Goal: Contribute content: Contribute content

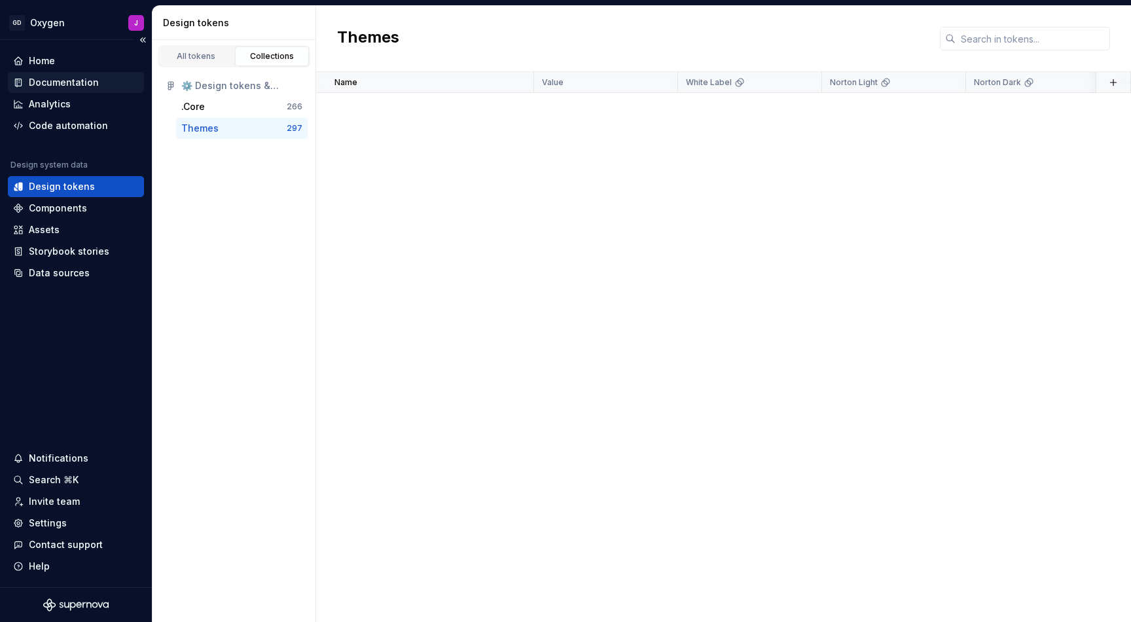
scroll to position [4971, 0]
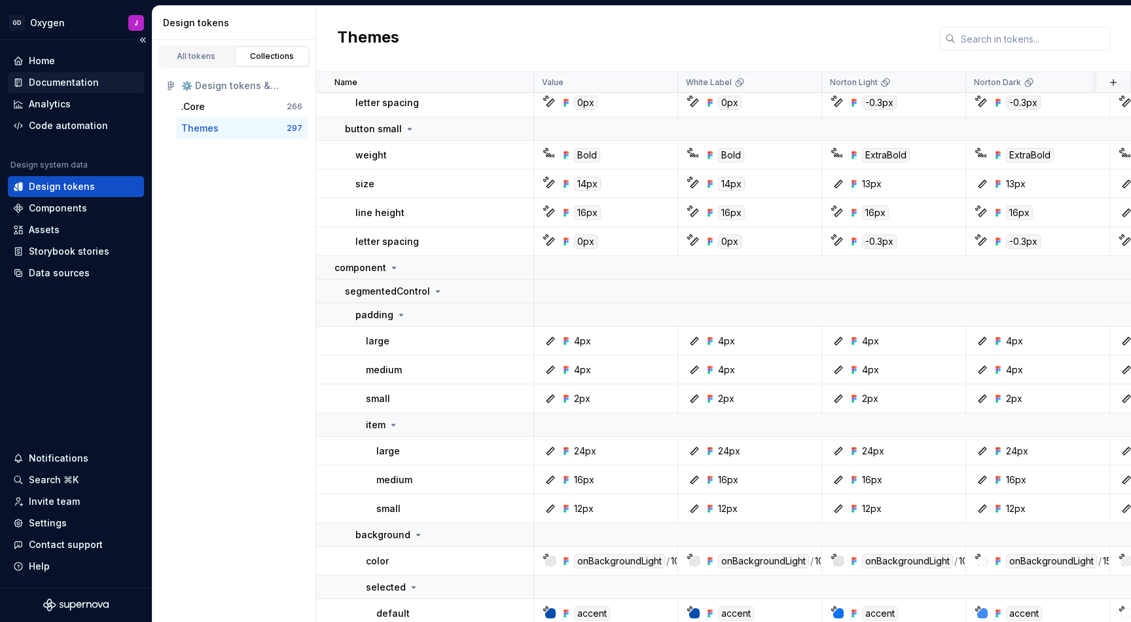
click at [60, 77] on div "Documentation" at bounding box center [64, 82] width 70 height 13
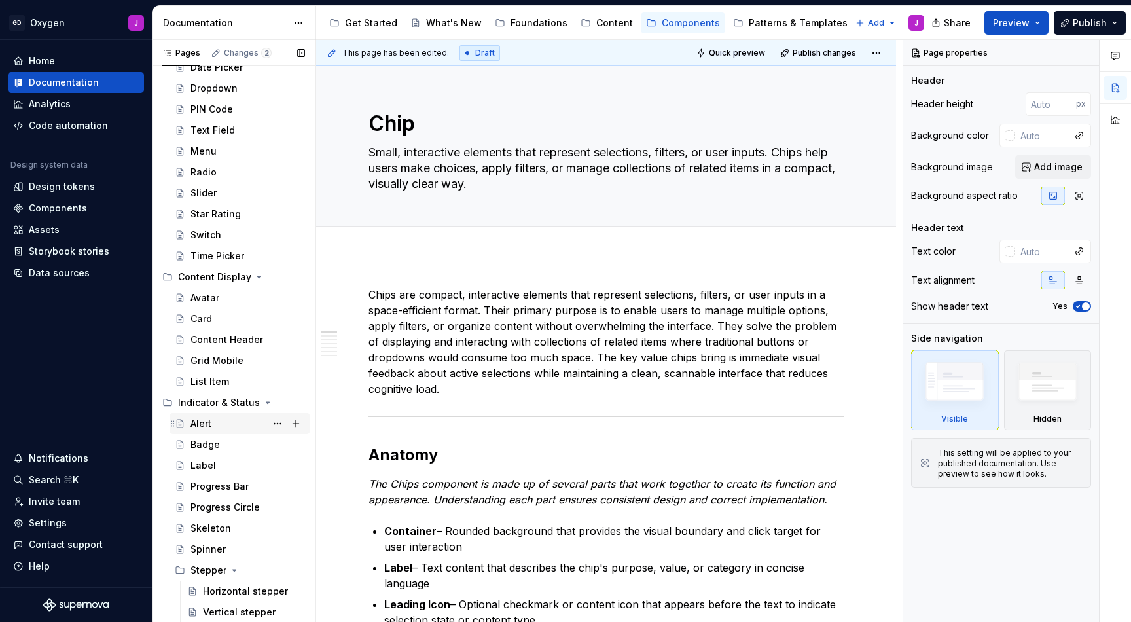
scroll to position [420, 0]
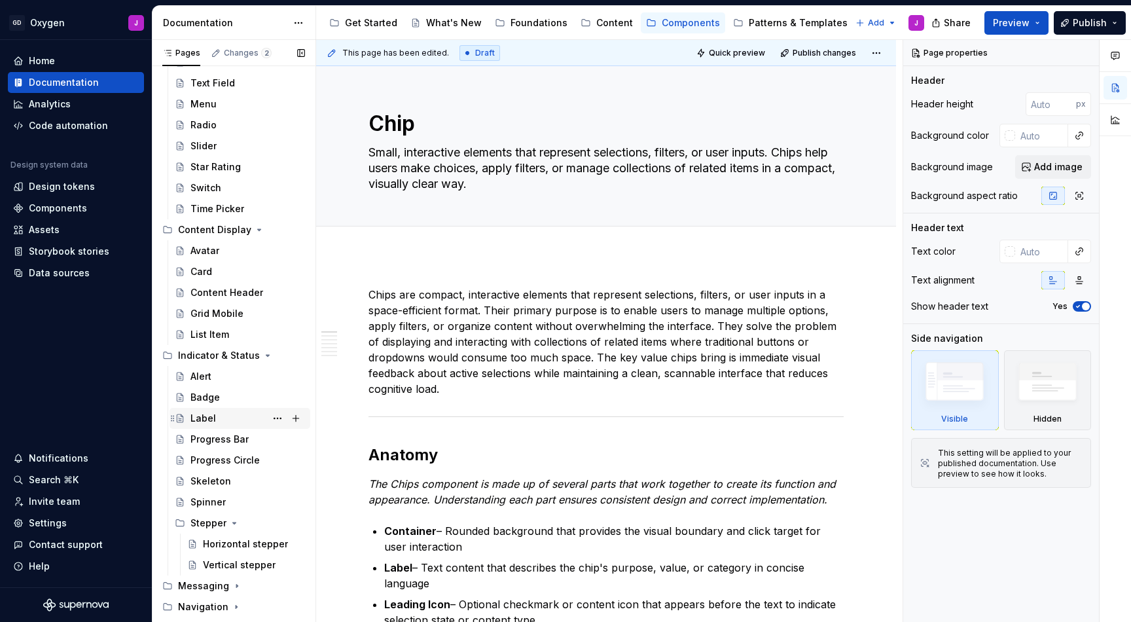
click at [215, 416] on div "Label" at bounding box center [247, 418] width 115 height 18
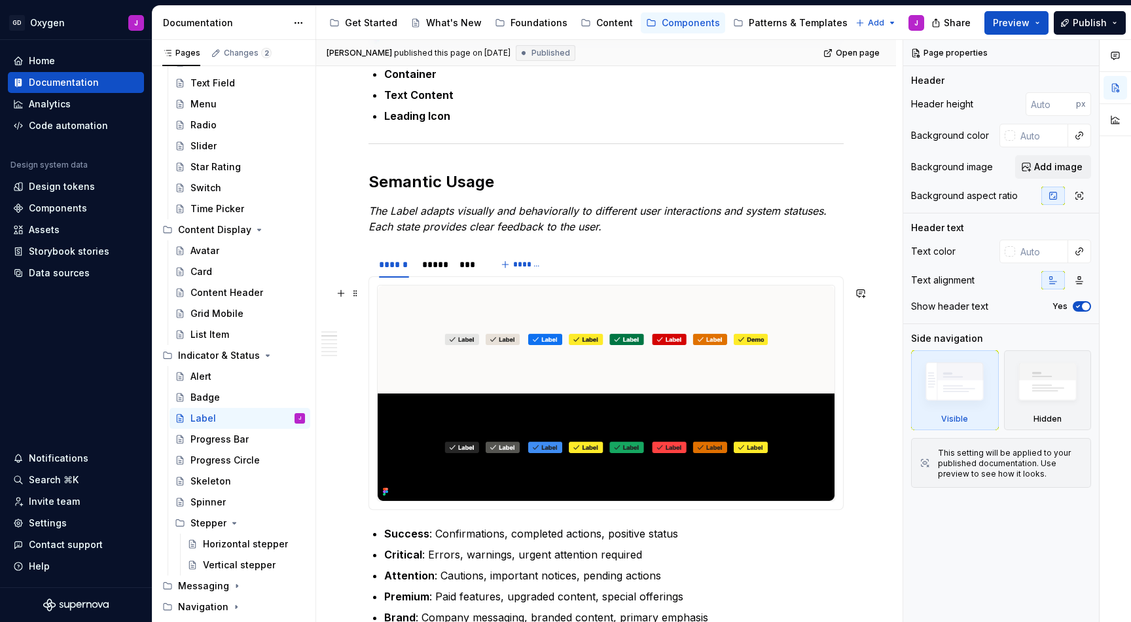
scroll to position [497, 0]
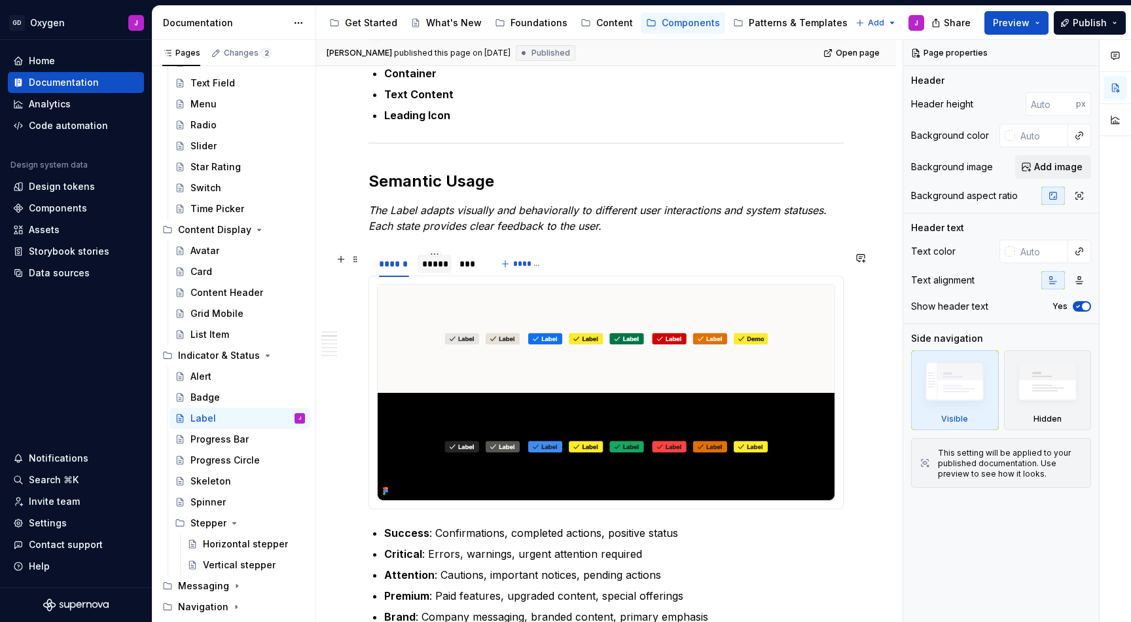
type textarea "*"
click at [431, 260] on div "*****" at bounding box center [434, 263] width 24 height 13
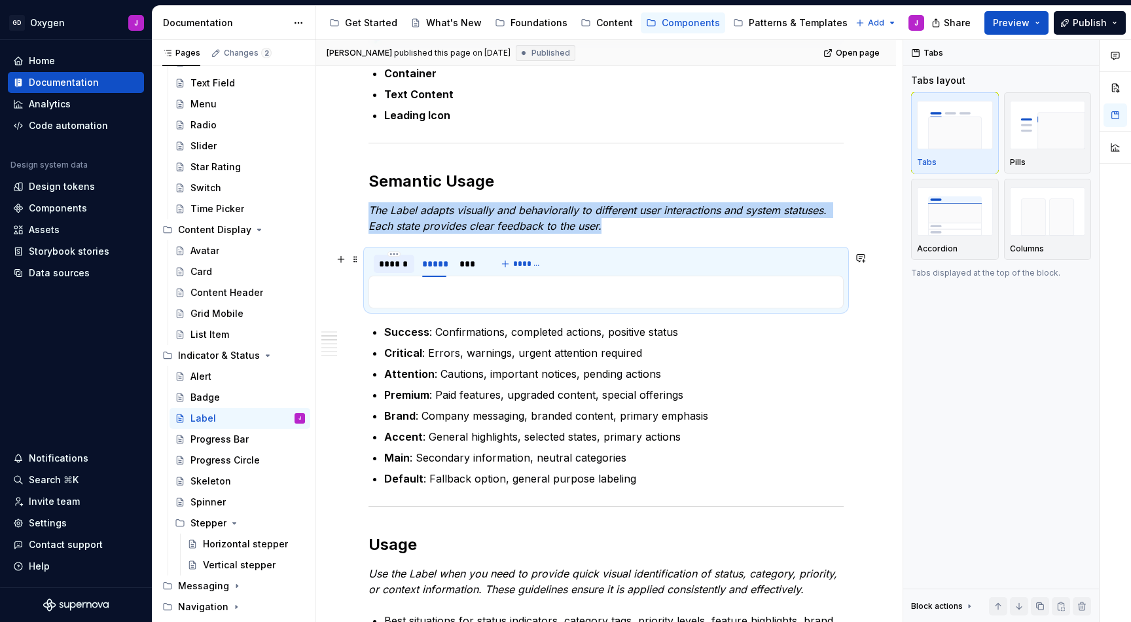
click at [397, 273] on div "******" at bounding box center [394, 264] width 41 height 18
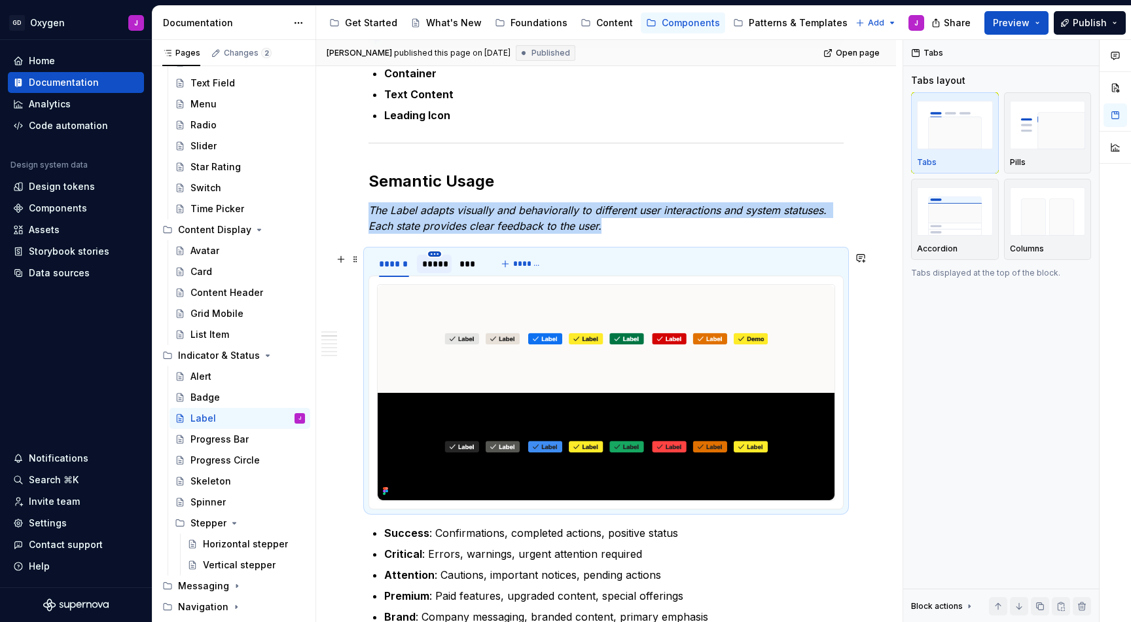
click at [438, 258] on html "GD Oxygen J Home Documentation Analytics Code automation Design system data Des…" at bounding box center [565, 311] width 1131 height 622
click at [420, 259] on html "GD Oxygen J Home Documentation Analytics Code automation Design system data Des…" at bounding box center [565, 311] width 1131 height 622
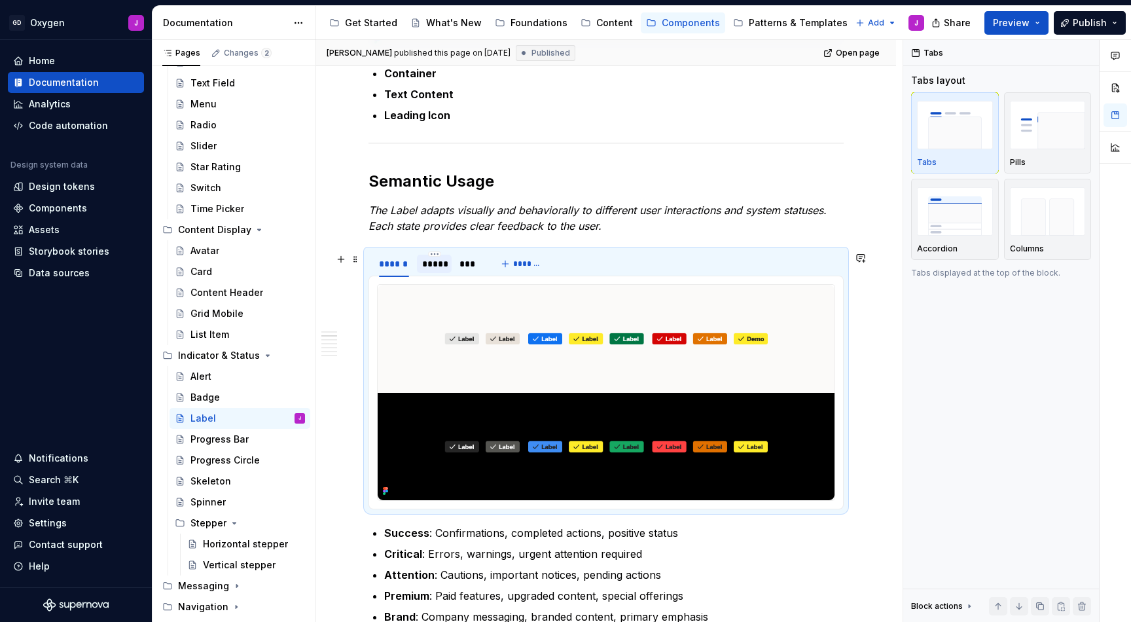
click at [431, 268] on div "*****" at bounding box center [434, 263] width 24 height 13
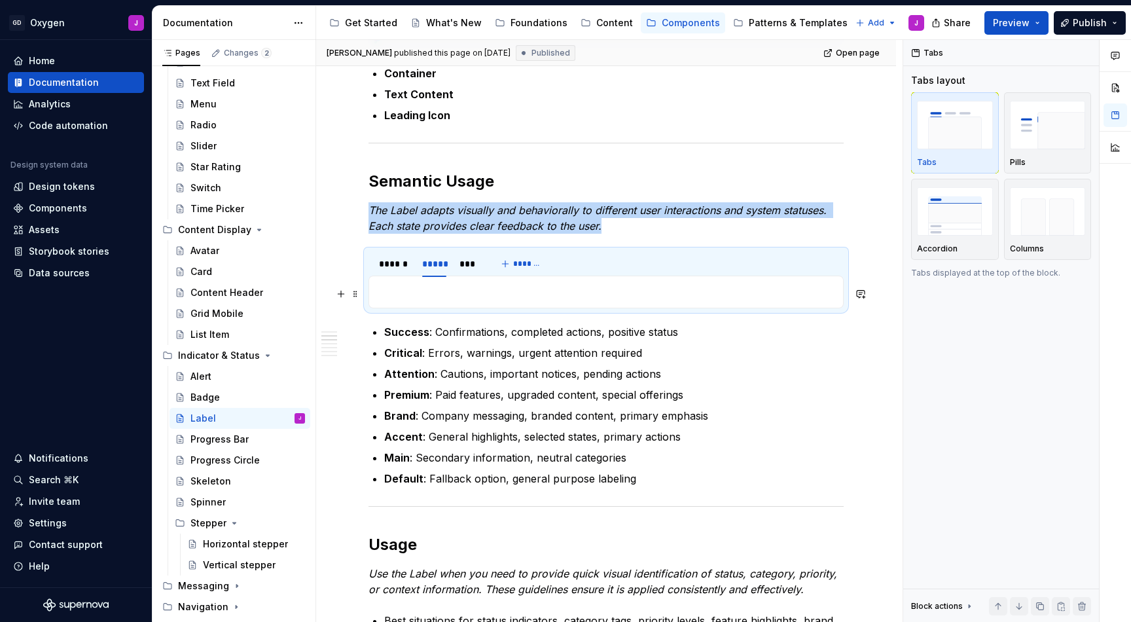
click at [455, 289] on p at bounding box center [606, 292] width 458 height 16
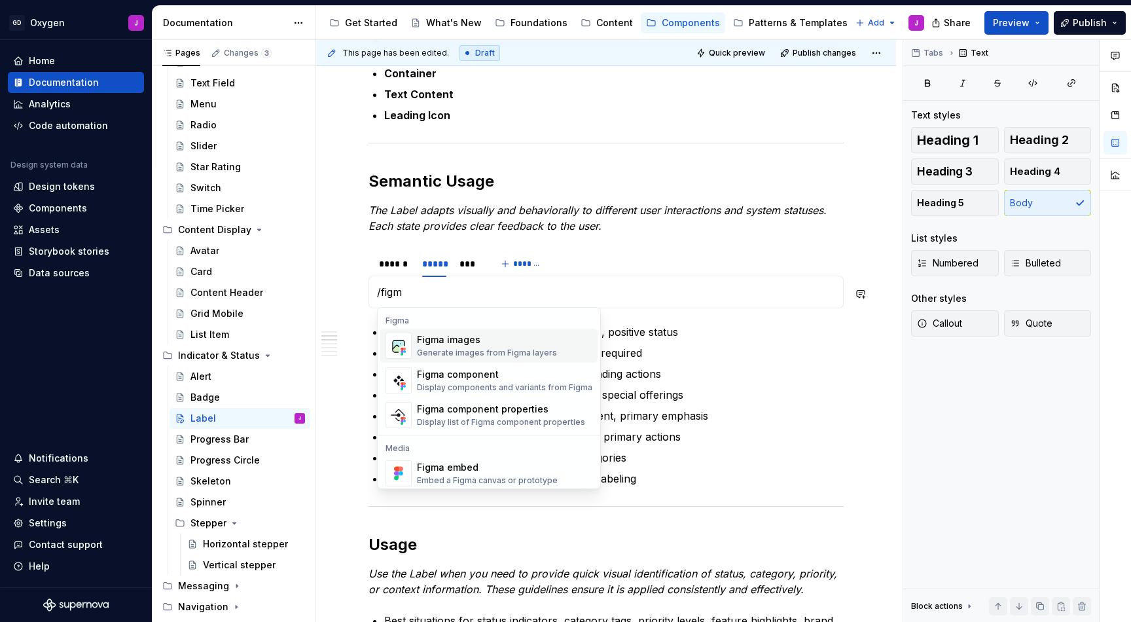
click at [488, 346] on div "Figma images" at bounding box center [487, 339] width 140 height 13
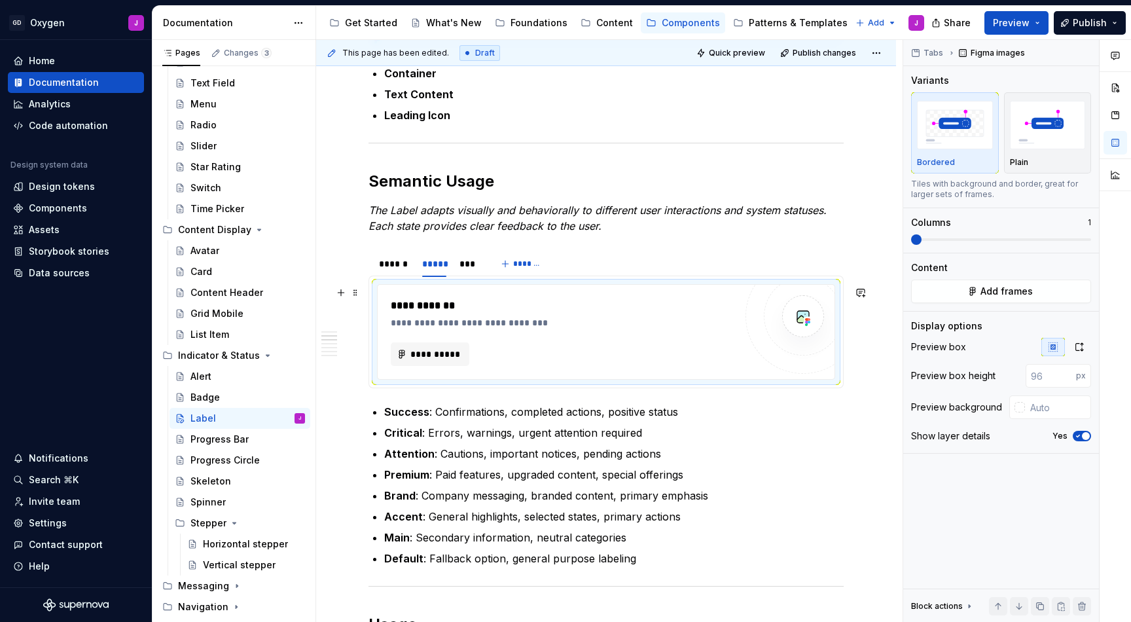
type textarea "*"
click at [427, 356] on span "**********" at bounding box center [435, 354] width 51 height 13
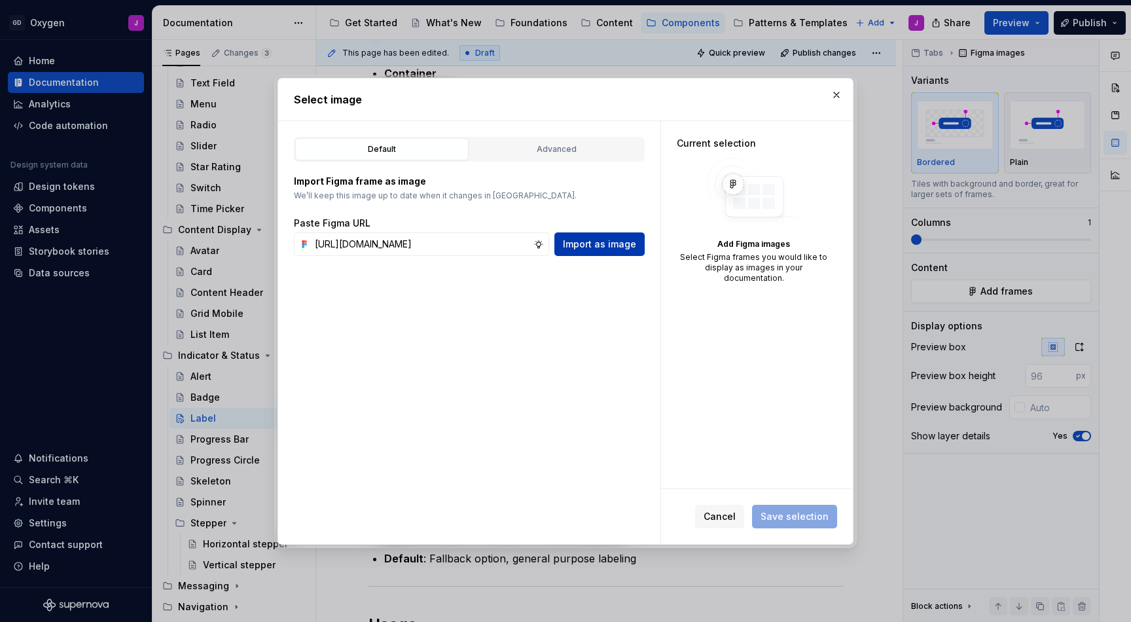
type input "[URL][DOMAIN_NAME]"
click at [593, 242] on span "Import as image" at bounding box center [599, 244] width 73 height 13
click at [502, 245] on input "text" at bounding box center [422, 244] width 224 height 24
paste input "[URL][DOMAIN_NAME]"
type input "[URL][DOMAIN_NAME]"
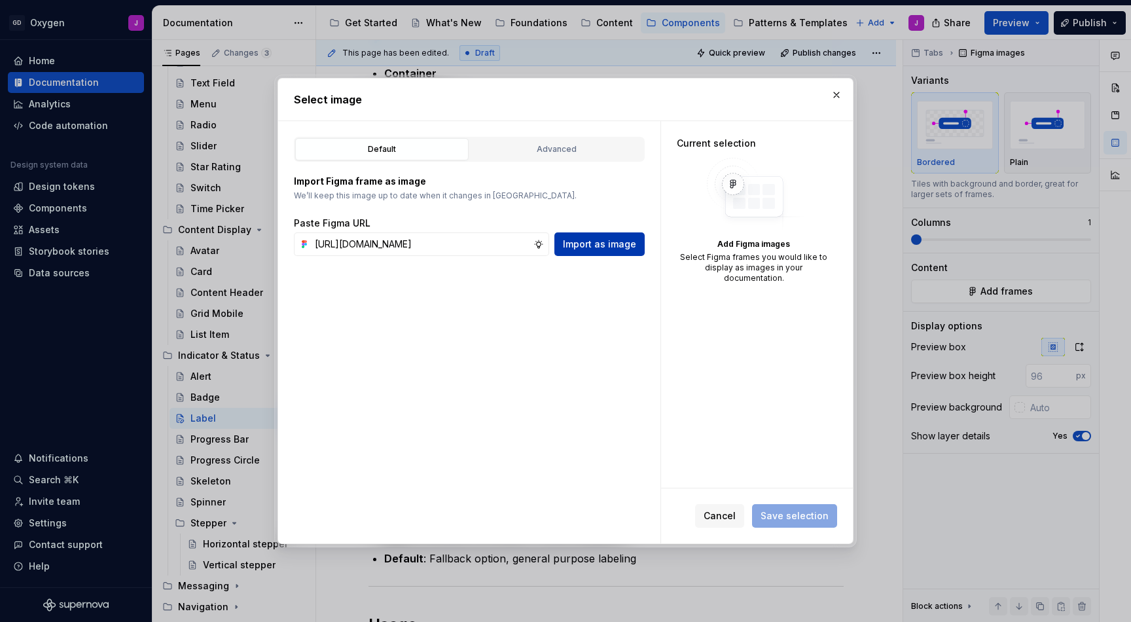
click at [605, 246] on span "Import as image" at bounding box center [599, 244] width 73 height 13
click at [833, 94] on button "button" at bounding box center [836, 95] width 18 height 18
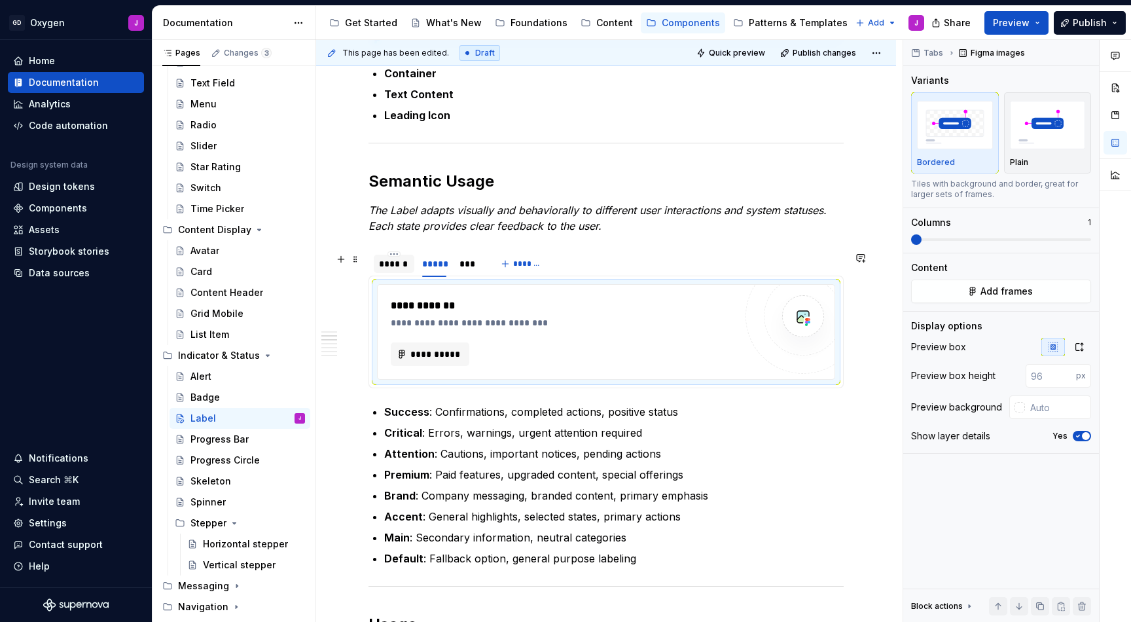
click at [391, 266] on div "******" at bounding box center [394, 263] width 30 height 13
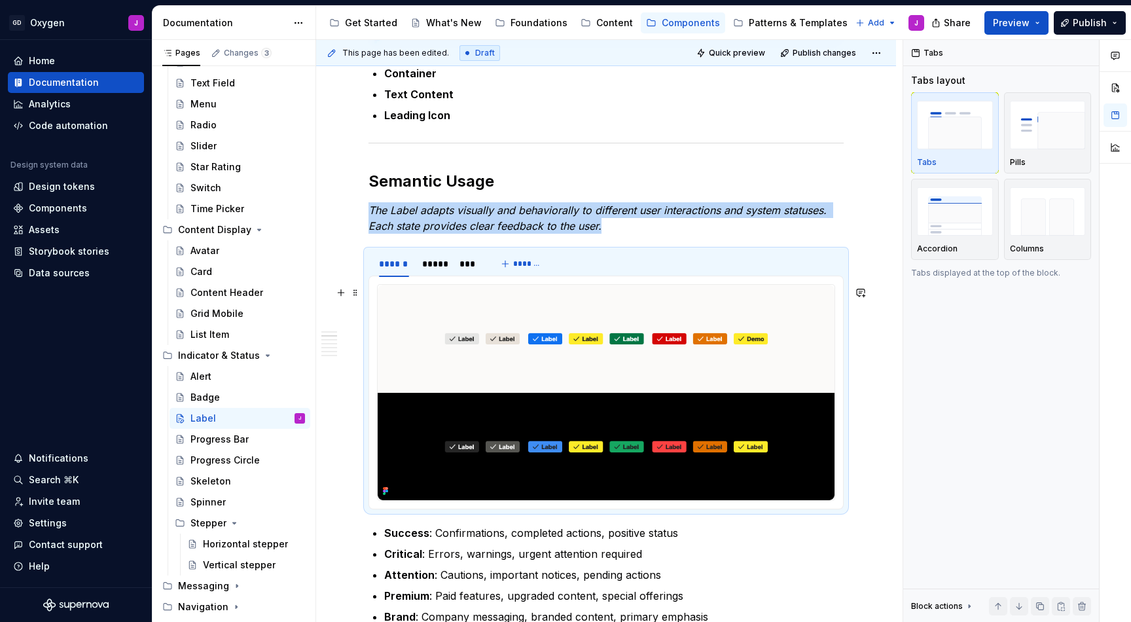
type textarea "*"
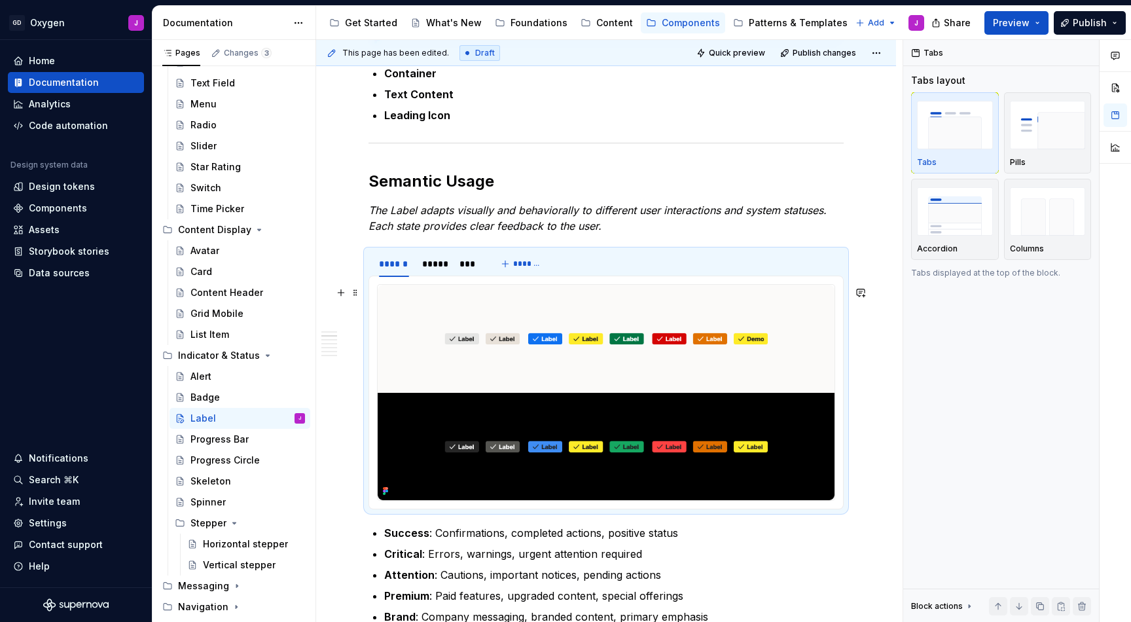
click at [493, 372] on img at bounding box center [606, 392] width 457 height 215
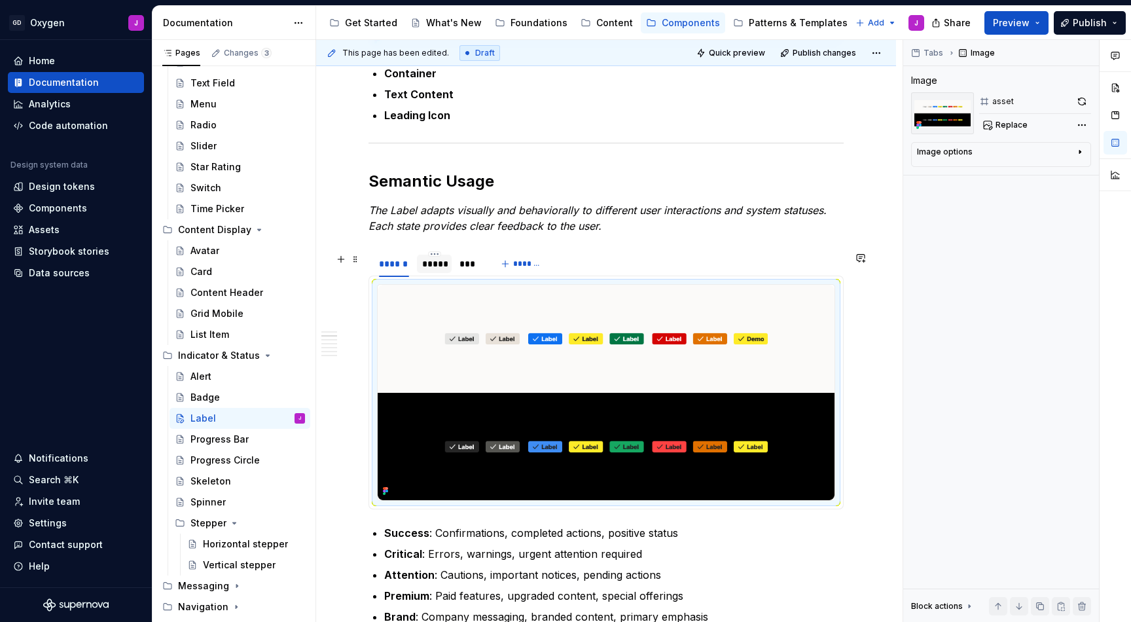
click at [432, 266] on div "*****" at bounding box center [434, 263] width 24 height 13
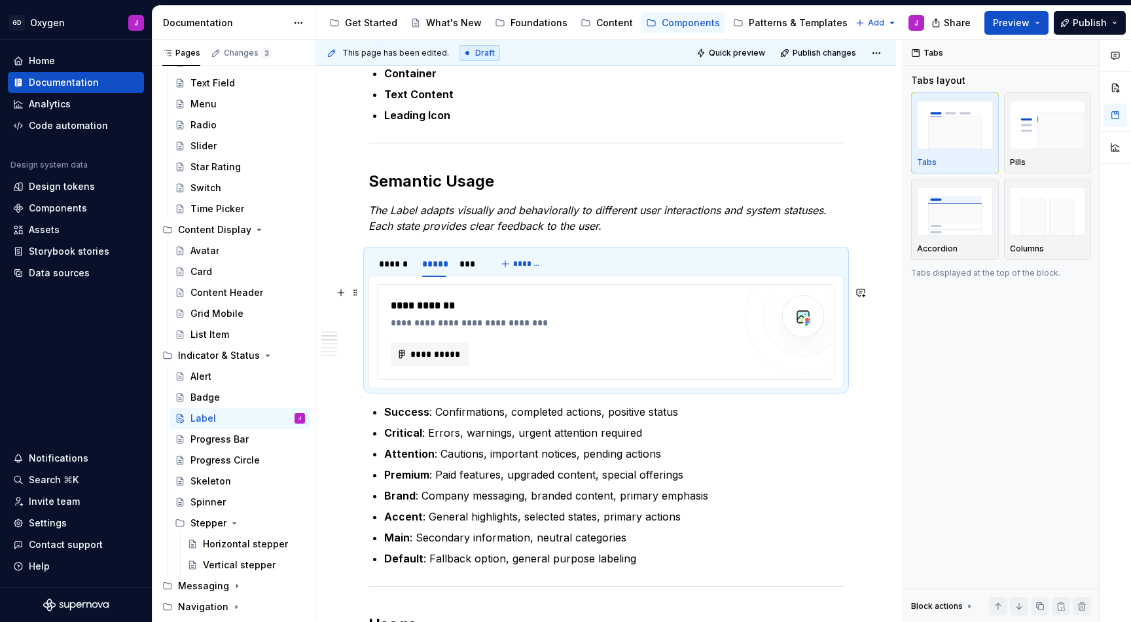
click at [636, 298] on div "**********" at bounding box center [606, 332] width 457 height 94
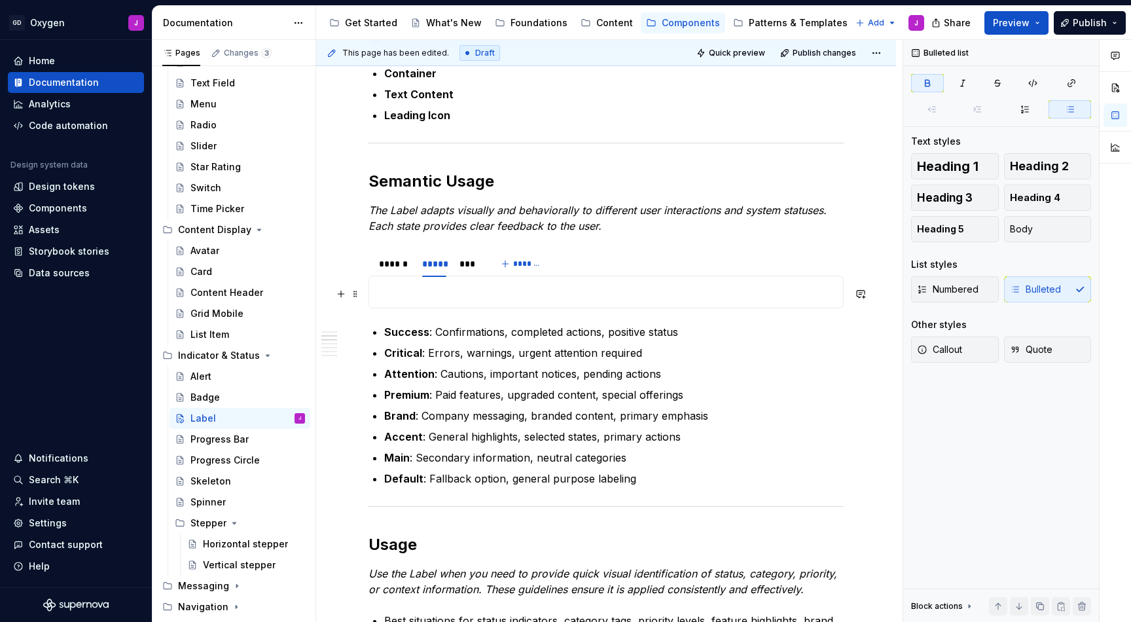
click at [532, 290] on p at bounding box center [606, 292] width 458 height 16
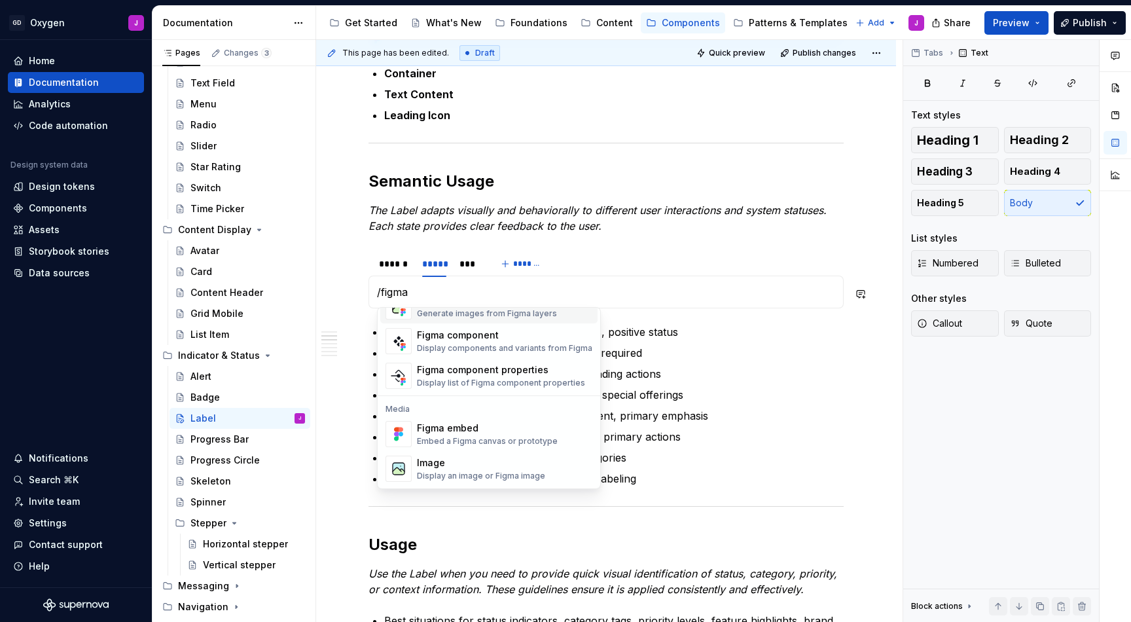
scroll to position [39, 0]
click at [446, 464] on div "Image" at bounding box center [481, 462] width 128 height 13
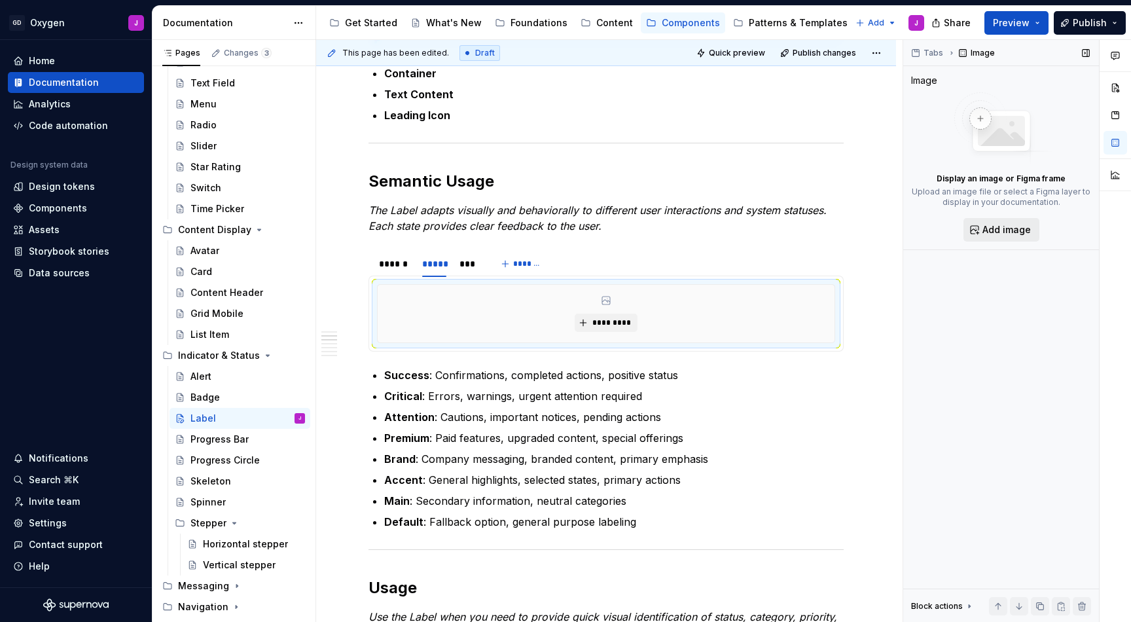
click at [1000, 228] on span "Add image" at bounding box center [1006, 229] width 48 height 13
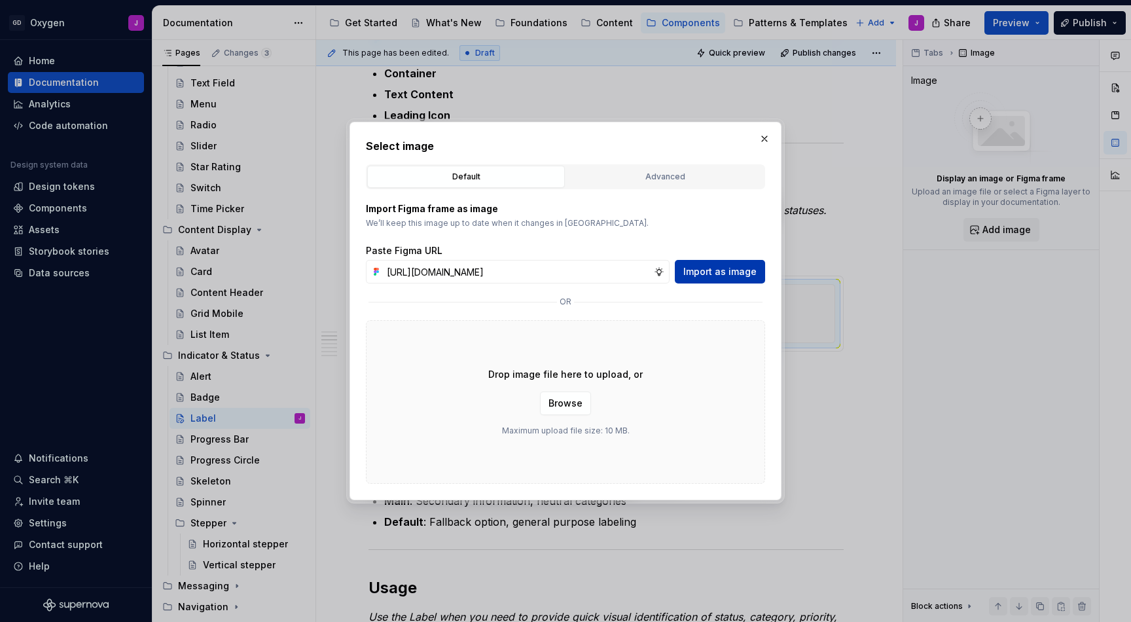
type input "[URL][DOMAIN_NAME]"
click at [746, 274] on span "Import as image" at bounding box center [719, 271] width 73 height 13
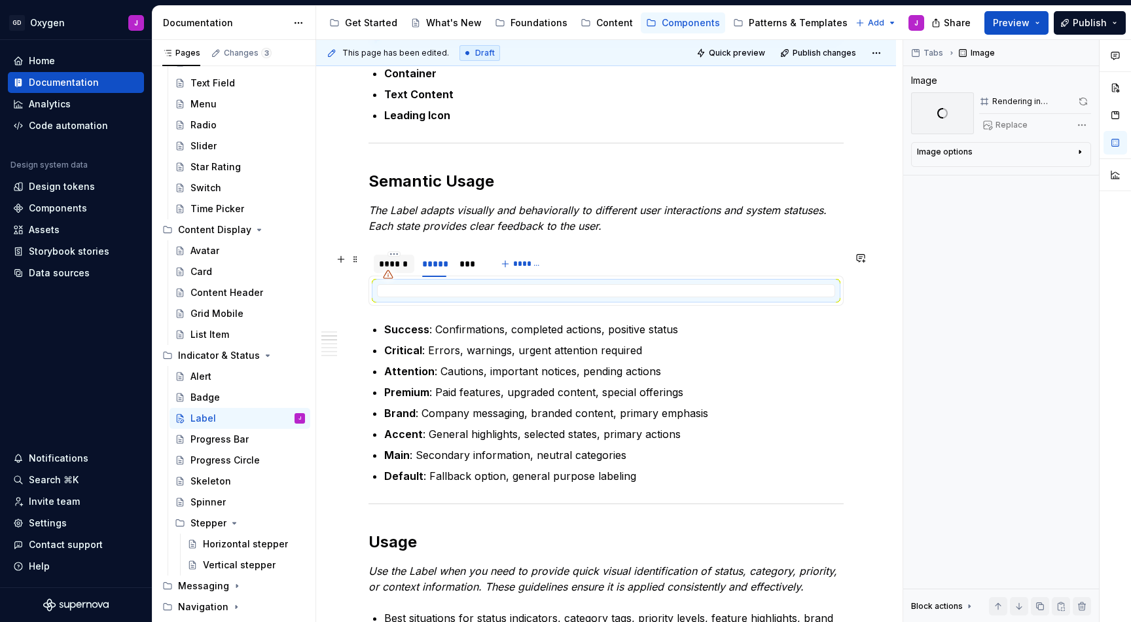
click at [402, 262] on div "******" at bounding box center [394, 263] width 30 height 13
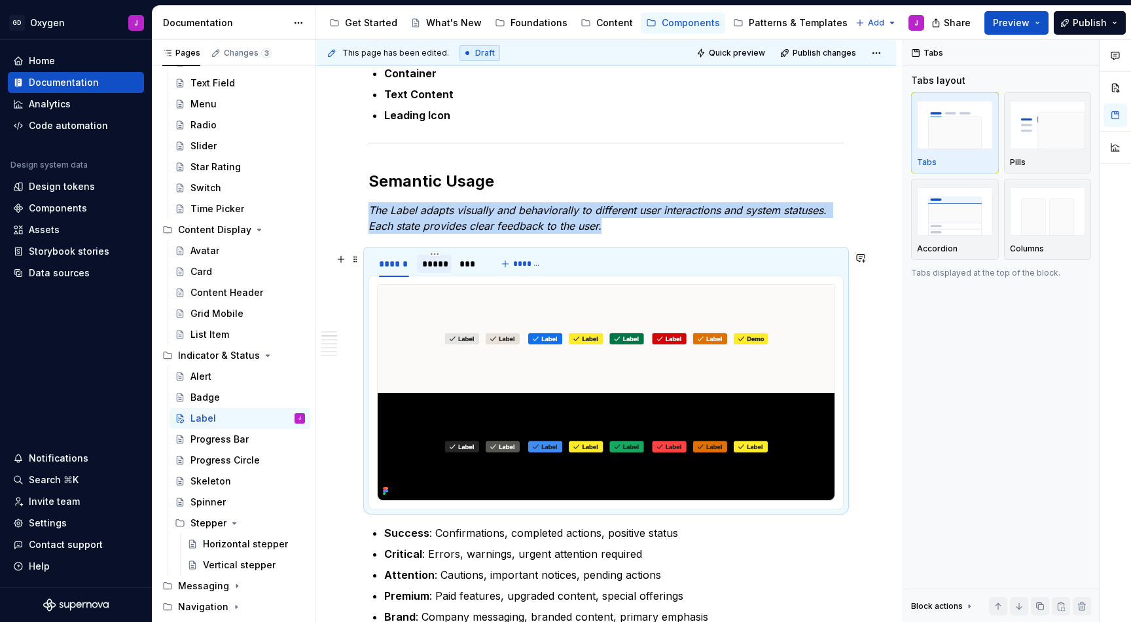
click at [440, 268] on div "*****" at bounding box center [434, 263] width 24 height 13
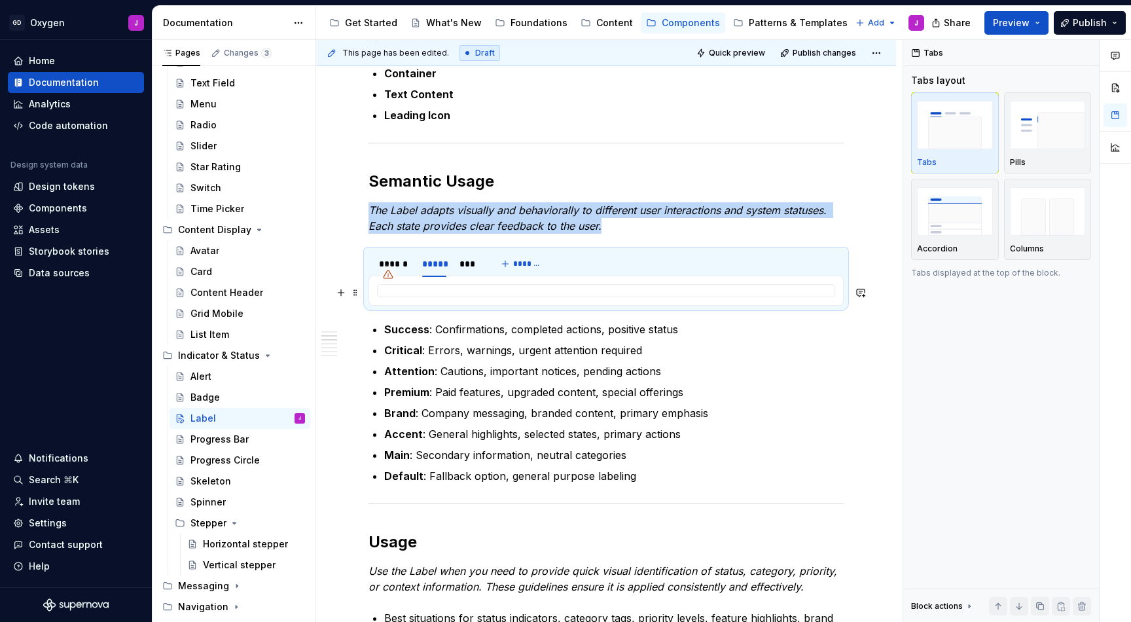
click at [449, 288] on div at bounding box center [606, 290] width 458 height 13
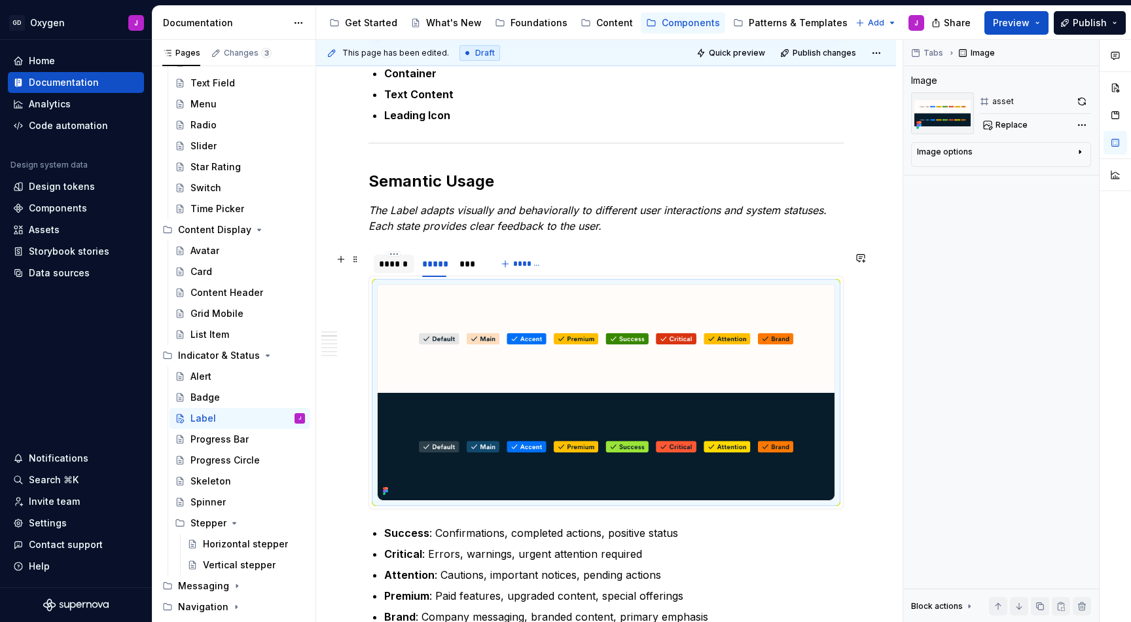
click at [400, 270] on div "******" at bounding box center [394, 263] width 30 height 13
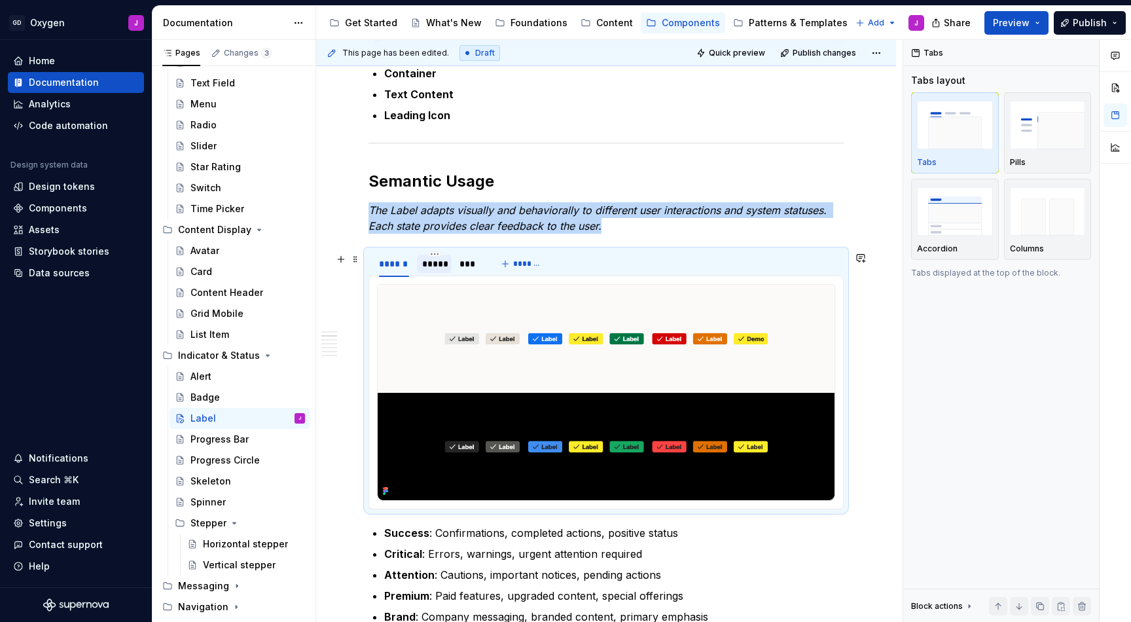
click at [433, 268] on div "*****" at bounding box center [434, 263] width 24 height 13
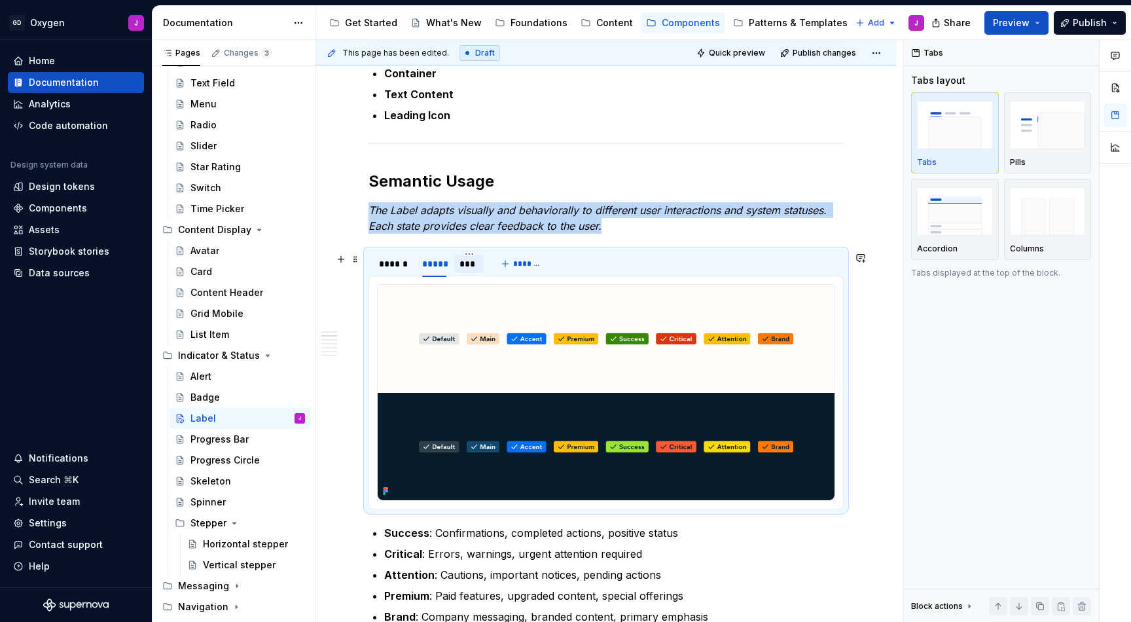
click at [469, 266] on div "***" at bounding box center [468, 263] width 19 height 13
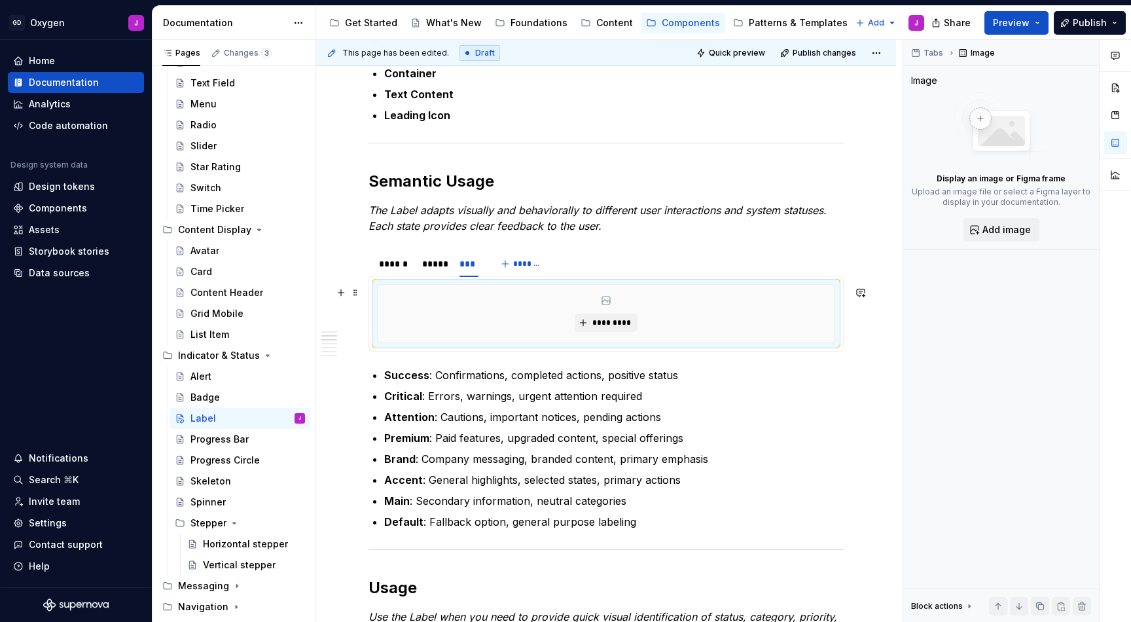
click at [499, 300] on div "*********" at bounding box center [606, 314] width 457 height 58
click at [624, 321] on span "*********" at bounding box center [611, 322] width 40 height 10
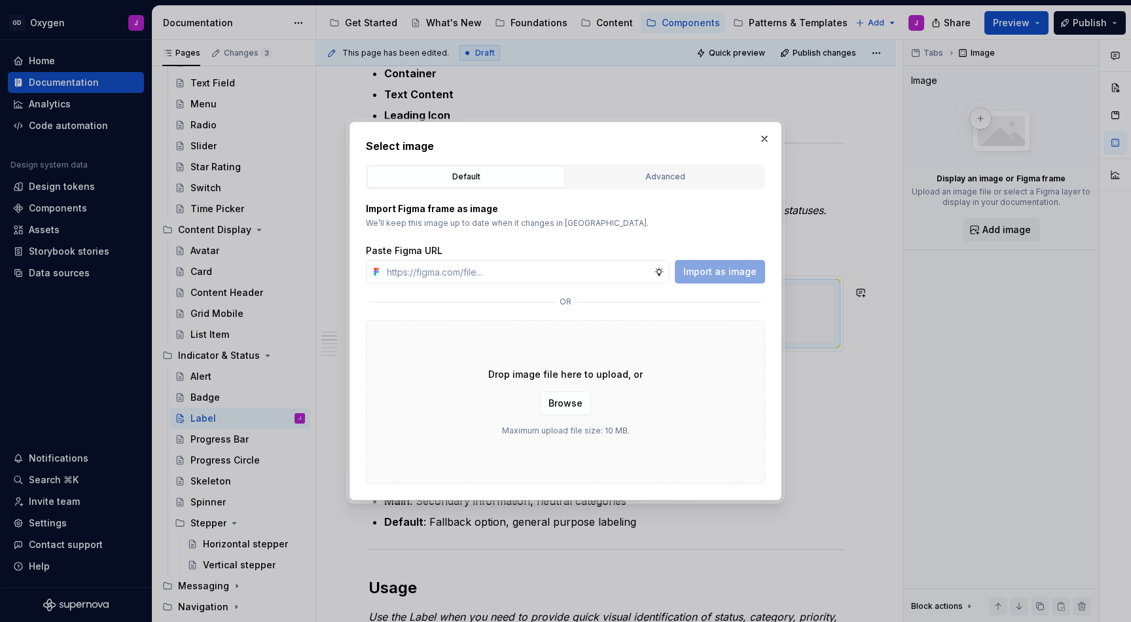
type textarea "*"
type input "[URL][DOMAIN_NAME]"
click at [730, 269] on span "Import as image" at bounding box center [719, 271] width 73 height 13
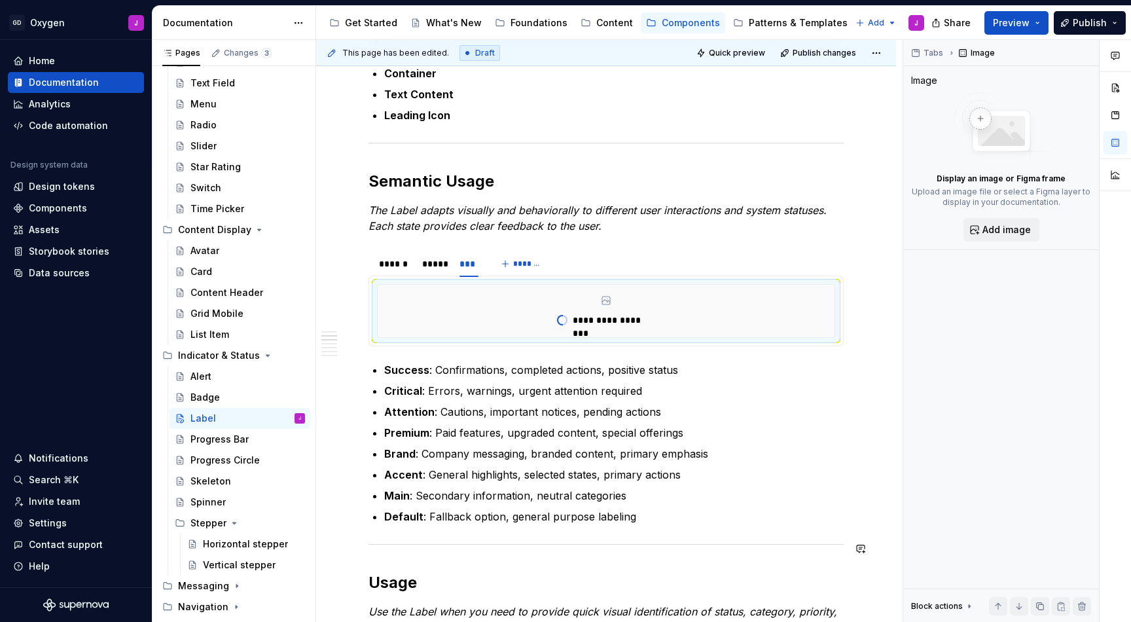
type textarea "*"
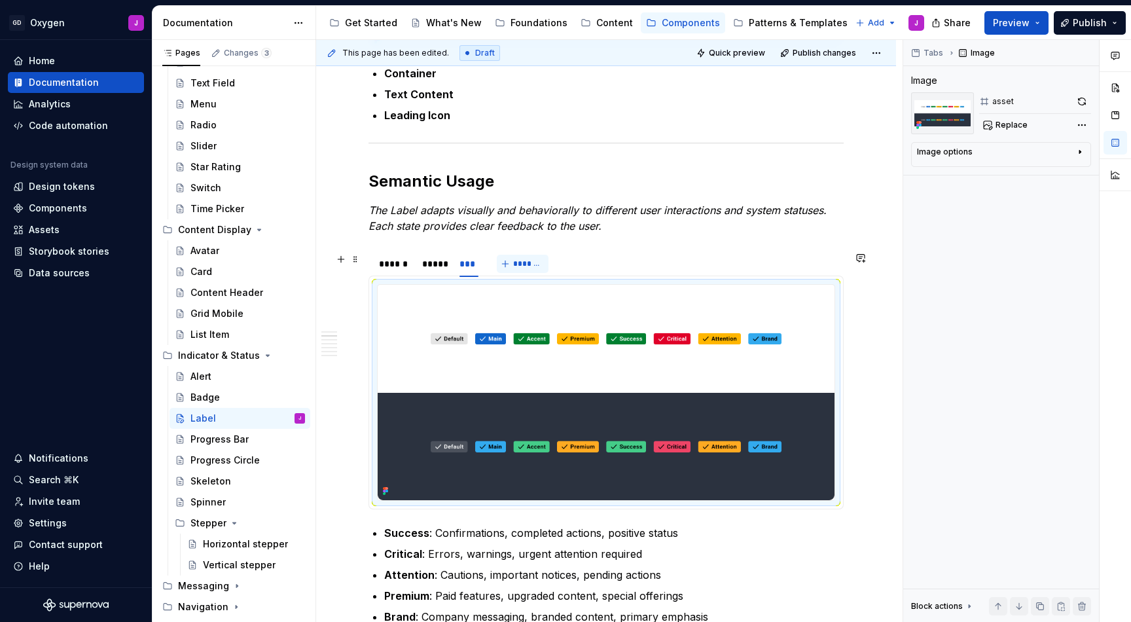
click at [507, 262] on button "*******" at bounding box center [523, 264] width 52 height 18
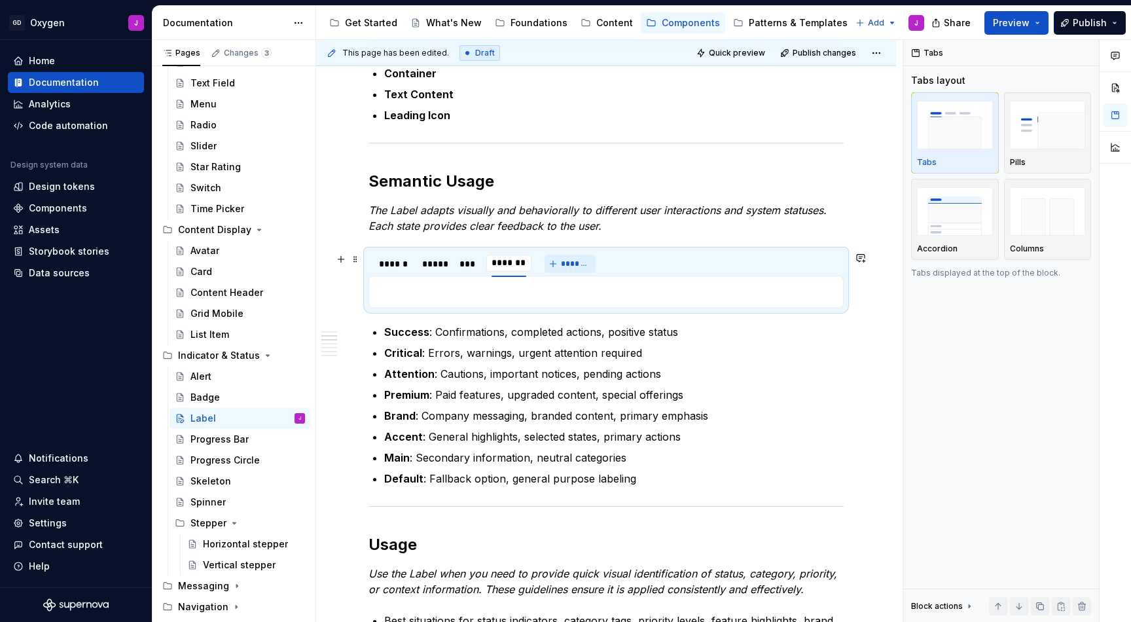
scroll to position [0, 1]
type input "*****"
click at [518, 295] on p at bounding box center [606, 292] width 458 height 16
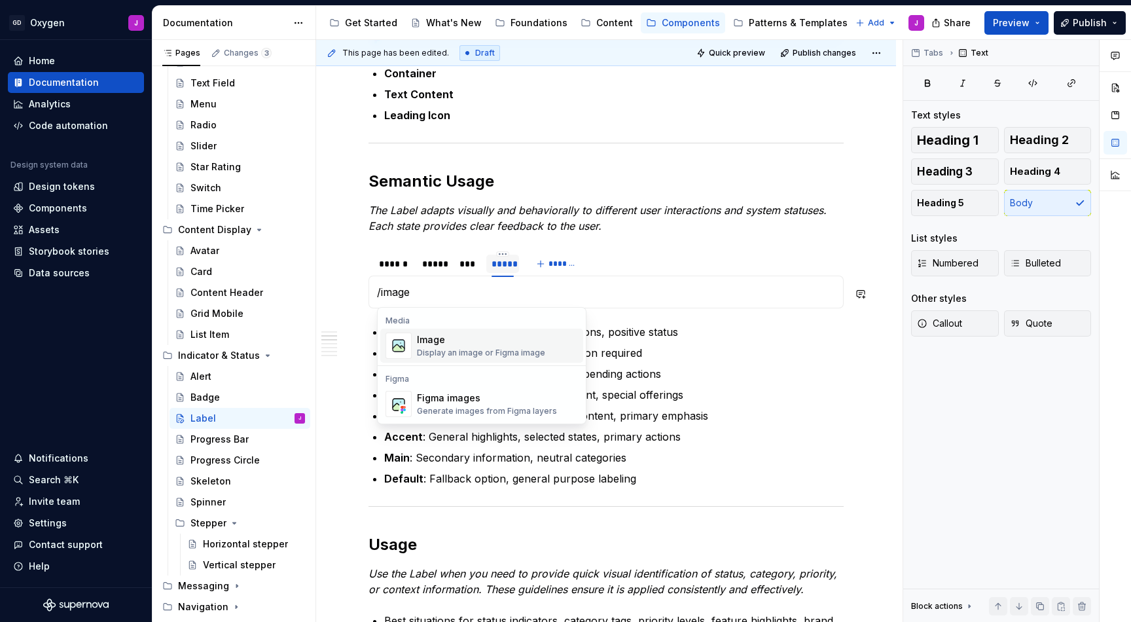
click at [482, 340] on div "Image" at bounding box center [481, 339] width 128 height 13
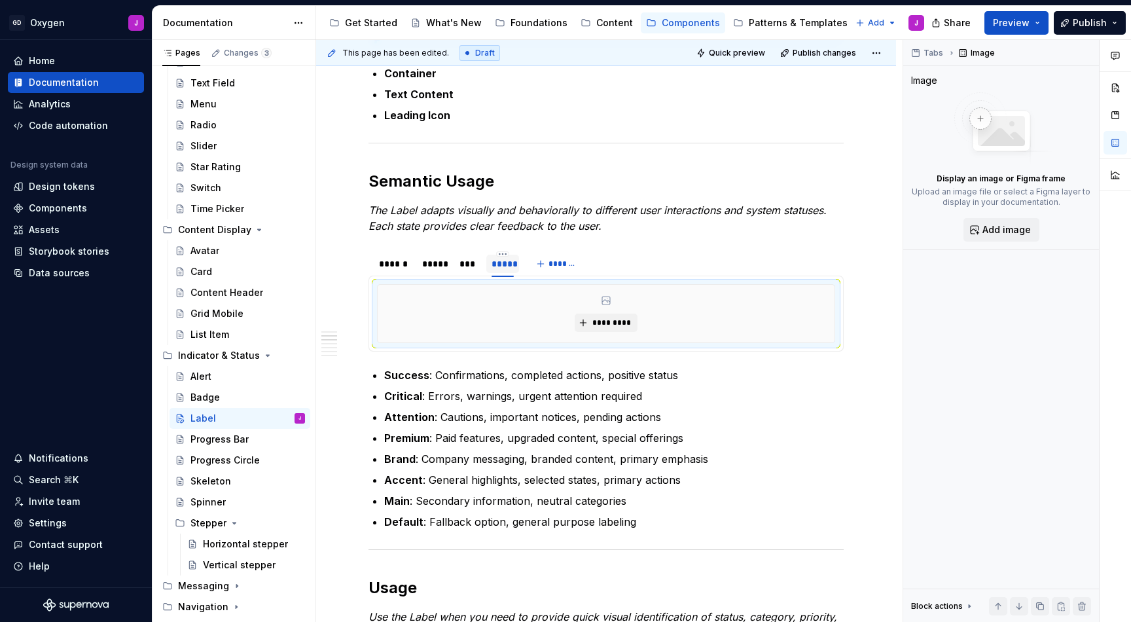
type textarea "*"
click at [607, 328] on span "*********" at bounding box center [611, 322] width 40 height 10
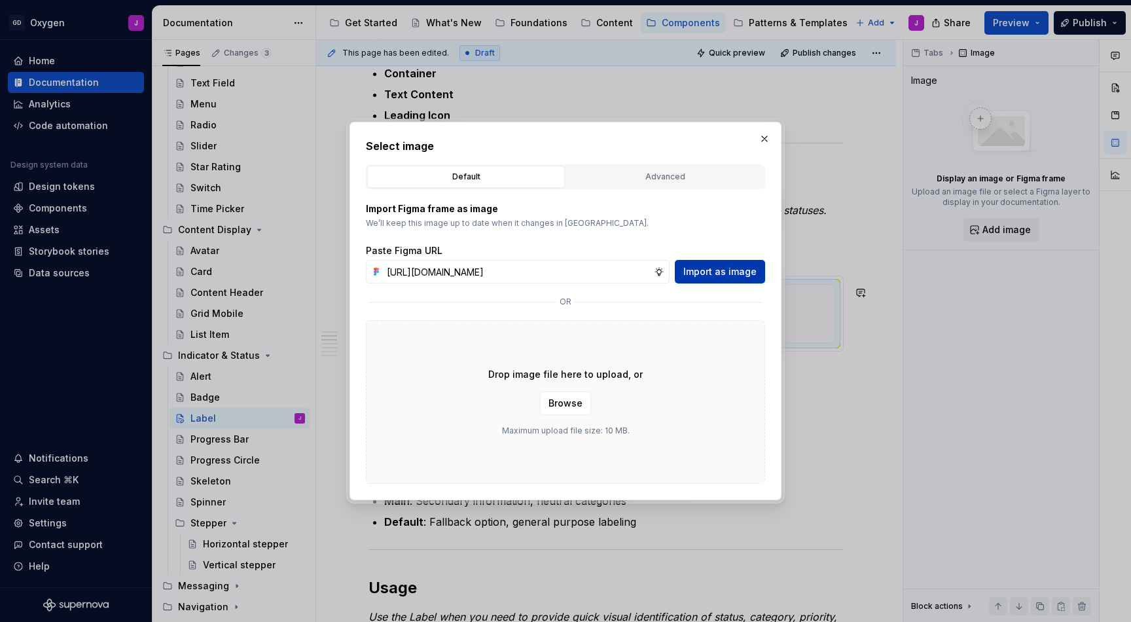
type input "[URL][DOMAIN_NAME]"
click at [734, 275] on span "Import as image" at bounding box center [719, 271] width 73 height 13
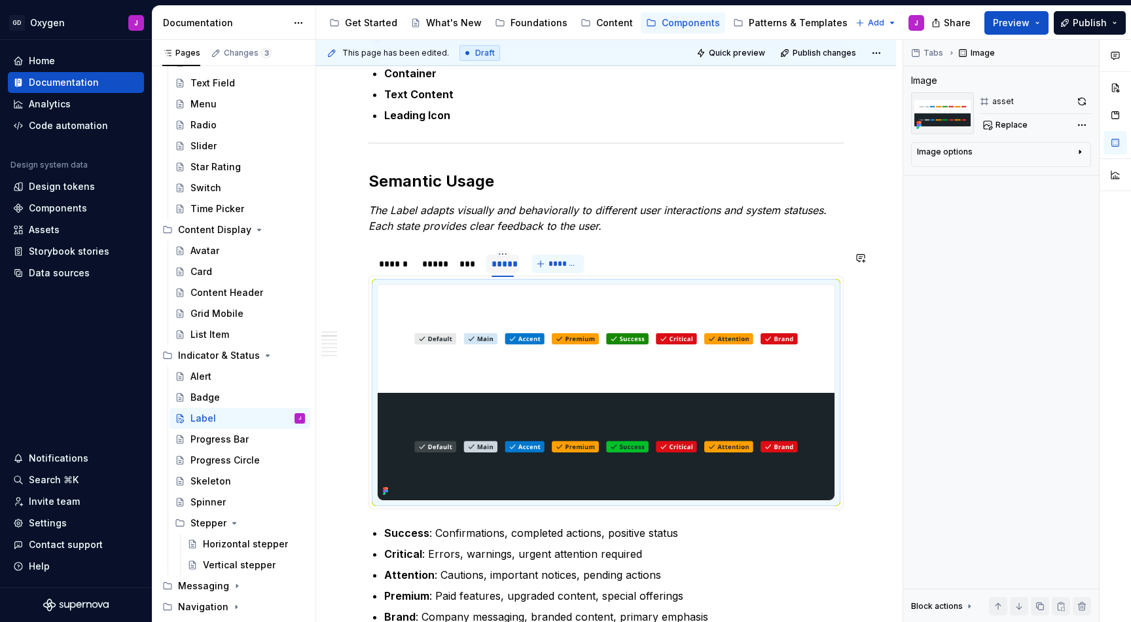
type textarea "*"
click at [552, 266] on span "*******" at bounding box center [562, 264] width 29 height 10
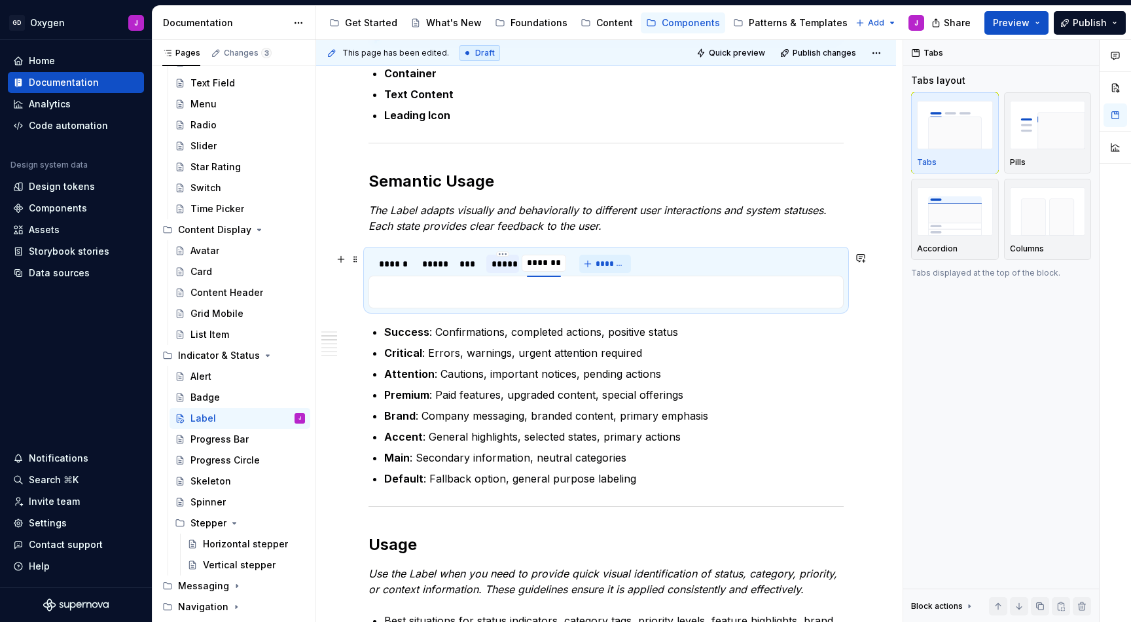
scroll to position [0, 1]
type input "********"
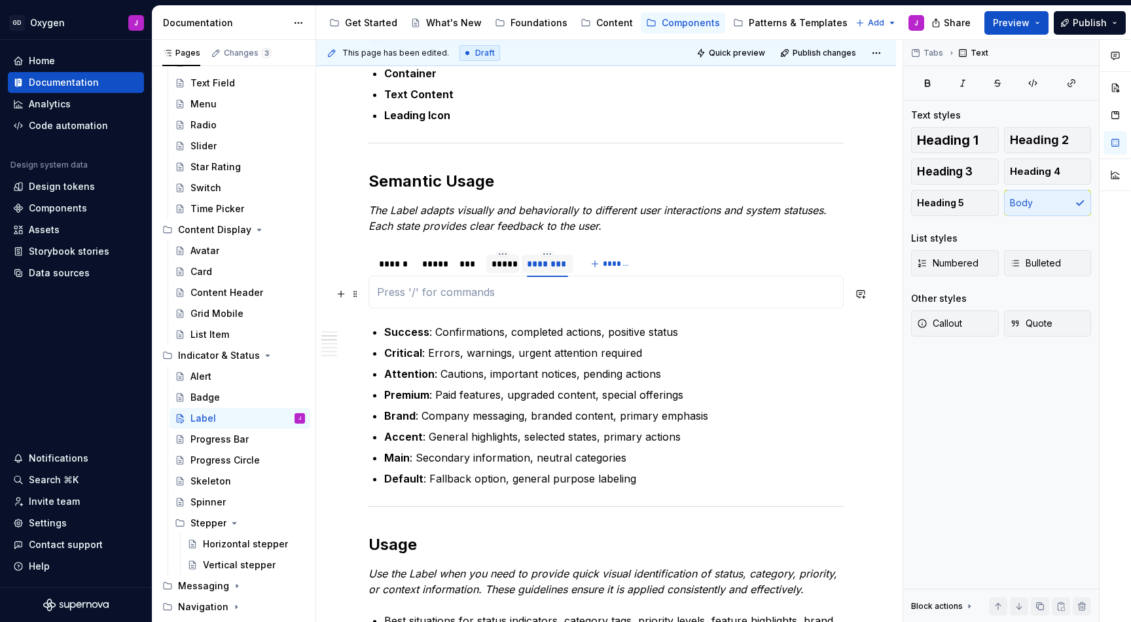
click at [487, 289] on p at bounding box center [606, 292] width 458 height 16
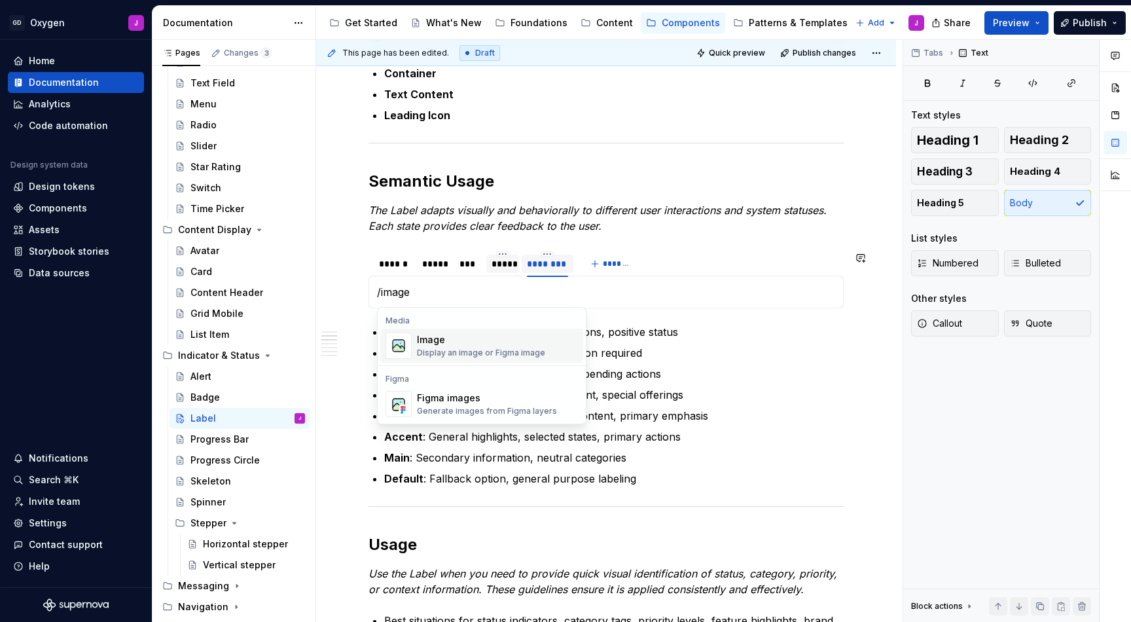
click at [477, 348] on div "Display an image or Figma image" at bounding box center [481, 353] width 128 height 10
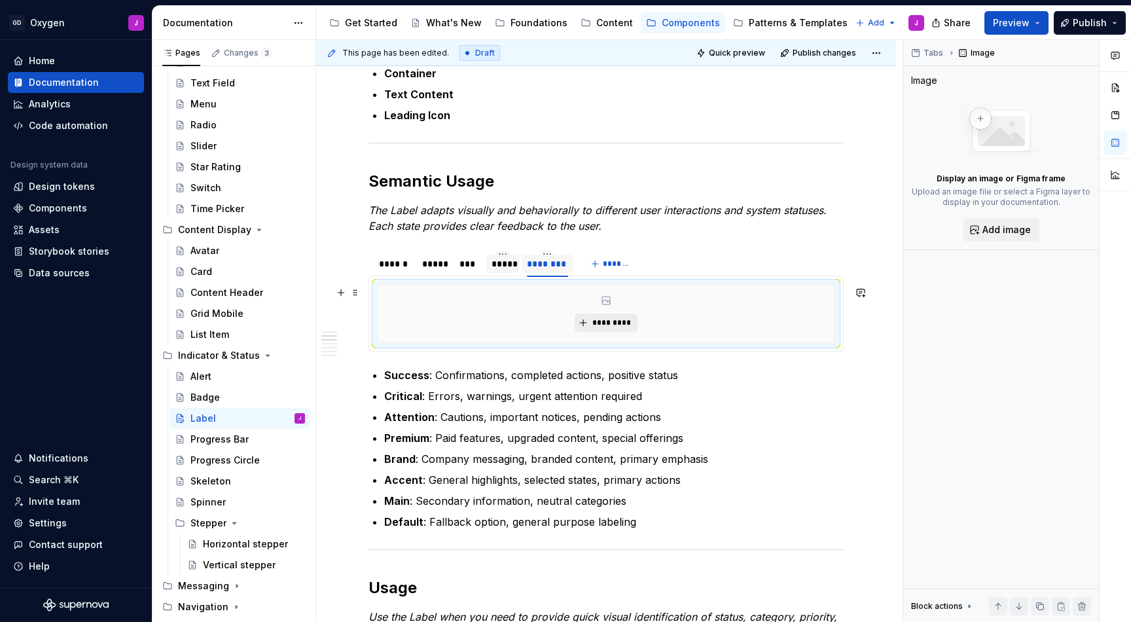
click at [607, 322] on span "*********" at bounding box center [611, 322] width 40 height 10
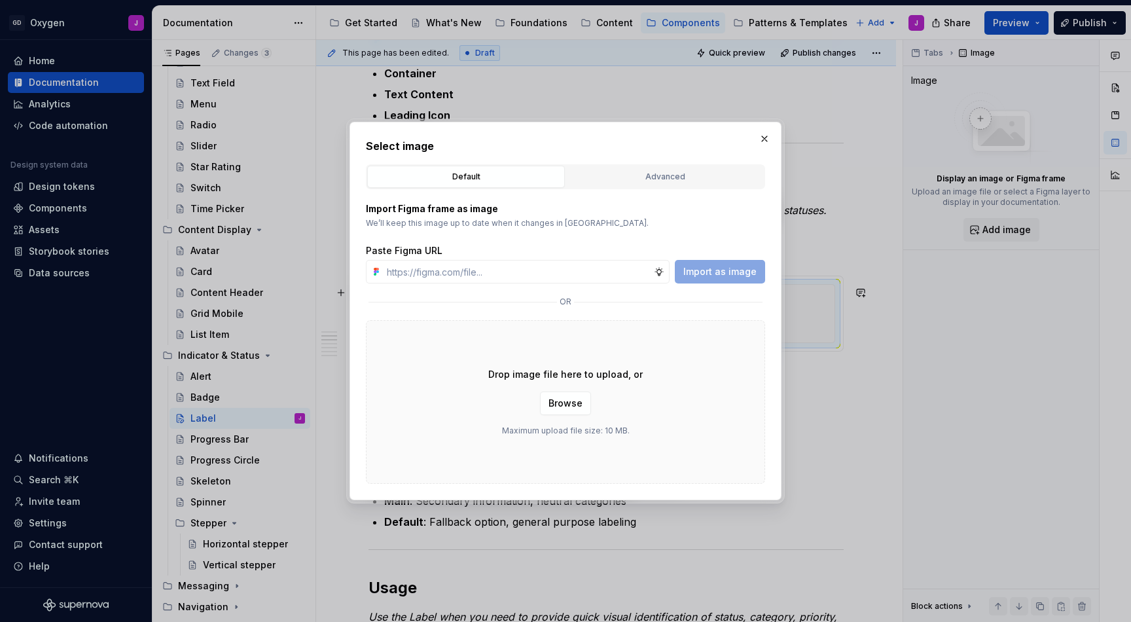
type textarea "*"
type input "[URL][DOMAIN_NAME]"
click at [723, 270] on span "Import as image" at bounding box center [719, 271] width 73 height 13
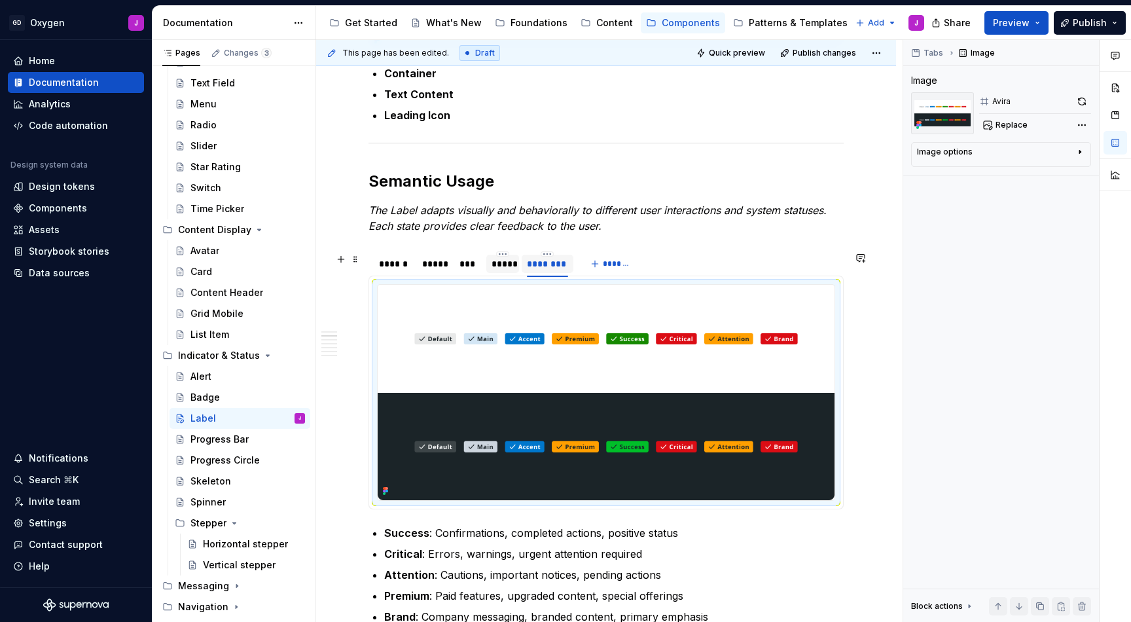
click at [505, 265] on div "*****" at bounding box center [503, 263] width 22 height 13
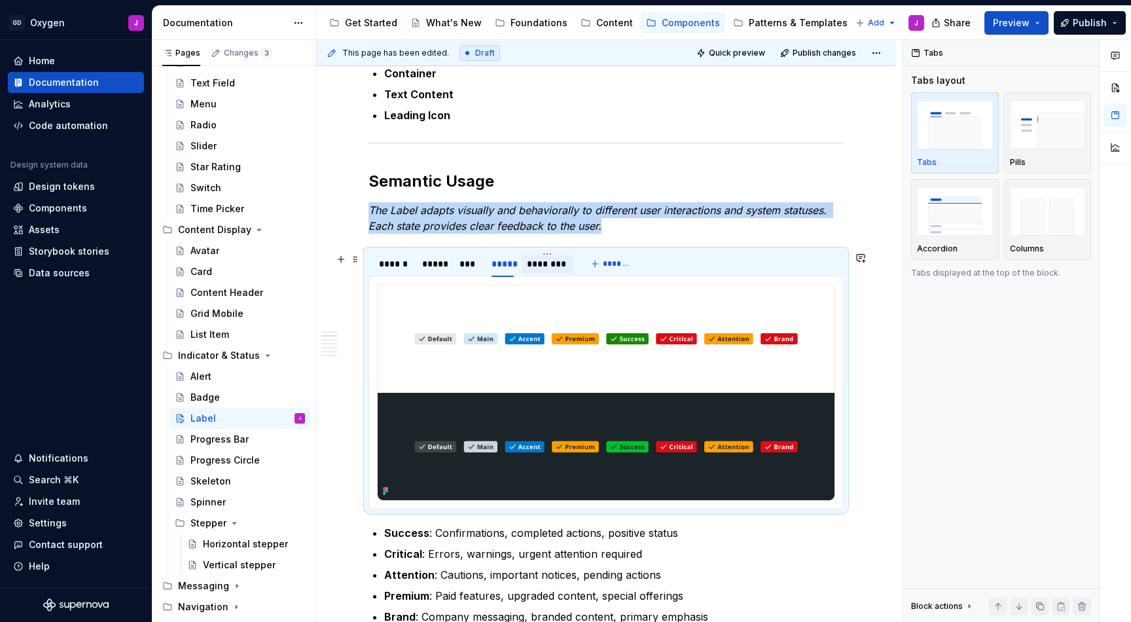
click at [550, 266] on div "********" at bounding box center [547, 263] width 41 height 13
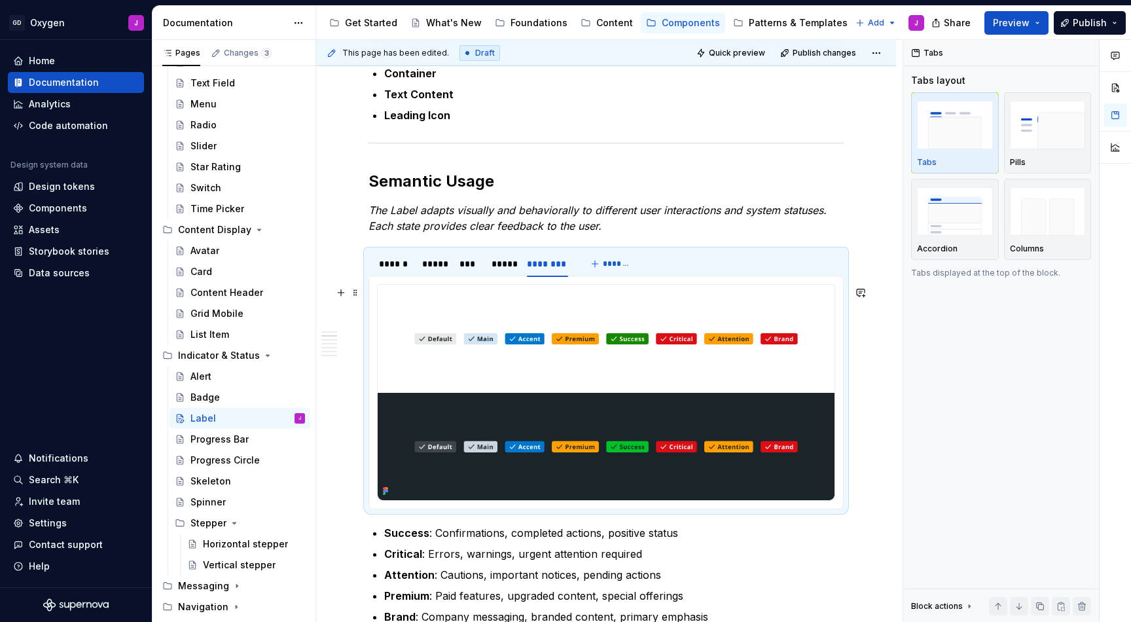
click at [555, 327] on img at bounding box center [606, 392] width 457 height 215
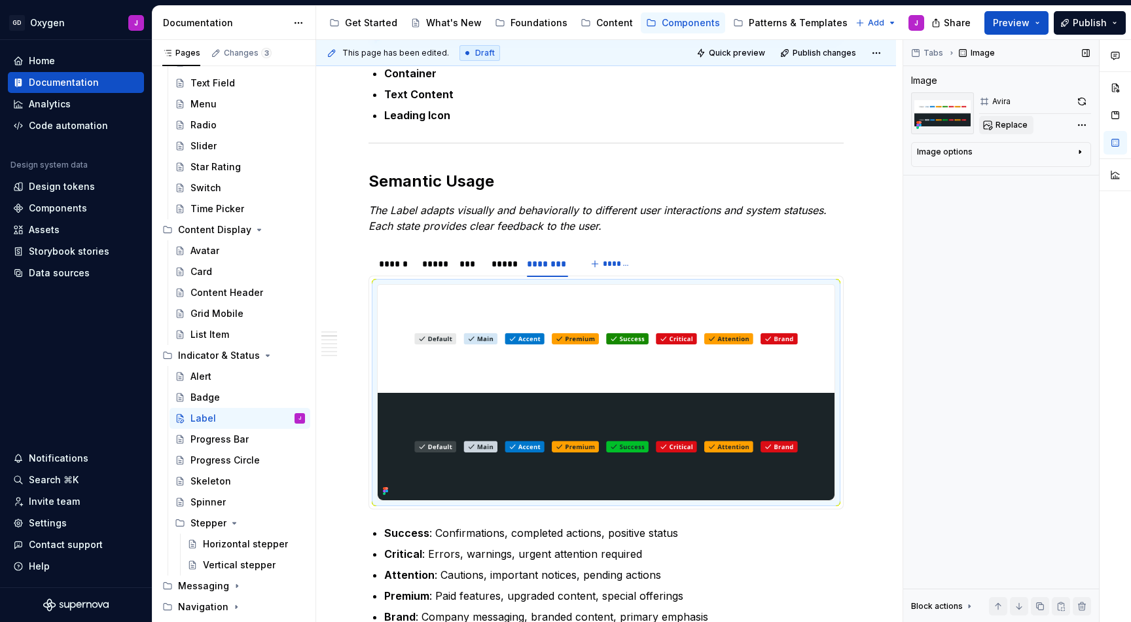
click at [1003, 119] on button "Replace" at bounding box center [1006, 125] width 54 height 18
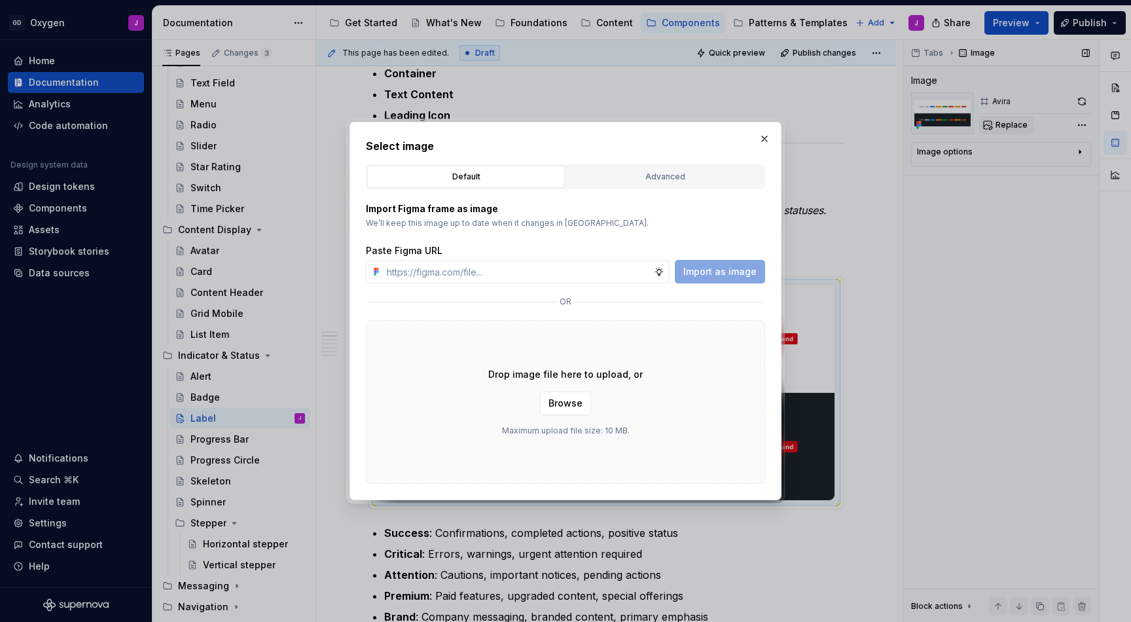
type textarea "*"
type input "[URL][DOMAIN_NAME]"
click at [717, 270] on span "Import as image" at bounding box center [719, 271] width 73 height 13
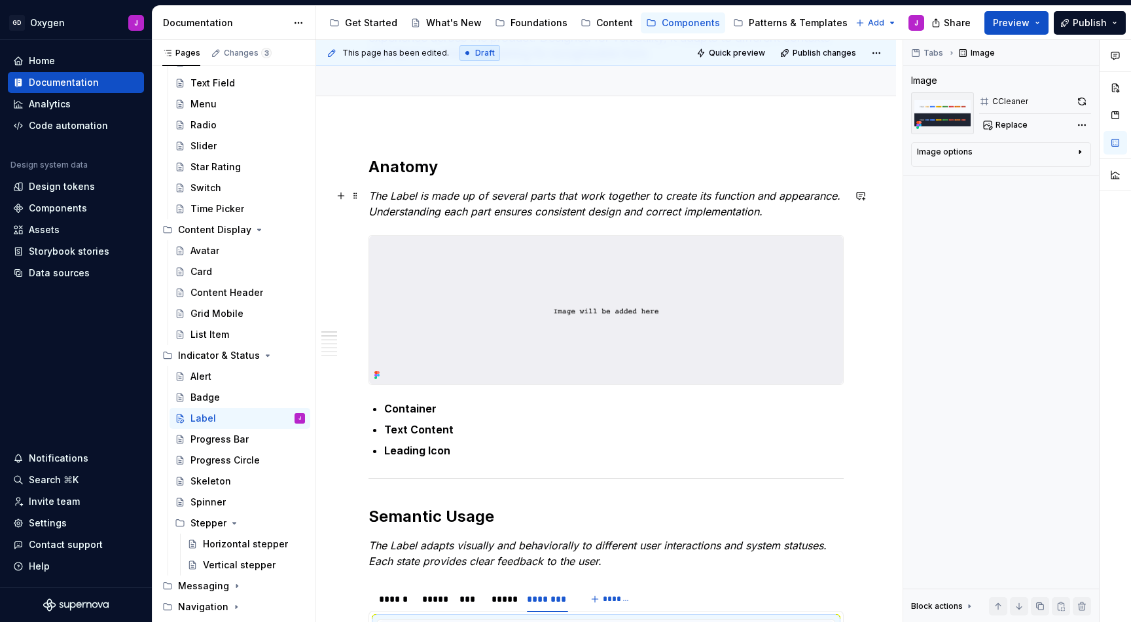
scroll to position [127, 0]
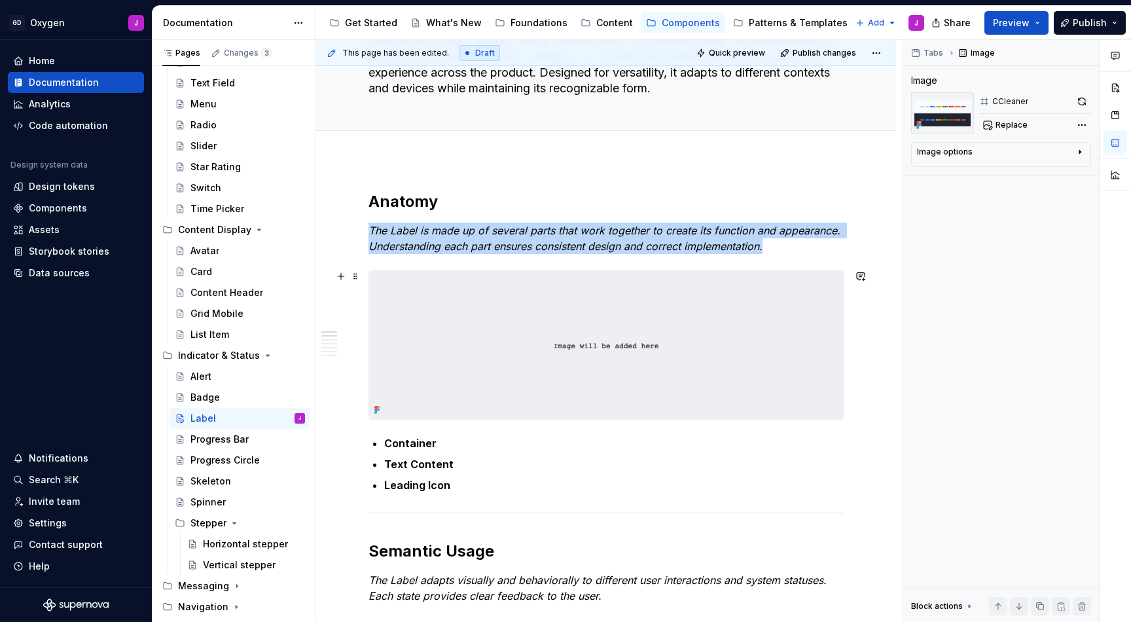
click at [548, 323] on img at bounding box center [606, 344] width 474 height 149
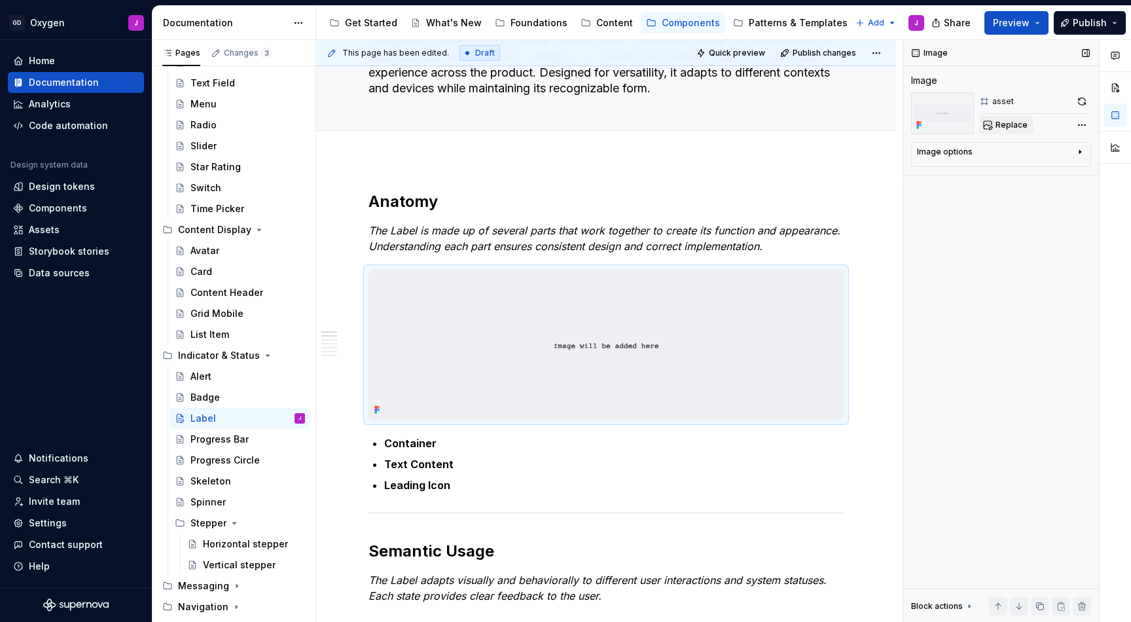
click at [1007, 121] on span "Replace" at bounding box center [1011, 125] width 32 height 10
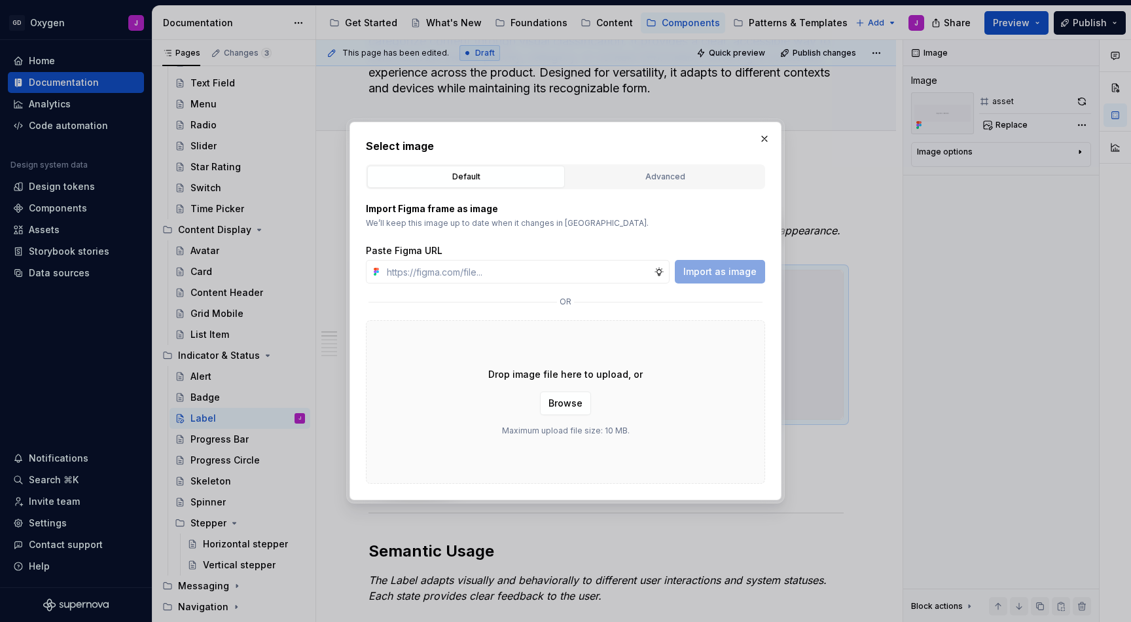
type textarea "*"
type input "[URL][DOMAIN_NAME]"
click at [731, 268] on span "Import as image" at bounding box center [719, 271] width 73 height 13
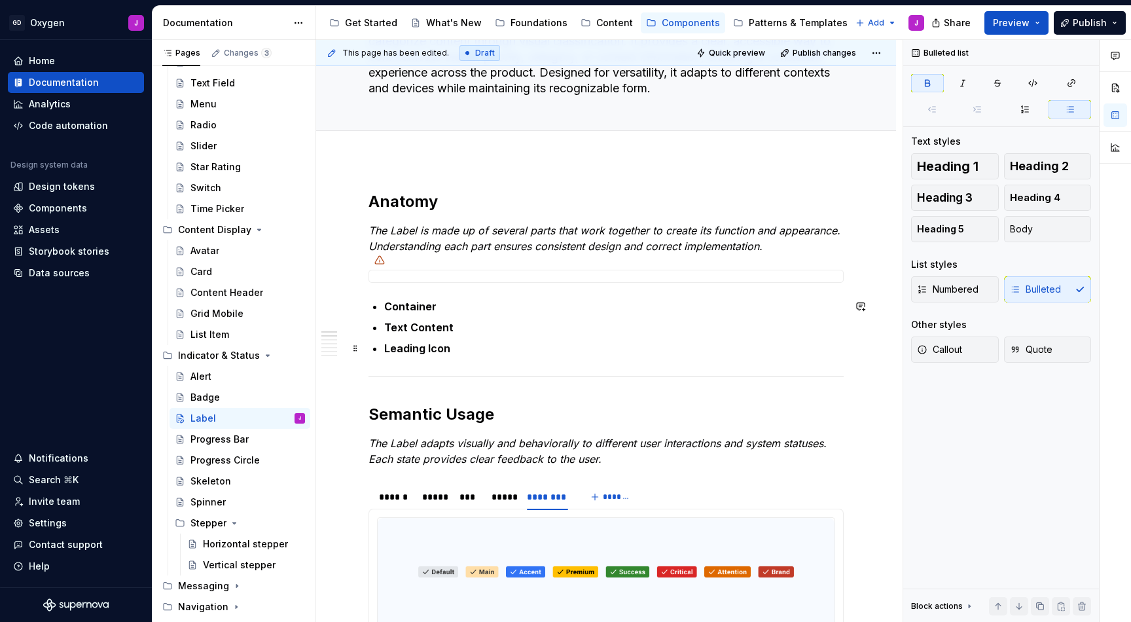
click at [453, 347] on p "Leading Icon" at bounding box center [613, 348] width 459 height 16
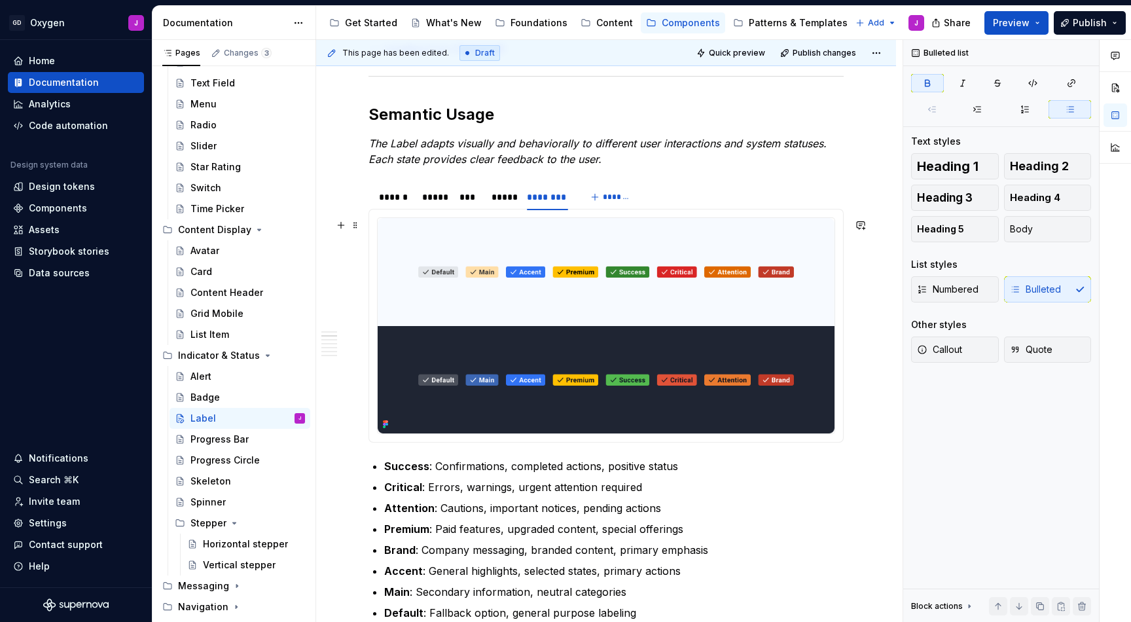
scroll to position [526, 0]
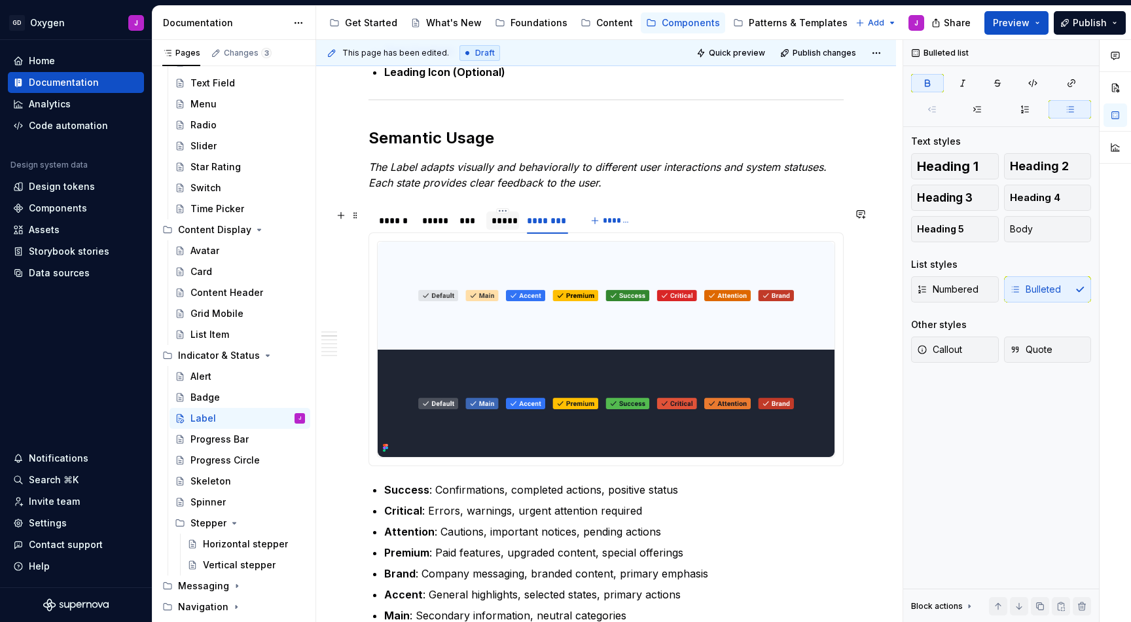
click at [496, 224] on div "*****" at bounding box center [503, 220] width 22 height 13
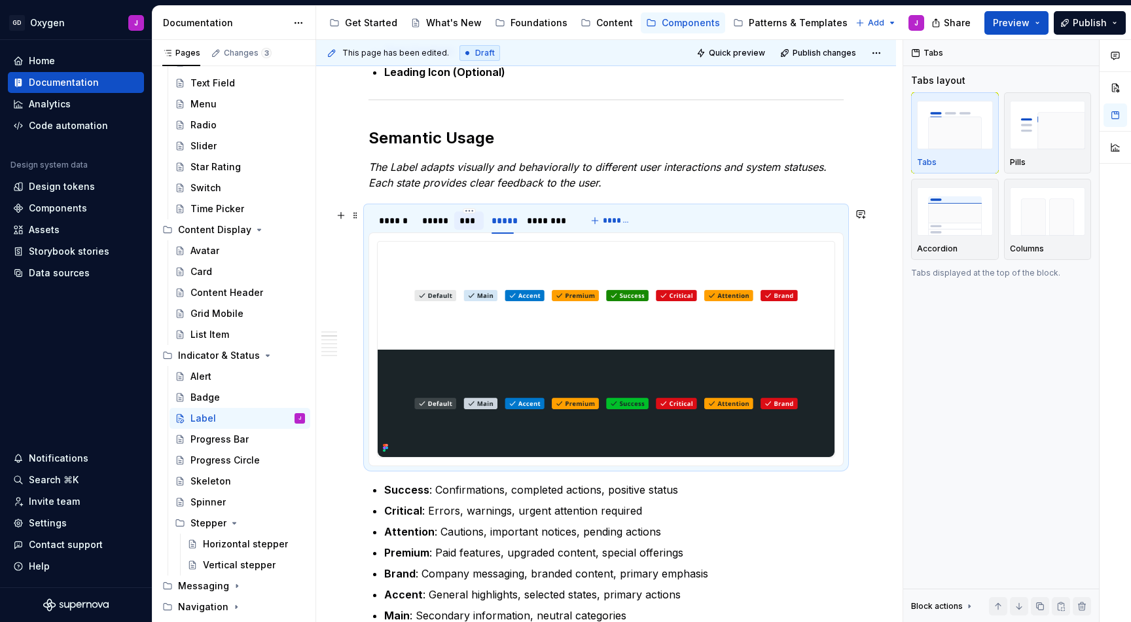
click at [468, 219] on div "***" at bounding box center [468, 220] width 19 height 13
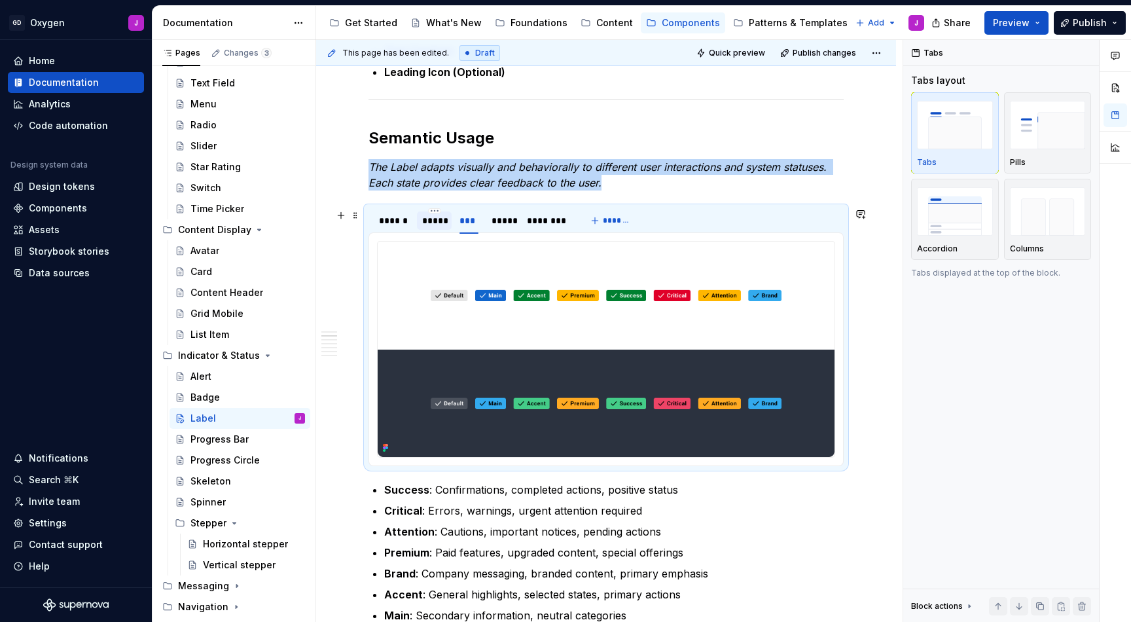
click at [434, 218] on div "*****" at bounding box center [434, 220] width 24 height 13
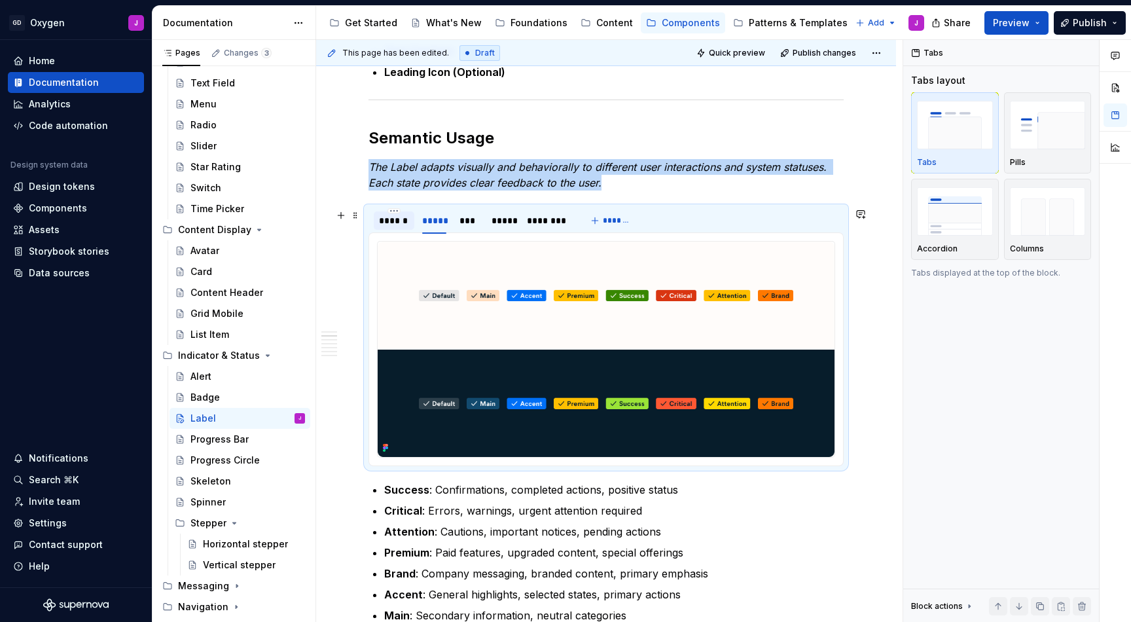
click at [393, 219] on div "******" at bounding box center [394, 220] width 30 height 13
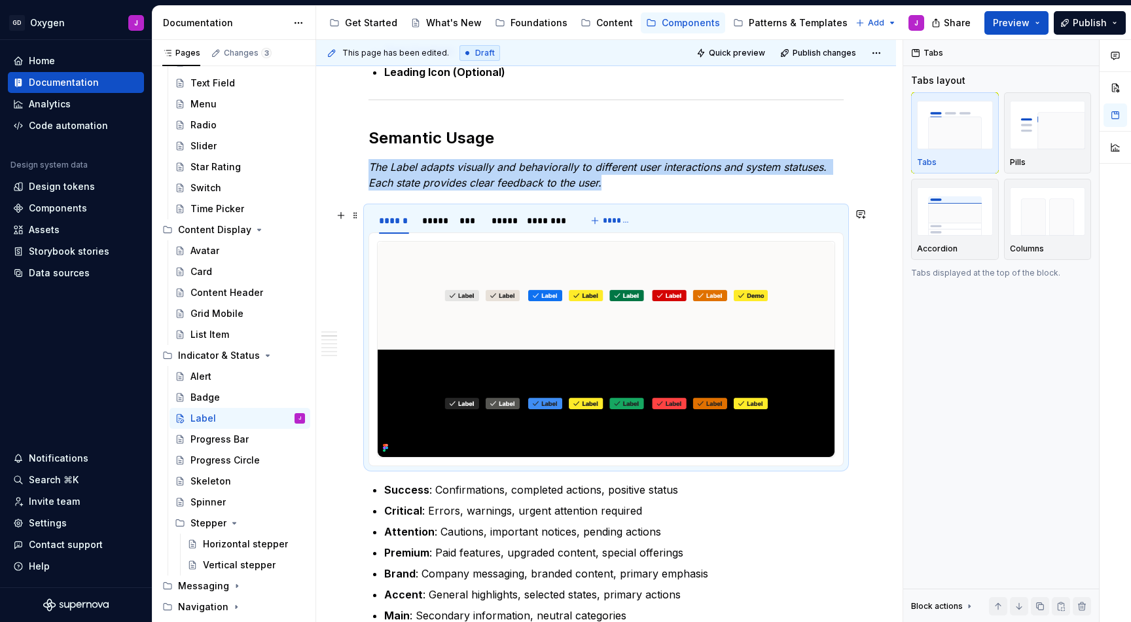
scroll to position [754, 0]
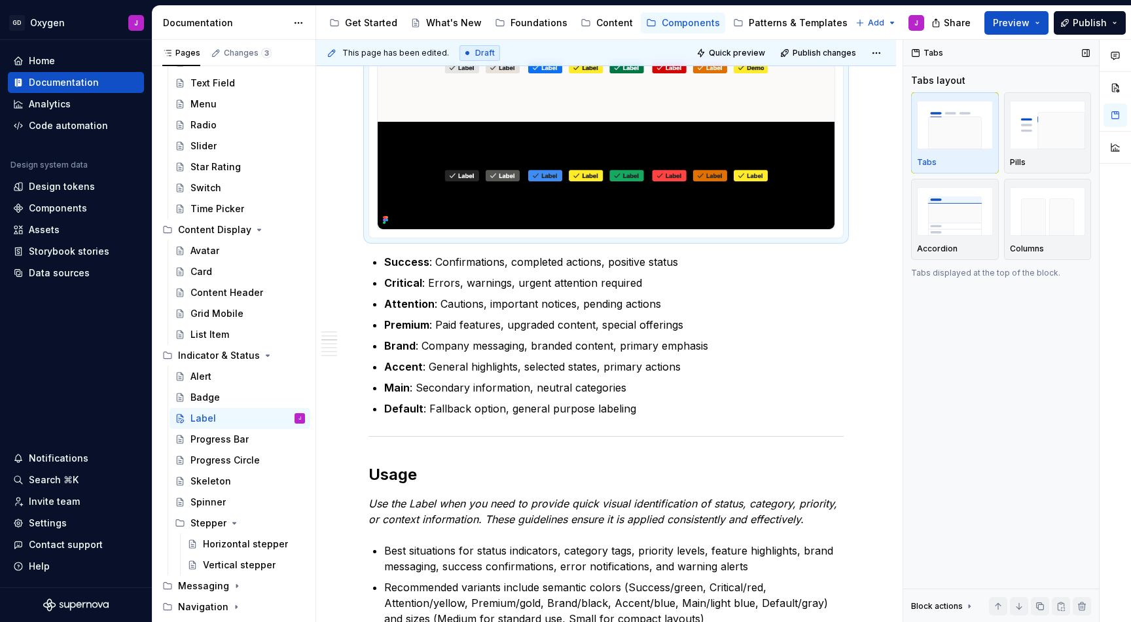
click at [953, 405] on div "Tabs Tabs layout Tabs Pills Accordion Columns Tabs displayed at the top of the …" at bounding box center [1001, 331] width 196 height 582
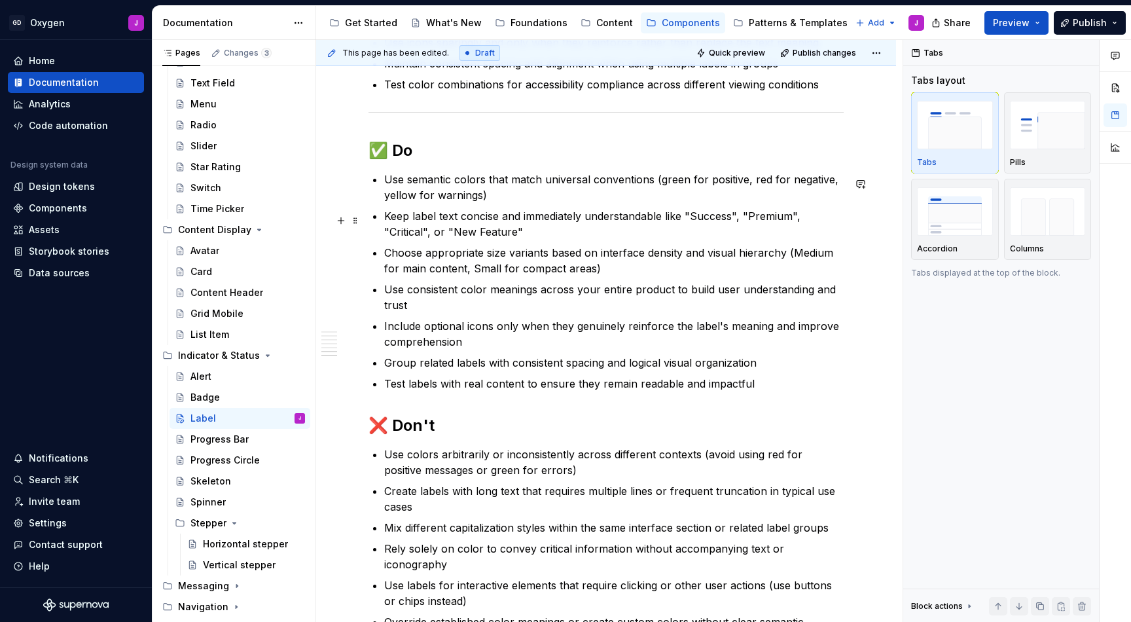
scroll to position [1947, 0]
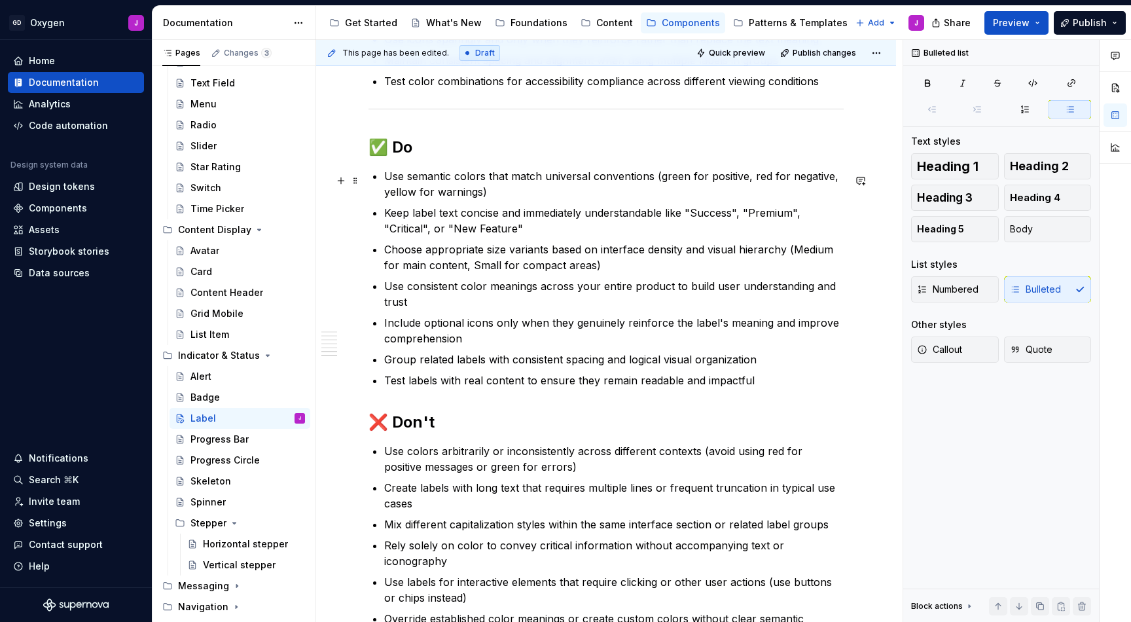
click at [527, 200] on p "Use semantic colors that match universal conventions (green for positive, red f…" at bounding box center [613, 183] width 459 height 31
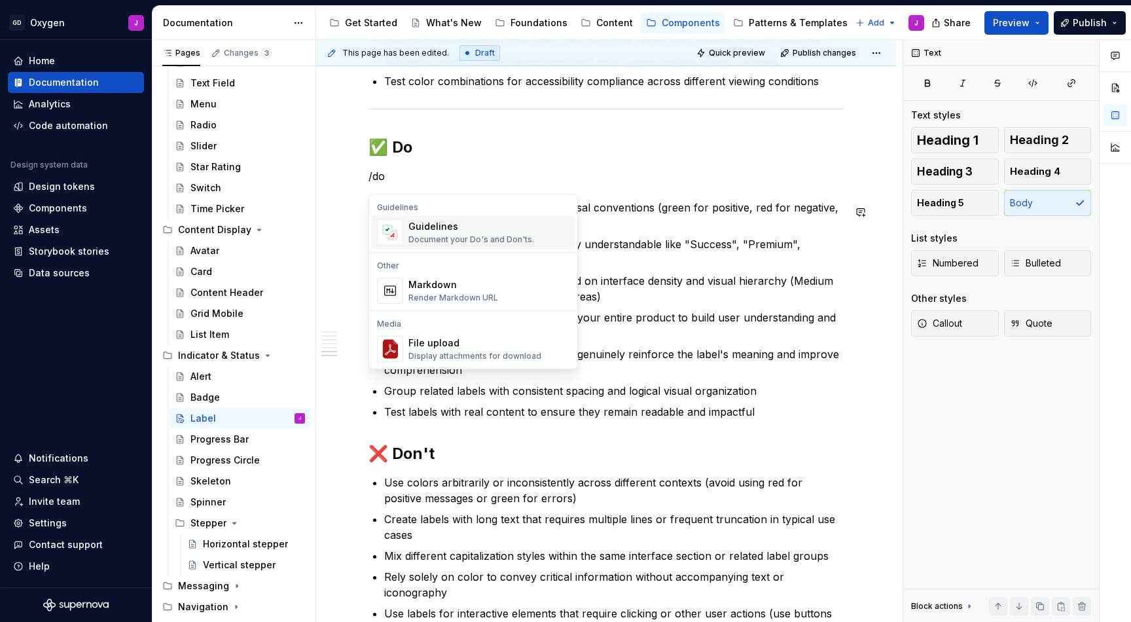
click at [499, 230] on div "Guidelines" at bounding box center [471, 226] width 126 height 13
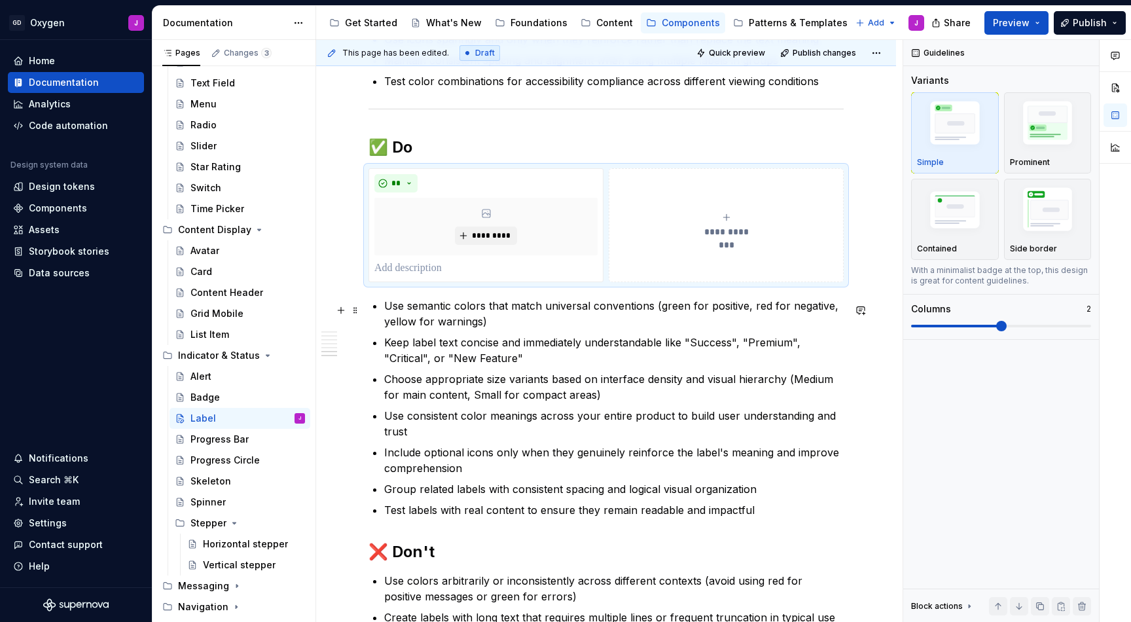
click at [446, 313] on p "Use semantic colors that match universal conventions (green for positive, red f…" at bounding box center [613, 313] width 459 height 31
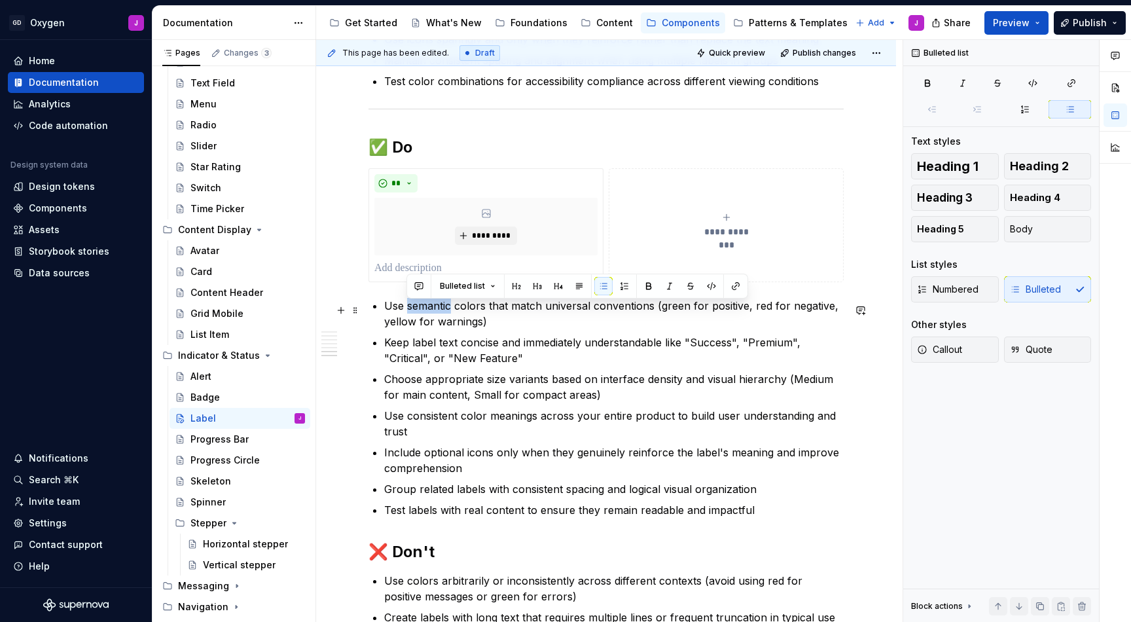
click at [446, 313] on p "Use semantic colors that match universal conventions (green for positive, red f…" at bounding box center [613, 313] width 459 height 31
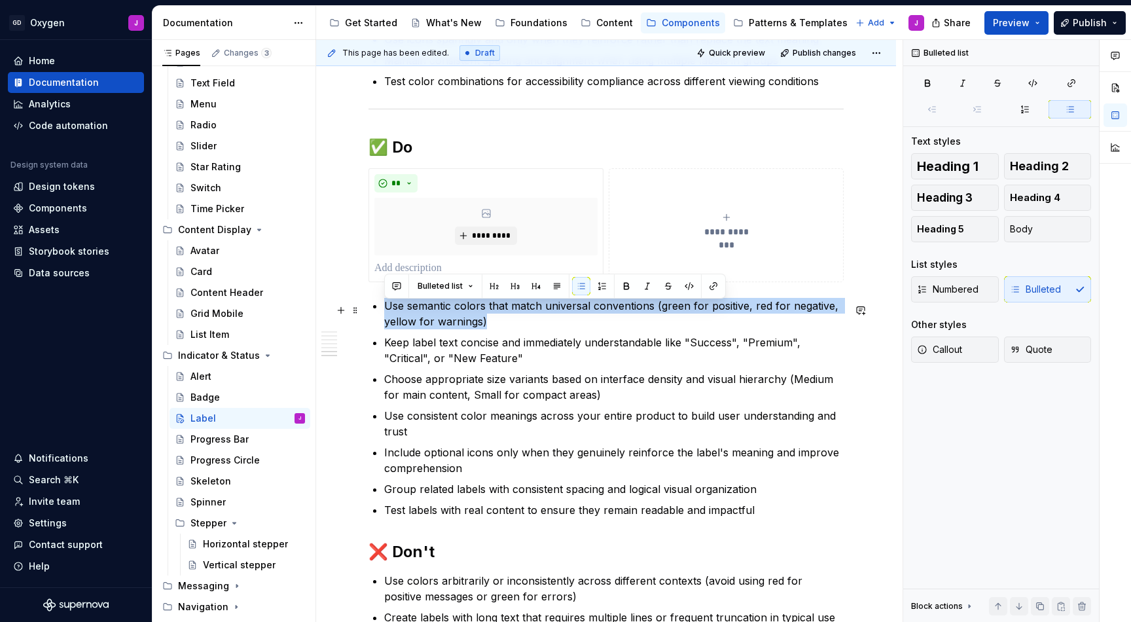
drag, startPoint x: 487, startPoint y: 327, endPoint x: 387, endPoint y: 309, distance: 101.8
click at [387, 309] on p "Use semantic colors that match universal conventions (green for positive, red f…" at bounding box center [613, 313] width 459 height 31
copy p "Use semantic colors that match universal conventions (green for positive, red f…"
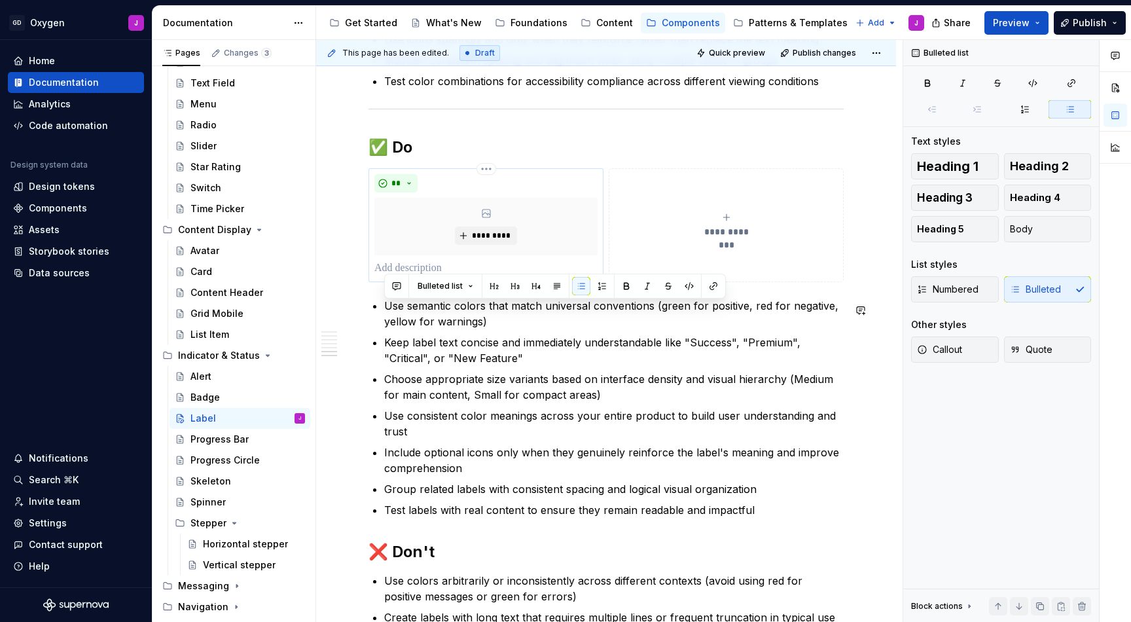
click at [384, 274] on p at bounding box center [485, 268] width 223 height 16
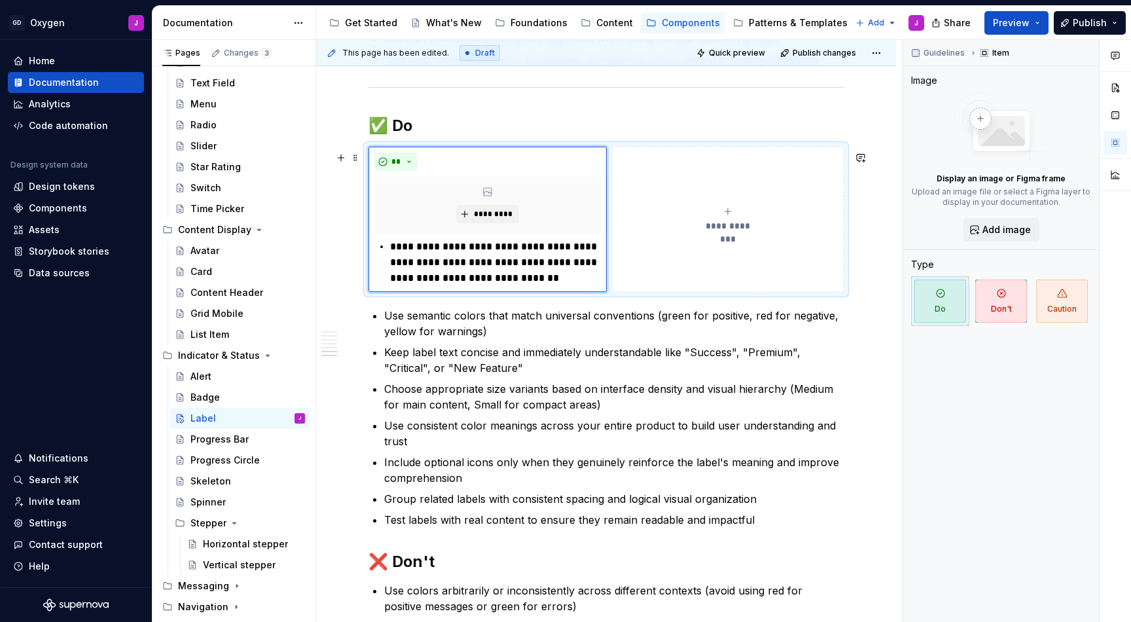
scroll to position [1965, 0]
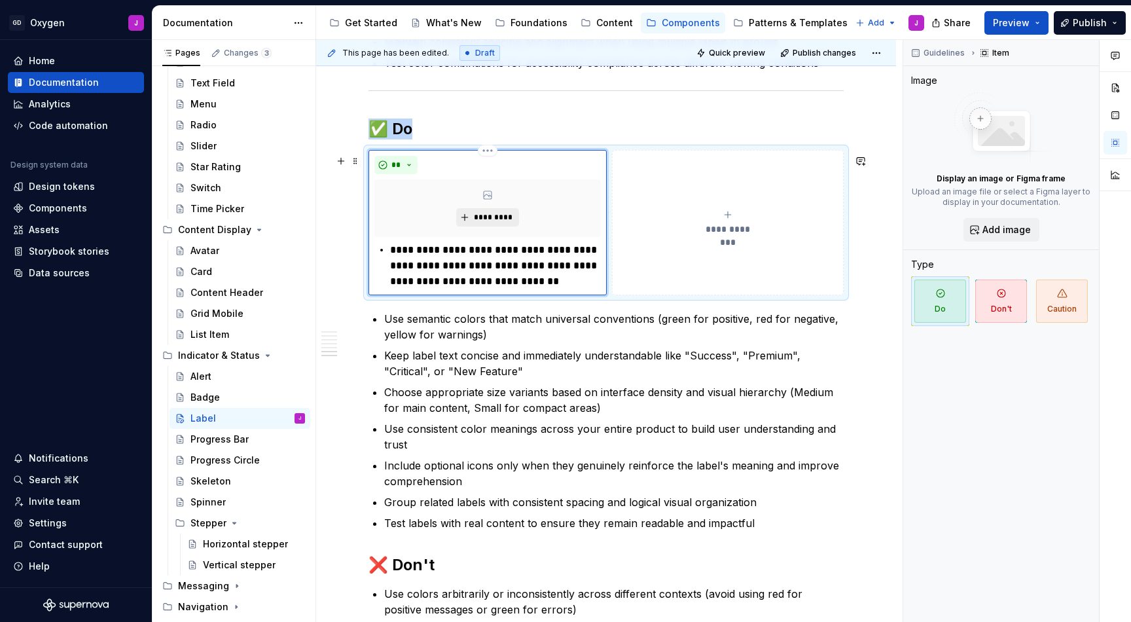
click at [500, 218] on span "*********" at bounding box center [493, 217] width 40 height 10
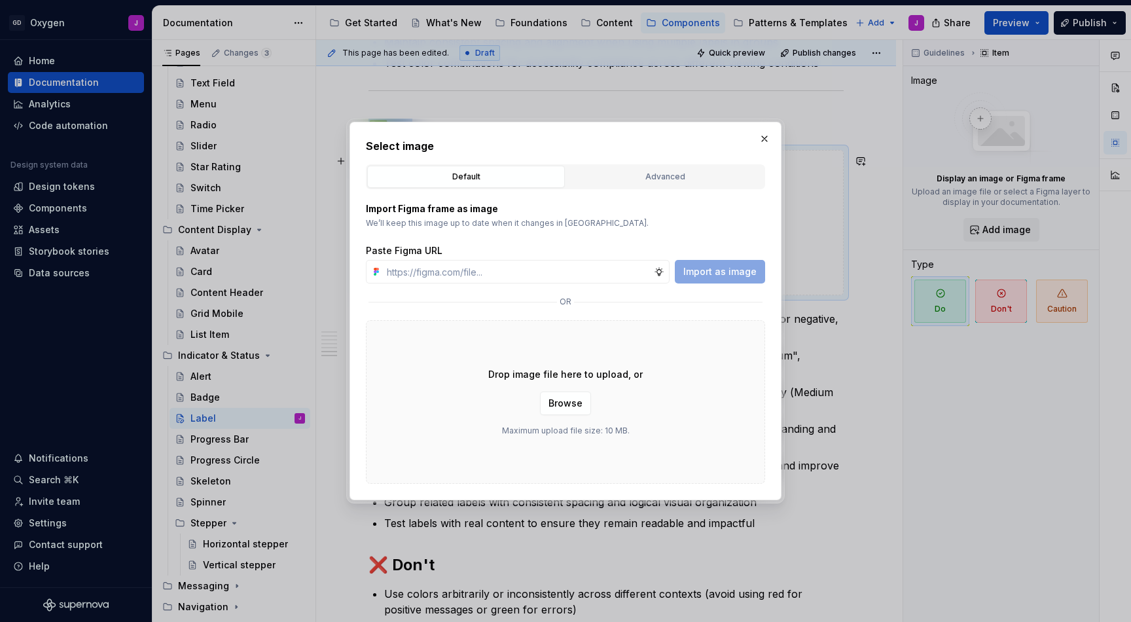
type textarea "*"
type input "[URL][DOMAIN_NAME]"
click at [722, 267] on span "Import as image" at bounding box center [719, 271] width 73 height 13
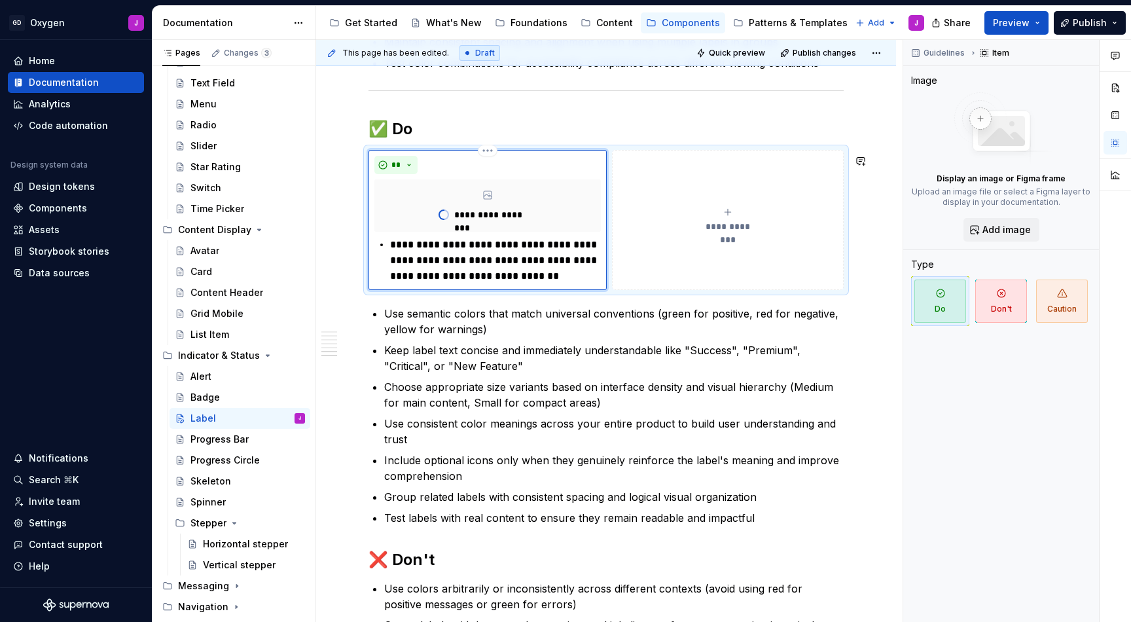
type textarea "*"
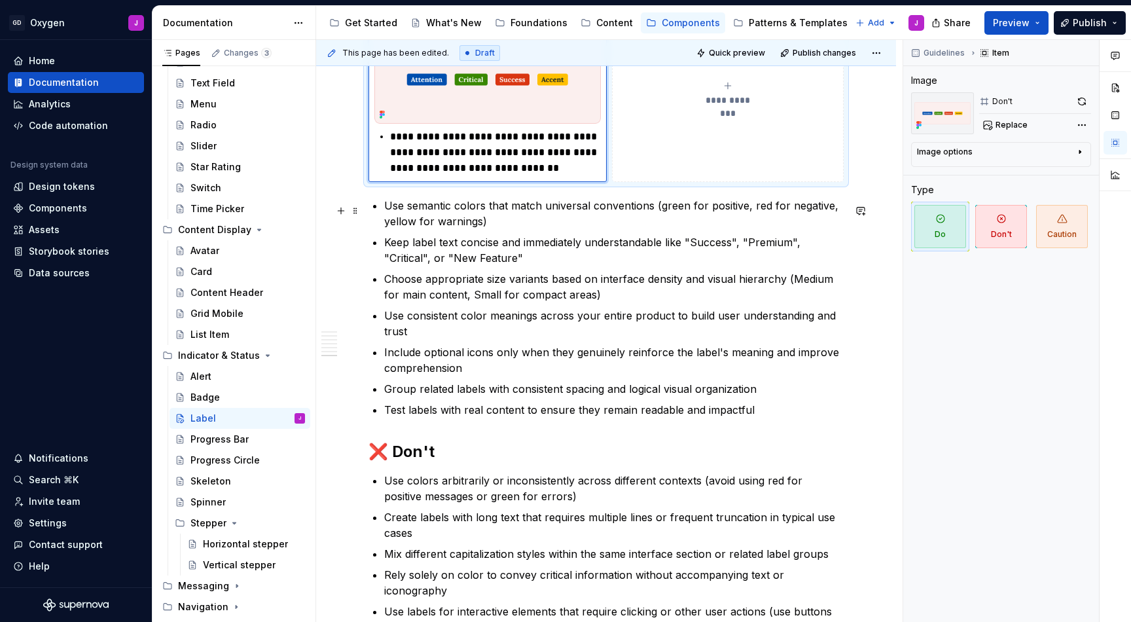
scroll to position [1960, 0]
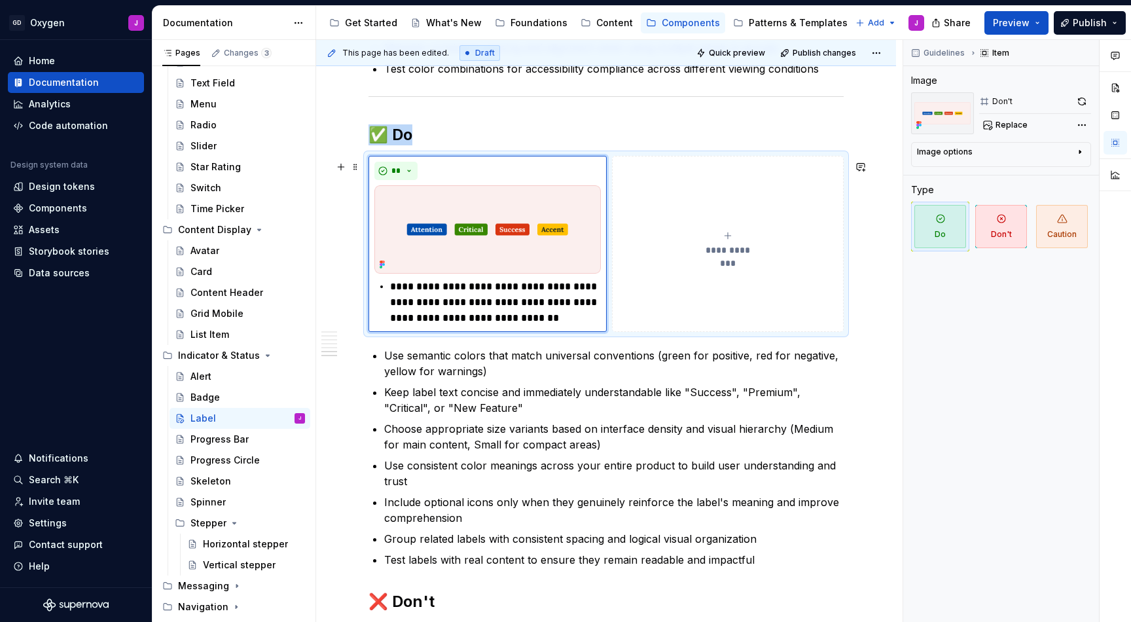
click at [728, 247] on div "**********" at bounding box center [728, 243] width 220 height 26
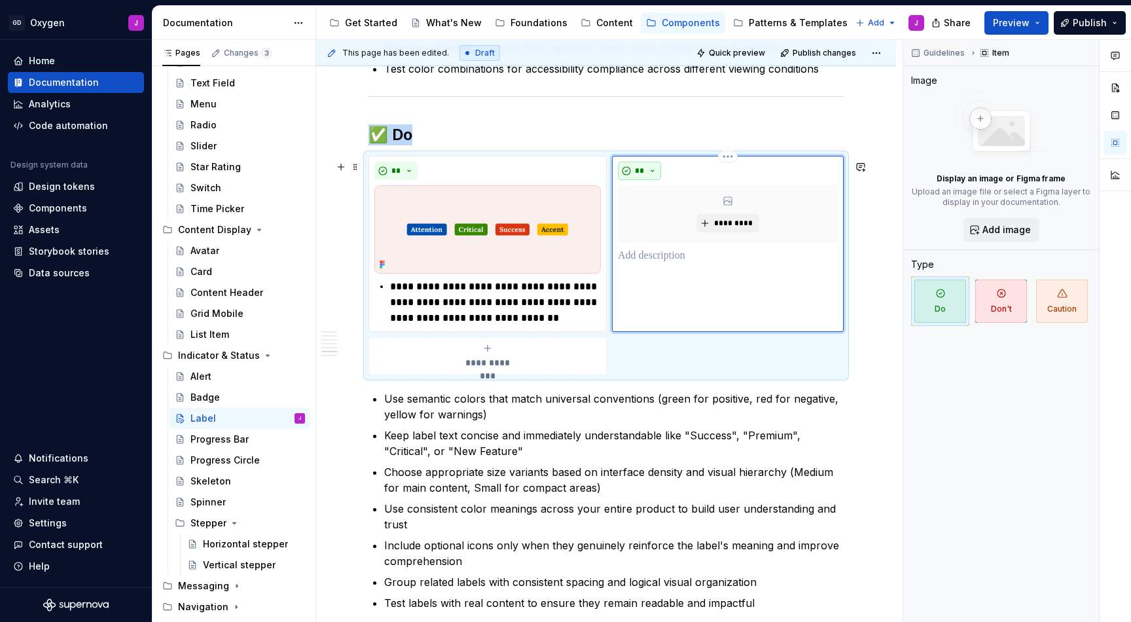
click at [654, 174] on button "**" at bounding box center [639, 171] width 43 height 18
click at [668, 219] on div "Don't" at bounding box center [670, 221] width 24 height 13
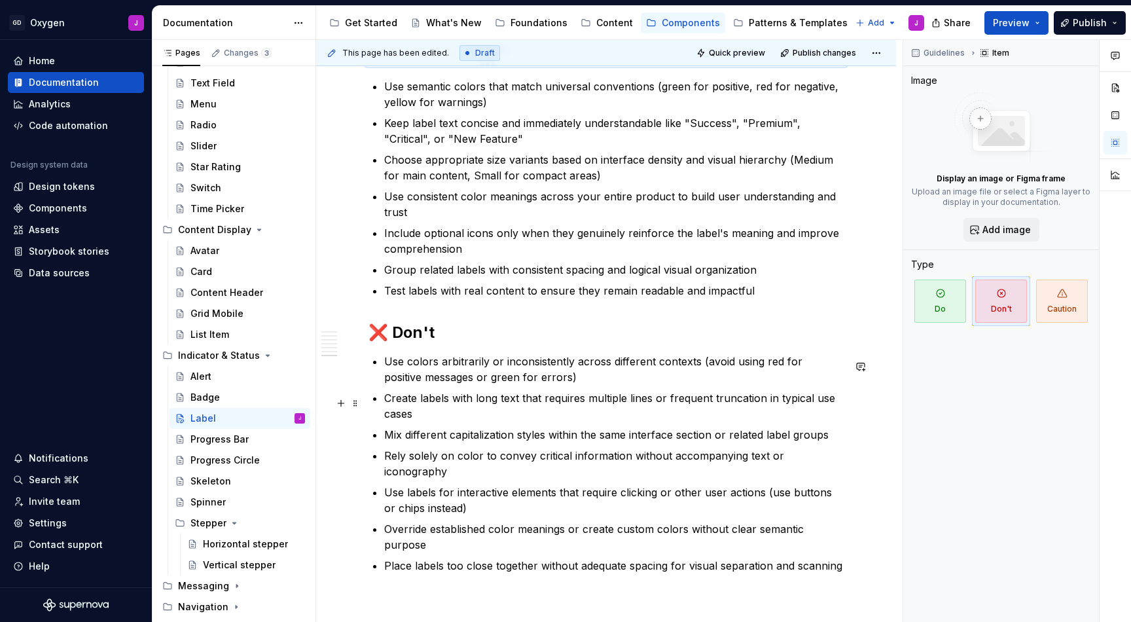
scroll to position [2298, 0]
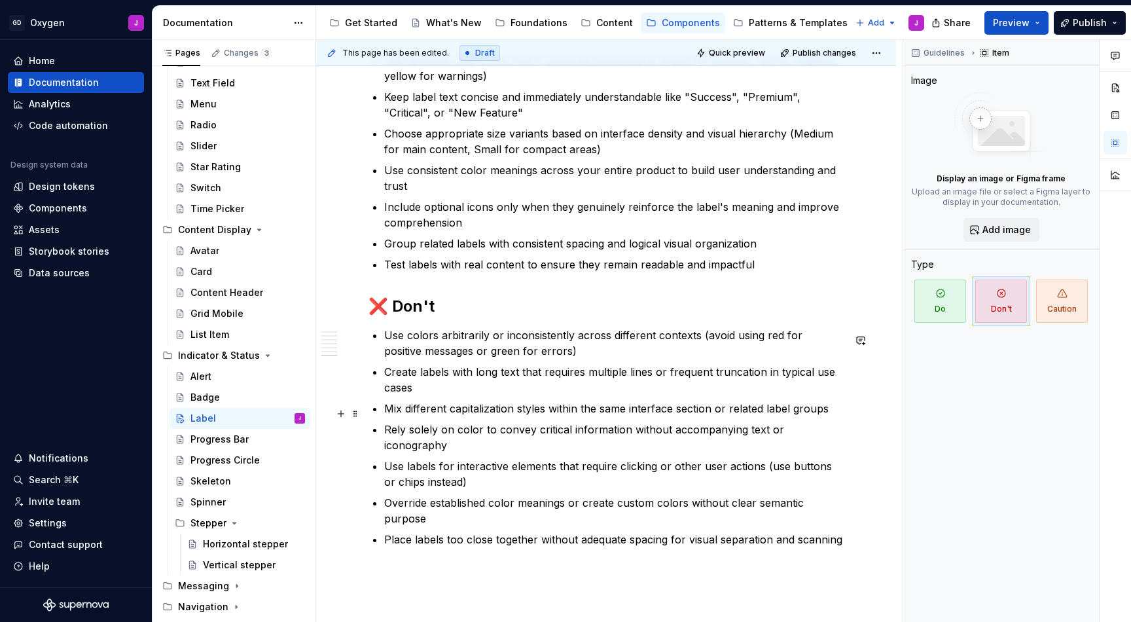
click at [442, 416] on p "Mix different capitalization styles within the same interface section or relate…" at bounding box center [613, 409] width 459 height 16
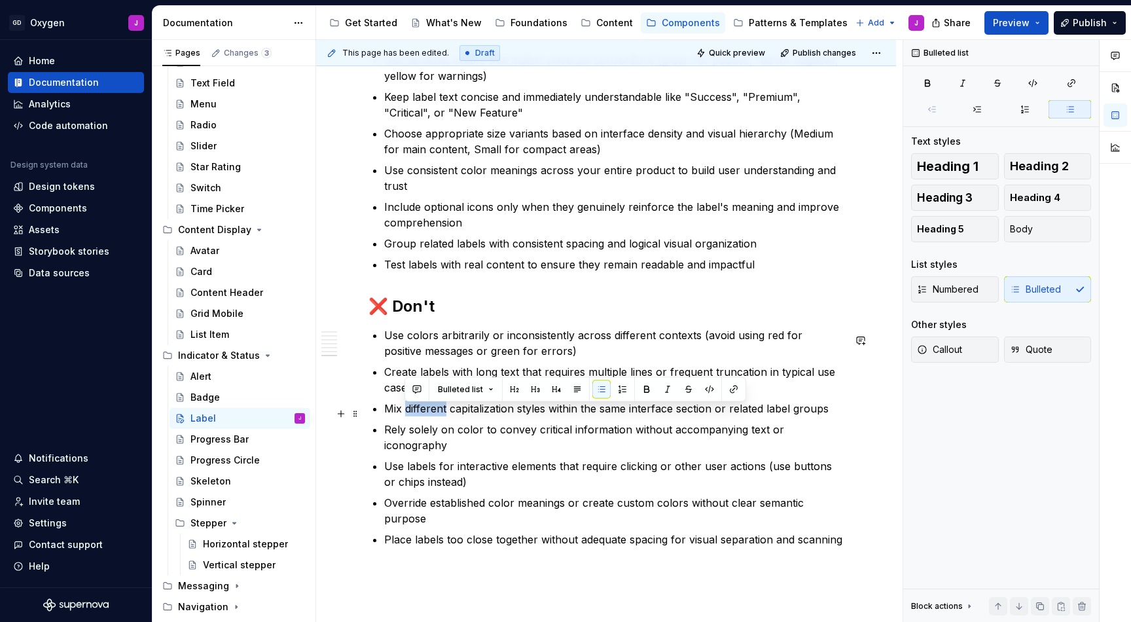
click at [442, 416] on p "Mix different capitalization styles within the same interface section or relate…" at bounding box center [613, 409] width 459 height 16
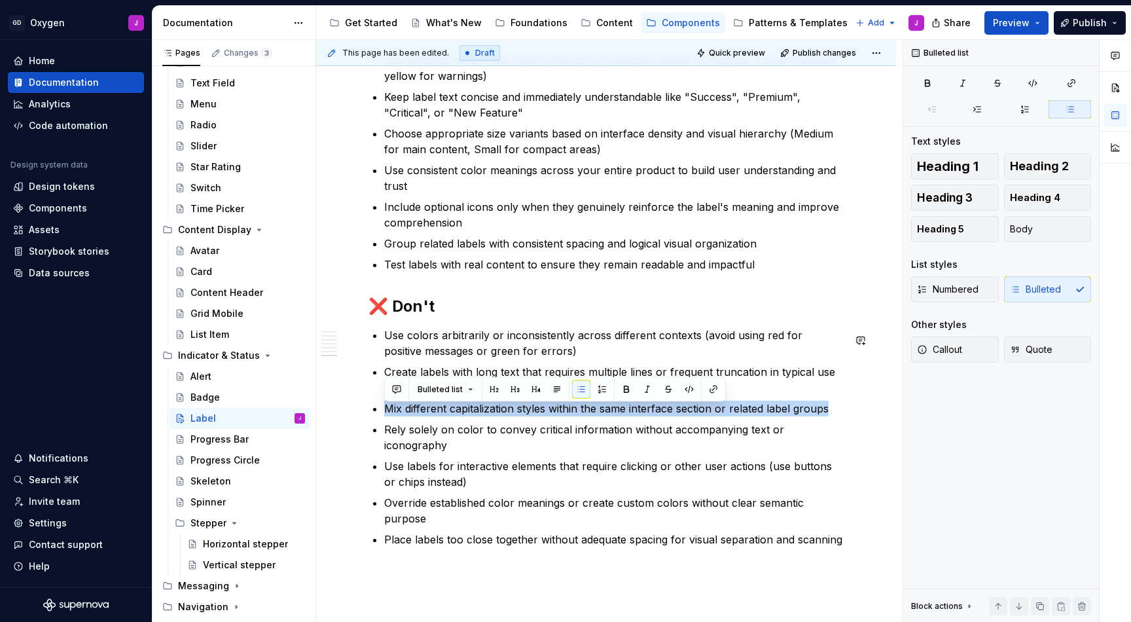
copy p "Mix different capitalization styles within the same interface section or relate…"
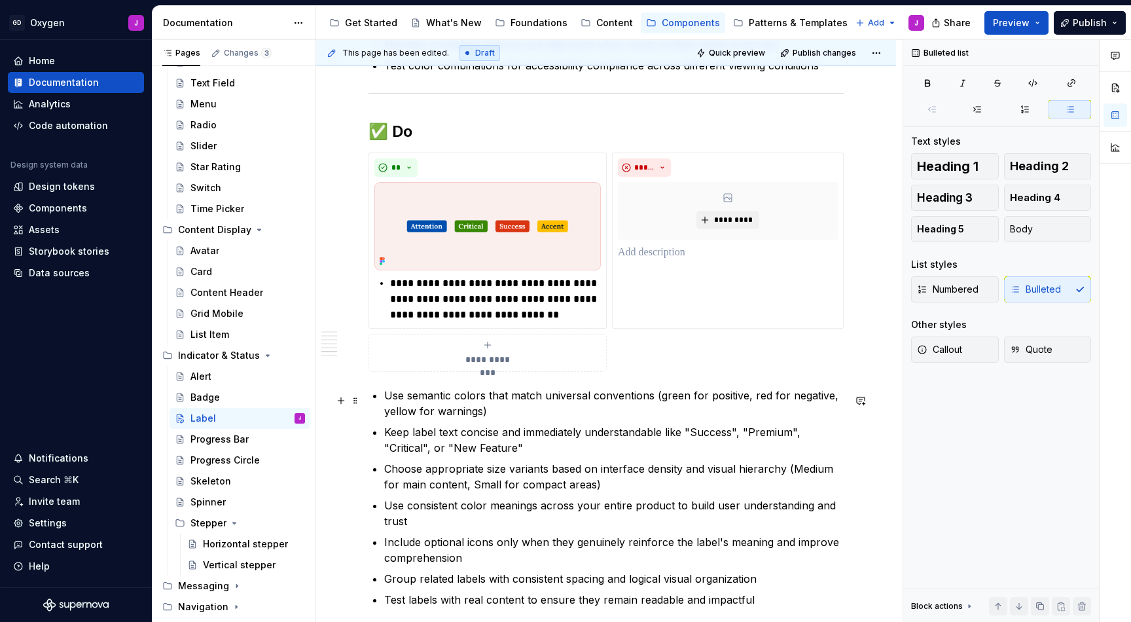
scroll to position [1928, 0]
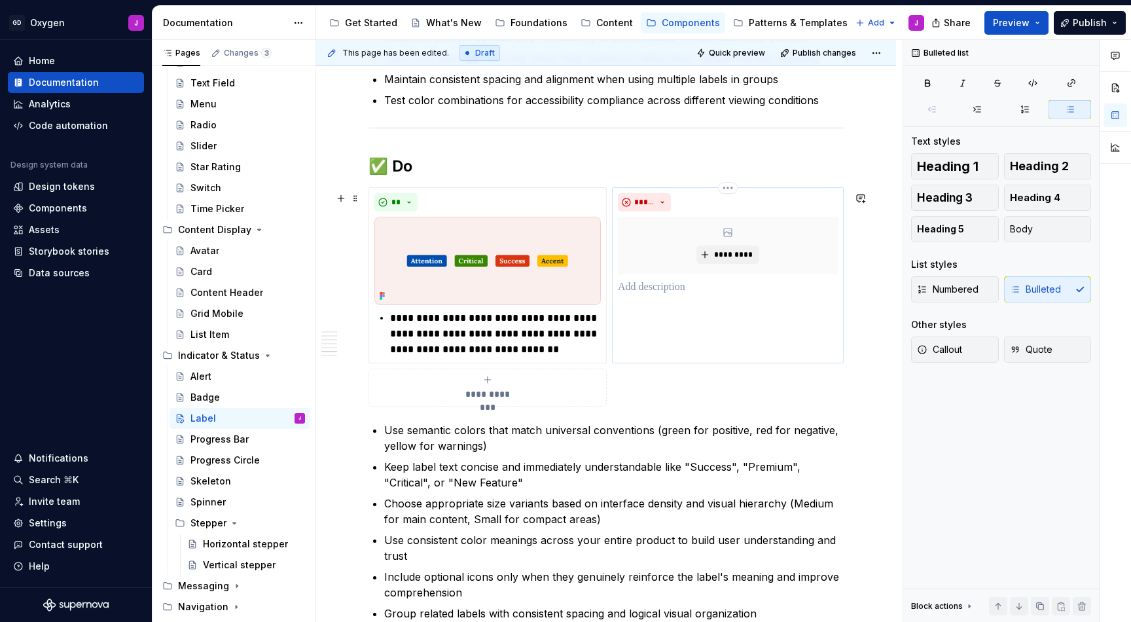
click at [724, 295] on p at bounding box center [728, 287] width 220 height 16
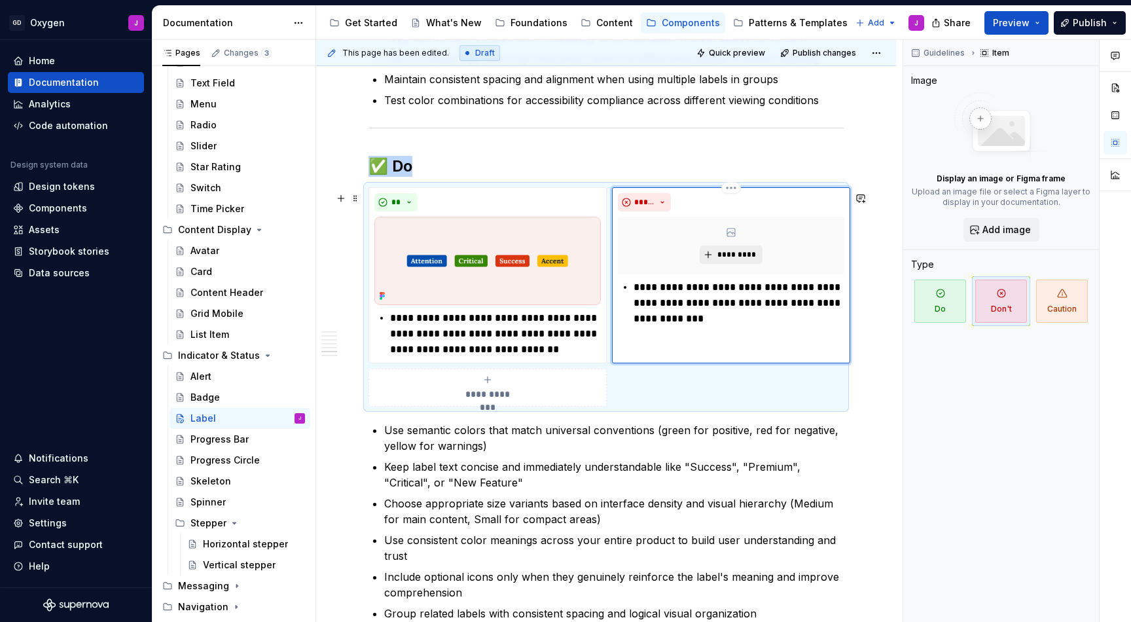
click at [724, 254] on button "*********" at bounding box center [731, 254] width 62 height 18
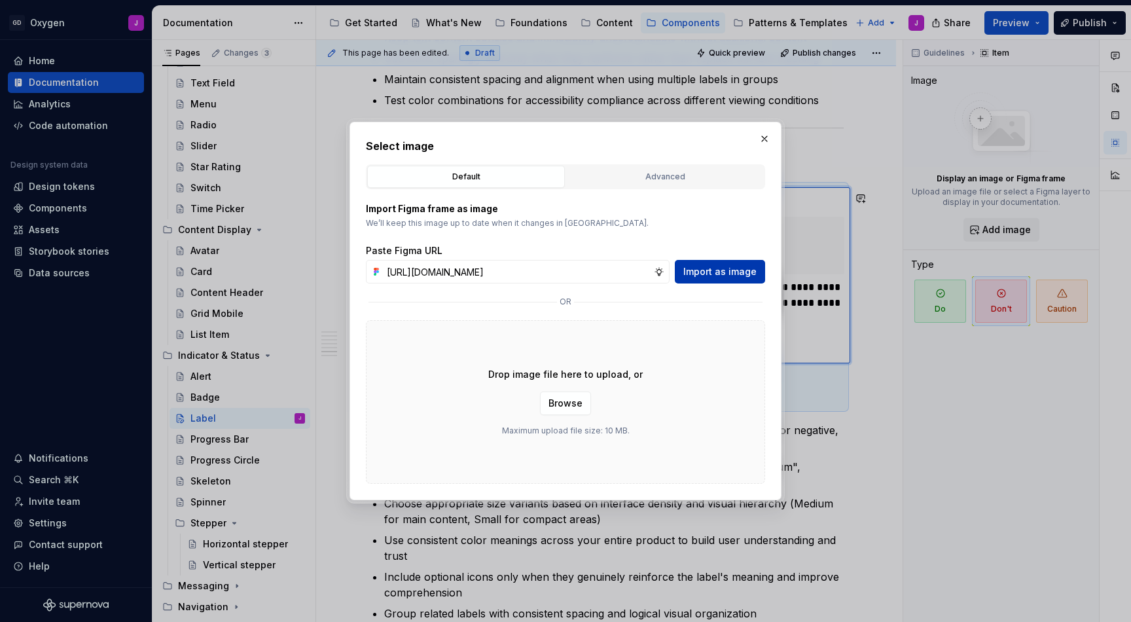
type input "[URL][DOMAIN_NAME]"
click at [729, 271] on span "Import as image" at bounding box center [719, 271] width 73 height 13
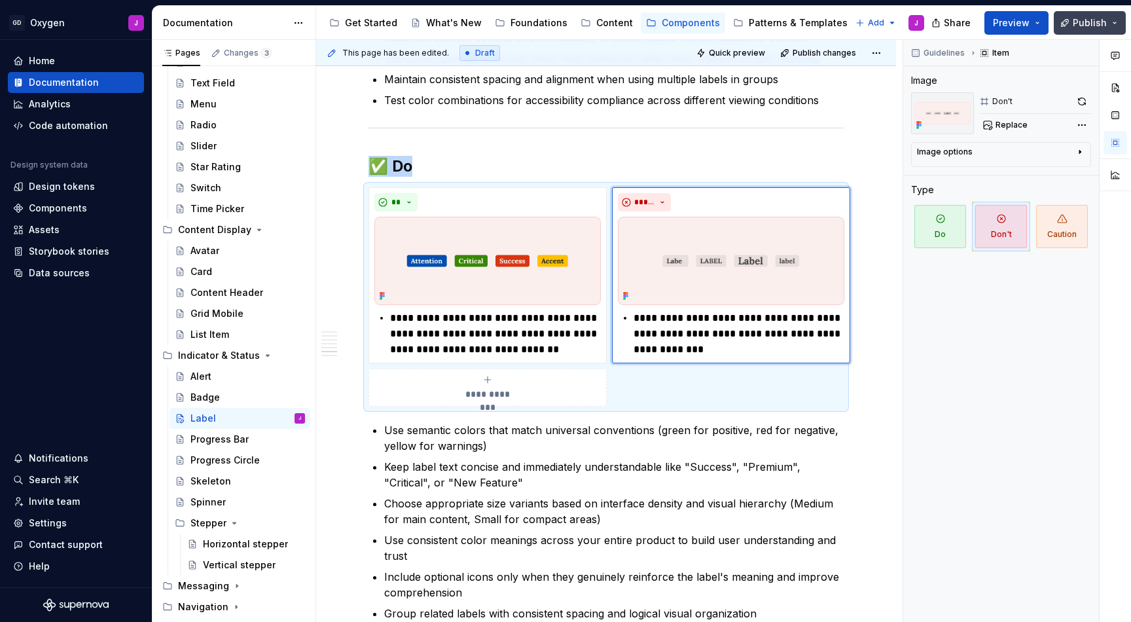
click at [1103, 22] on span "Publish" at bounding box center [1090, 22] width 34 height 13
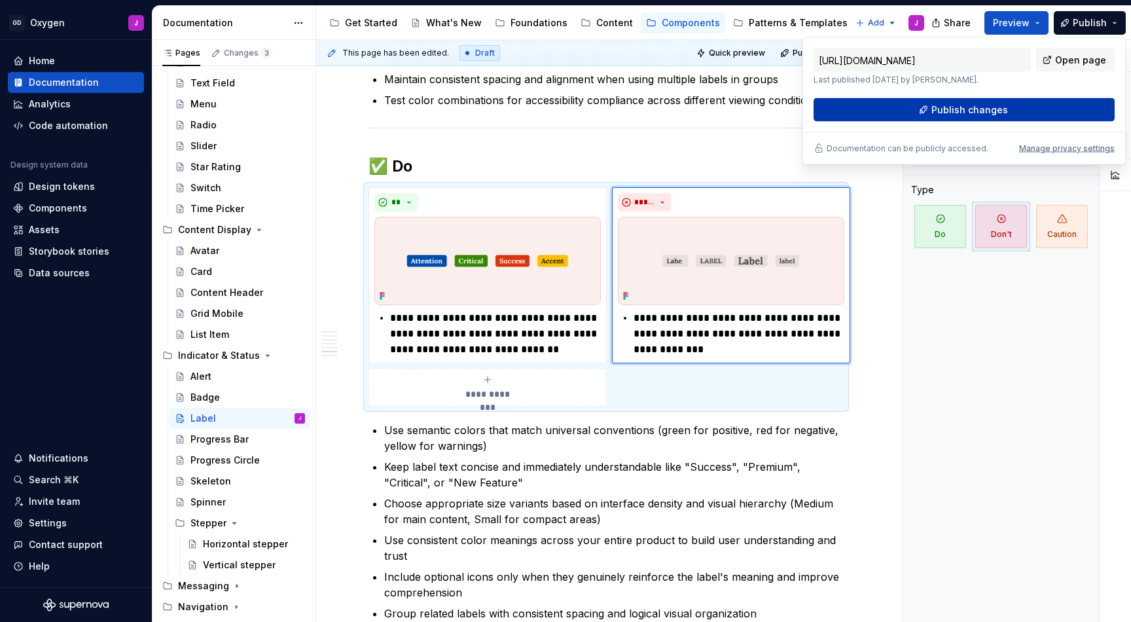
click at [961, 105] on span "Publish changes" at bounding box center [969, 109] width 77 height 13
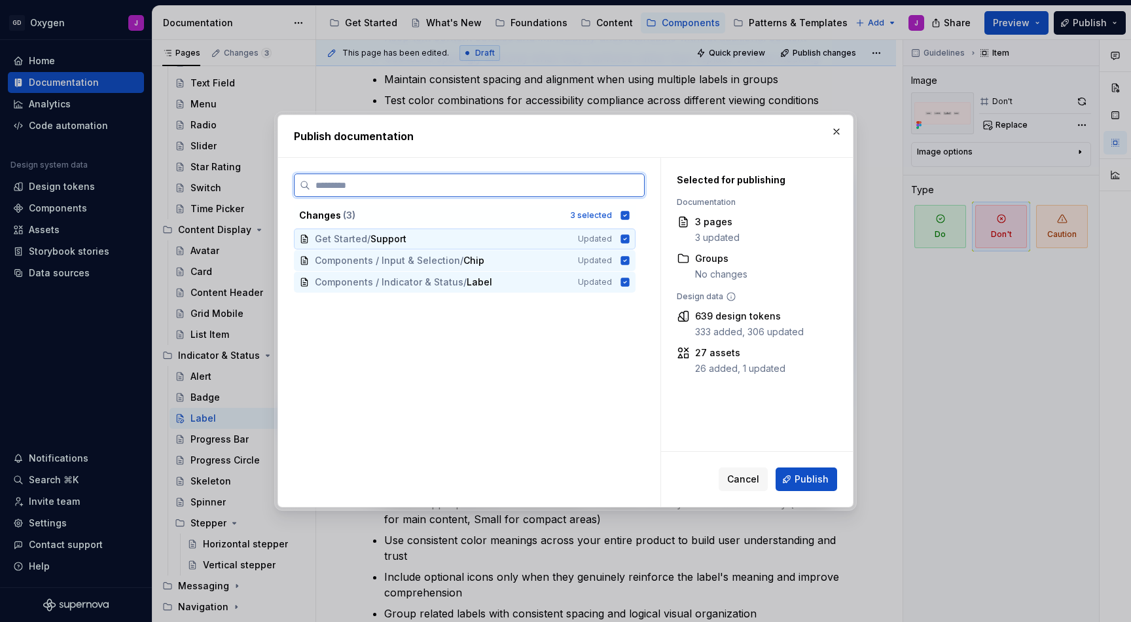
click at [630, 240] on icon at bounding box center [625, 238] width 9 height 9
click at [630, 262] on icon at bounding box center [625, 260] width 9 height 9
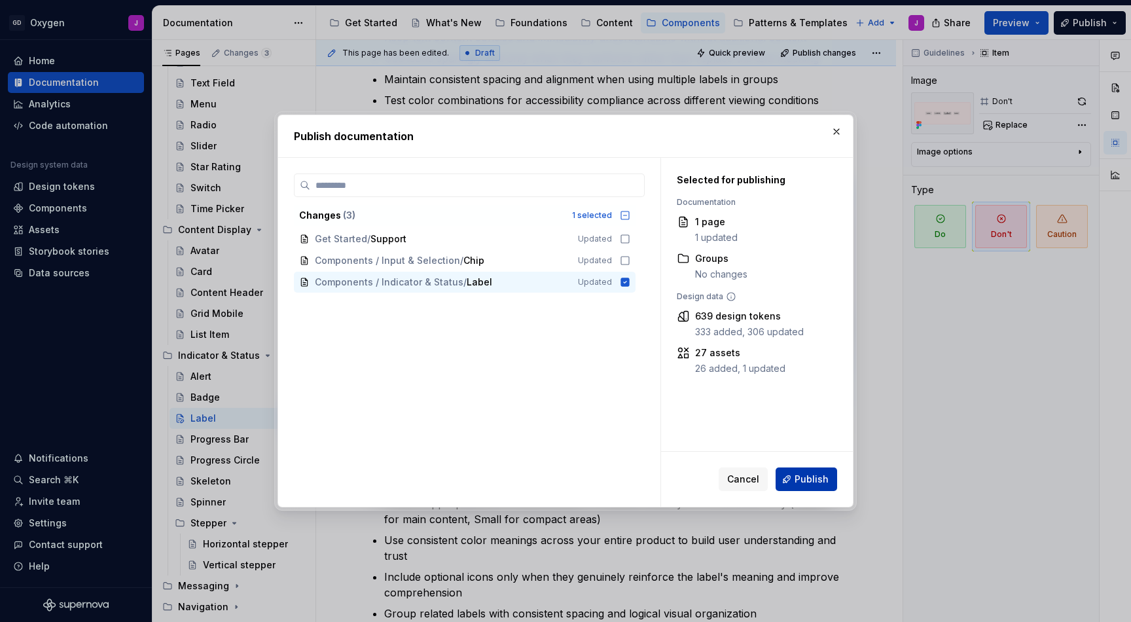
click at [810, 471] on button "Publish" at bounding box center [807, 479] width 62 height 24
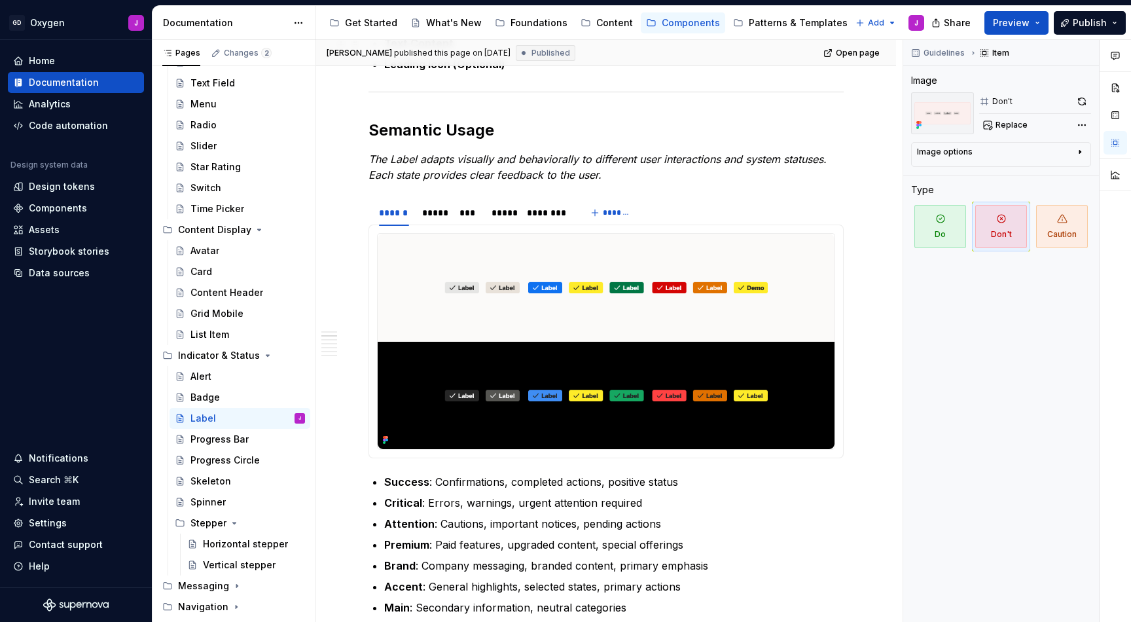
scroll to position [632, 0]
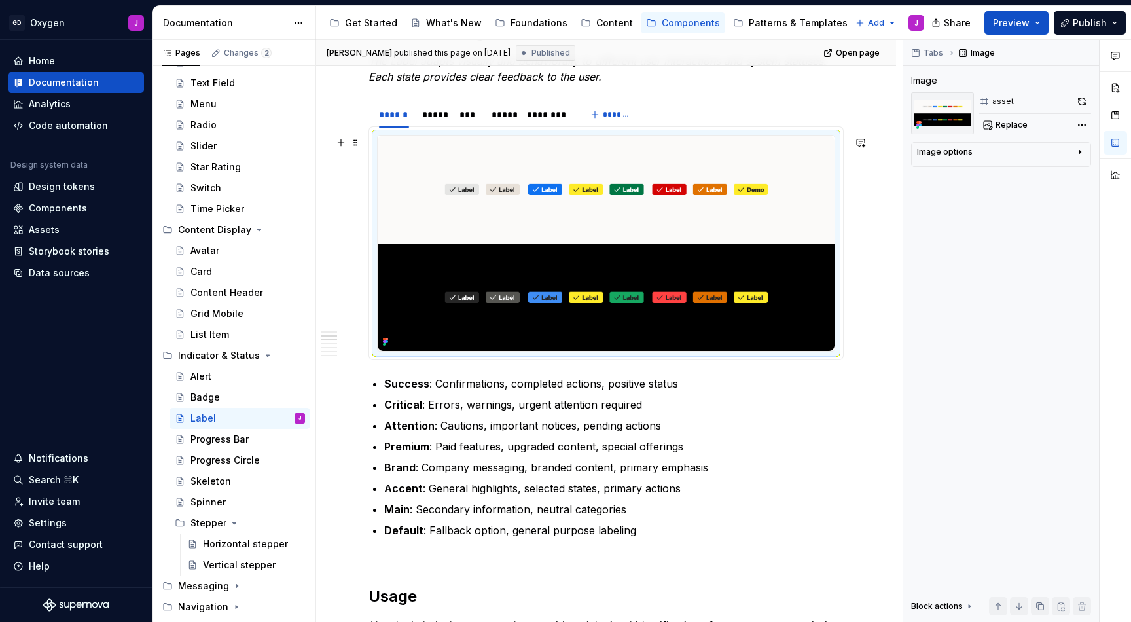
click at [611, 245] on img at bounding box center [606, 242] width 457 height 215
click at [1005, 121] on span "Replace" at bounding box center [1011, 125] width 32 height 10
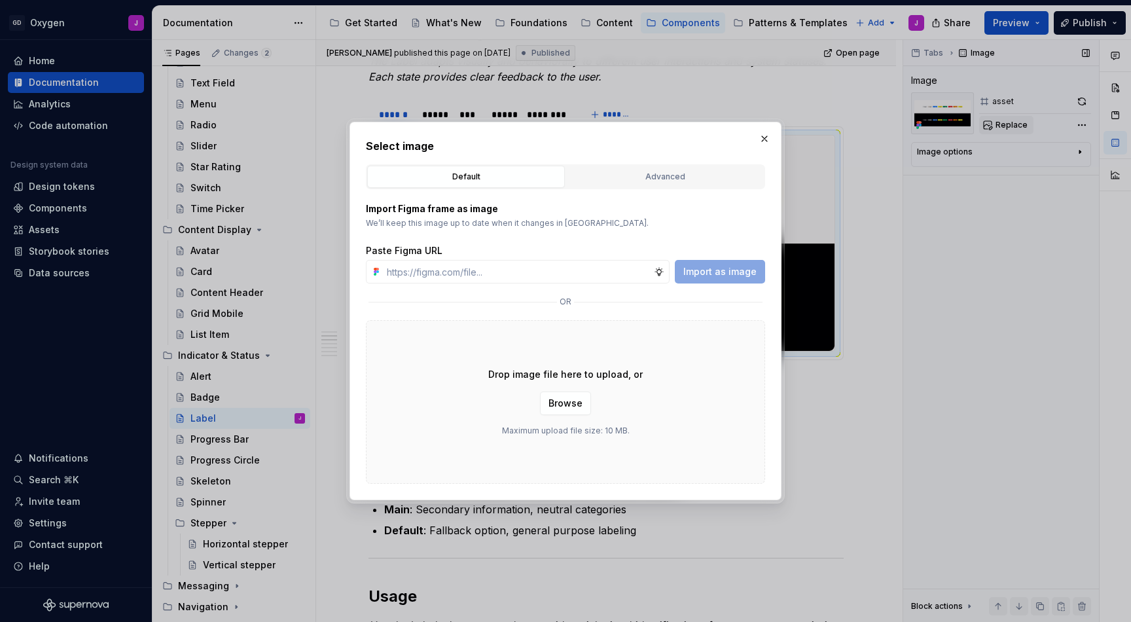
type textarea "*"
type input "[URL][DOMAIN_NAME]"
click at [730, 268] on span "Import as image" at bounding box center [719, 271] width 73 height 13
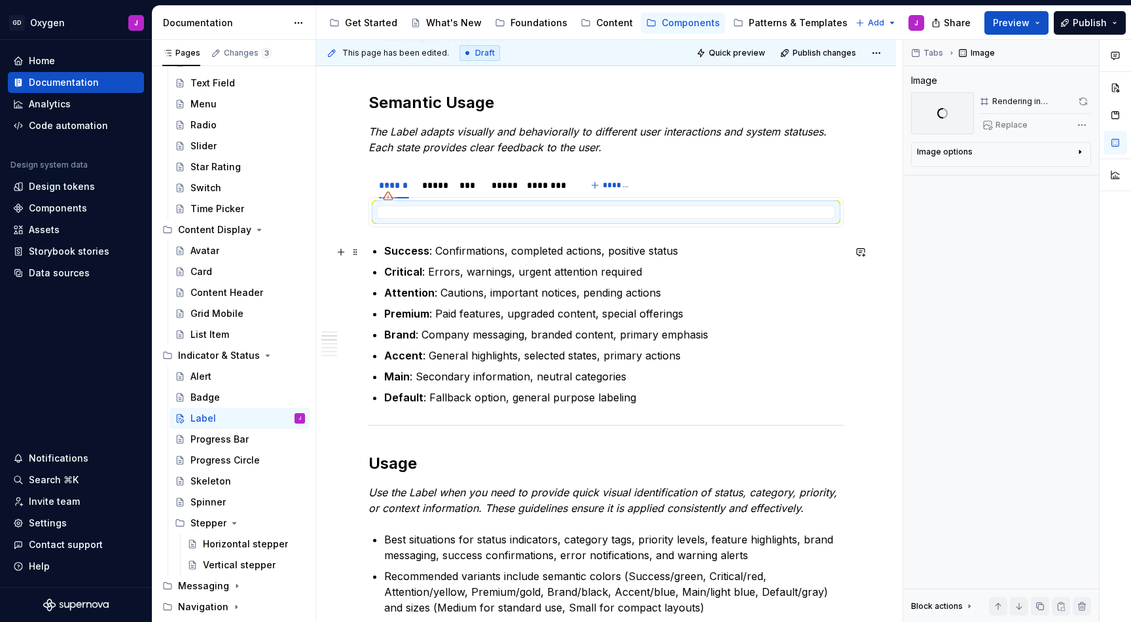
scroll to position [561, 0]
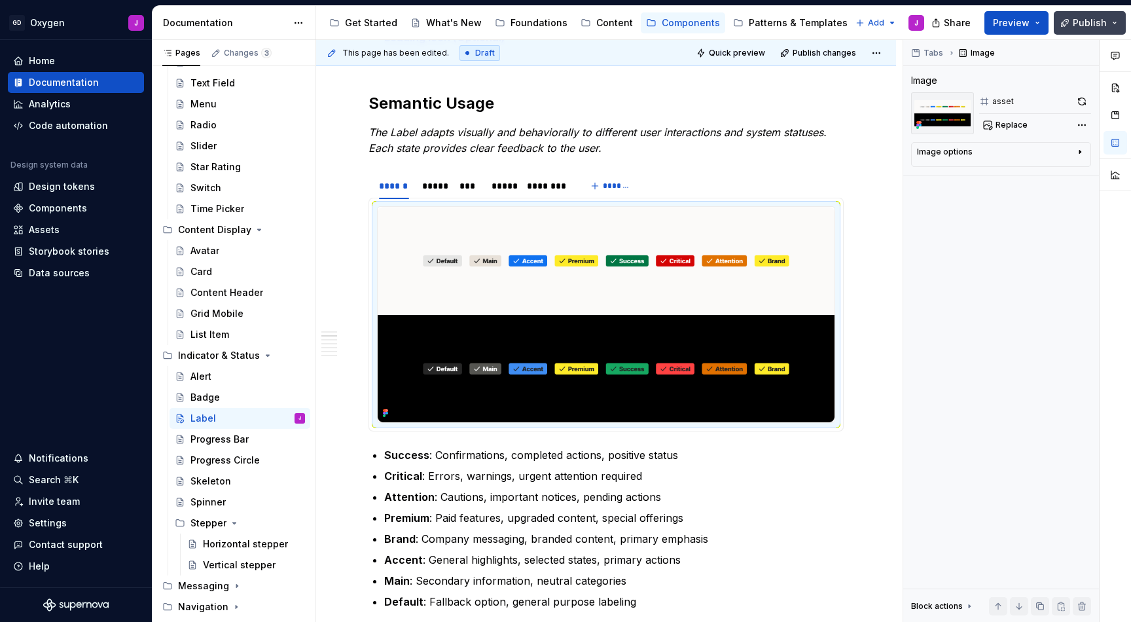
click at [1084, 27] on span "Publish" at bounding box center [1090, 22] width 34 height 13
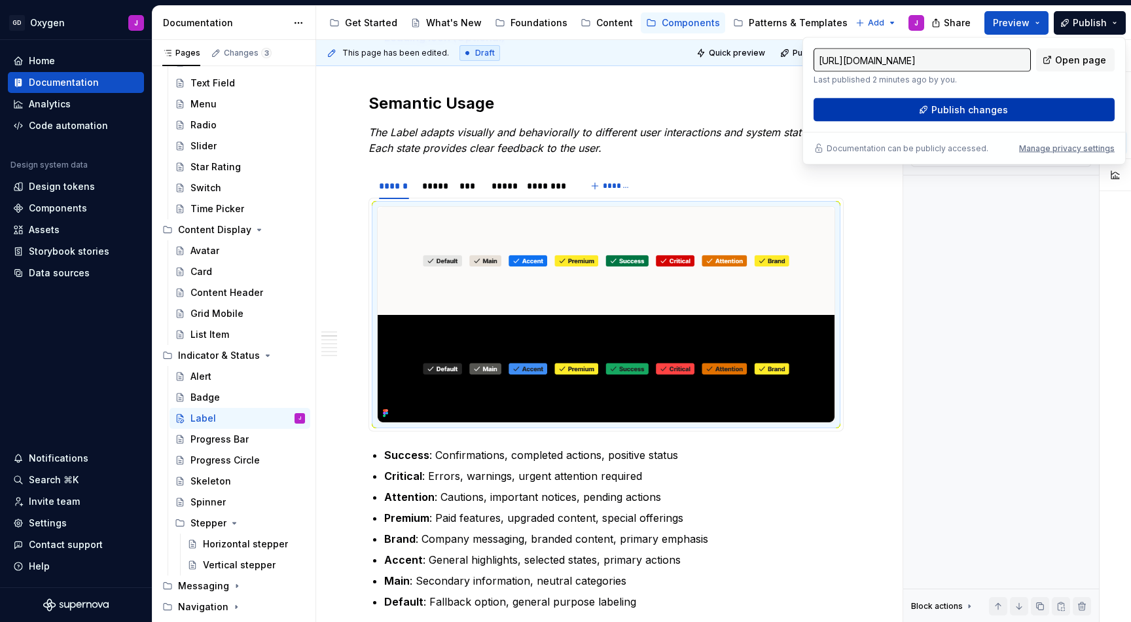
click at [988, 104] on span "Publish changes" at bounding box center [969, 109] width 77 height 13
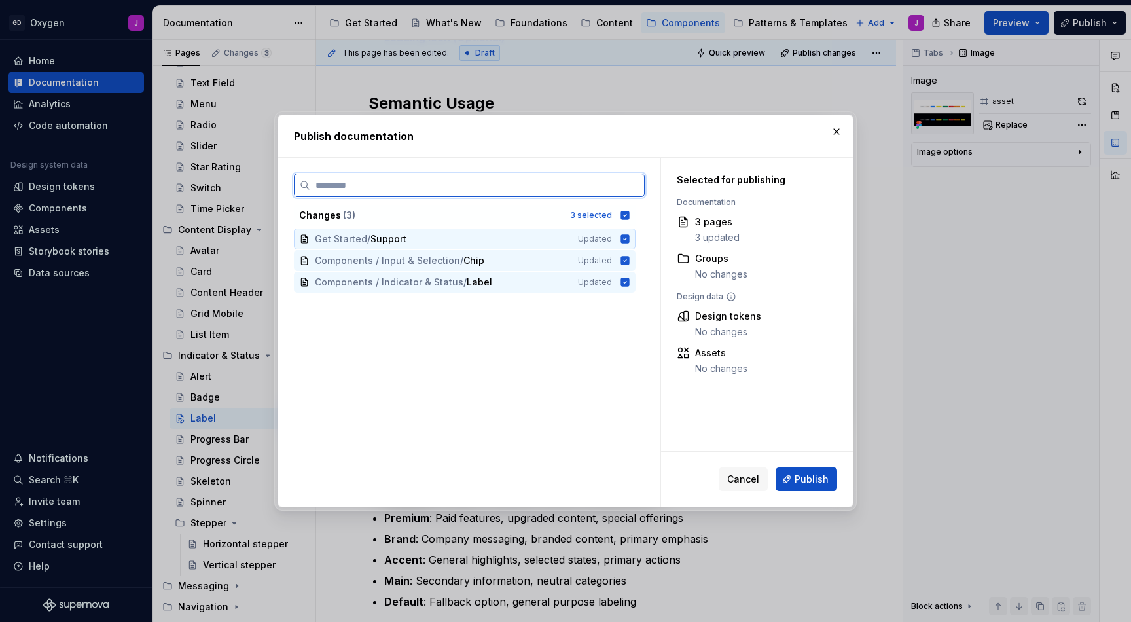
click at [631, 244] on div "Get Started / Support Updated" at bounding box center [465, 238] width 342 height 21
click at [632, 269] on div "Components / Input & Selection / Chip Updated" at bounding box center [465, 260] width 342 height 21
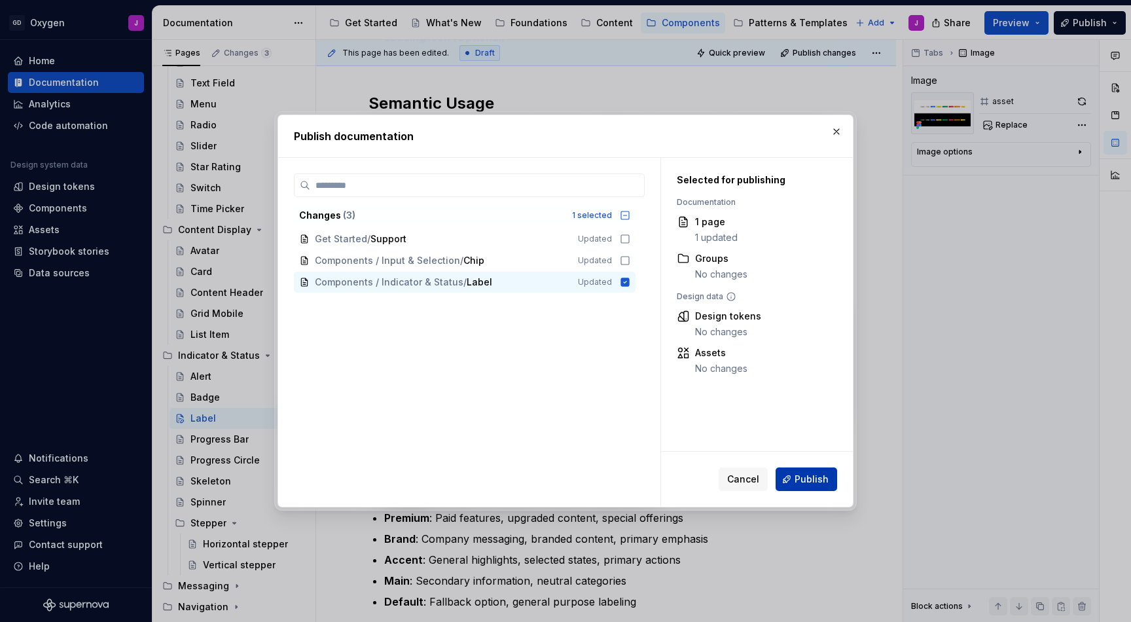
click at [813, 479] on span "Publish" at bounding box center [812, 479] width 34 height 13
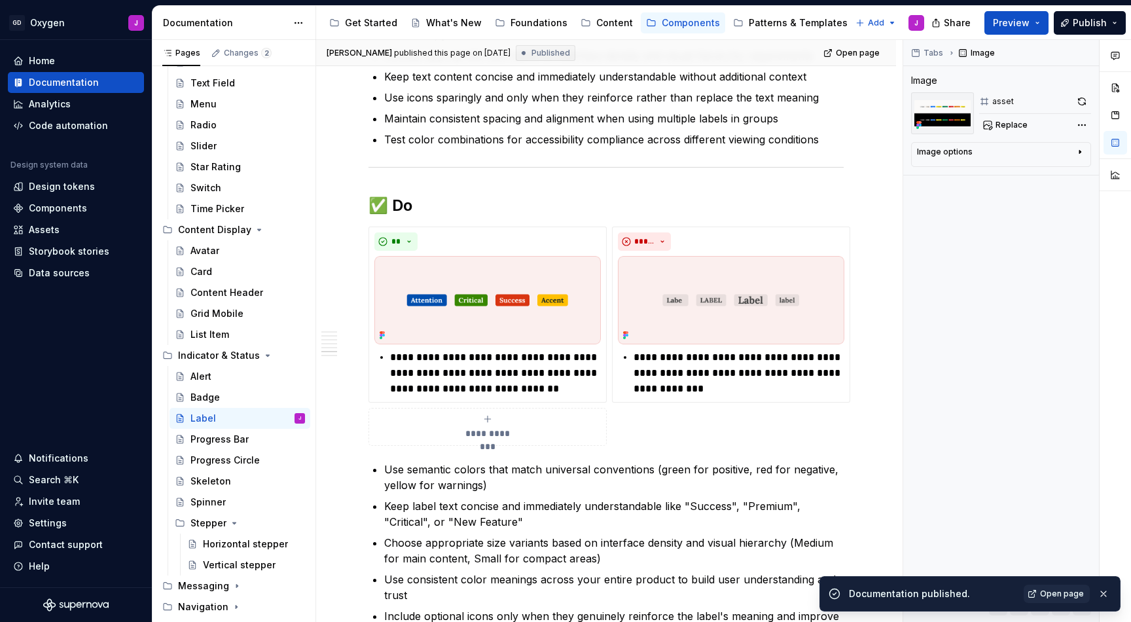
scroll to position [1937, 0]
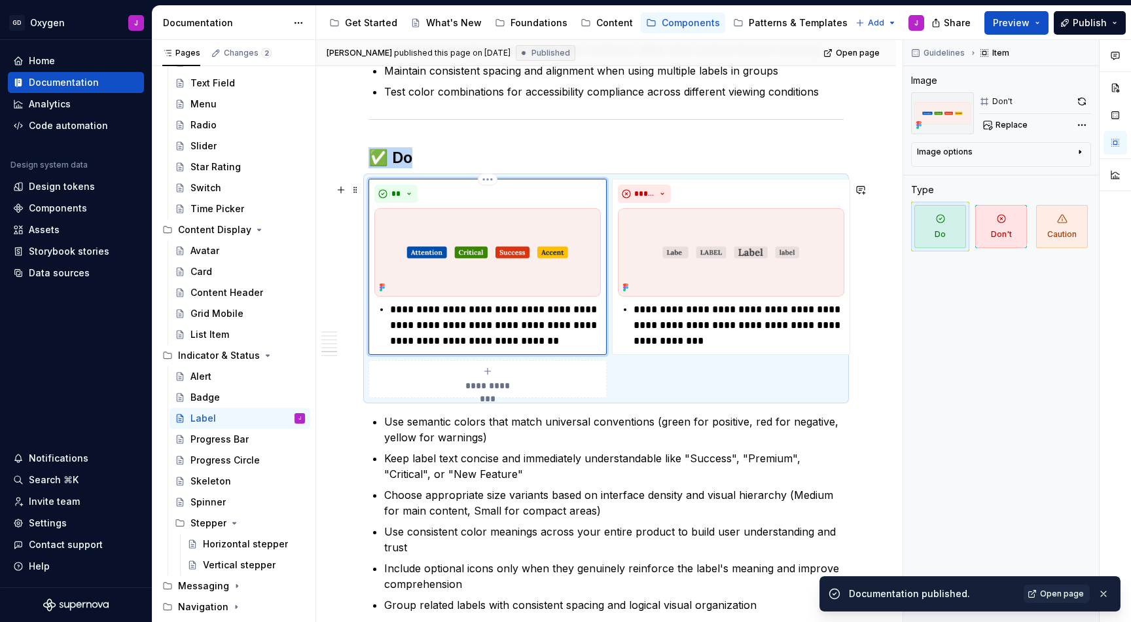
click at [536, 243] on img at bounding box center [487, 252] width 226 height 88
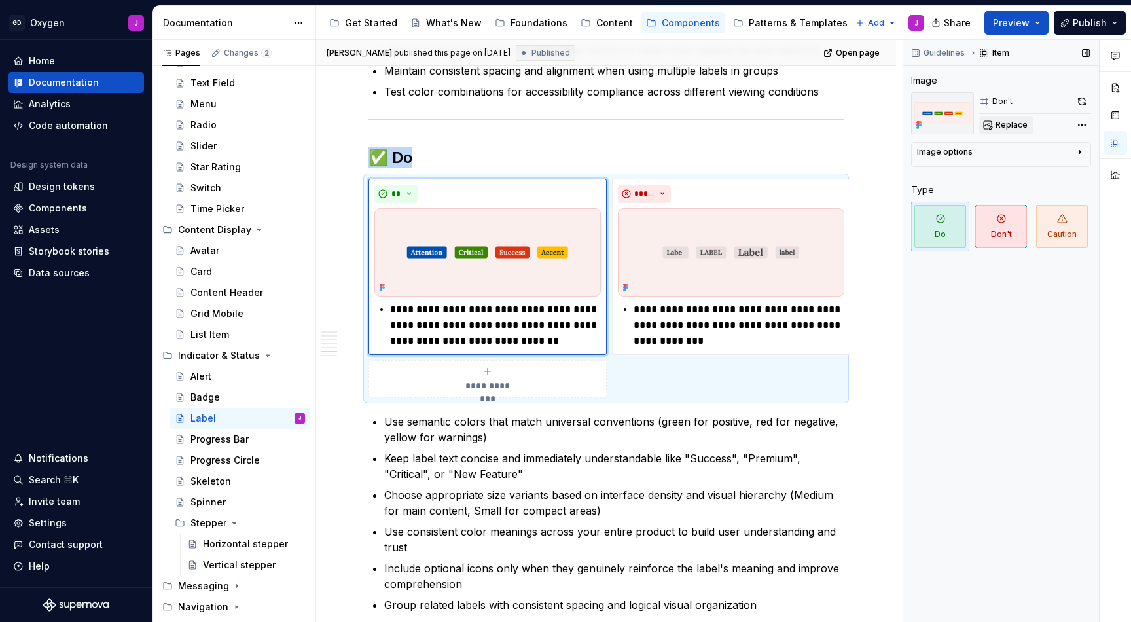
click at [1021, 124] on span "Replace" at bounding box center [1011, 125] width 32 height 10
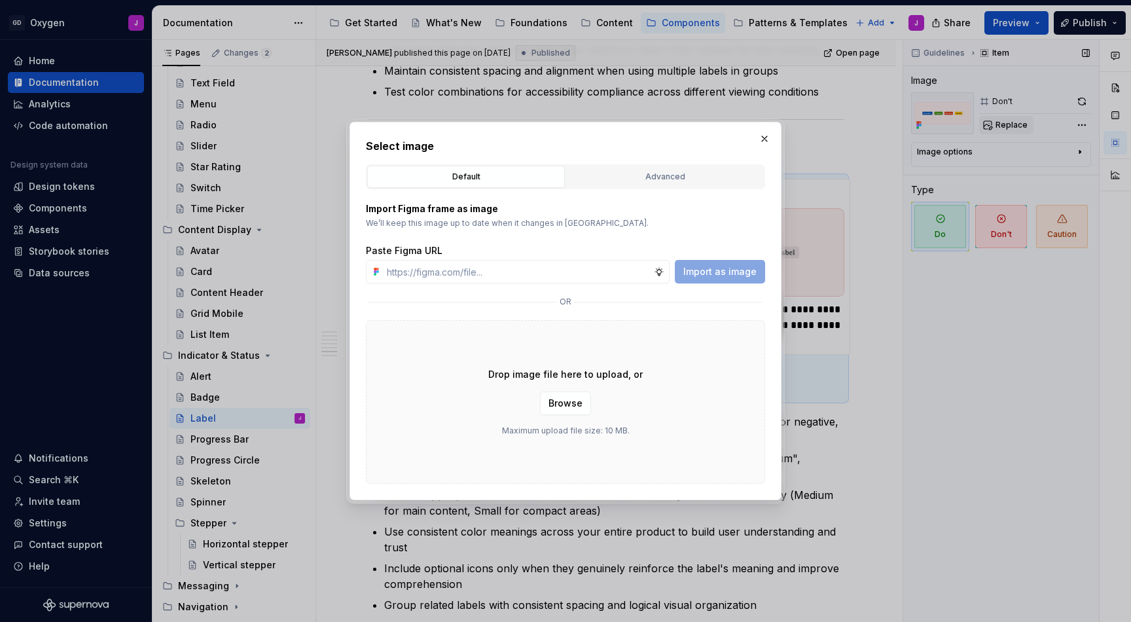
type textarea "*"
type input "[URL][DOMAIN_NAME]"
click at [720, 273] on span "Import as image" at bounding box center [719, 271] width 73 height 13
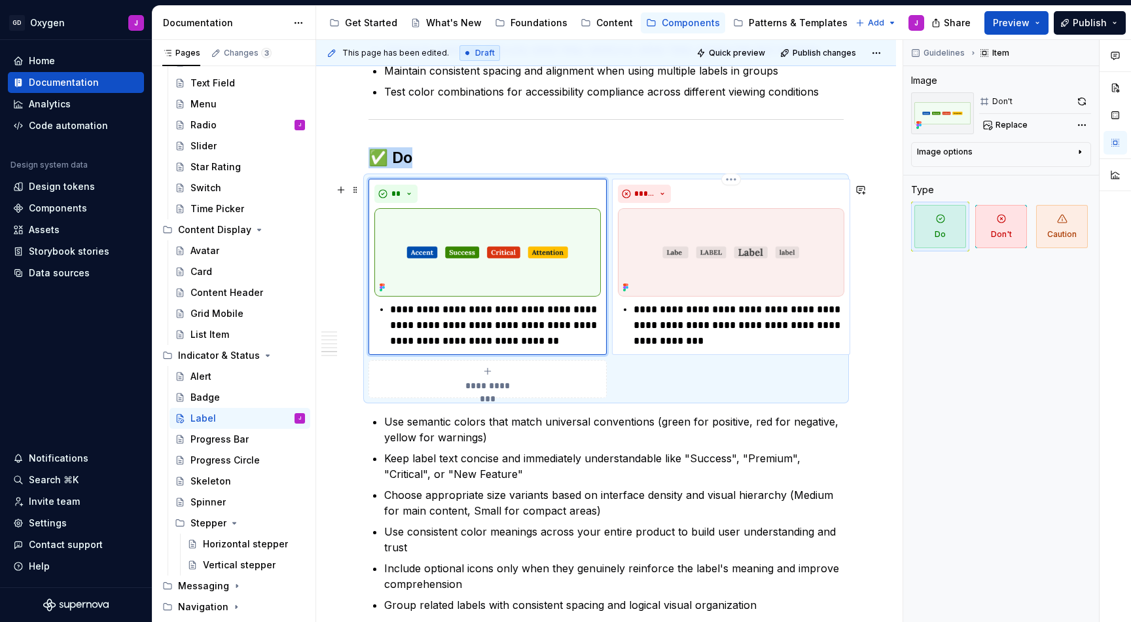
click at [675, 312] on p "**********" at bounding box center [739, 325] width 211 height 47
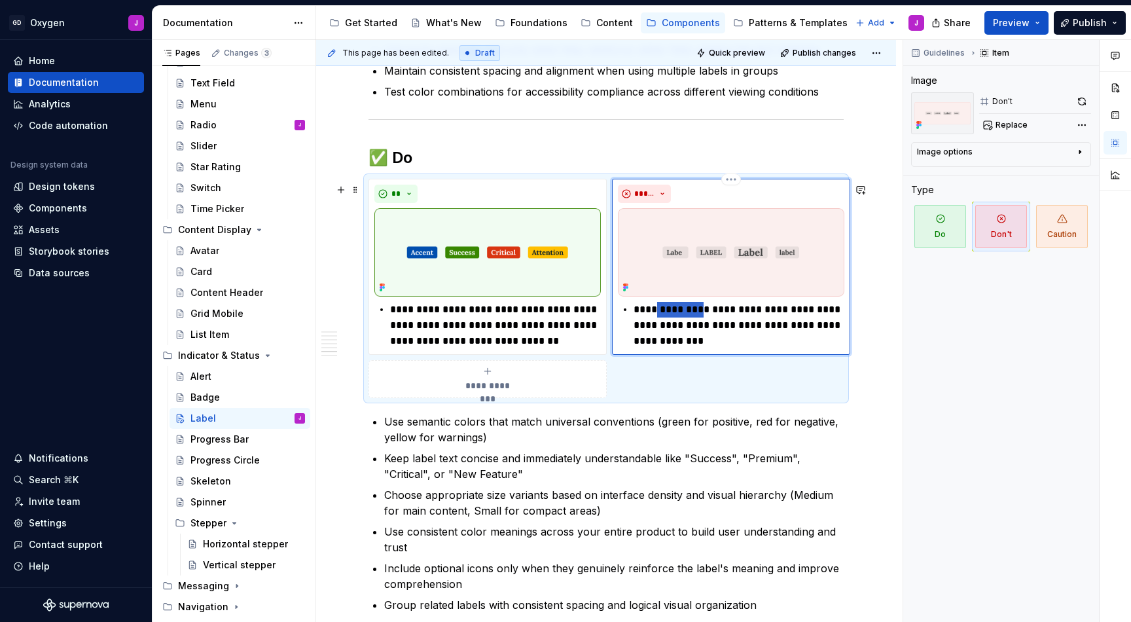
click at [675, 312] on p "**********" at bounding box center [739, 325] width 211 height 47
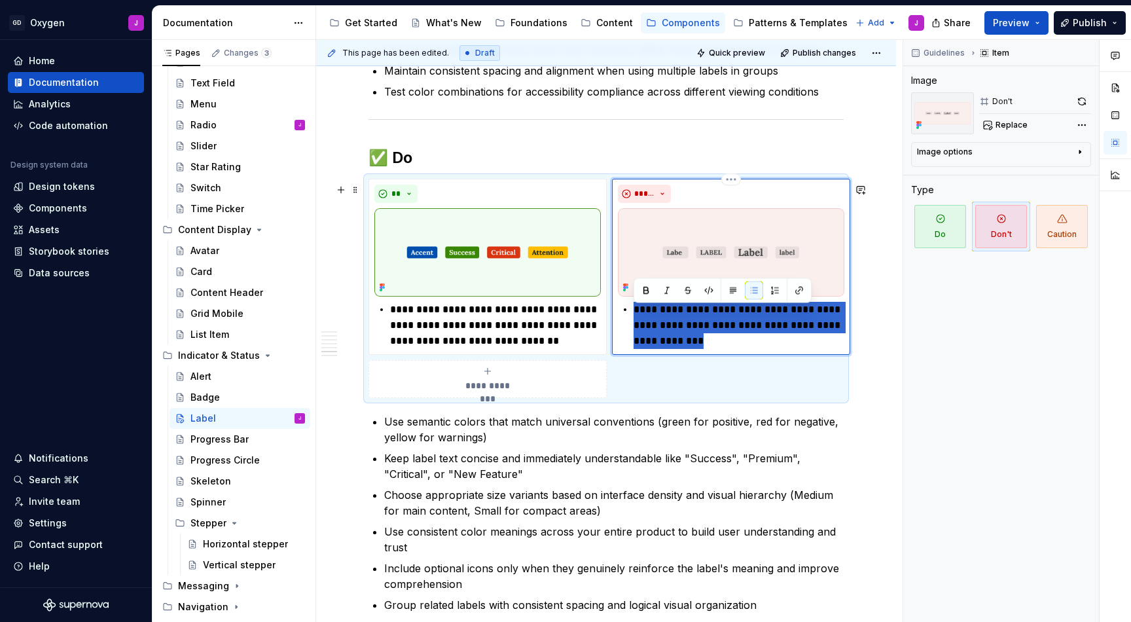
click at [675, 312] on p "**********" at bounding box center [739, 325] width 211 height 47
click at [652, 323] on p "**********" at bounding box center [739, 325] width 211 height 47
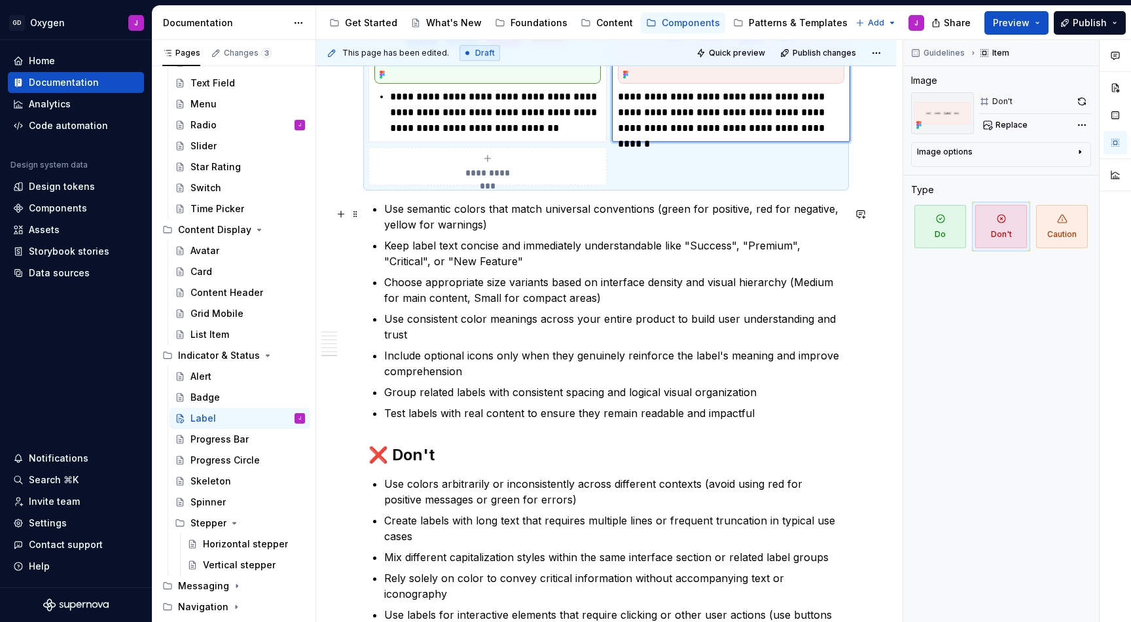
scroll to position [2109, 0]
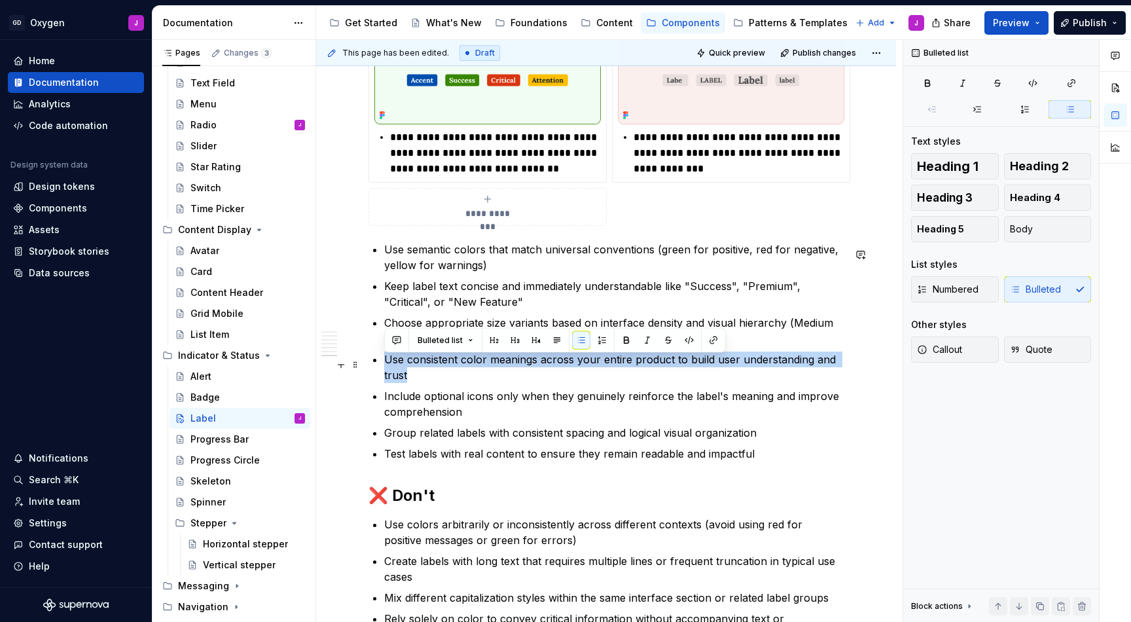
drag, startPoint x: 408, startPoint y: 378, endPoint x: 378, endPoint y: 368, distance: 32.3
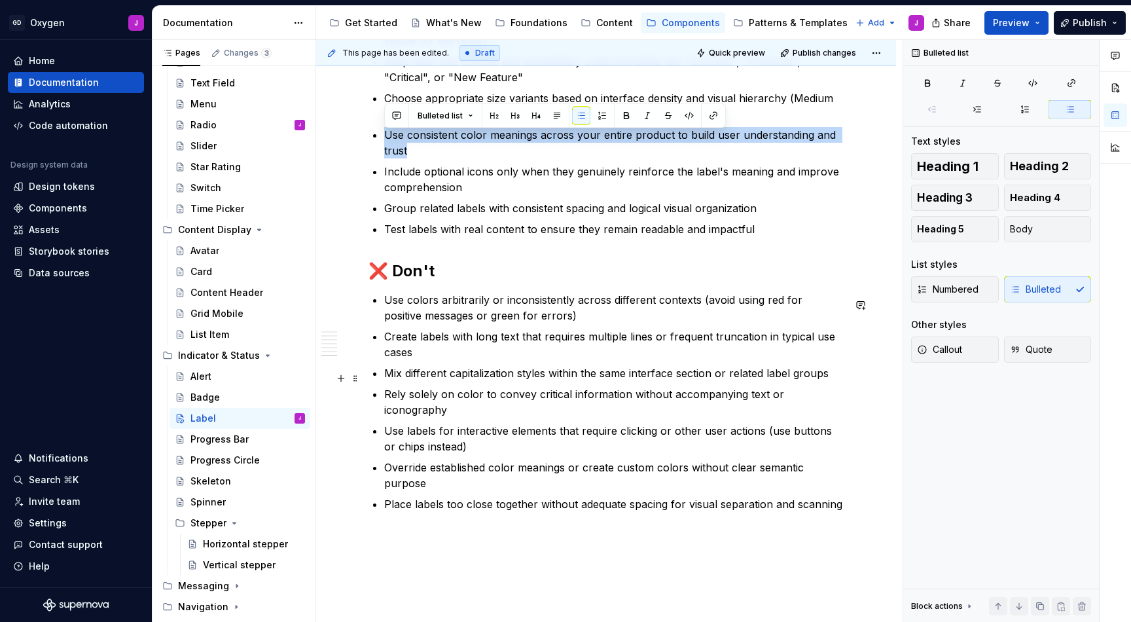
scroll to position [2338, 0]
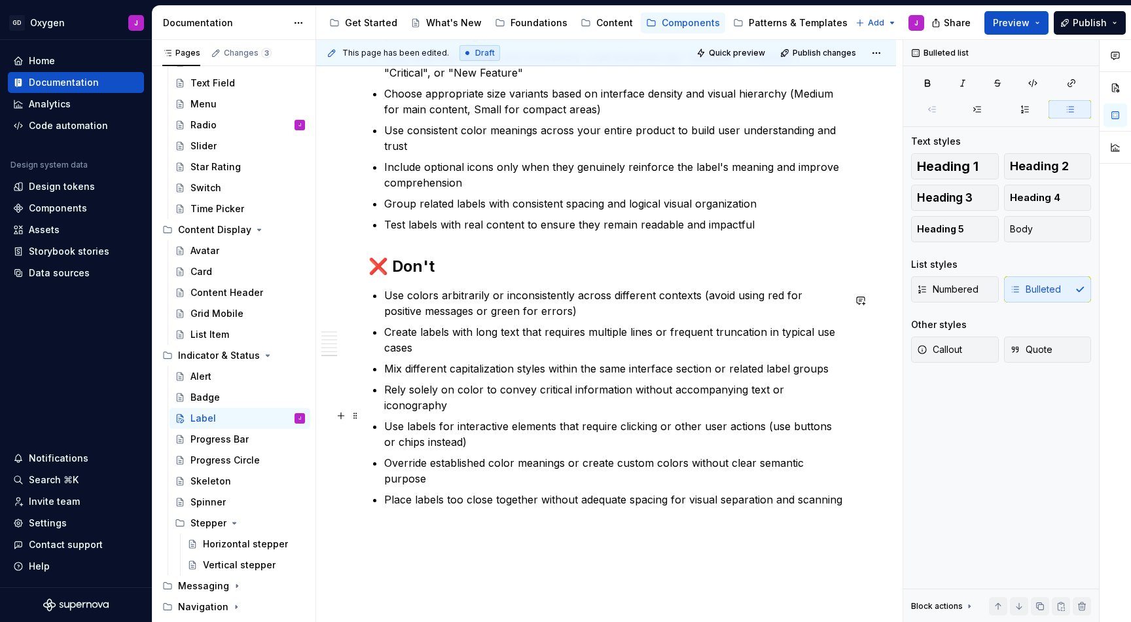
click at [465, 428] on p "Use labels for interactive elements that require clicking or other user actions…" at bounding box center [613, 433] width 459 height 31
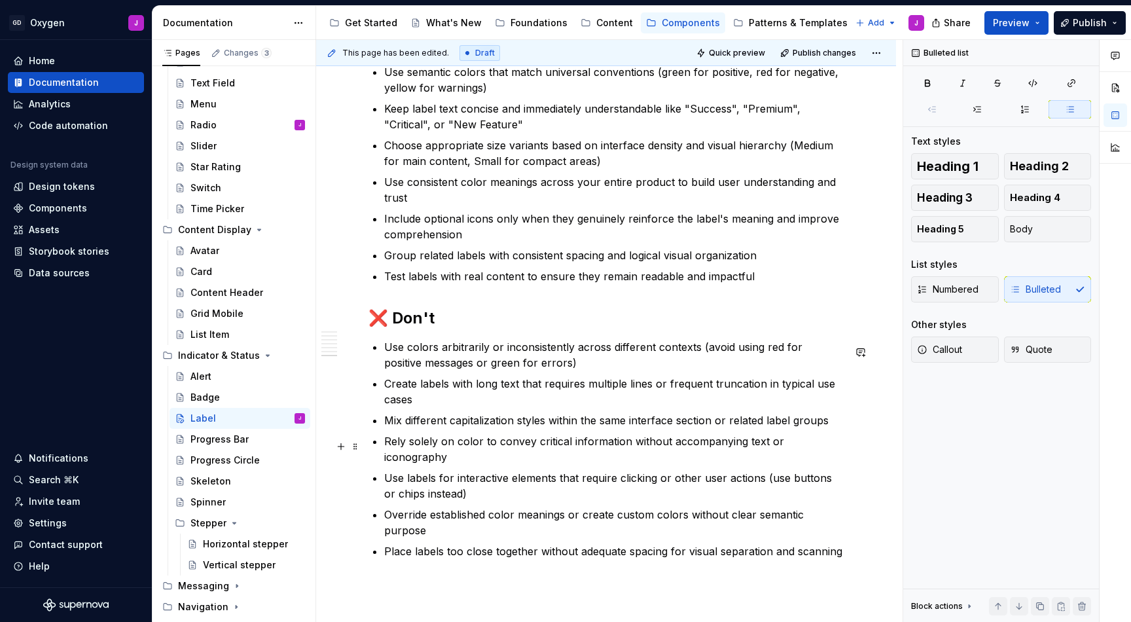
scroll to position [2276, 0]
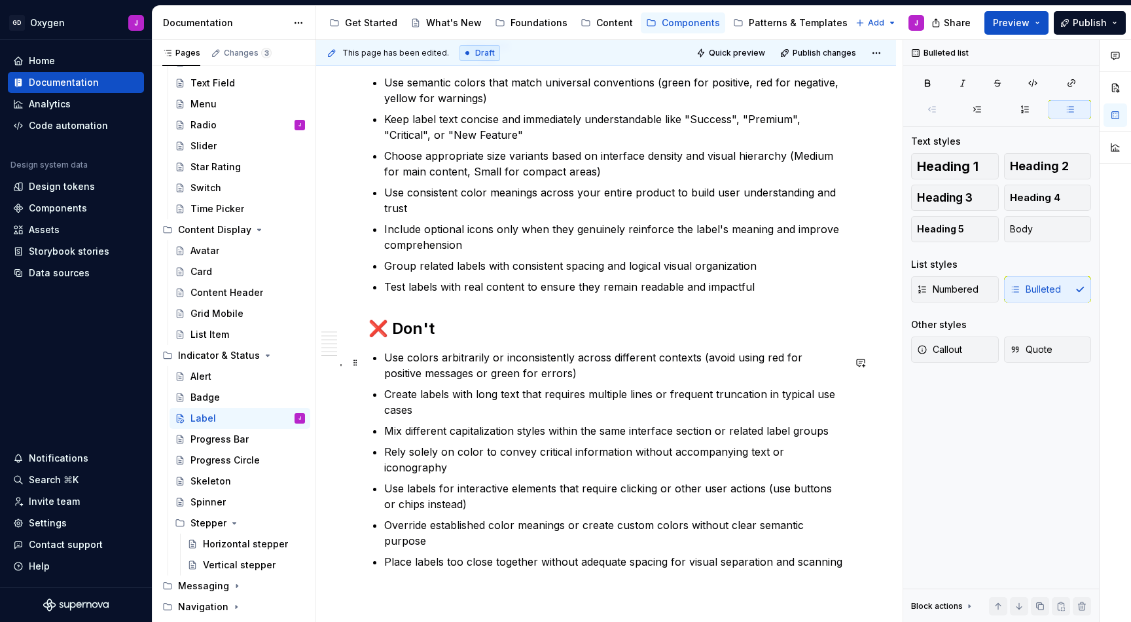
click at [475, 375] on p "Use colors arbitrarily or inconsistently across different contexts (avoid using…" at bounding box center [613, 364] width 459 height 31
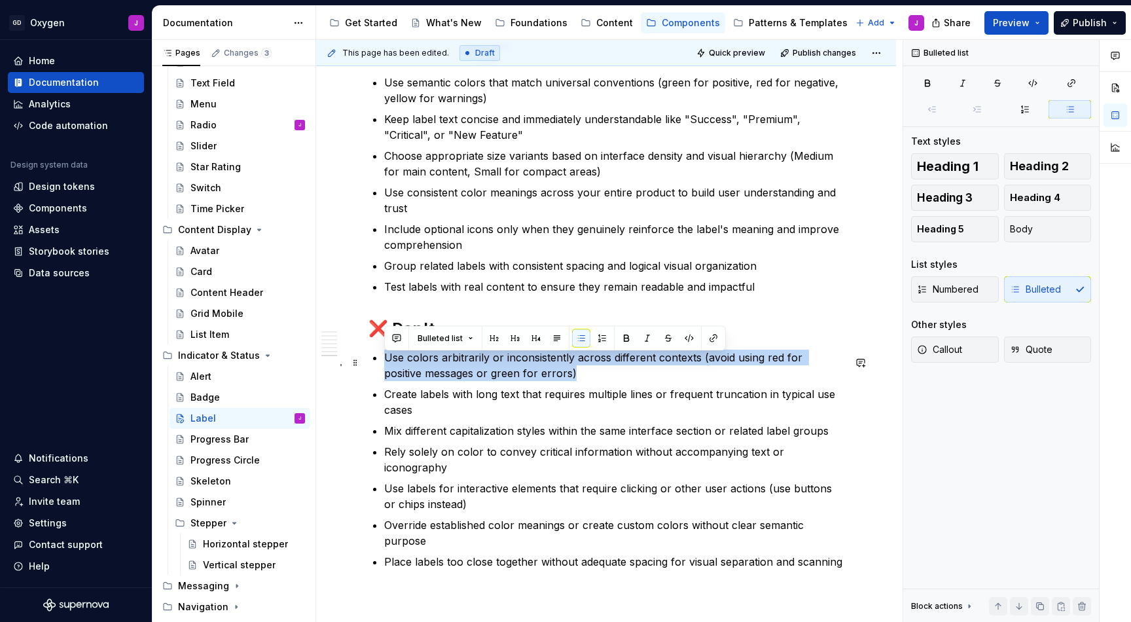
click at [475, 375] on p "Use colors arbitrarily or inconsistently across different contexts (avoid using…" at bounding box center [613, 364] width 459 height 31
copy p "Use colors arbitrarily or inconsistently across different contexts (avoid using…"
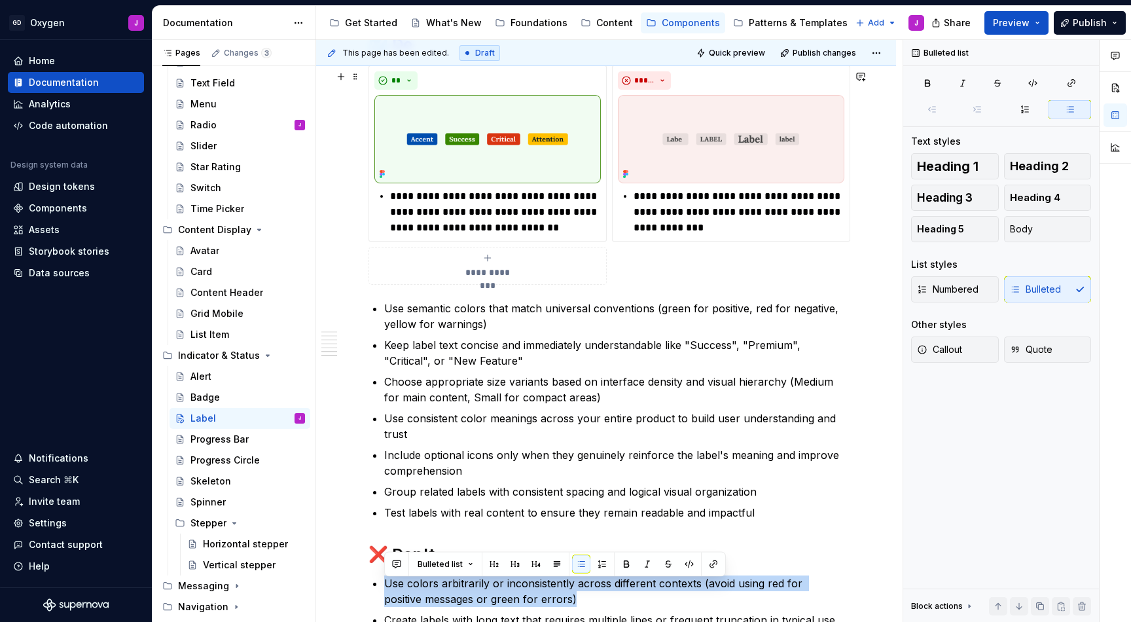
scroll to position [2015, 0]
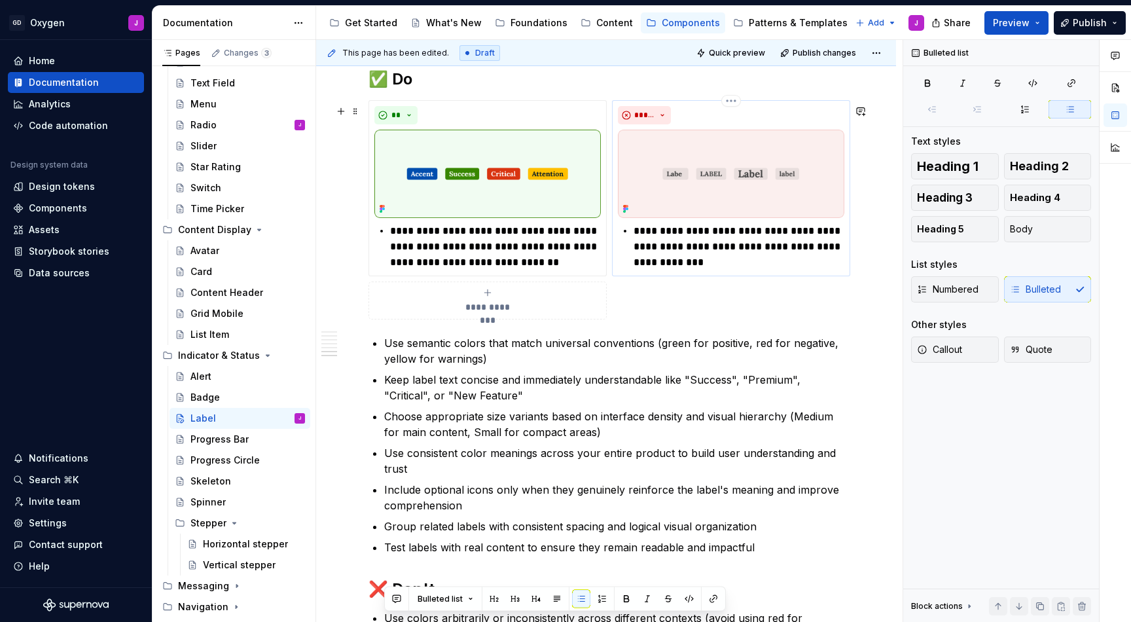
click at [680, 248] on p "**********" at bounding box center [739, 246] width 211 height 47
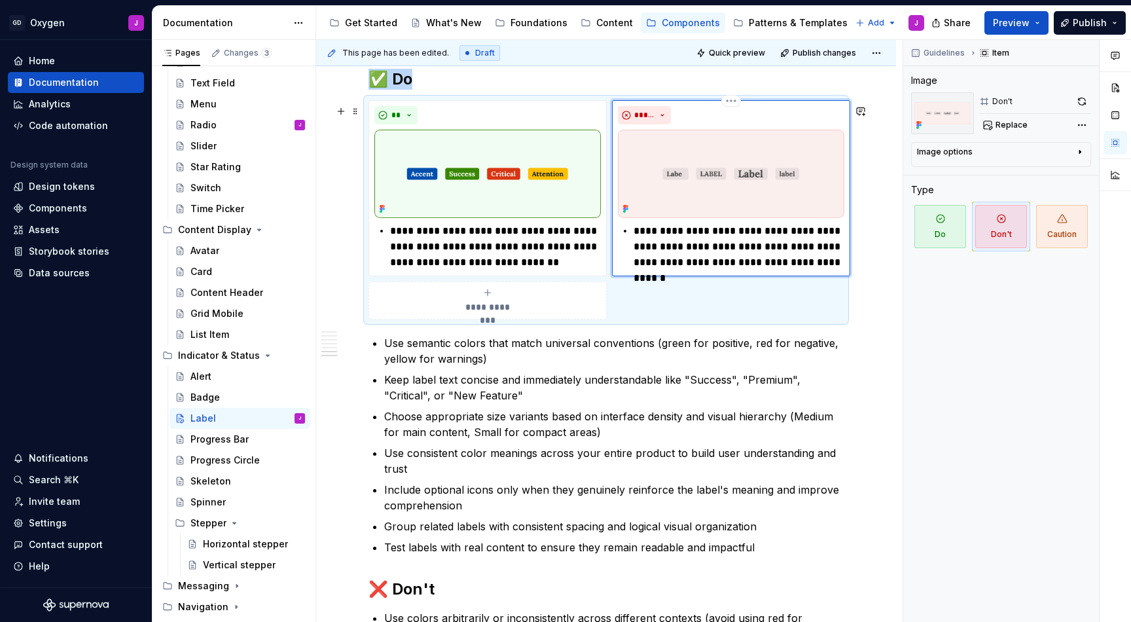
click at [780, 190] on img at bounding box center [731, 174] width 226 height 88
click at [1004, 117] on button "Replace" at bounding box center [1006, 125] width 54 height 18
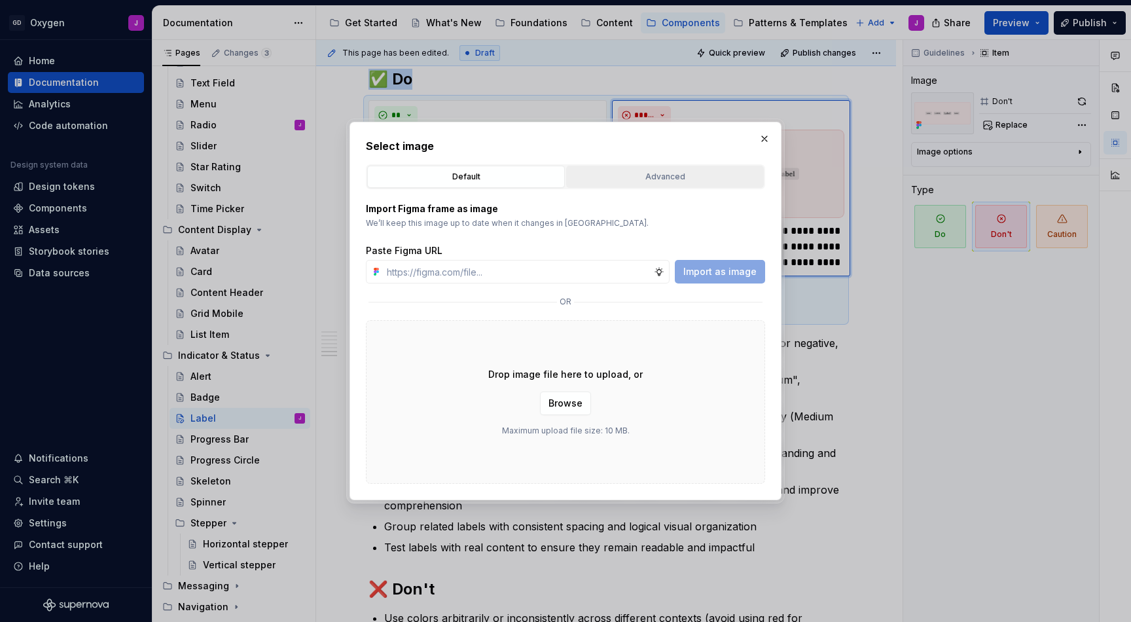
type textarea "*"
type input "[URL][DOMAIN_NAME]"
click at [715, 264] on button "Import as image" at bounding box center [720, 272] width 90 height 24
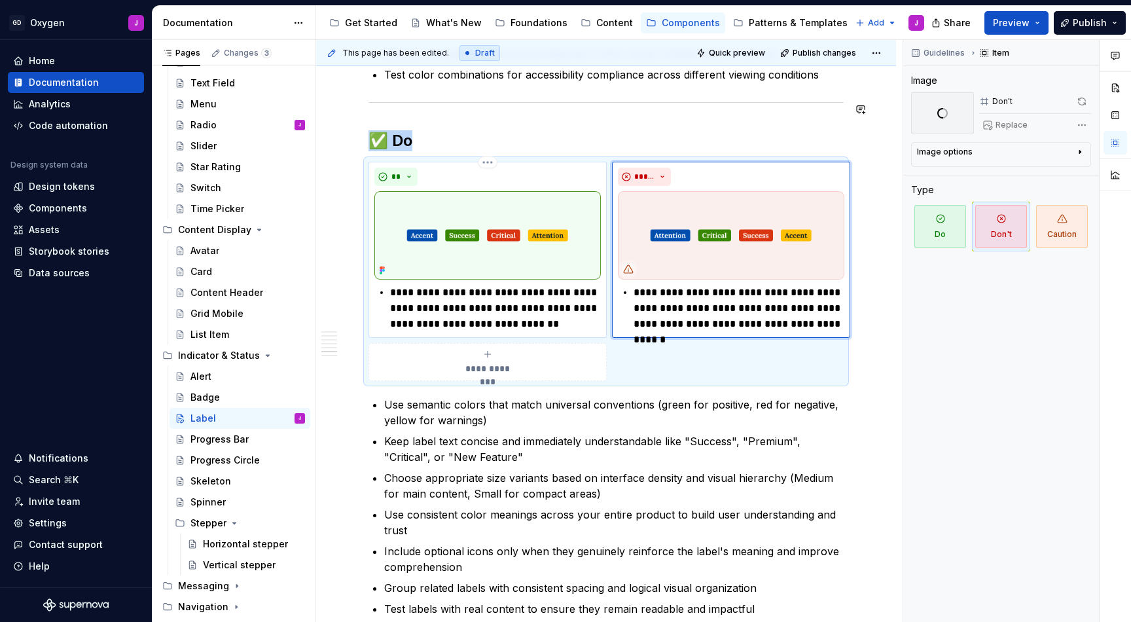
scroll to position [1929, 0]
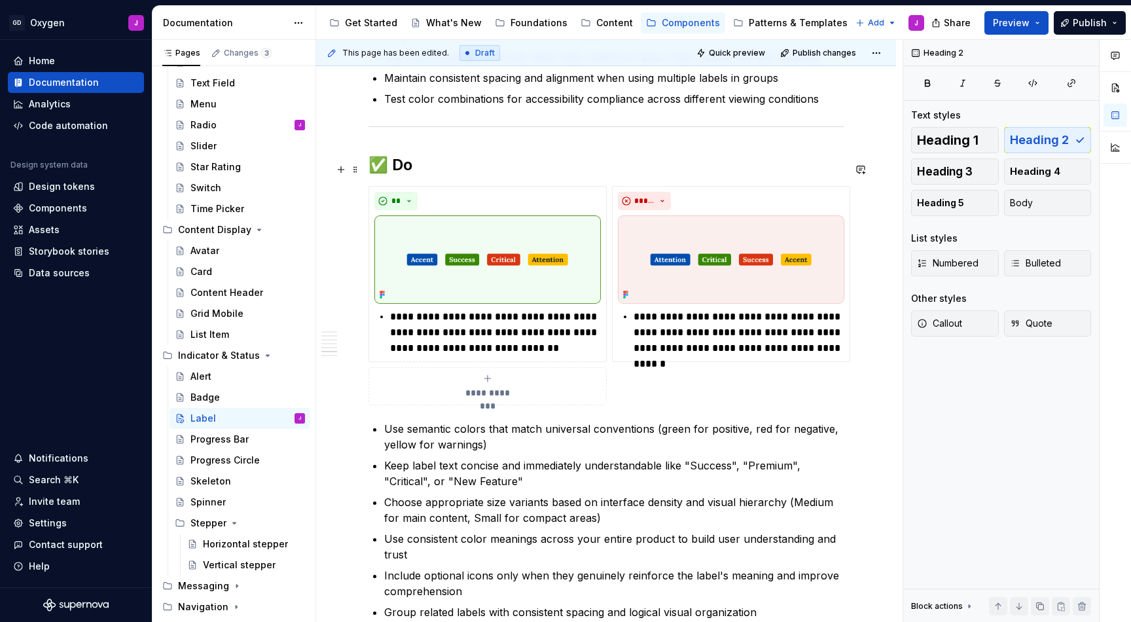
click at [411, 170] on h2 "✅ Do" at bounding box center [605, 164] width 475 height 21
click at [382, 170] on h2 "✅ Do" at bounding box center [605, 164] width 475 height 21
click at [397, 172] on h2 "Do" at bounding box center [605, 164] width 475 height 21
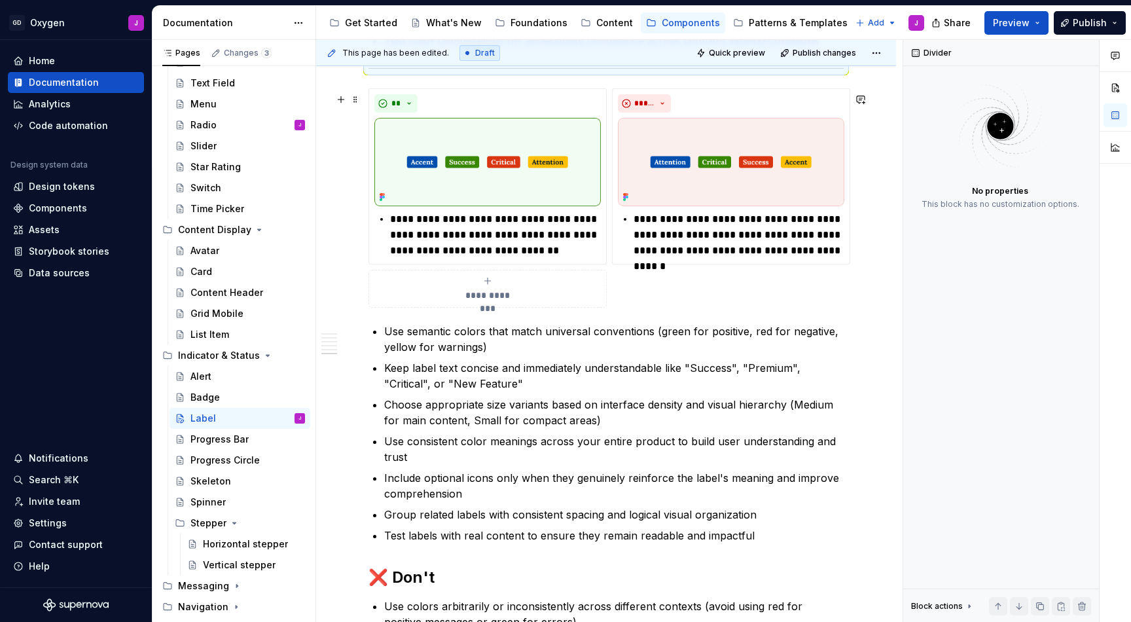
scroll to position [1889, 0]
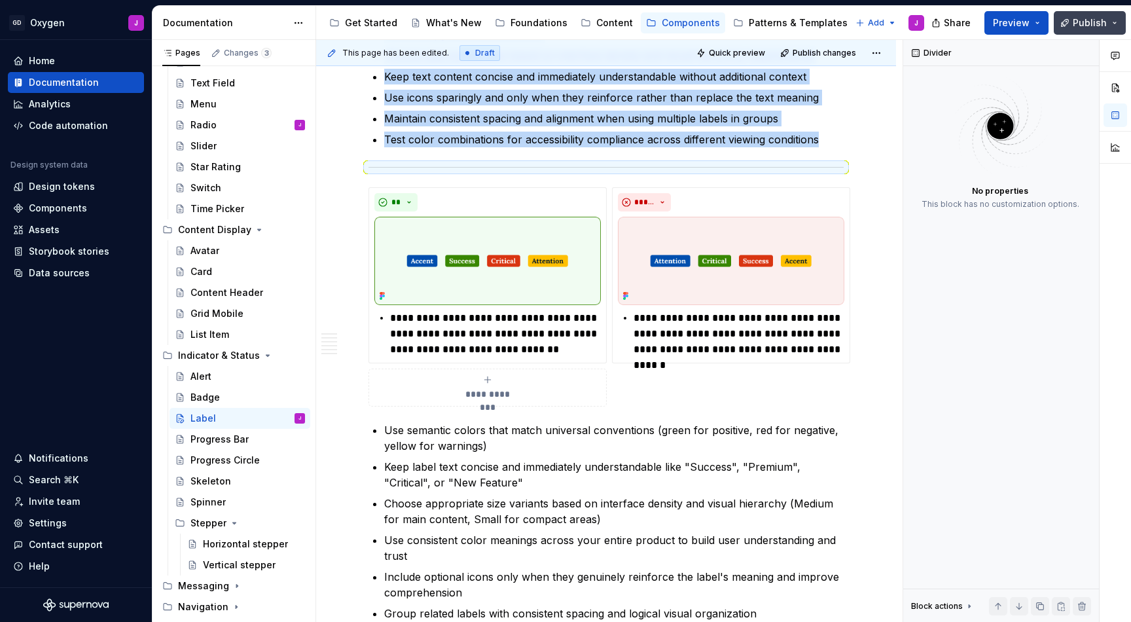
click at [1087, 26] on span "Publish" at bounding box center [1090, 22] width 34 height 13
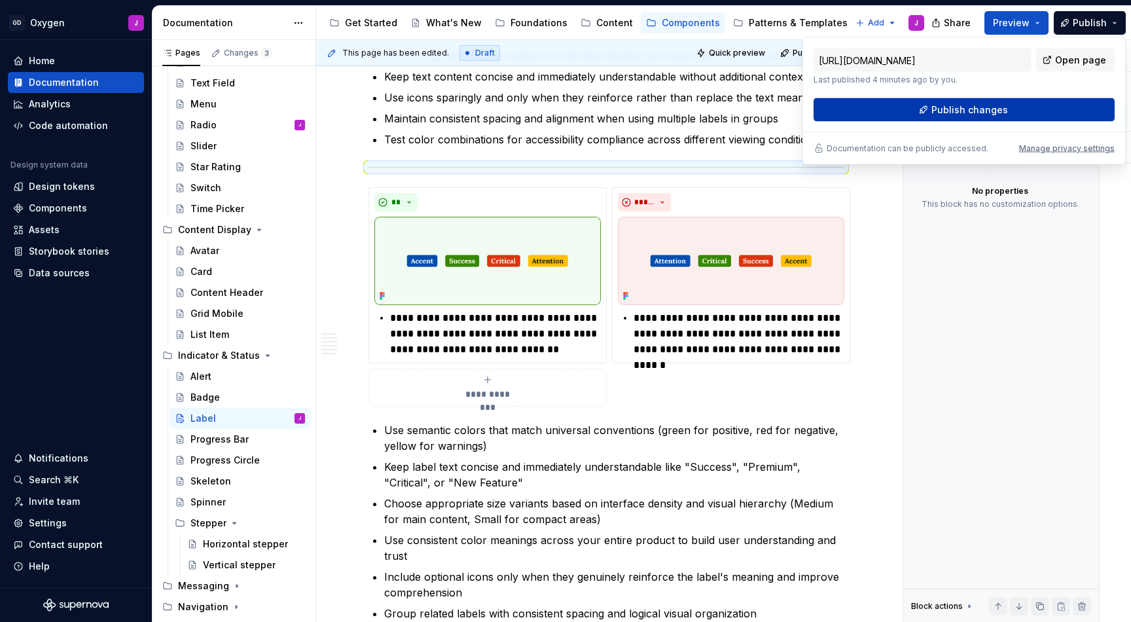
click at [974, 108] on span "Publish changes" at bounding box center [969, 109] width 77 height 13
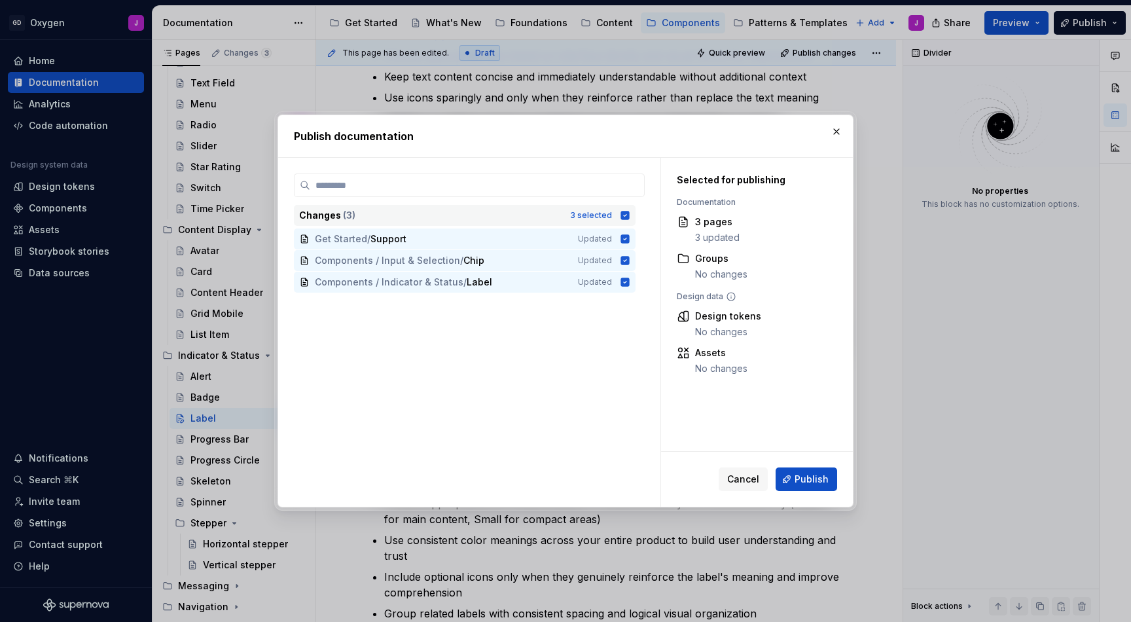
click at [630, 213] on icon at bounding box center [625, 215] width 9 height 9
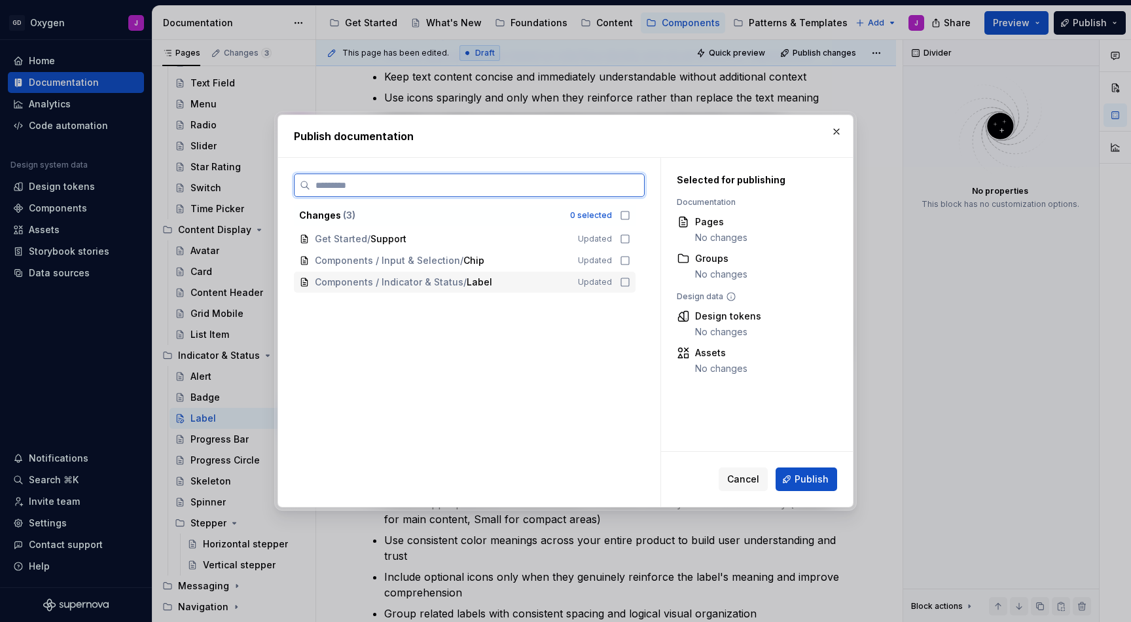
click at [630, 280] on icon at bounding box center [625, 282] width 10 height 10
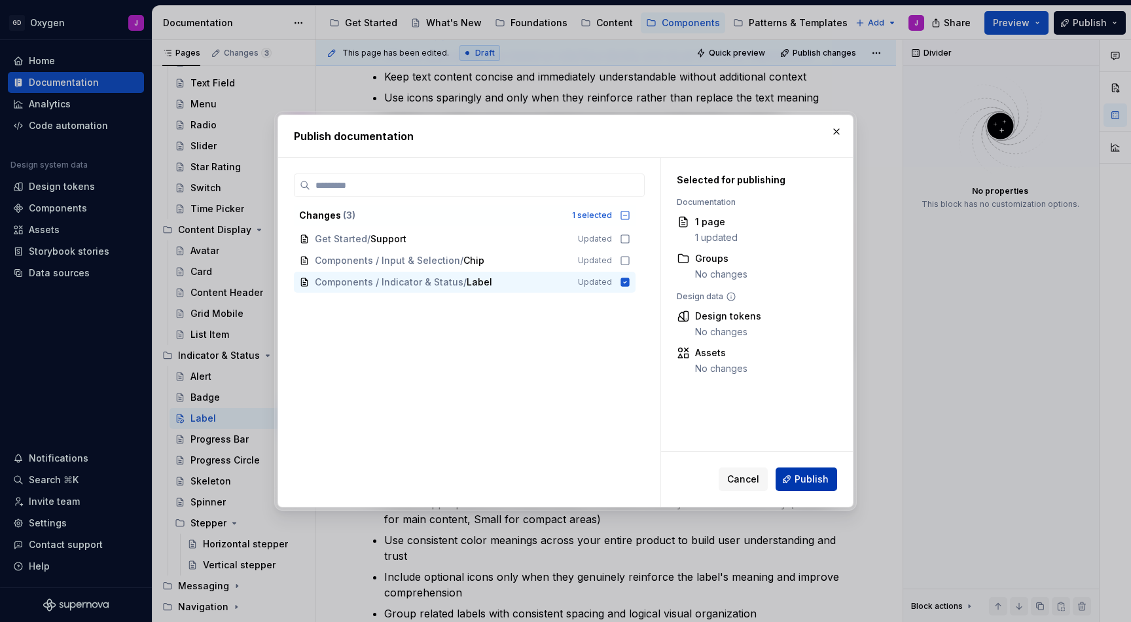
click at [812, 473] on button "Publish" at bounding box center [807, 479] width 62 height 24
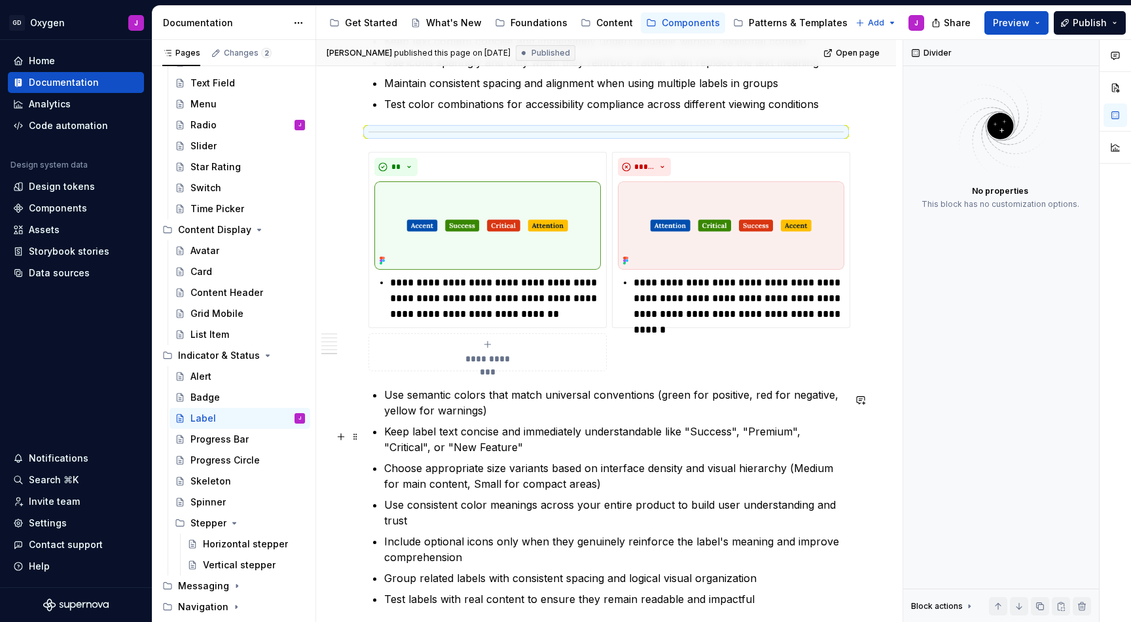
scroll to position [1977, 0]
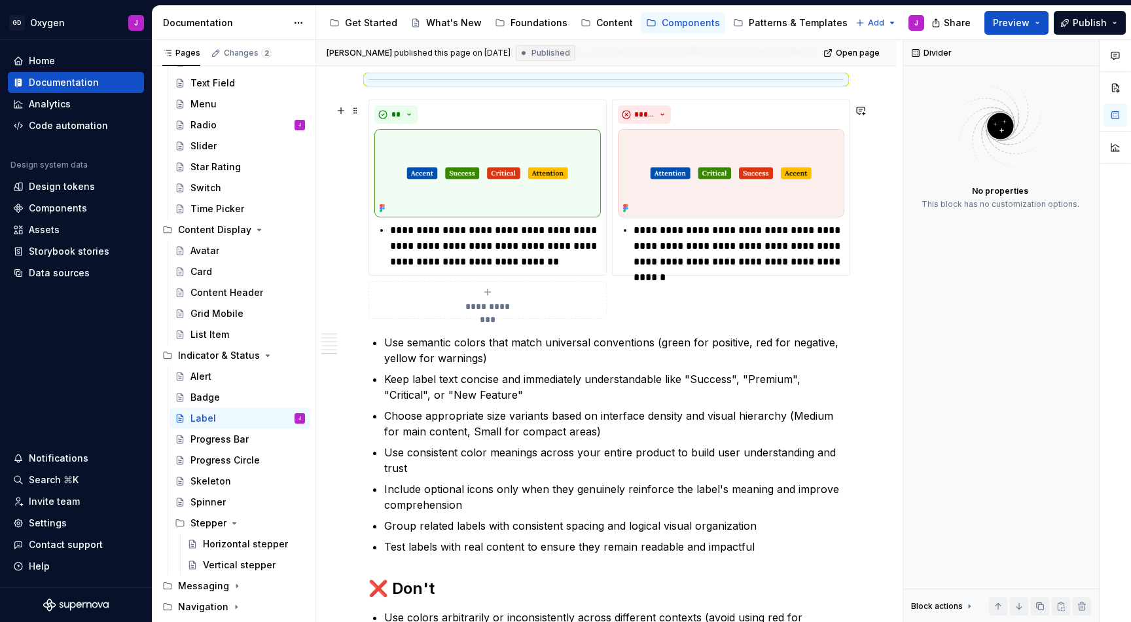
click at [688, 295] on div "**********" at bounding box center [605, 208] width 475 height 219
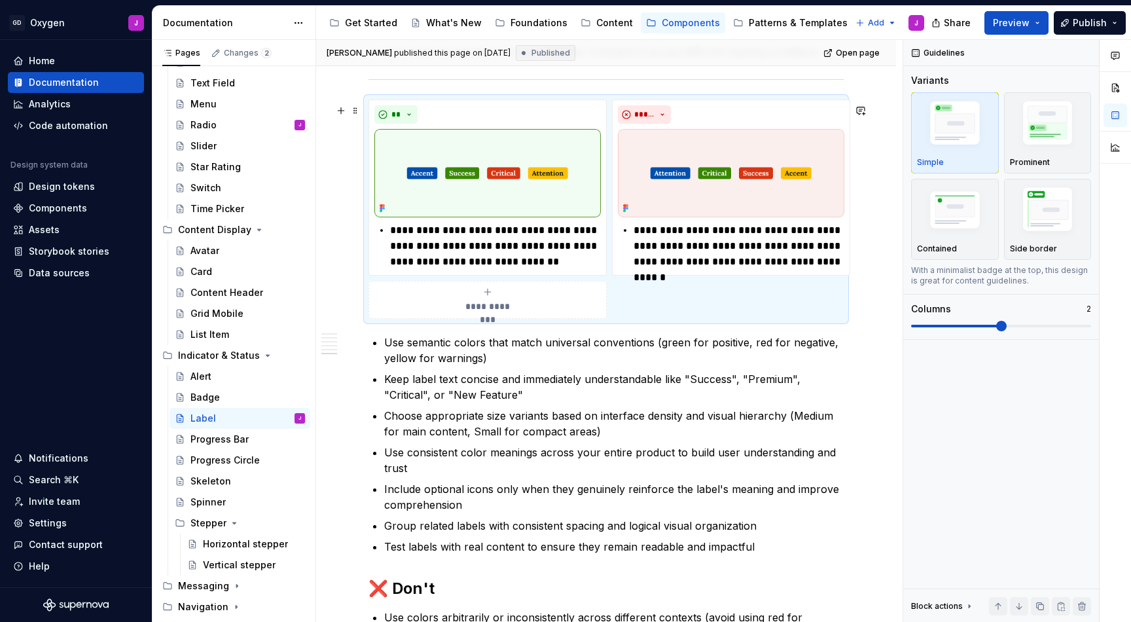
click at [491, 305] on span "**********" at bounding box center [487, 306] width 60 height 13
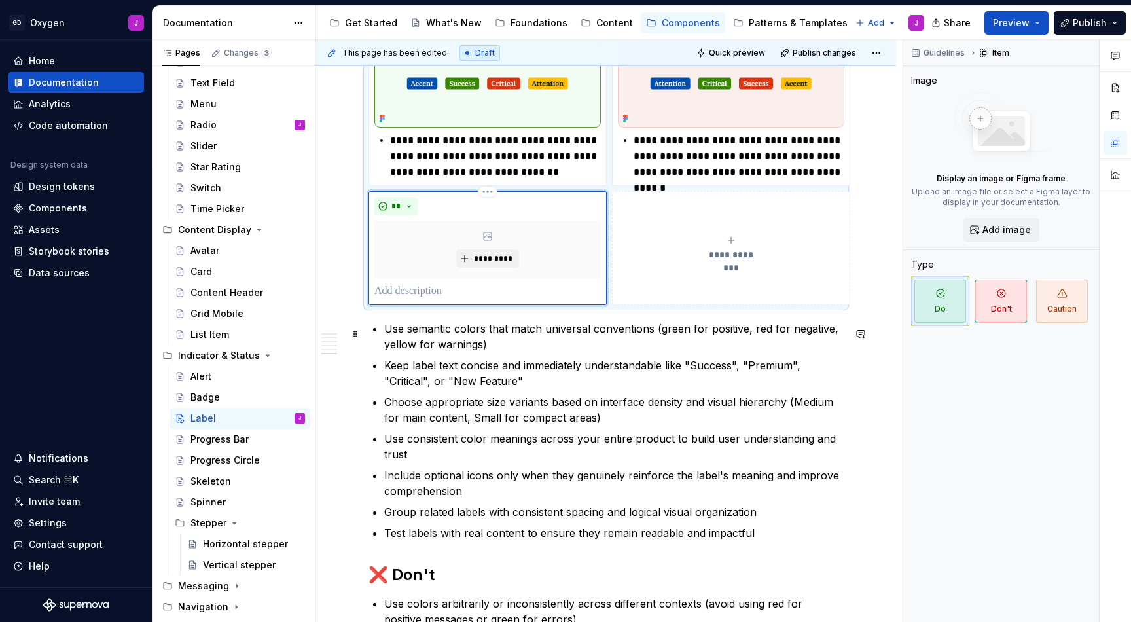
scroll to position [2072, 0]
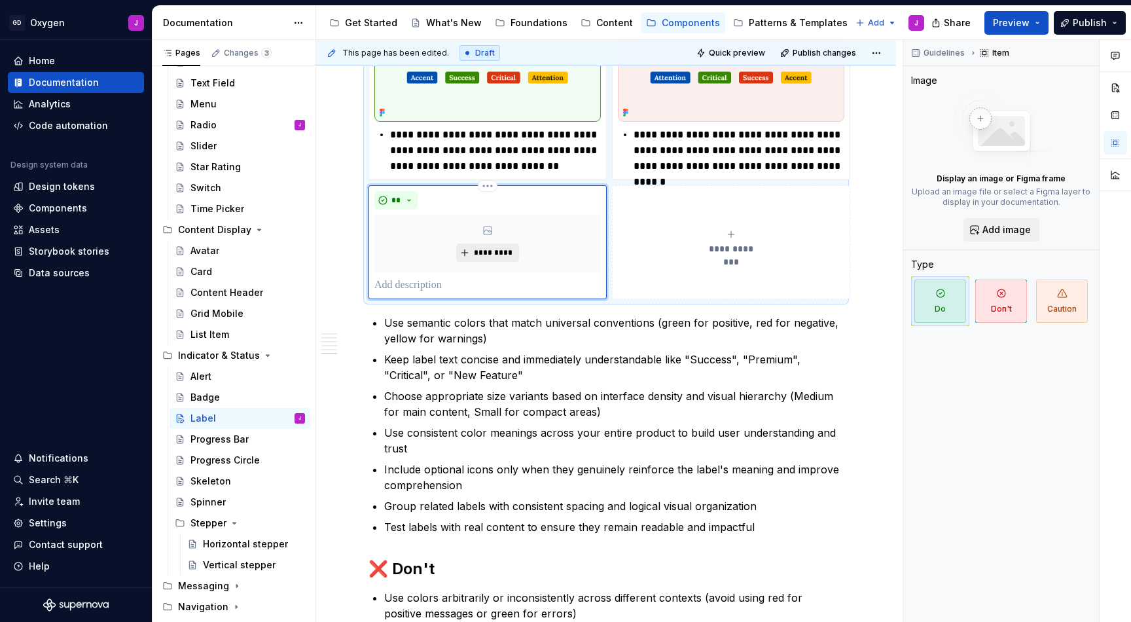
type textarea "*"
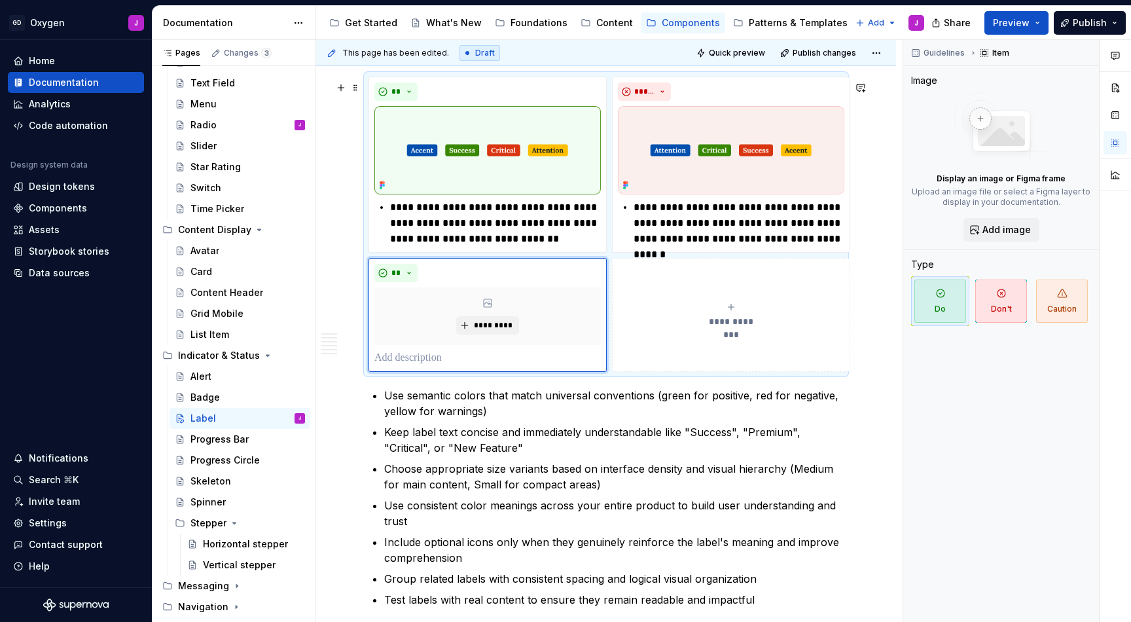
scroll to position [2005, 0]
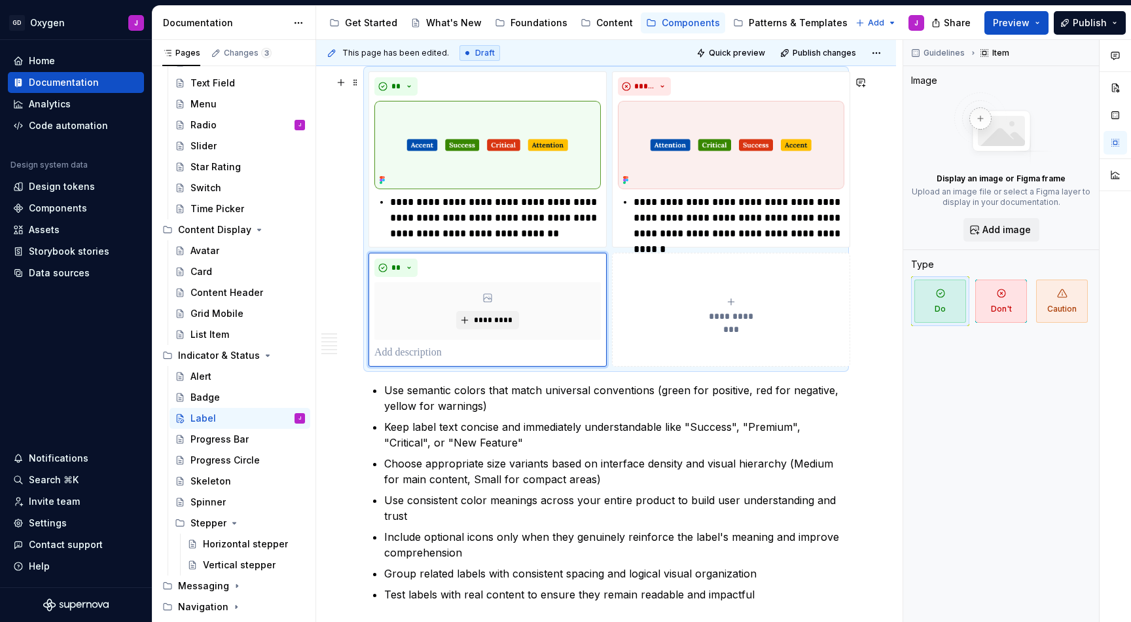
click at [709, 311] on div "**********" at bounding box center [731, 309] width 226 height 26
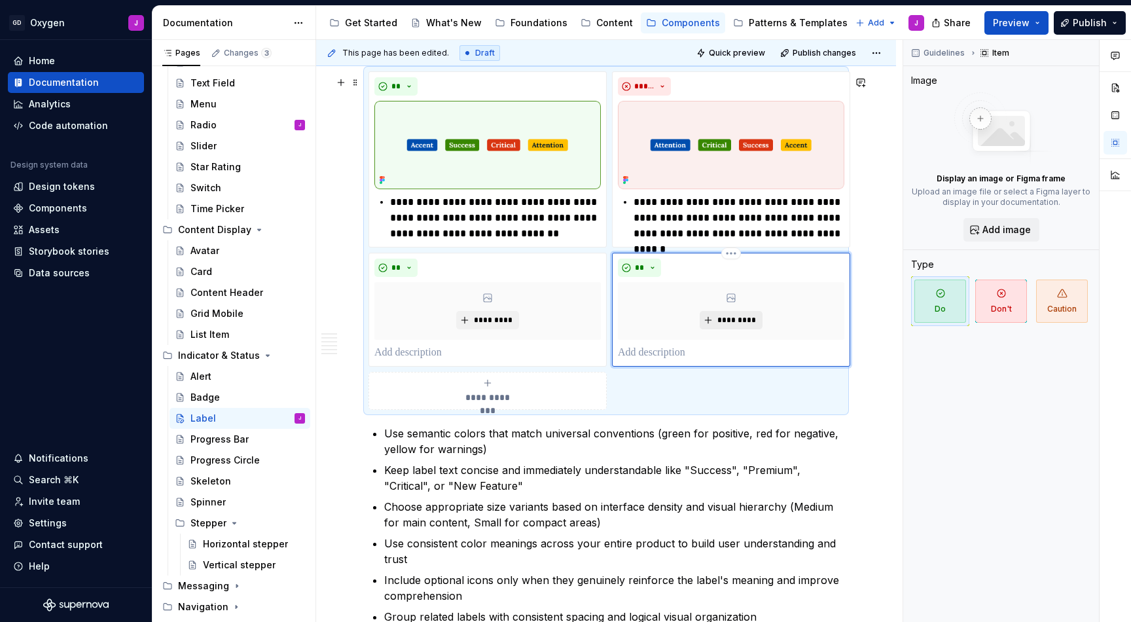
click at [723, 318] on button "*********" at bounding box center [731, 320] width 62 height 18
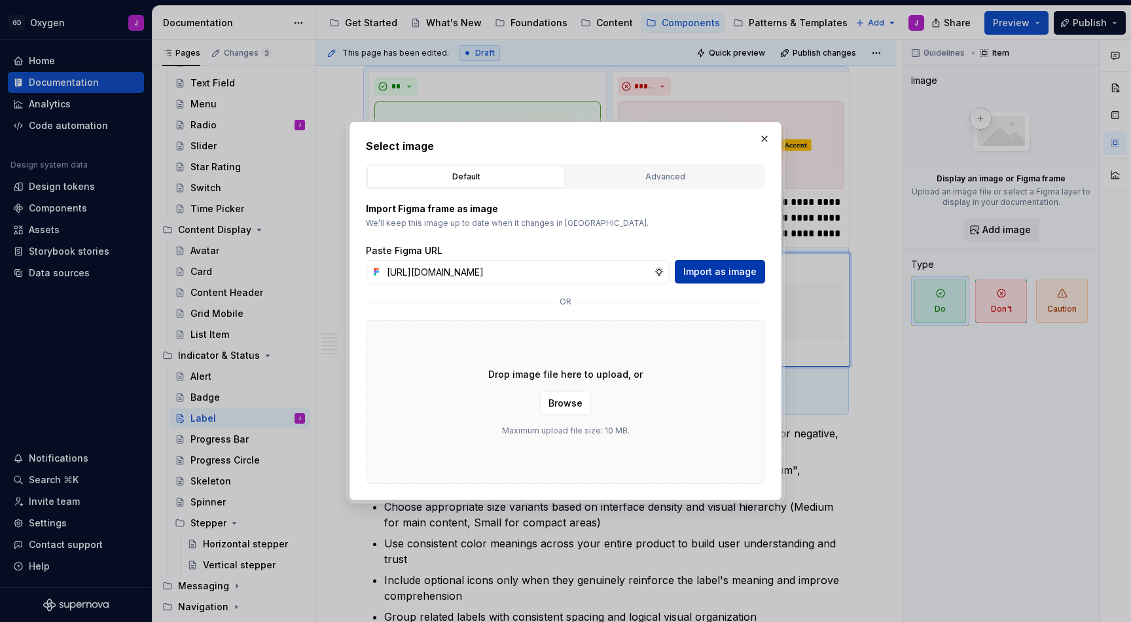
type input "[URL][DOMAIN_NAME]"
click at [715, 270] on span "Import as image" at bounding box center [719, 271] width 73 height 13
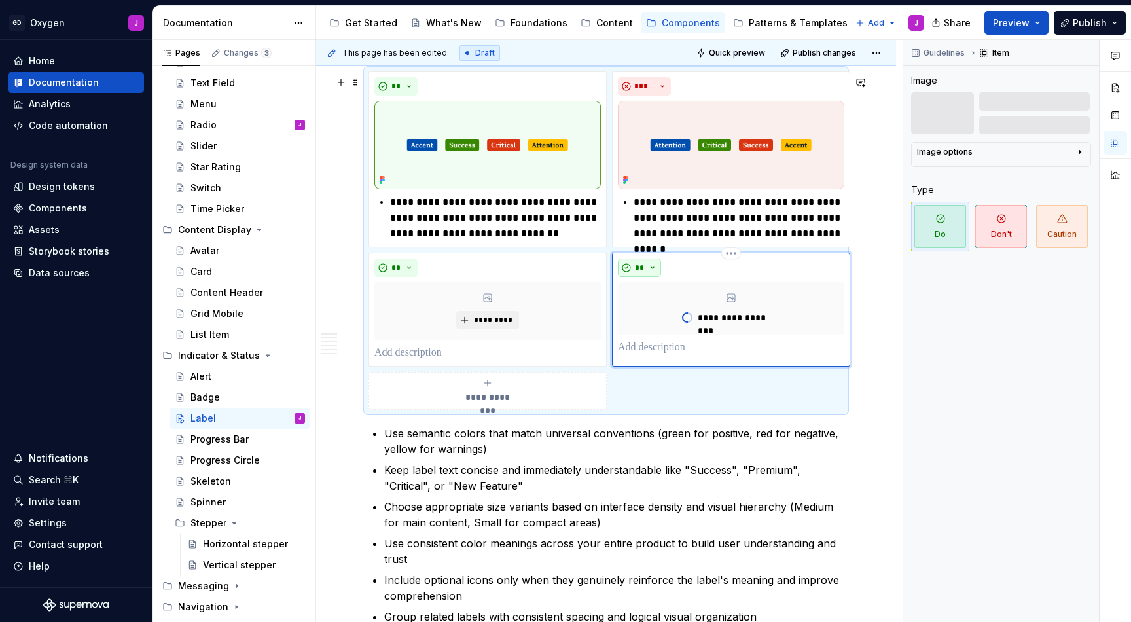
click at [654, 273] on button "**" at bounding box center [639, 268] width 43 height 18
click at [669, 314] on div "Don't" at bounding box center [670, 319] width 24 height 13
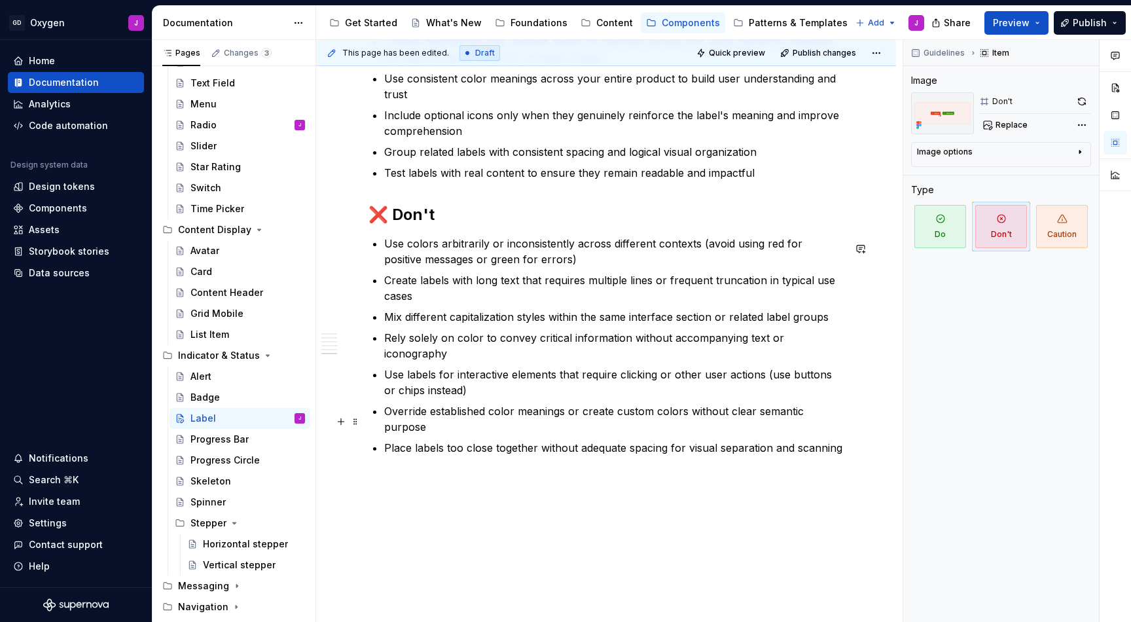
scroll to position [2530, 0]
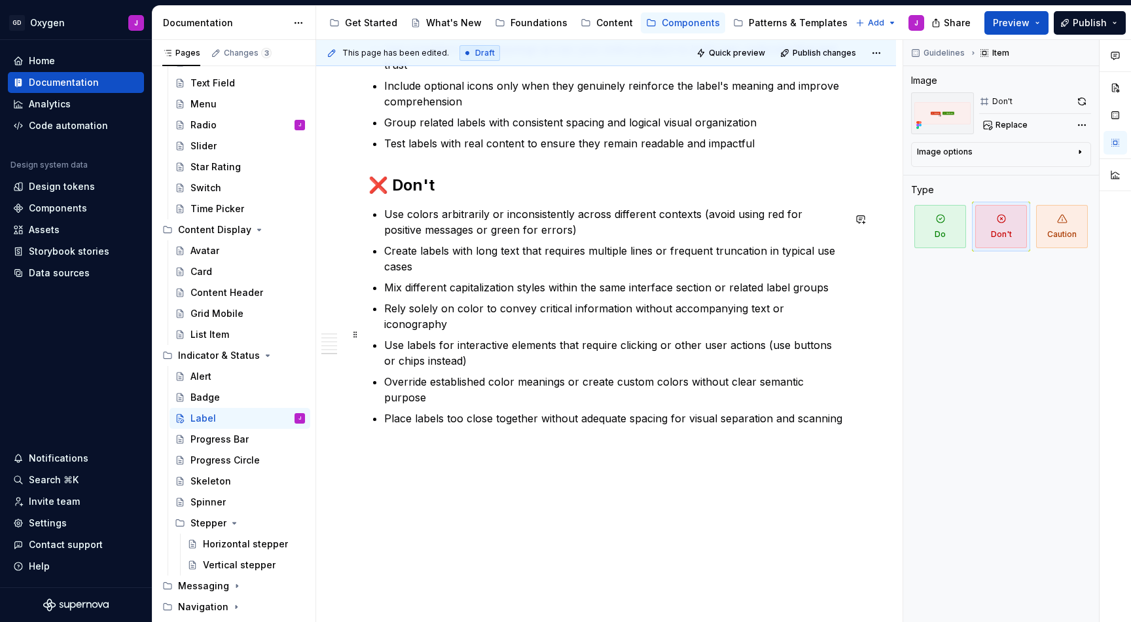
click at [443, 344] on p "Use labels for interactive elements that require clicking or other user actions…" at bounding box center [613, 352] width 459 height 31
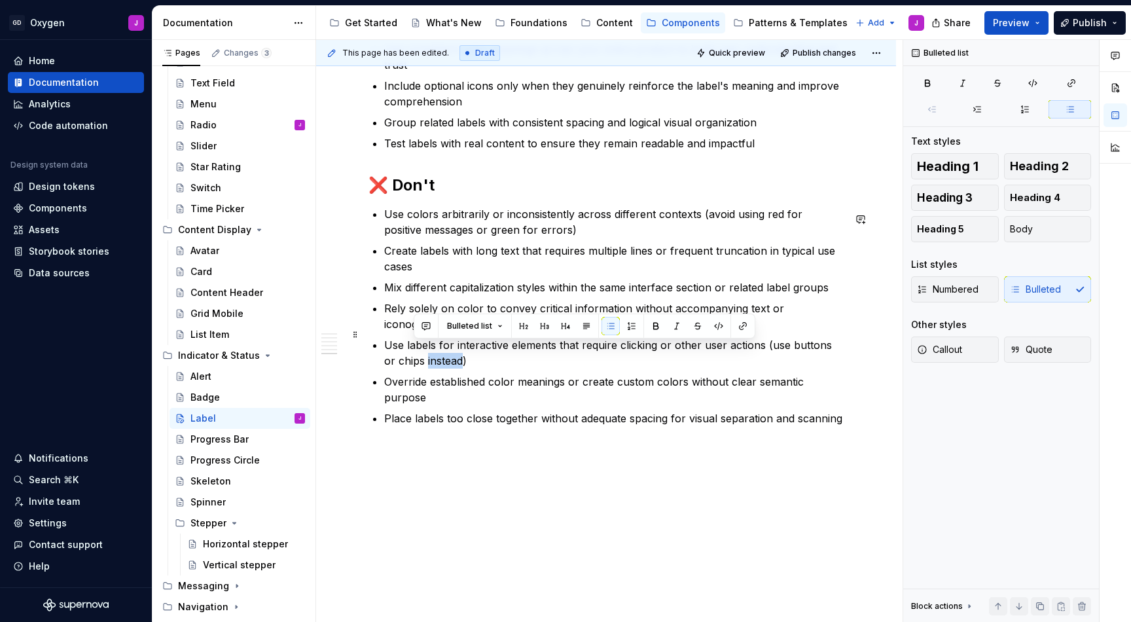
click at [443, 344] on p "Use labels for interactive elements that require clicking or other user actions…" at bounding box center [613, 352] width 459 height 31
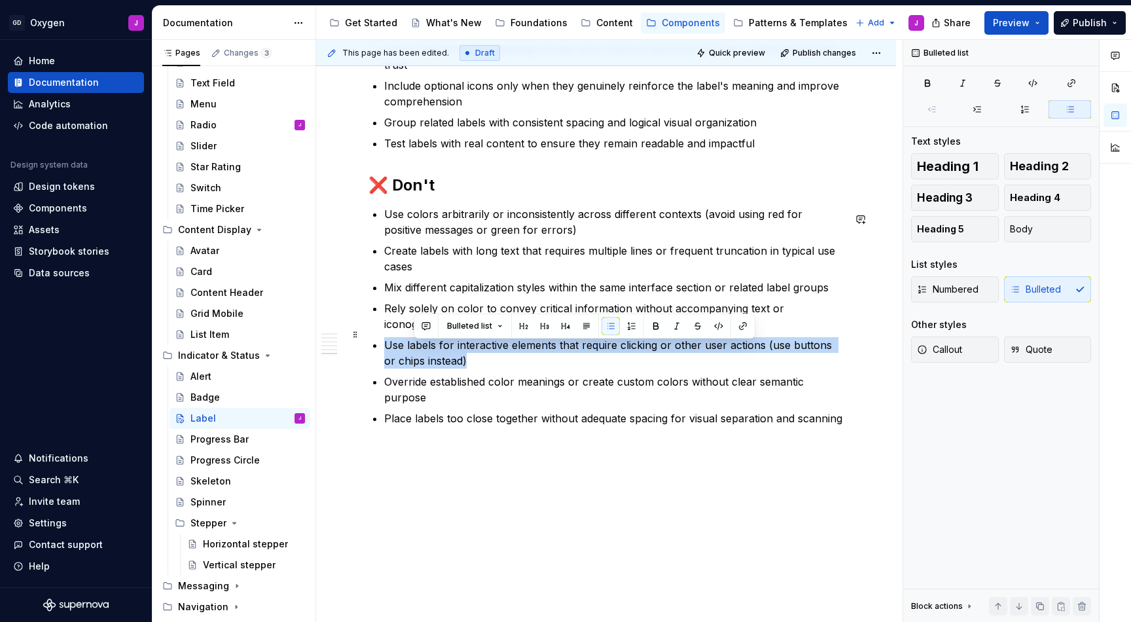
click at [443, 344] on p "Use labels for interactive elements that require clicking or other user actions…" at bounding box center [613, 352] width 459 height 31
copy p "Use labels for interactive elements that require clicking or other user actions…"
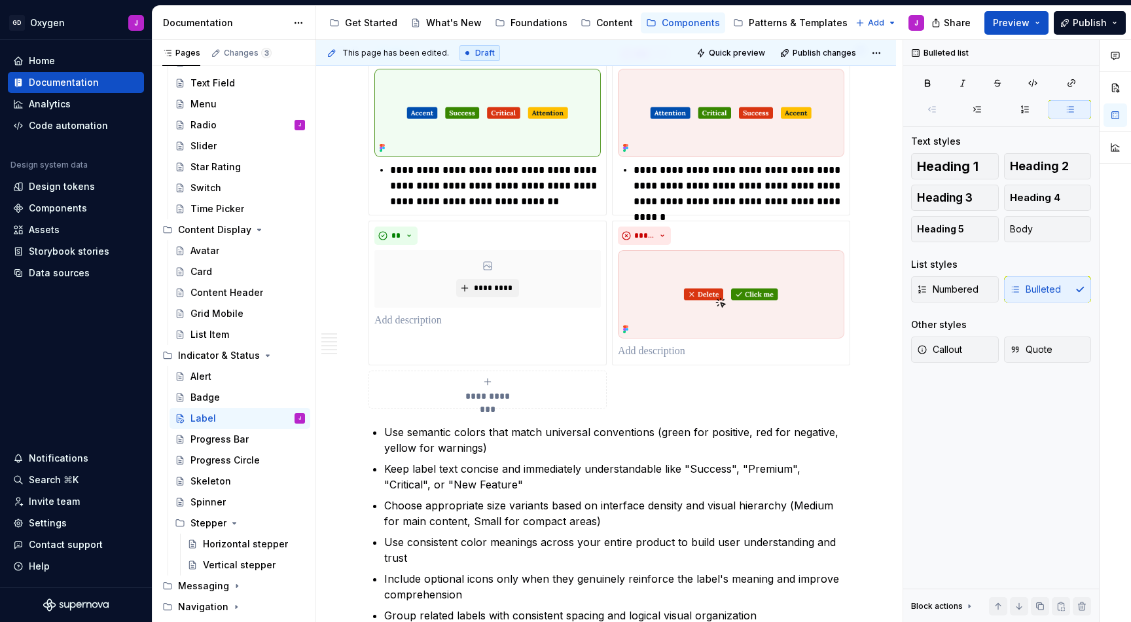
scroll to position [2047, 0]
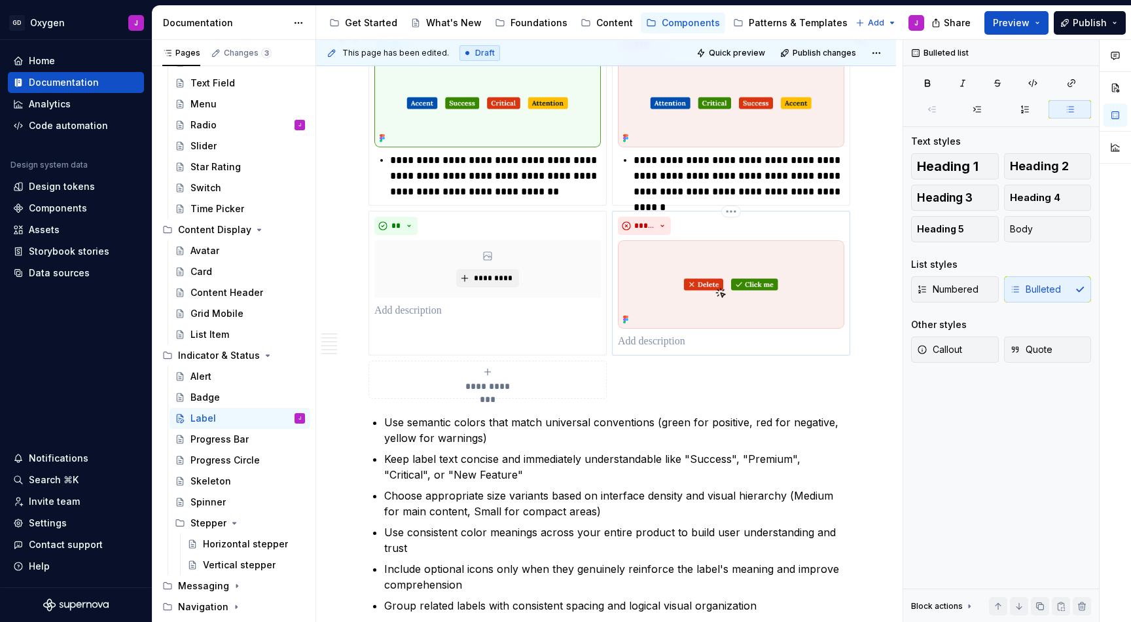
click at [658, 348] on p at bounding box center [731, 342] width 226 height 16
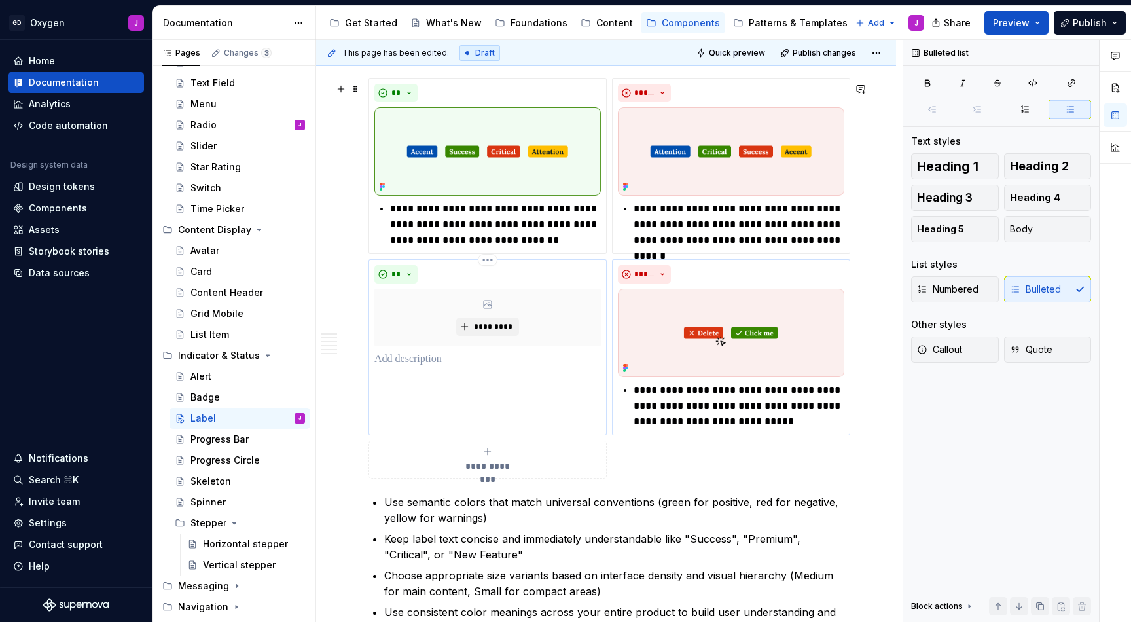
scroll to position [1994, 0]
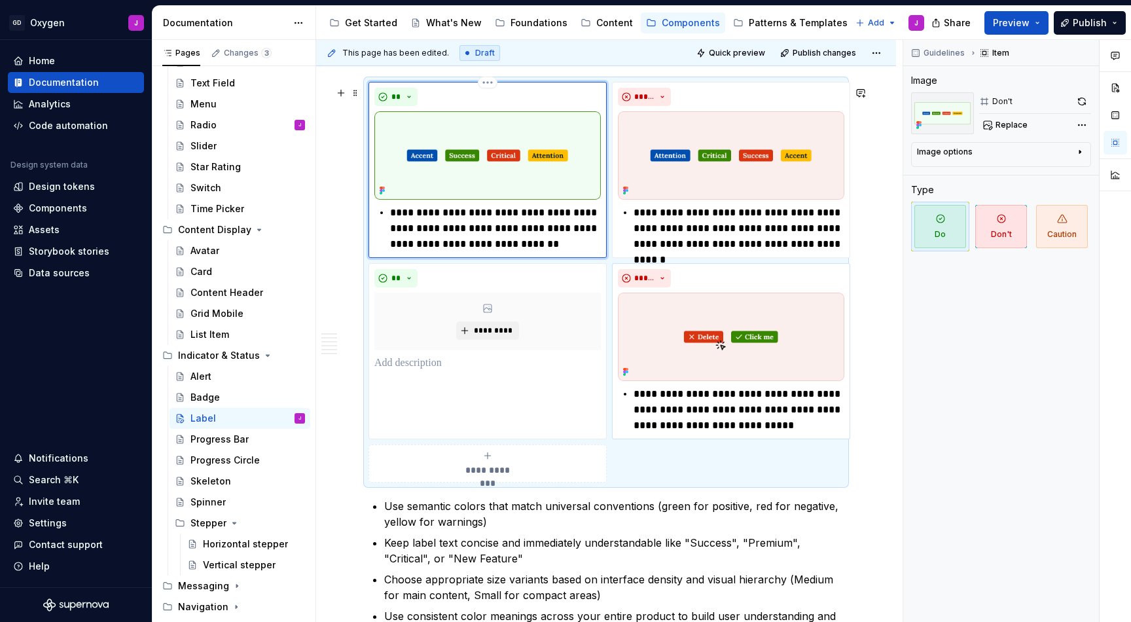
click at [465, 149] on img at bounding box center [487, 155] width 226 height 88
click at [1007, 129] on span "Replace" at bounding box center [1011, 125] width 32 height 10
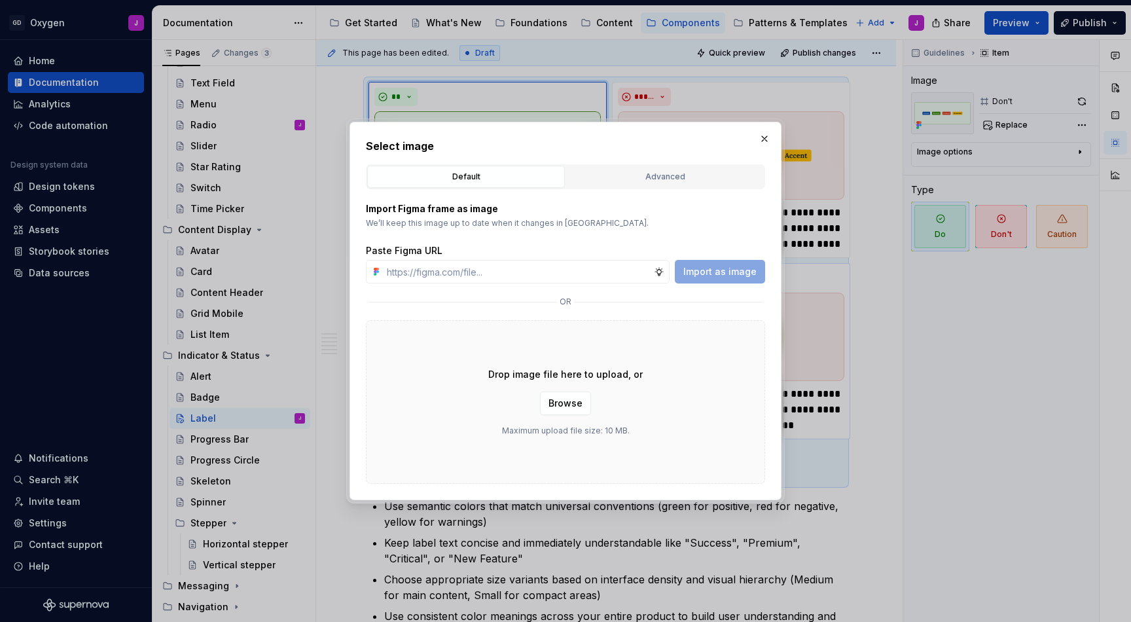
type textarea "*"
type input "[URL][DOMAIN_NAME]"
click at [746, 259] on div "Paste Figma URL [URL][DOMAIN_NAME] Import as image" at bounding box center [565, 263] width 399 height 39
click at [738, 265] on button "Import as image" at bounding box center [720, 272] width 90 height 24
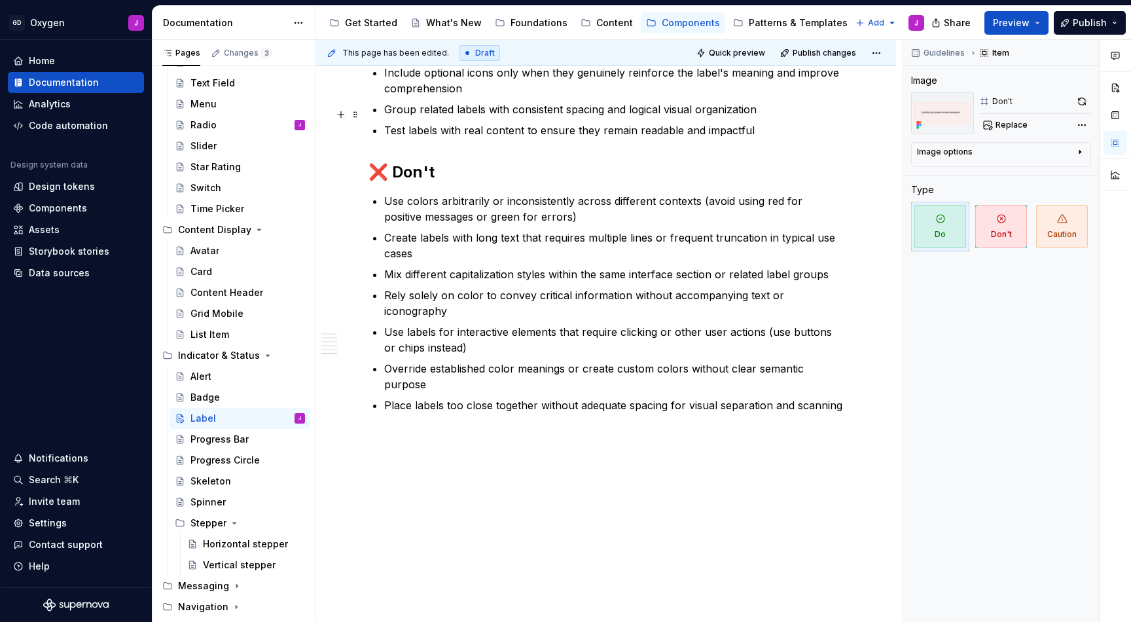
scroll to position [2572, 0]
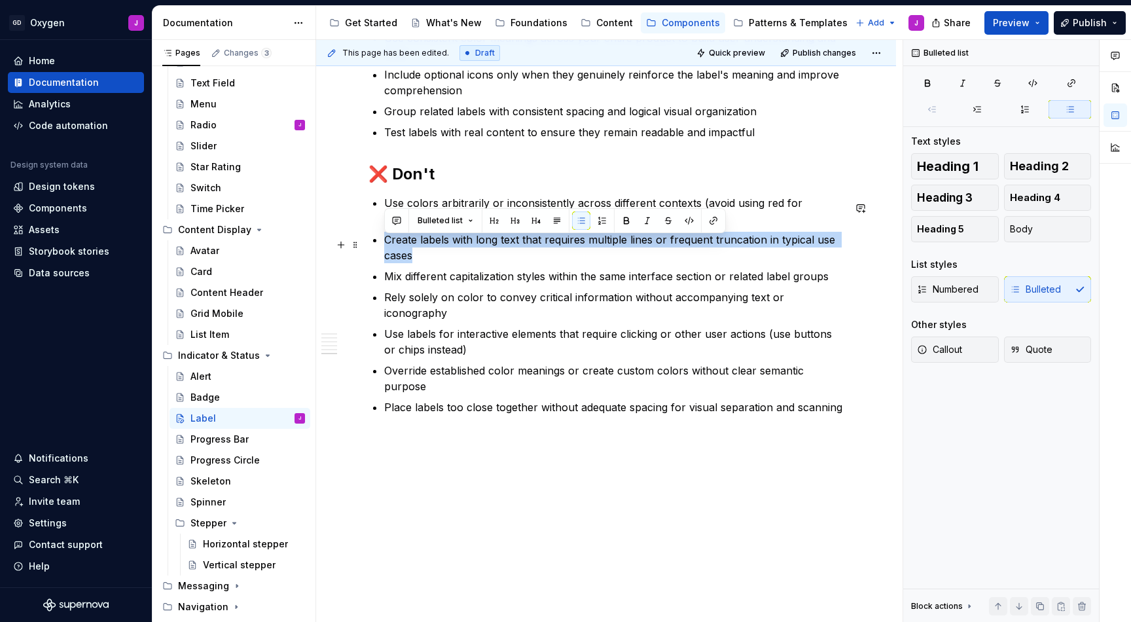
drag, startPoint x: 418, startPoint y: 259, endPoint x: 384, endPoint y: 244, distance: 37.2
copy p "Create labels with long text that requires multiple lines or frequent truncatio…"
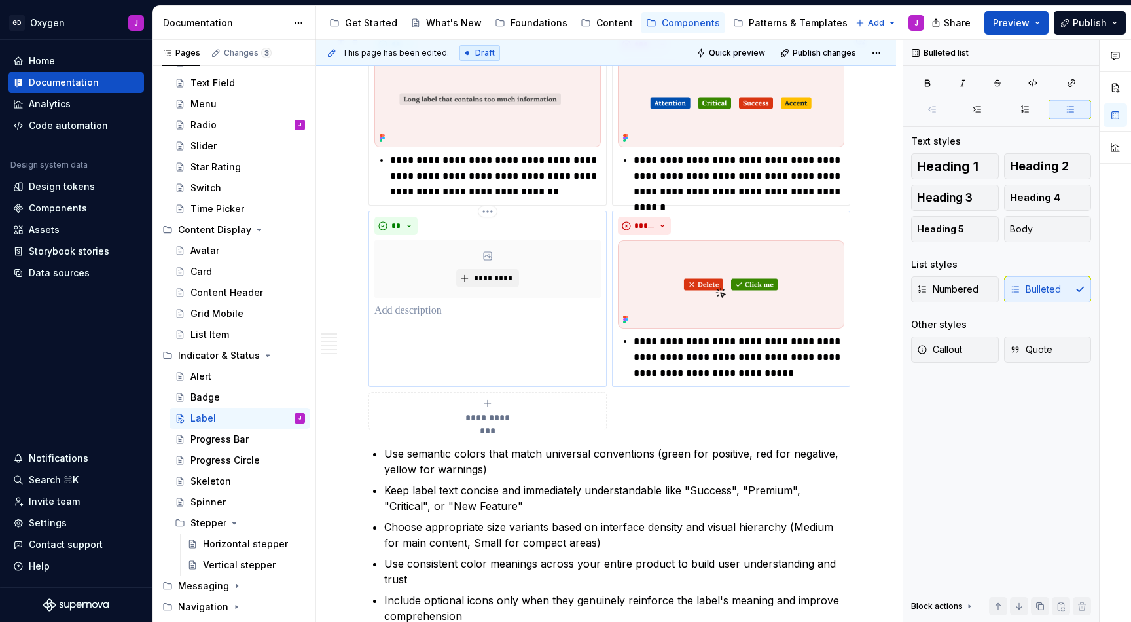
scroll to position [2045, 0]
click at [449, 190] on p "**********" at bounding box center [495, 177] width 211 height 47
click at [410, 236] on button "**" at bounding box center [395, 227] width 43 height 18
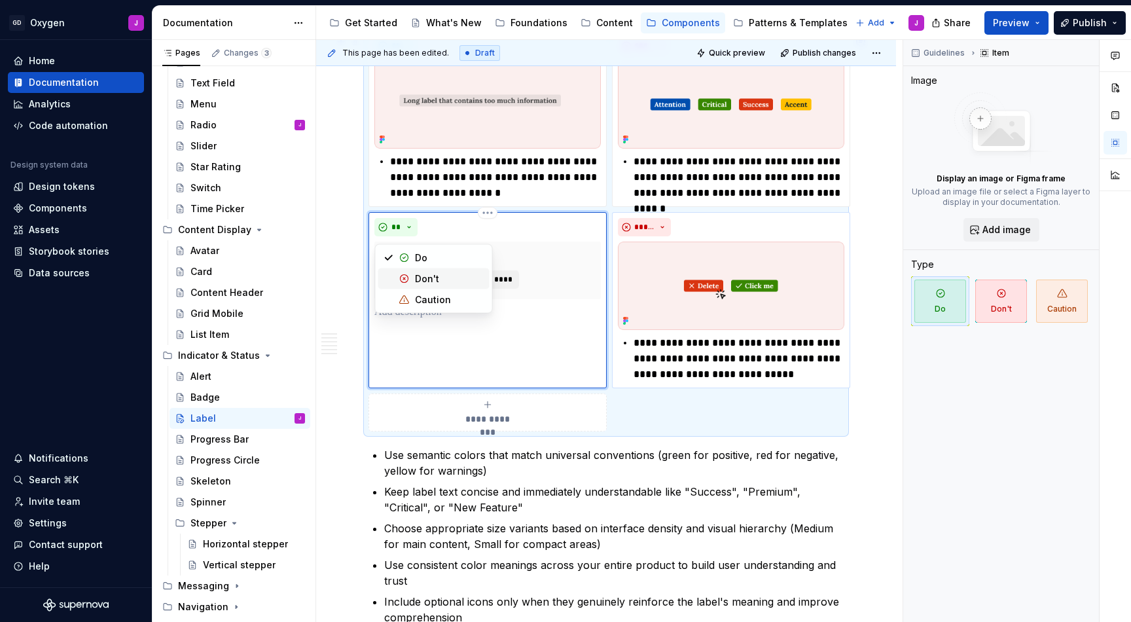
click at [421, 277] on div "Don't" at bounding box center [427, 278] width 24 height 13
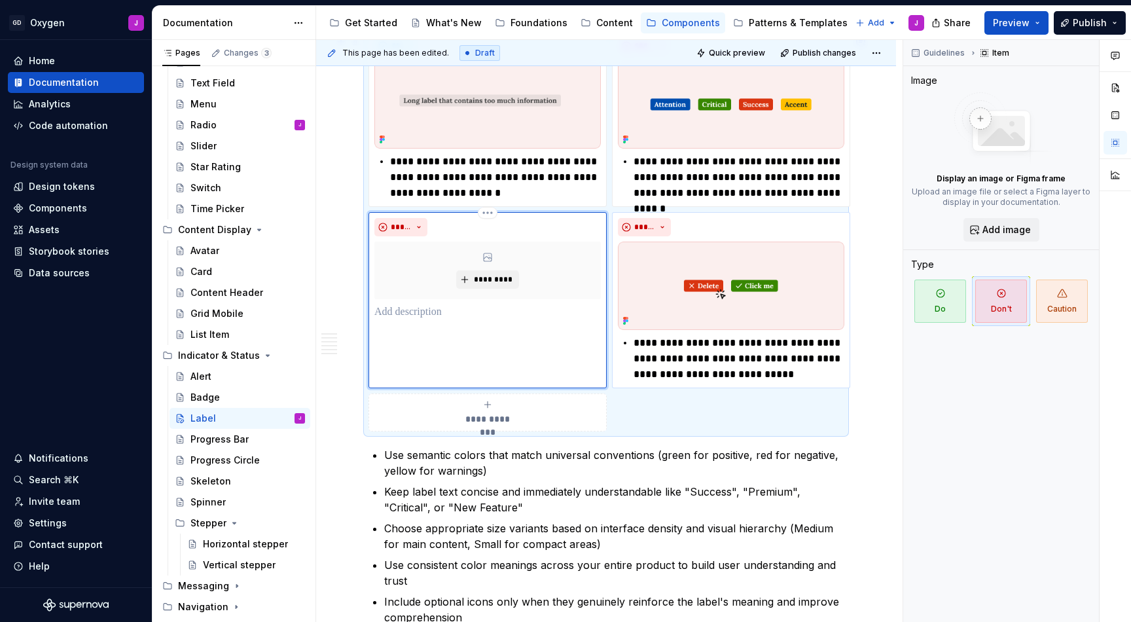
click at [439, 332] on div "***** *********" at bounding box center [487, 300] width 238 height 176
click at [429, 320] on p at bounding box center [487, 312] width 226 height 16
click at [492, 277] on button "*********" at bounding box center [487, 279] width 62 height 18
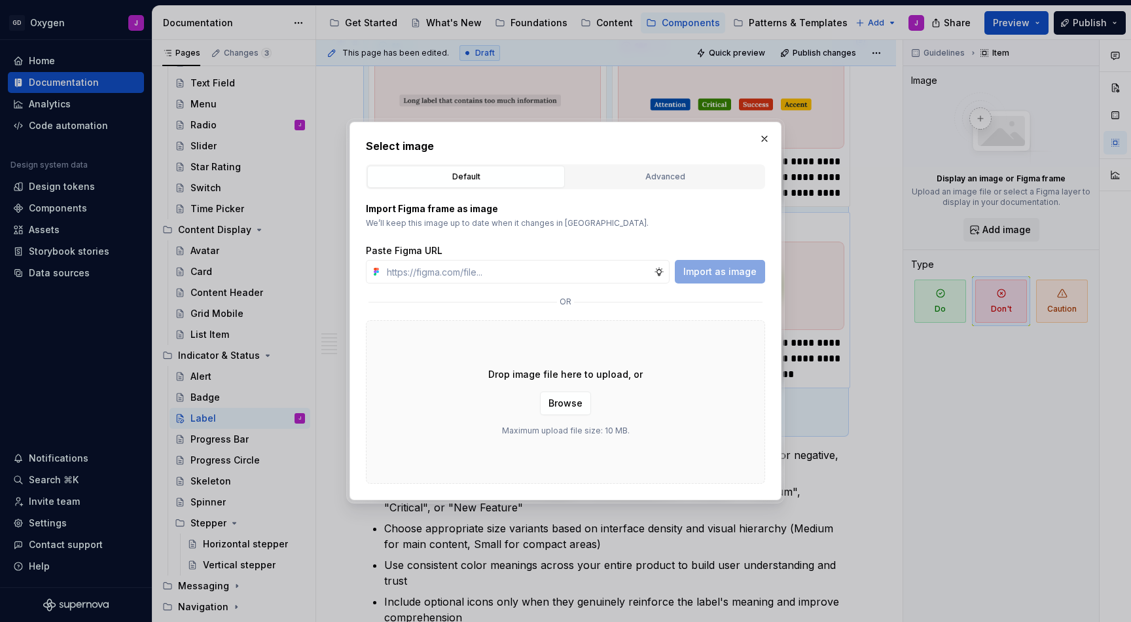
type textarea "*"
type input "[URL][DOMAIN_NAME]"
click at [718, 266] on span "Import as image" at bounding box center [719, 271] width 73 height 13
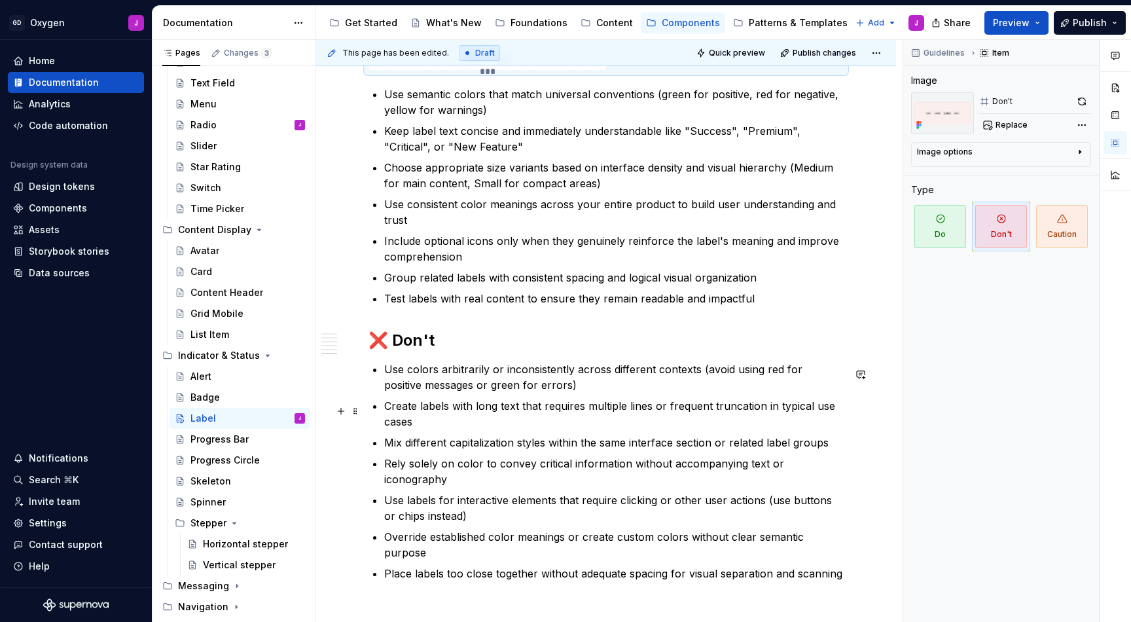
scroll to position [2500, 0]
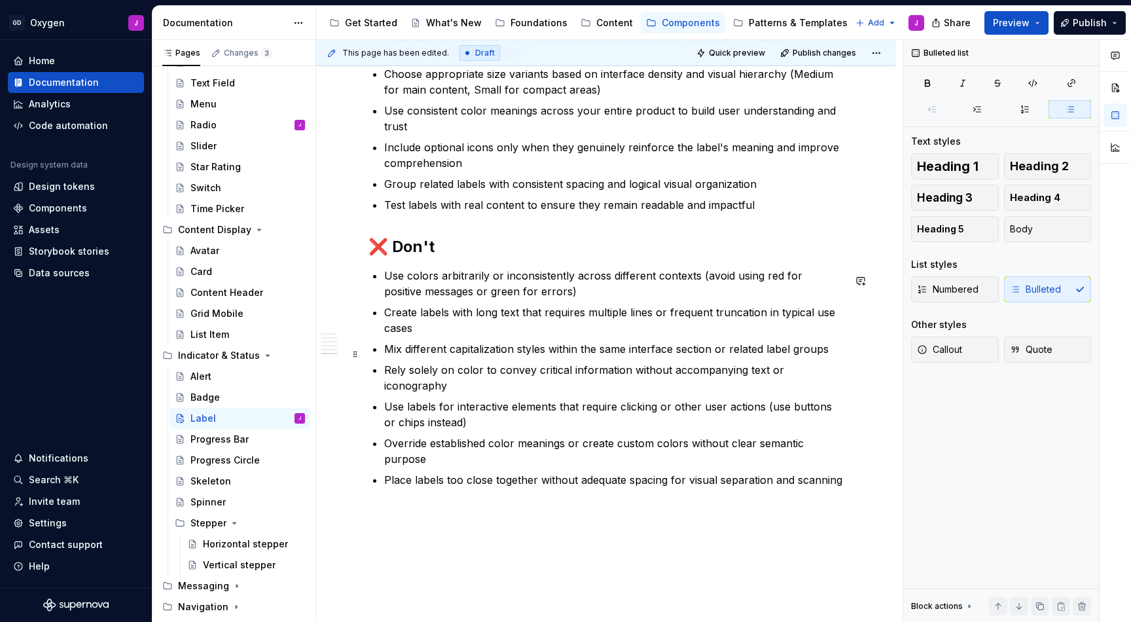
click at [469, 356] on p "Mix different capitalization styles within the same interface section or relate…" at bounding box center [613, 349] width 459 height 16
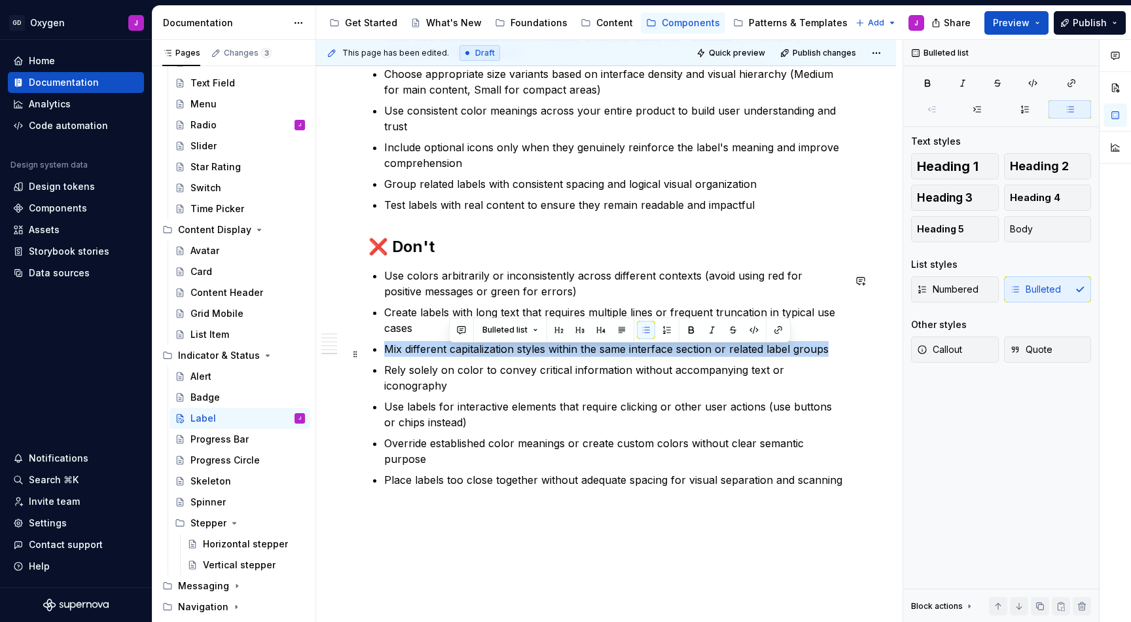
click at [469, 356] on p "Mix different capitalization styles within the same interface section or relate…" at bounding box center [613, 349] width 459 height 16
copy p "Mix different capitalization styles within the same interface section or relate…"
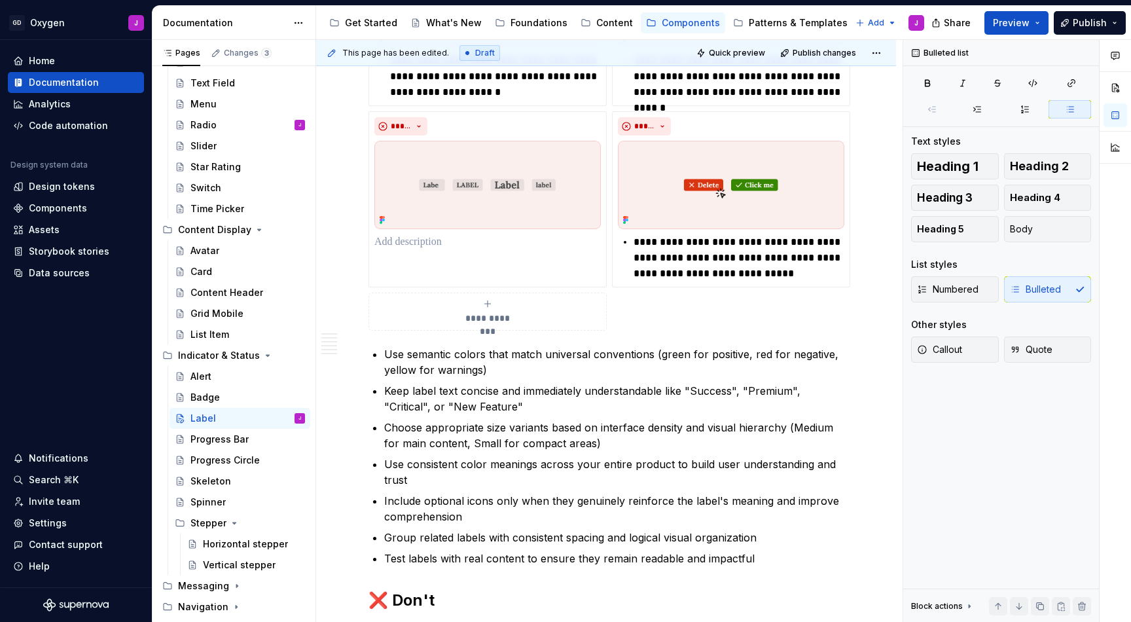
scroll to position [2075, 0]
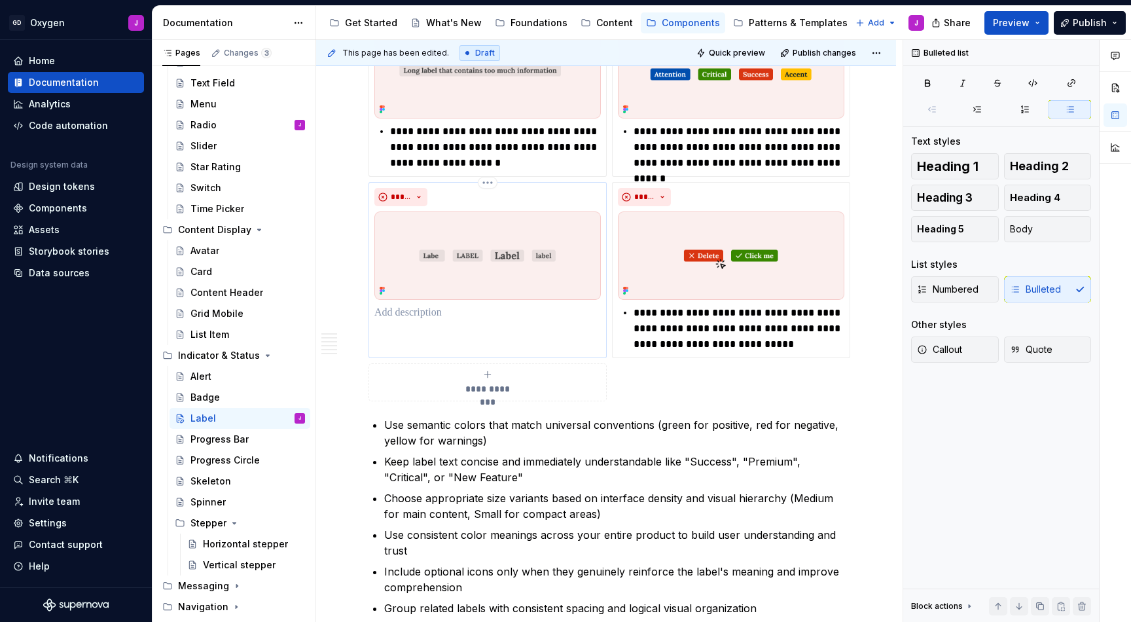
click at [469, 321] on p at bounding box center [487, 313] width 226 height 16
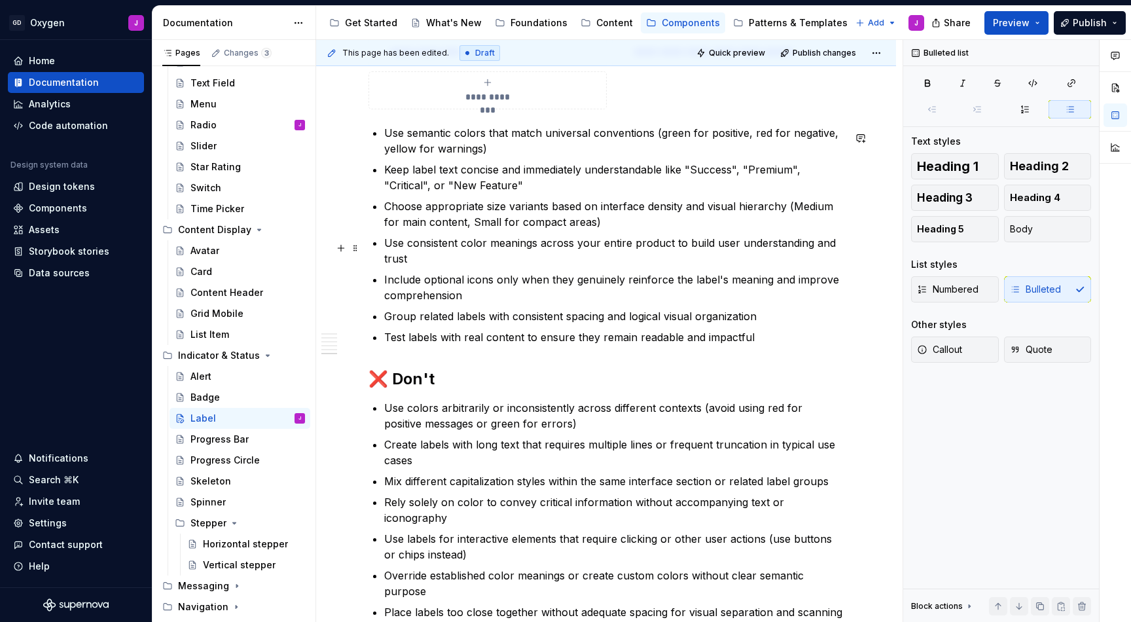
scroll to position [2482, 0]
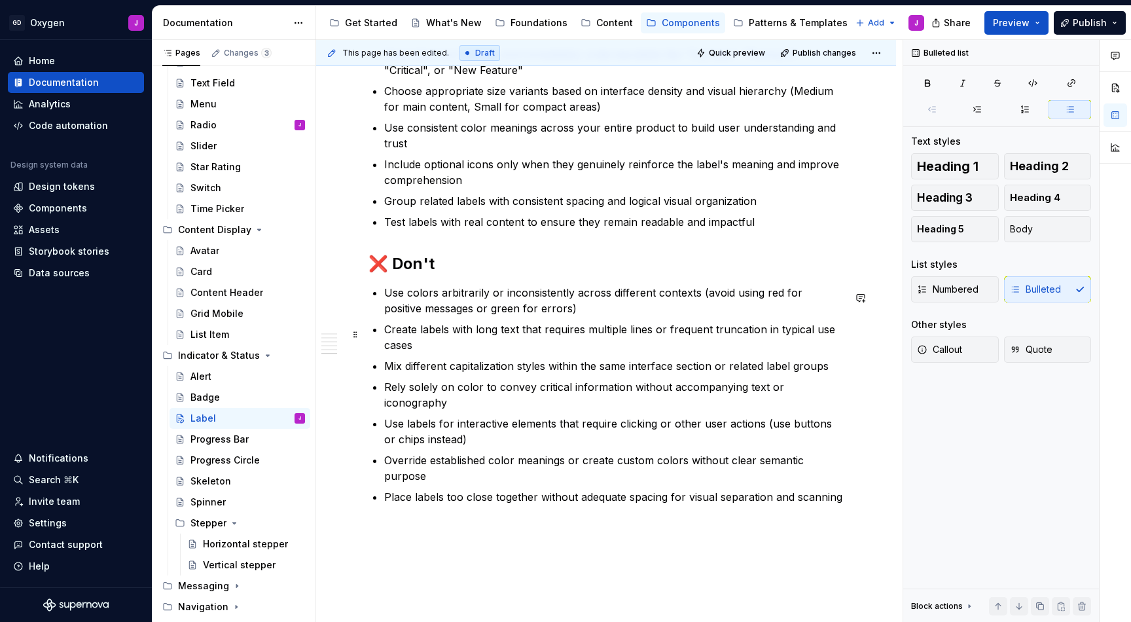
click at [457, 345] on p "Create labels with long text that requires multiple lines or frequent truncatio…" at bounding box center [613, 336] width 459 height 31
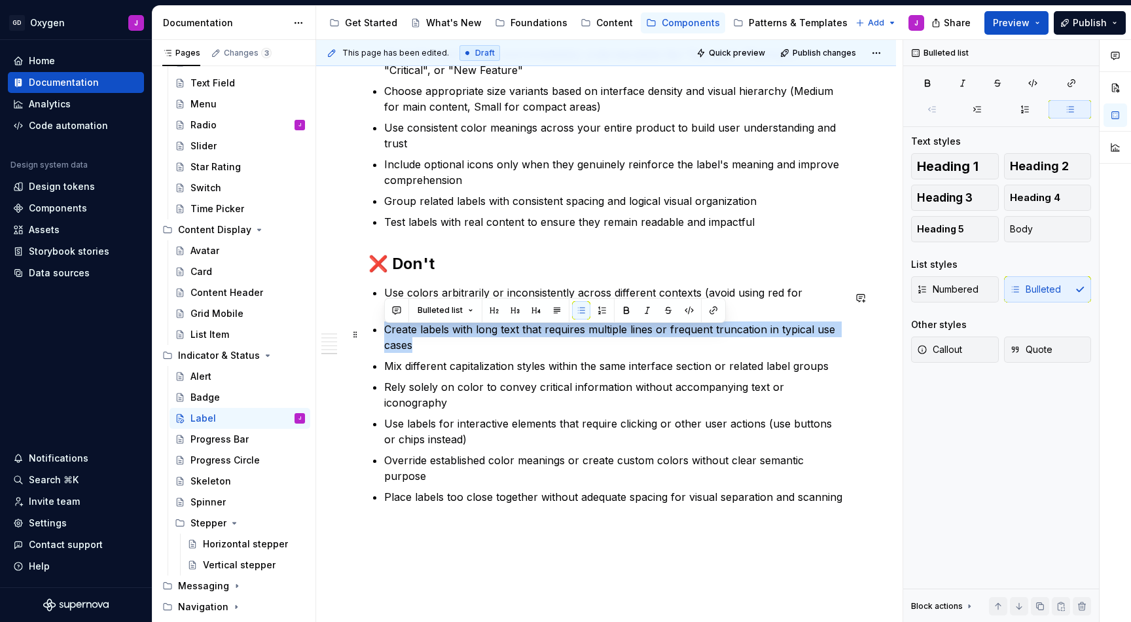
click at [457, 345] on p "Create labels with long text that requires multiple lines or frequent truncatio…" at bounding box center [613, 336] width 459 height 31
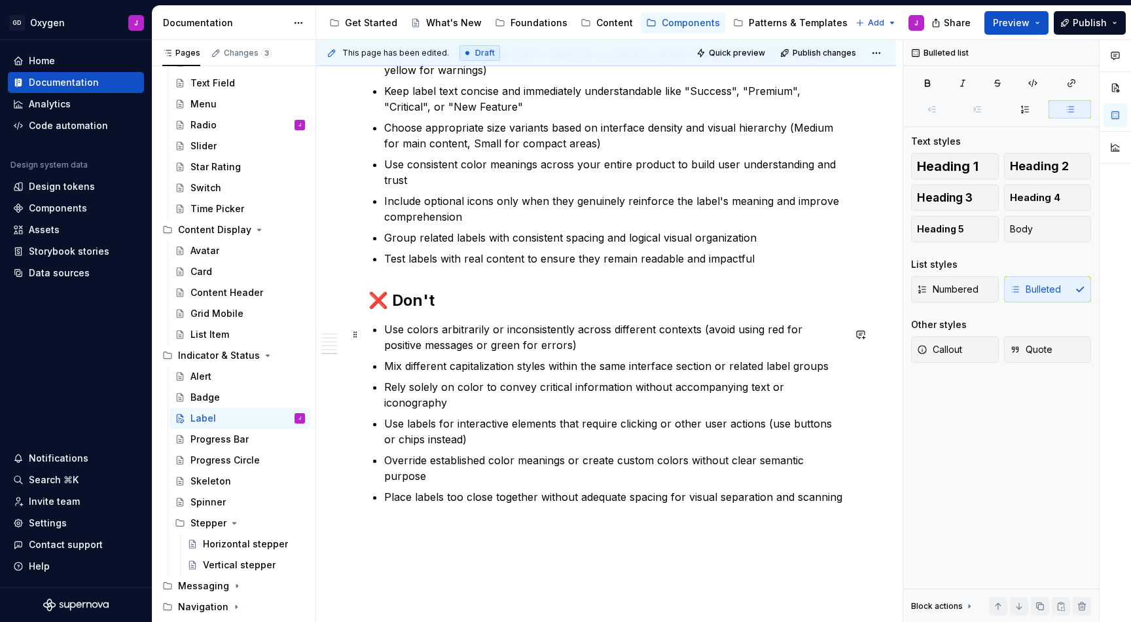
scroll to position [2458, 0]
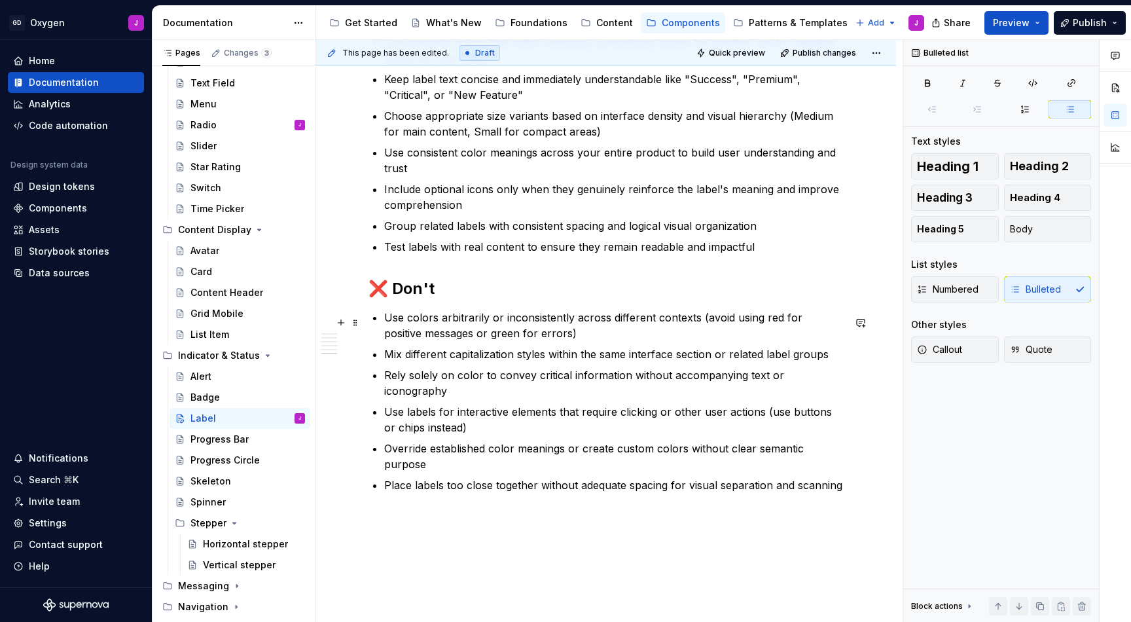
click at [422, 341] on p "Use colors arbitrarily or inconsistently across different contexts (avoid using…" at bounding box center [613, 325] width 459 height 31
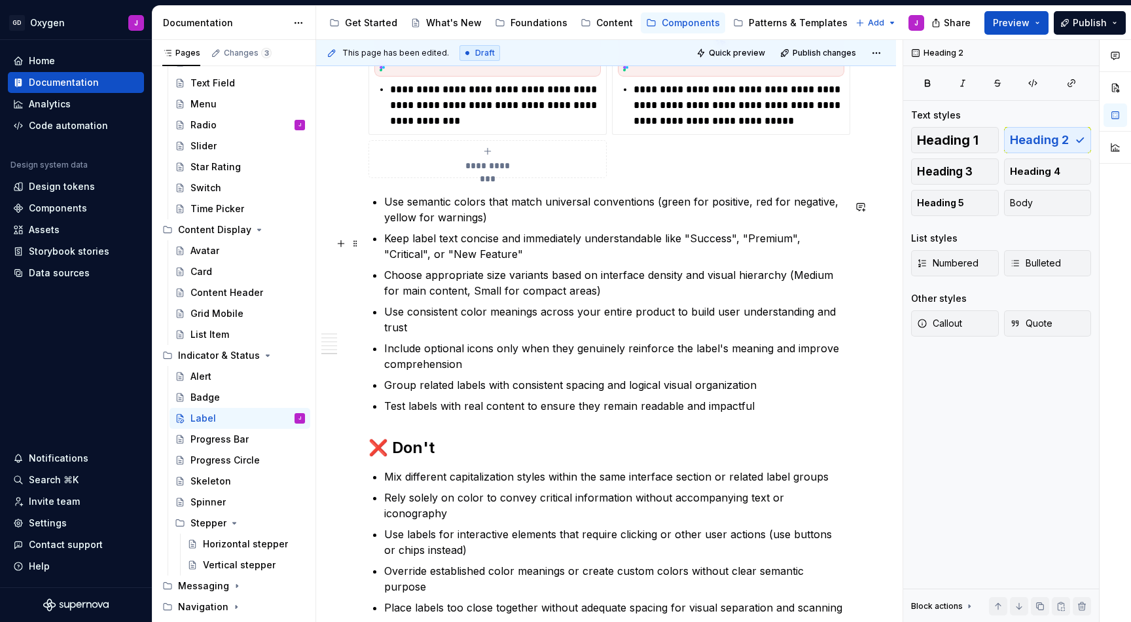
scroll to position [2445, 0]
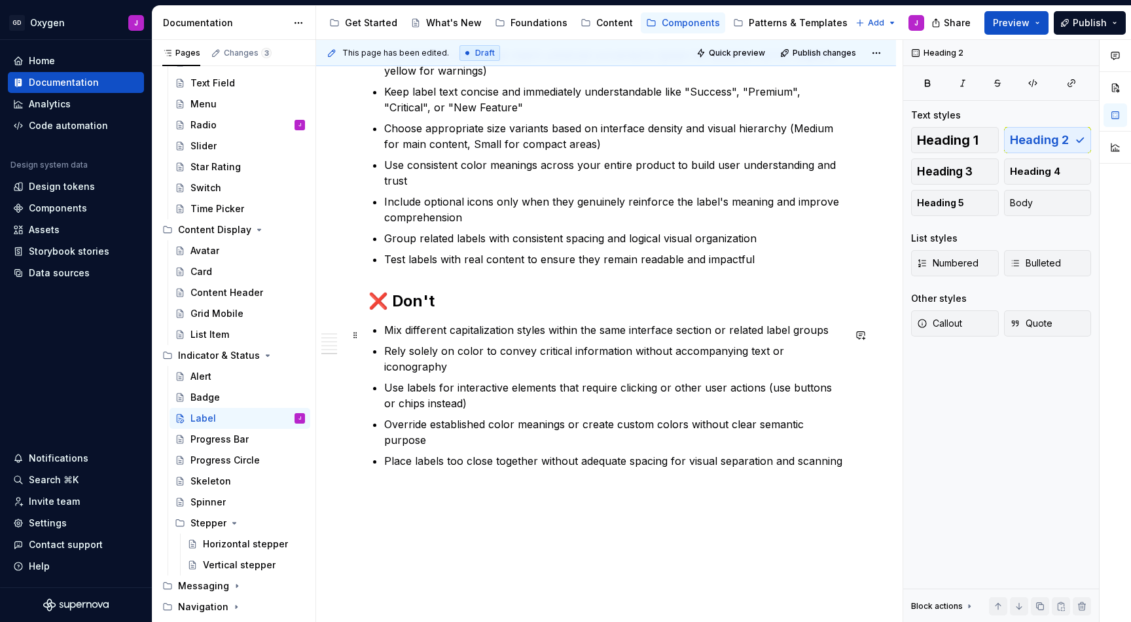
click at [469, 338] on p "Mix different capitalization styles within the same interface section or relate…" at bounding box center [613, 330] width 459 height 16
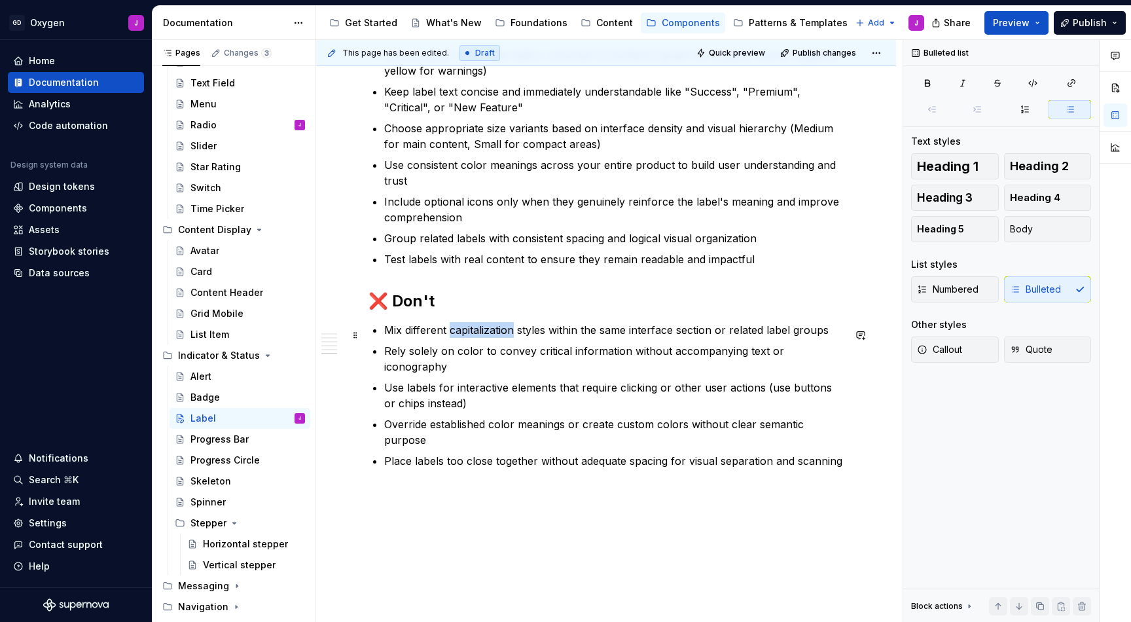
click at [469, 338] on p "Mix different capitalization styles within the same interface section or relate…" at bounding box center [613, 330] width 459 height 16
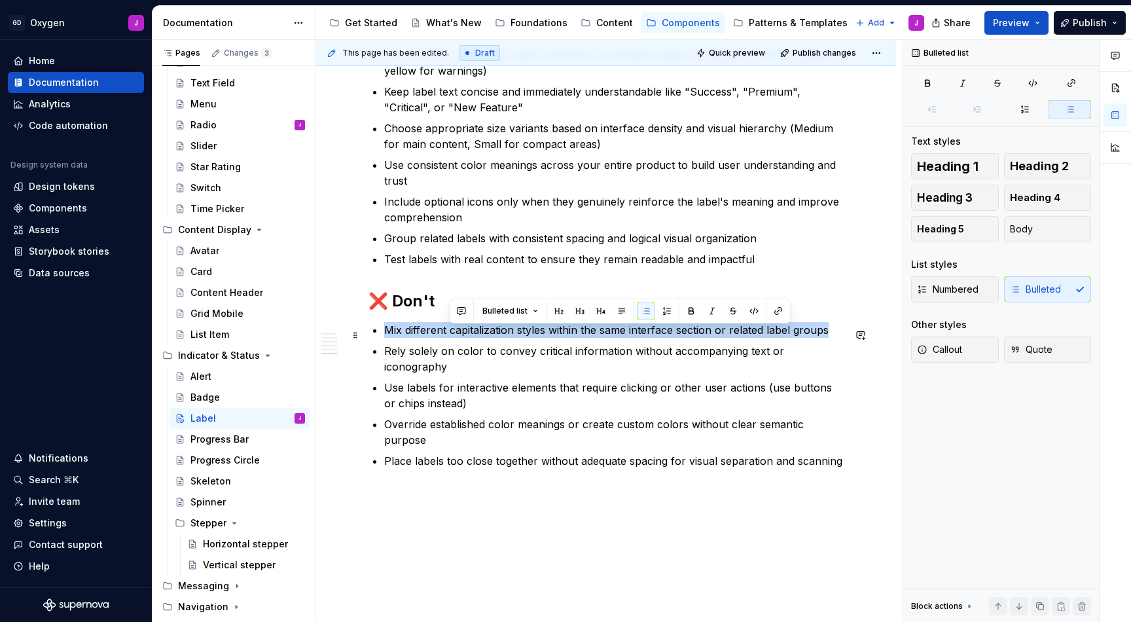
click at [469, 338] on p "Mix different capitalization styles within the same interface section or relate…" at bounding box center [613, 330] width 459 height 16
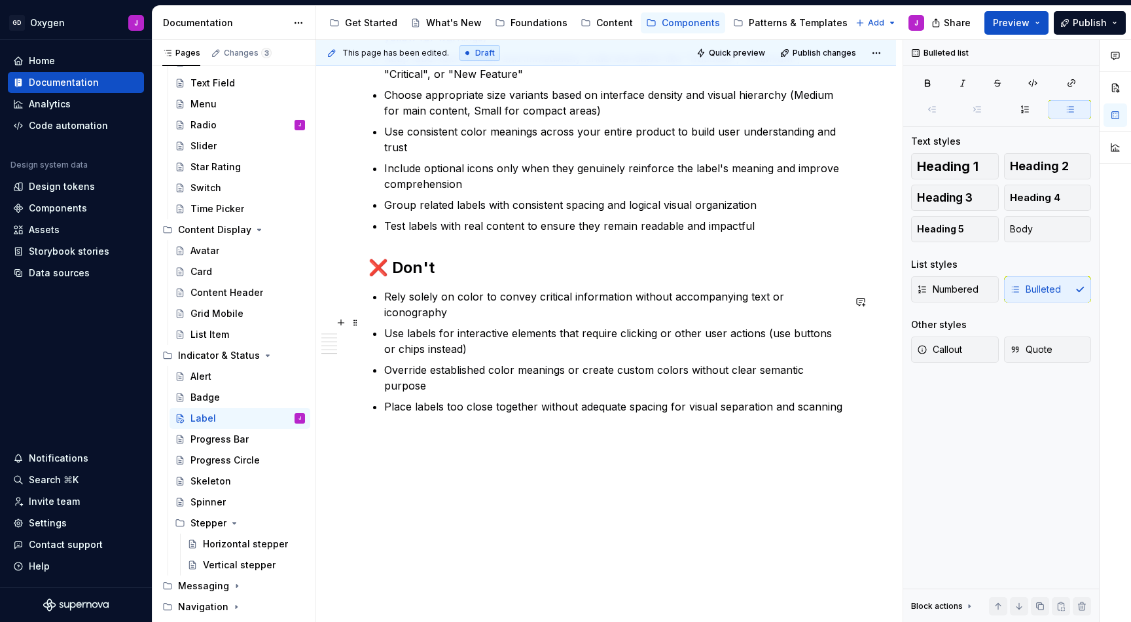
scroll to position [2478, 0]
click at [431, 326] on p "Use labels for interactive elements that require clicking or other user actions…" at bounding box center [613, 341] width 459 height 31
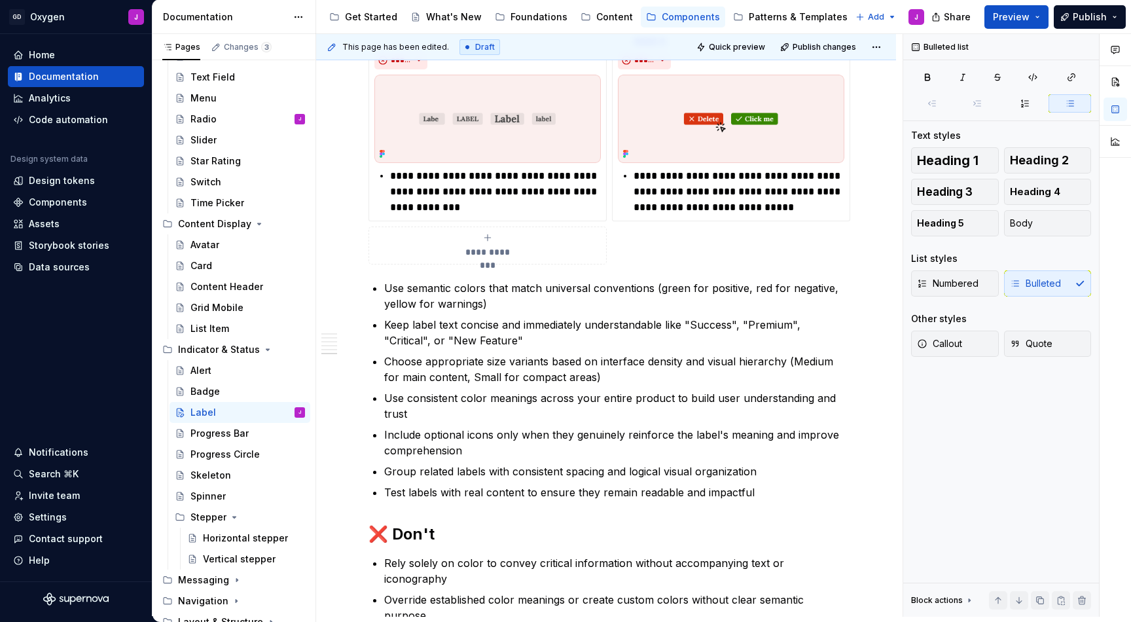
scroll to position [2196, 0]
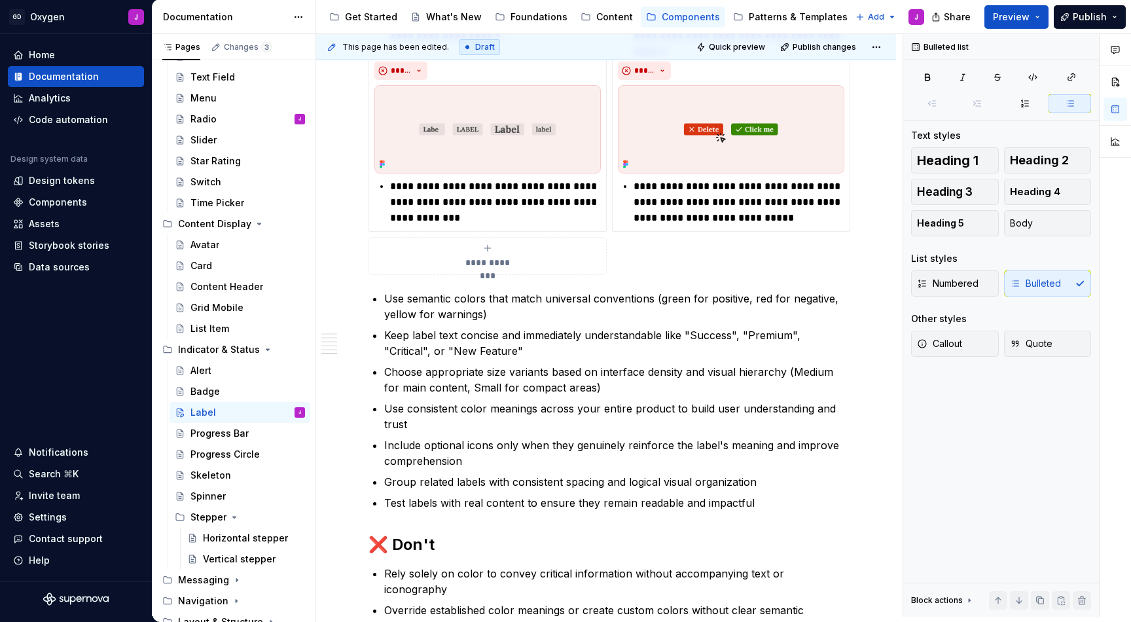
click at [494, 274] on button "**********" at bounding box center [487, 256] width 238 height 38
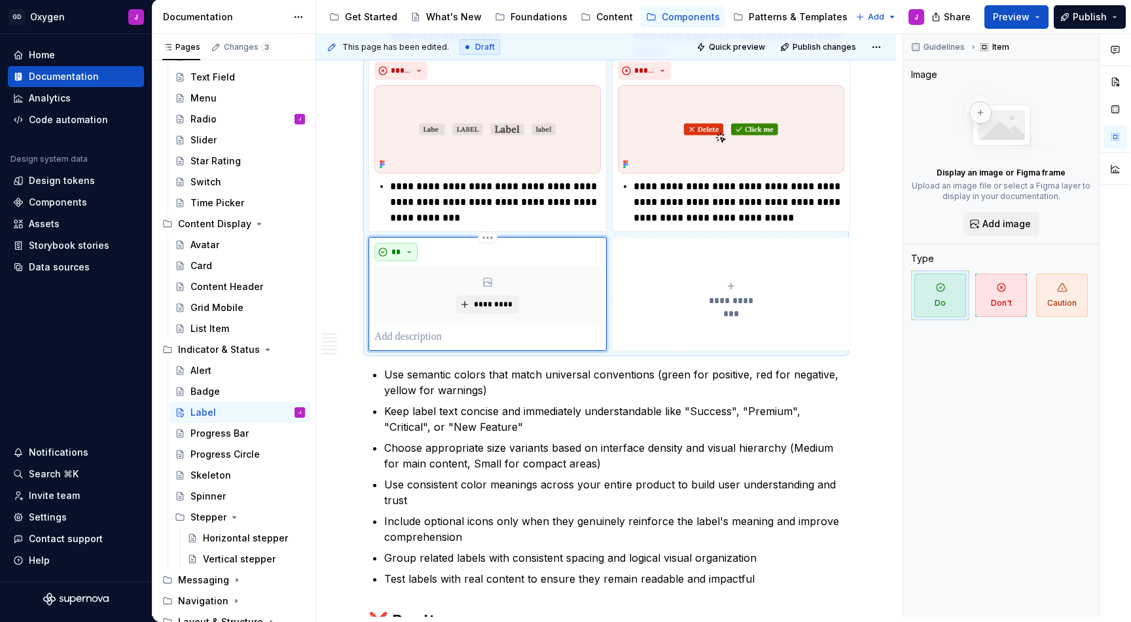
click at [410, 257] on button "**" at bounding box center [395, 252] width 43 height 18
click at [423, 306] on div "Don't" at bounding box center [426, 303] width 24 height 13
click at [476, 304] on button "*********" at bounding box center [487, 304] width 62 height 18
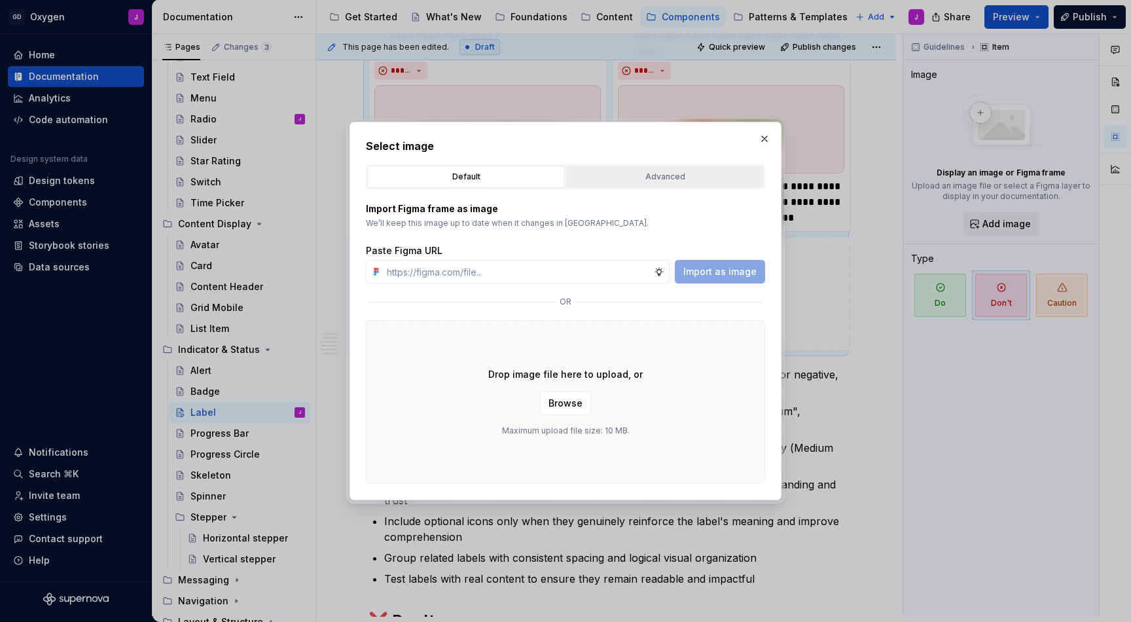
type textarea "*"
type input "[URL][DOMAIN_NAME]"
click at [726, 270] on span "Import as image" at bounding box center [719, 271] width 73 height 13
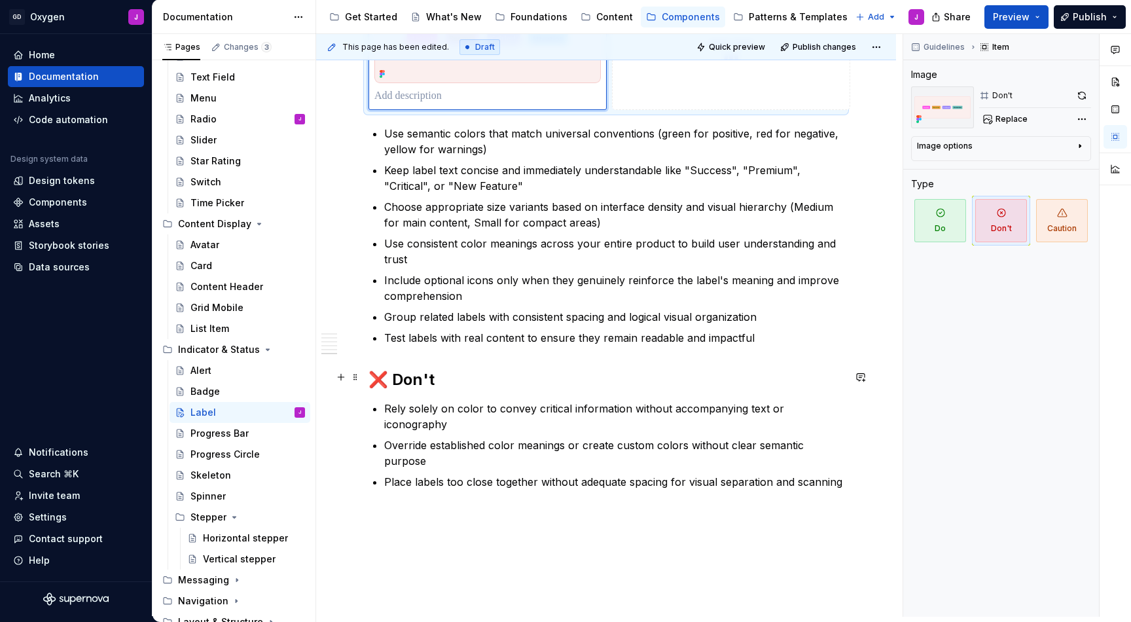
scroll to position [2460, 0]
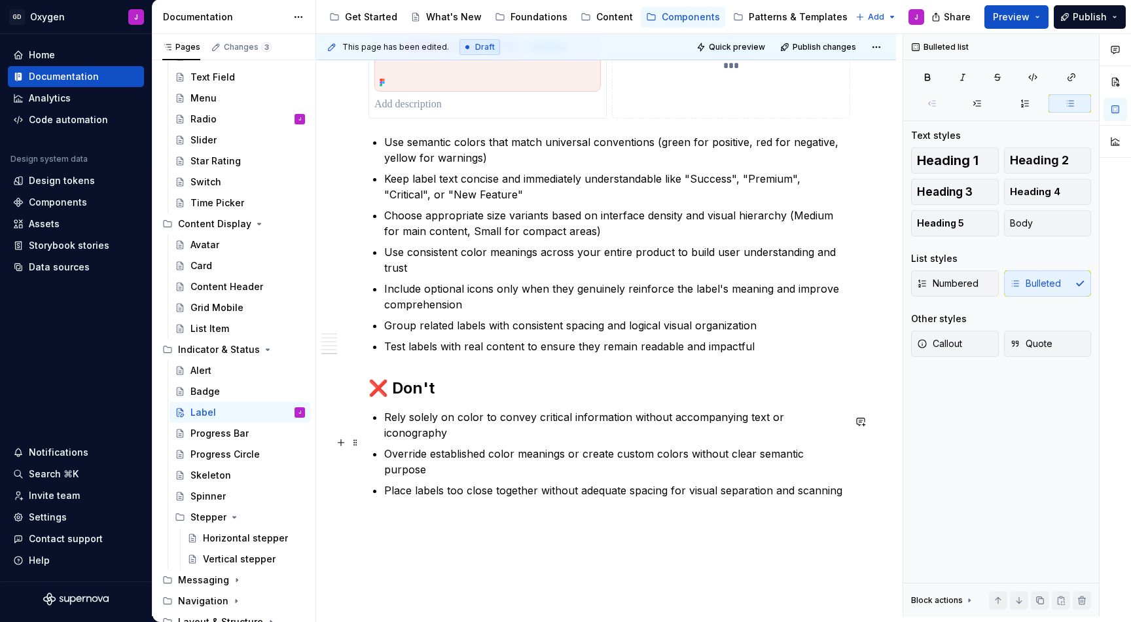
click at [467, 446] on p "Override established color meanings or create custom colors without clear seman…" at bounding box center [613, 461] width 459 height 31
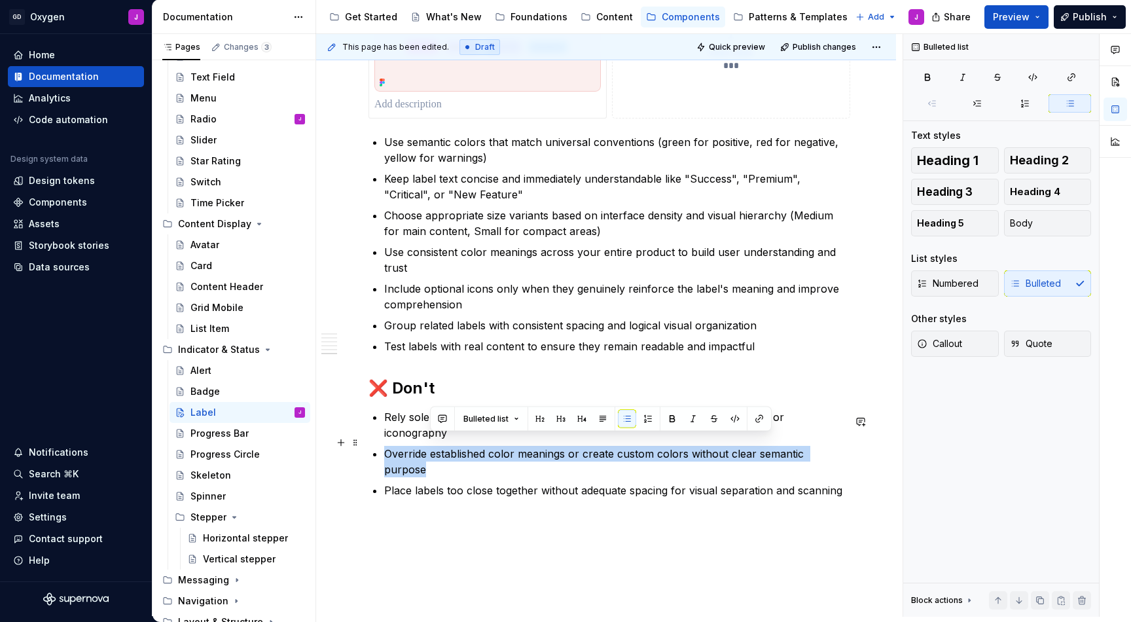
click at [467, 446] on p "Override established color meanings or create custom colors without clear seman…" at bounding box center [613, 461] width 459 height 31
copy p "Override established color meanings or create custom colors without clear seman…"
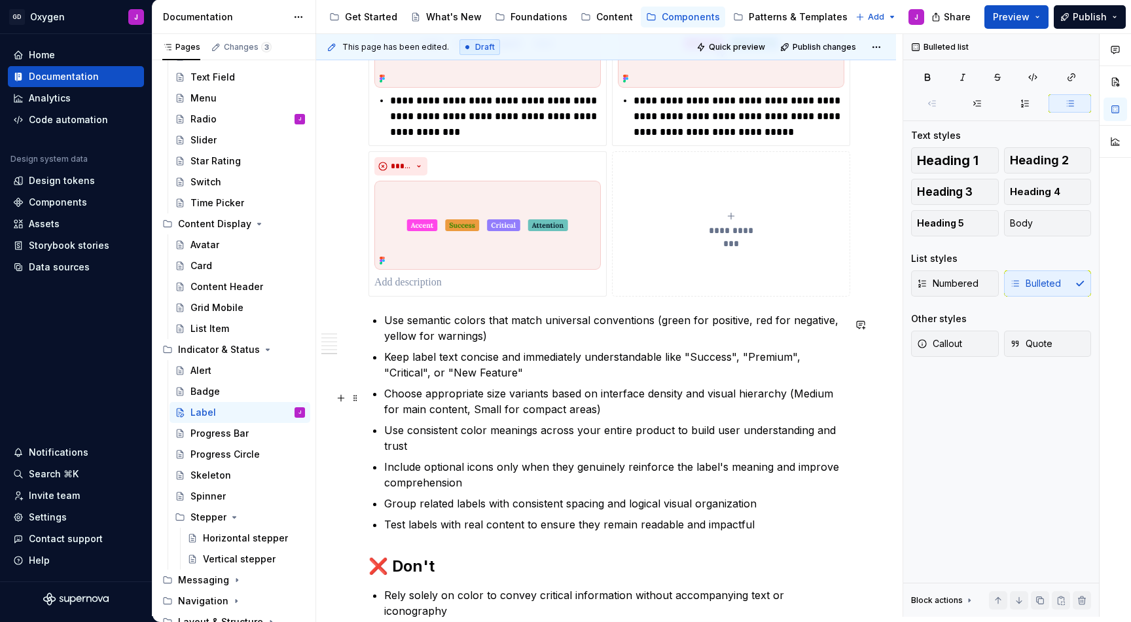
scroll to position [2243, 0]
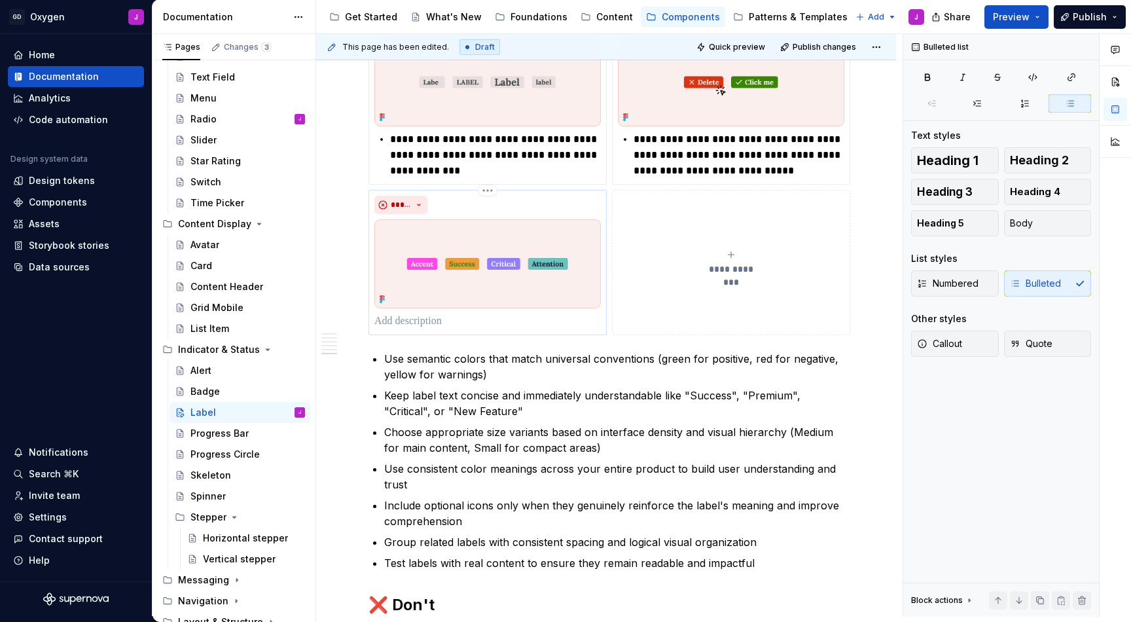
click at [433, 325] on p at bounding box center [487, 322] width 226 height 16
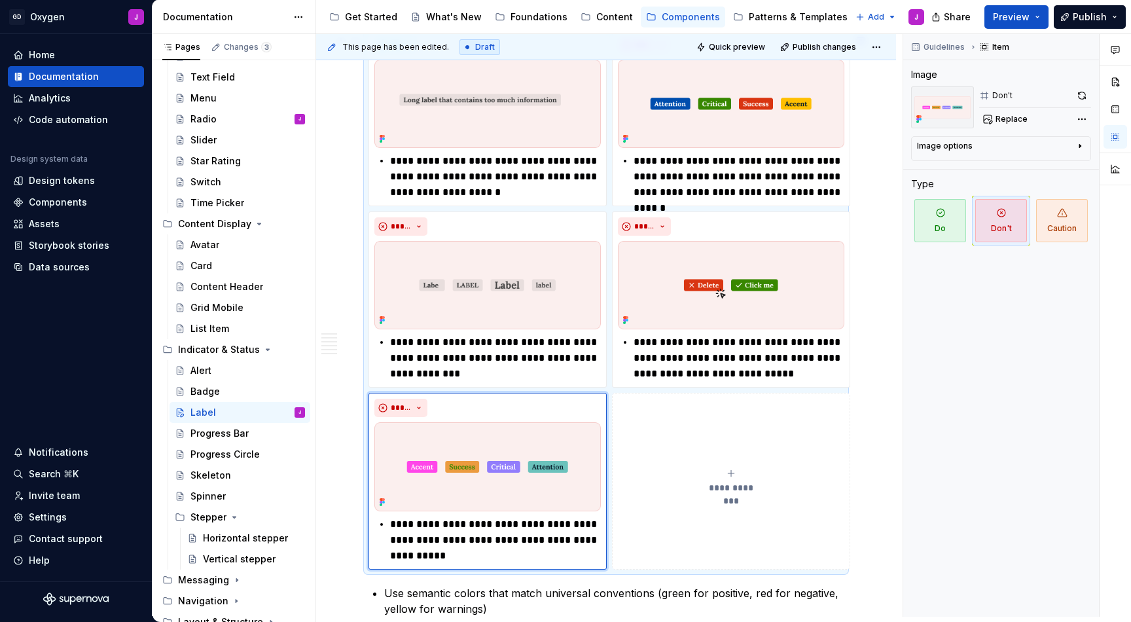
scroll to position [2058, 0]
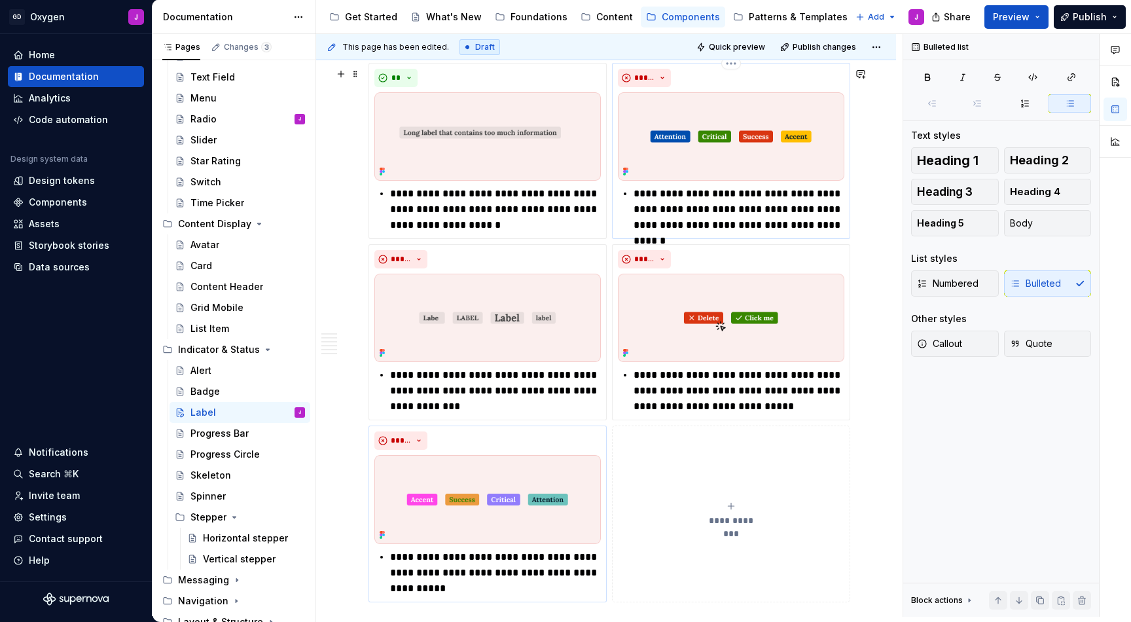
scroll to position [2005, 0]
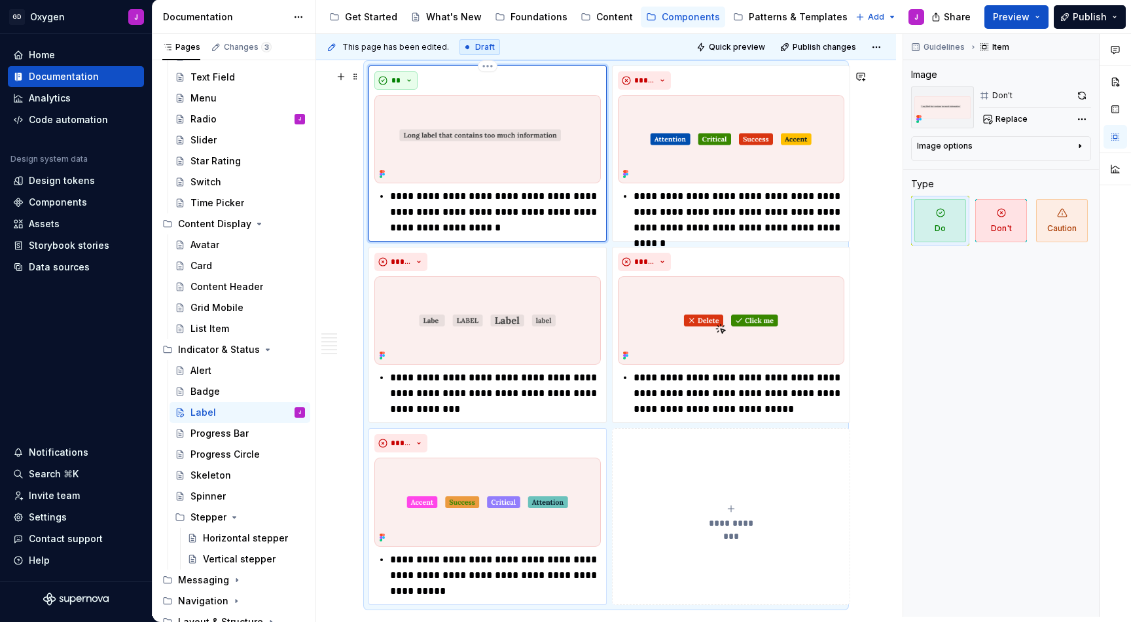
click at [413, 86] on button "**" at bounding box center [395, 80] width 43 height 18
click at [425, 131] on div "Don't" at bounding box center [426, 131] width 24 height 13
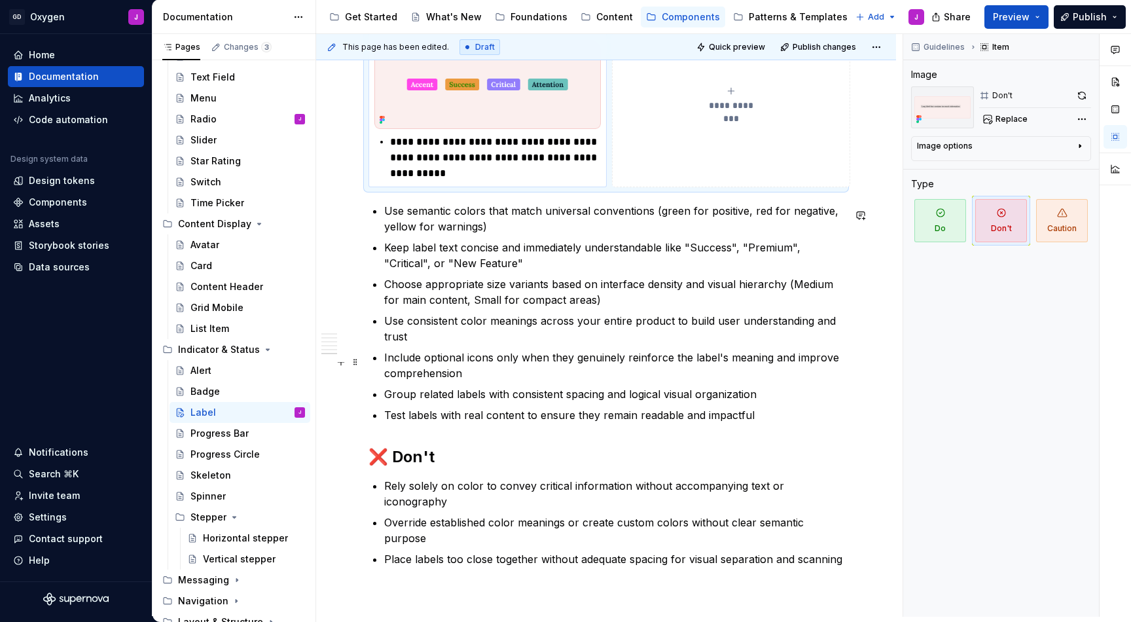
scroll to position [2449, 0]
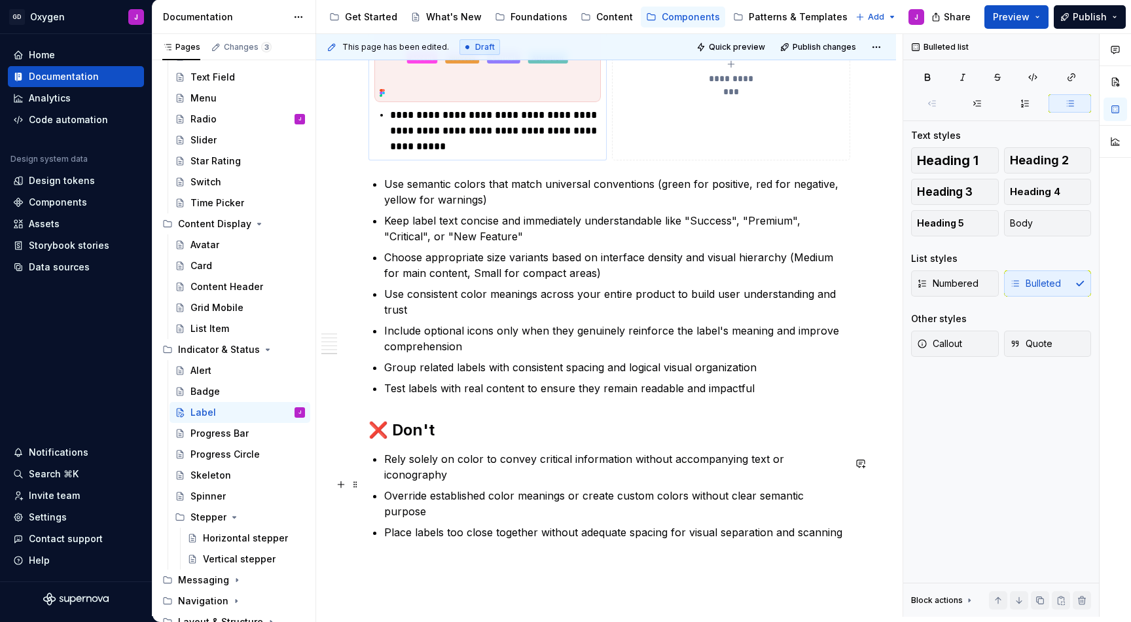
click at [494, 488] on p "Override established color meanings or create custom colors without clear seman…" at bounding box center [613, 503] width 459 height 31
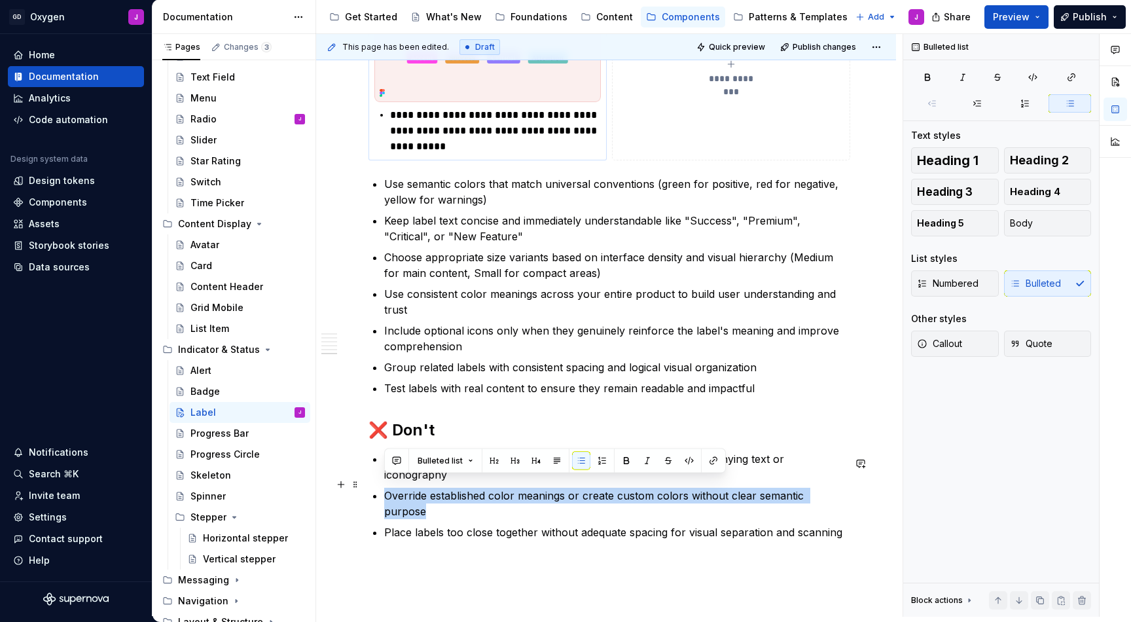
click at [494, 488] on p "Override established color meanings or create custom colors without clear seman…" at bounding box center [613, 503] width 459 height 31
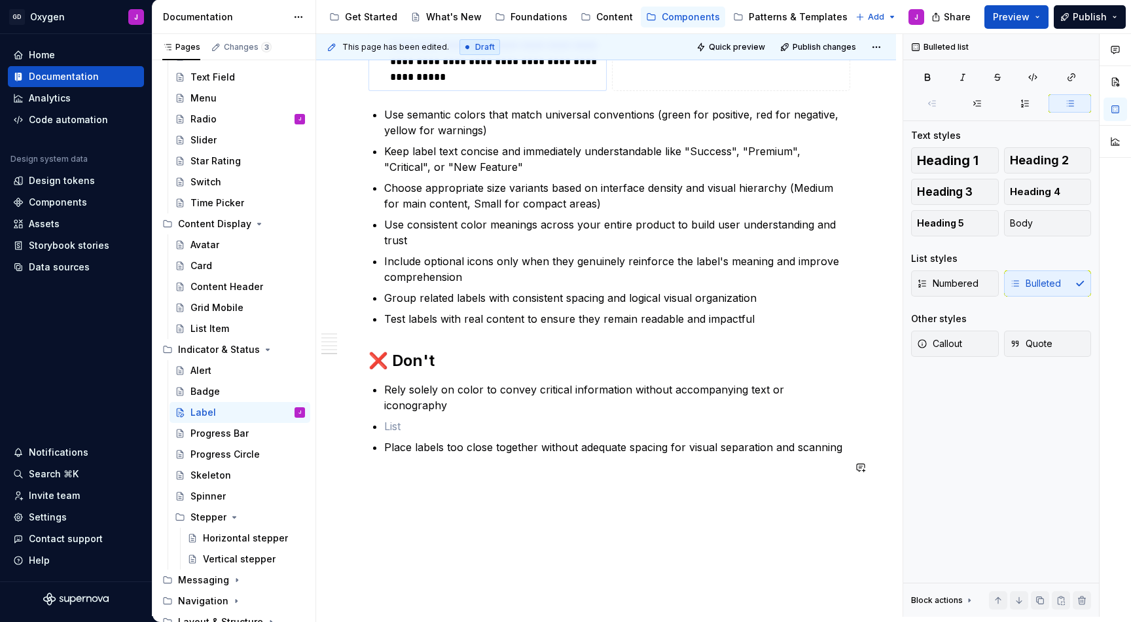
scroll to position [2524, 0]
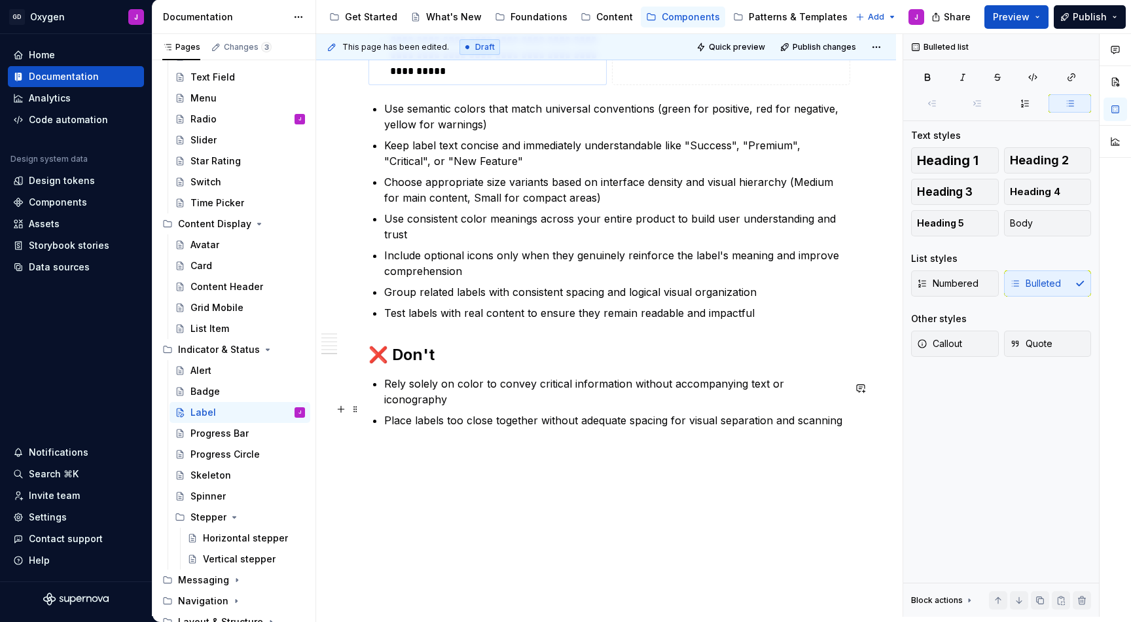
click at [610, 413] on p "Place labels too close together without adequate spacing for visual separation …" at bounding box center [613, 420] width 459 height 16
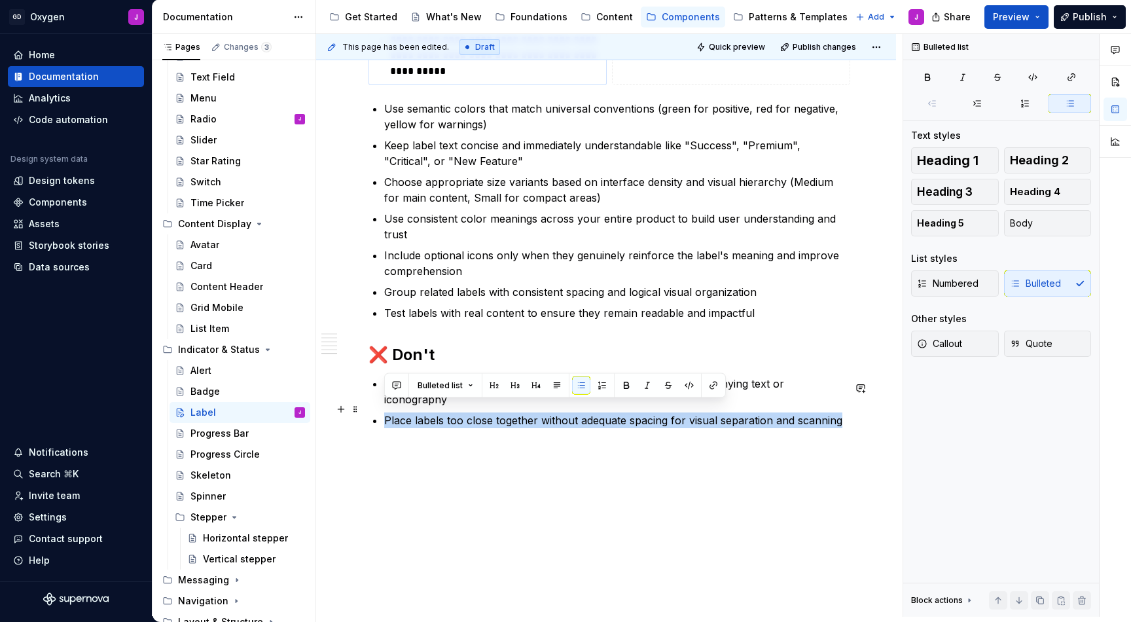
click at [610, 413] on p "Place labels too close together without adequate spacing for visual separation …" at bounding box center [613, 420] width 459 height 16
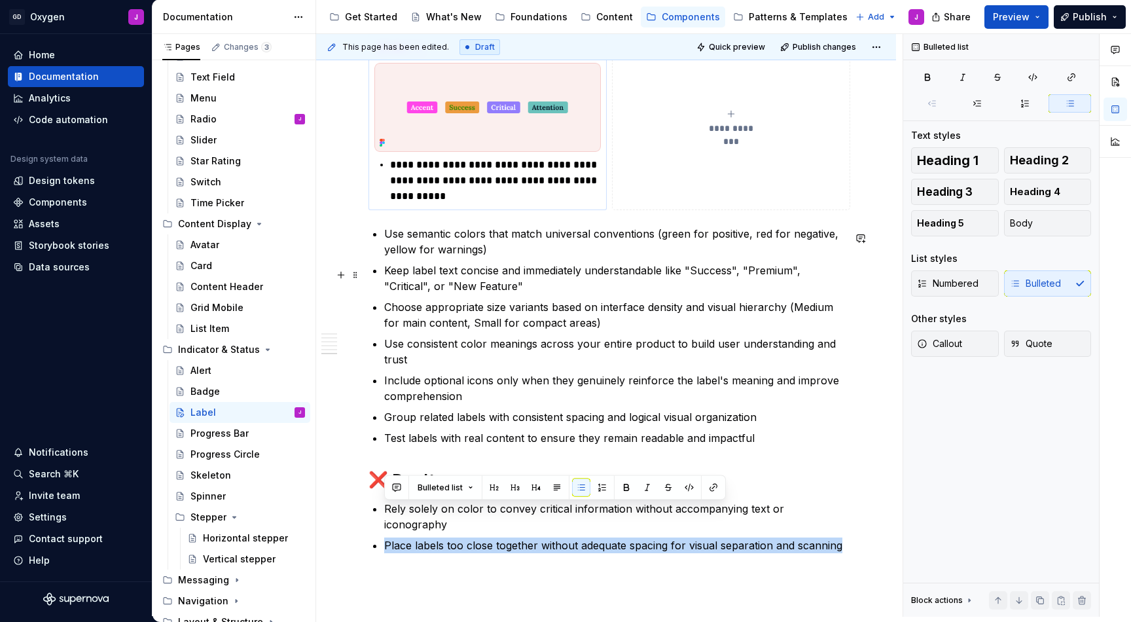
scroll to position [2394, 0]
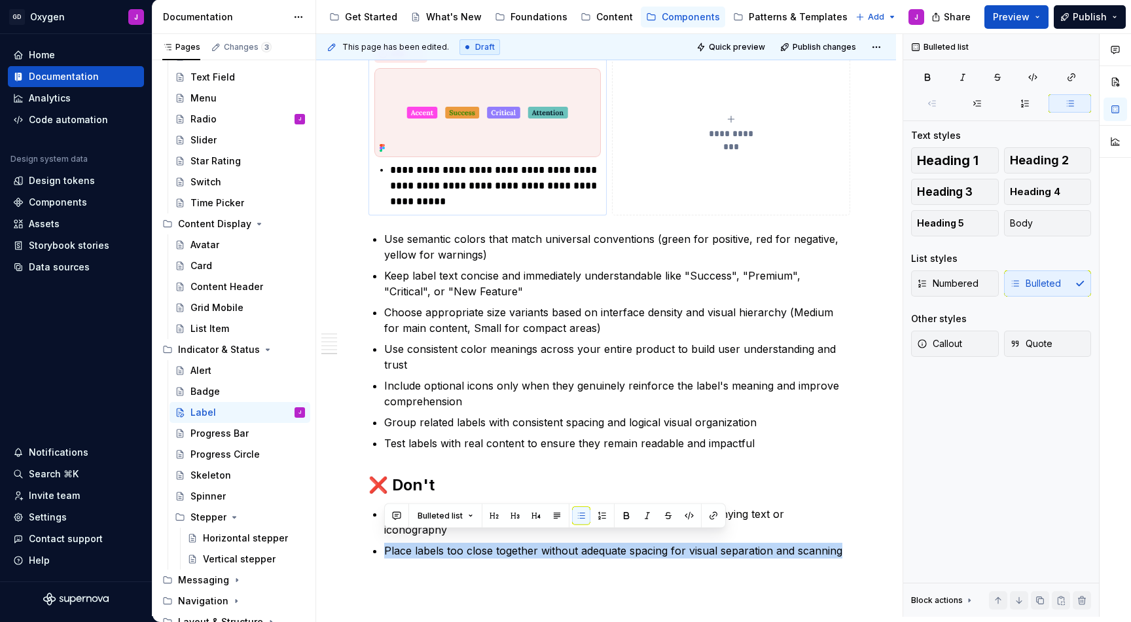
click at [736, 119] on icon "submit" at bounding box center [731, 119] width 10 height 10
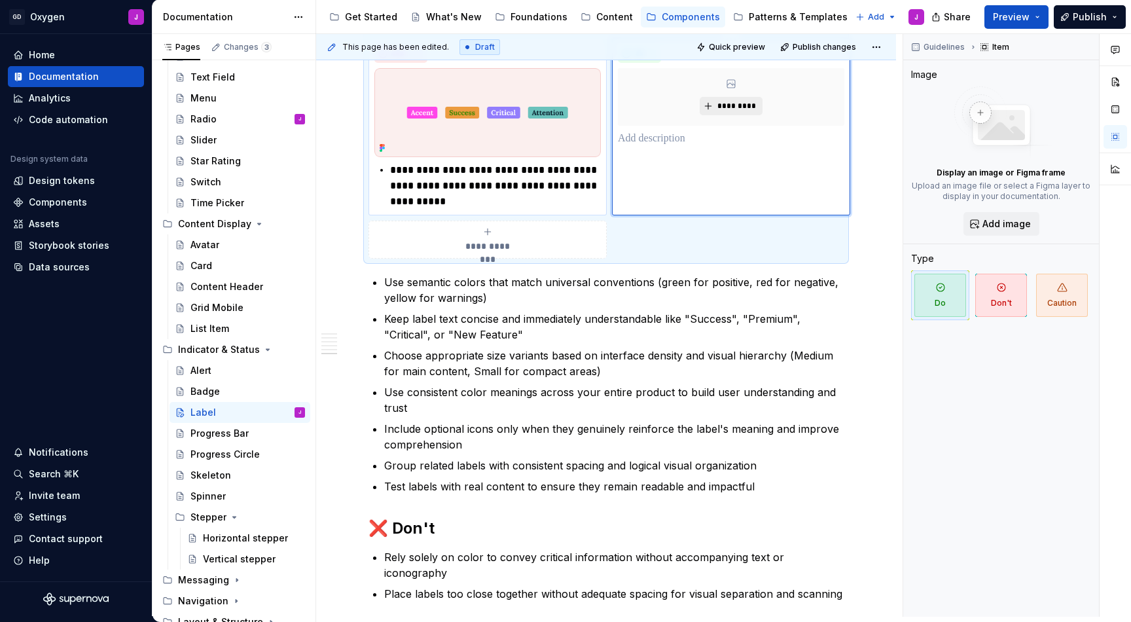
click at [742, 109] on span "*********" at bounding box center [736, 106] width 40 height 10
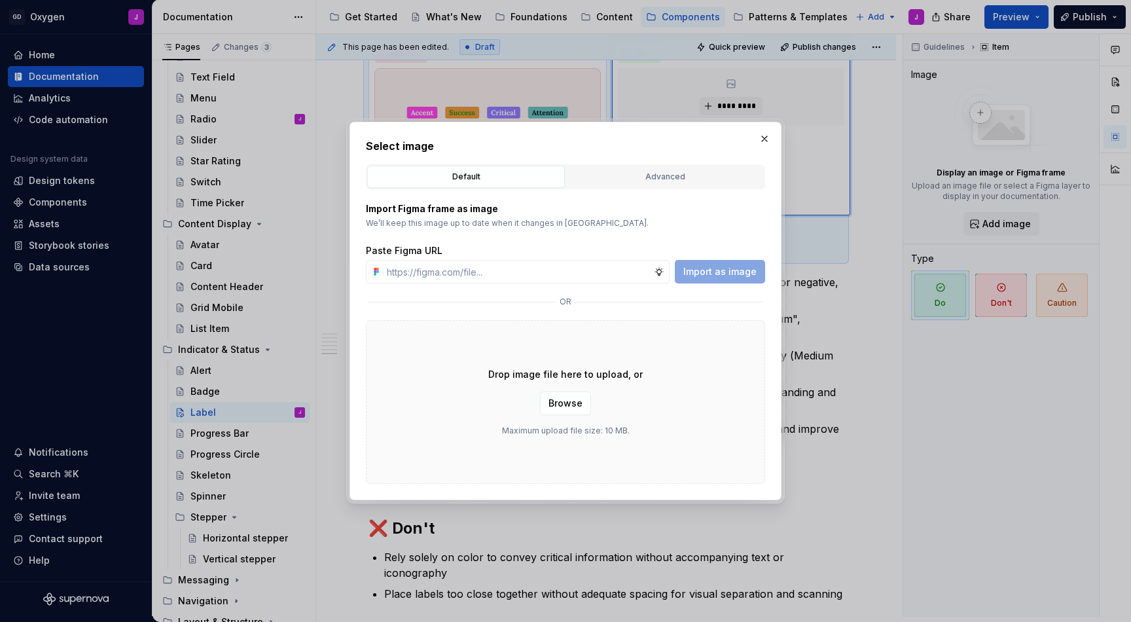
type textarea "*"
type input "[URL][DOMAIN_NAME]"
click at [728, 274] on span "Import as image" at bounding box center [719, 271] width 73 height 13
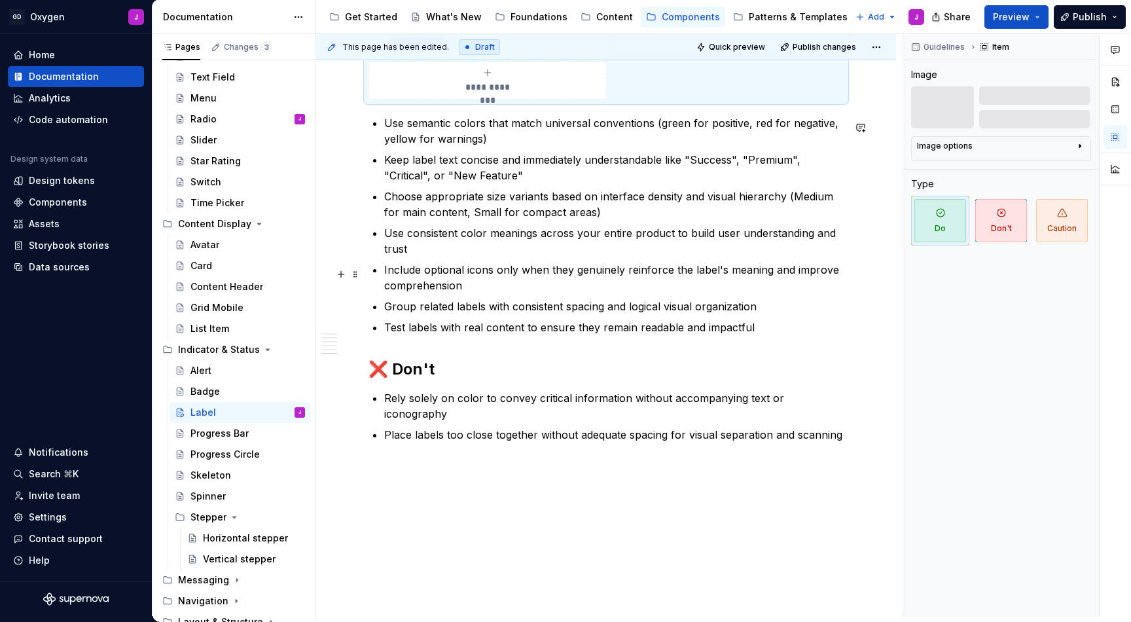
scroll to position [2570, 0]
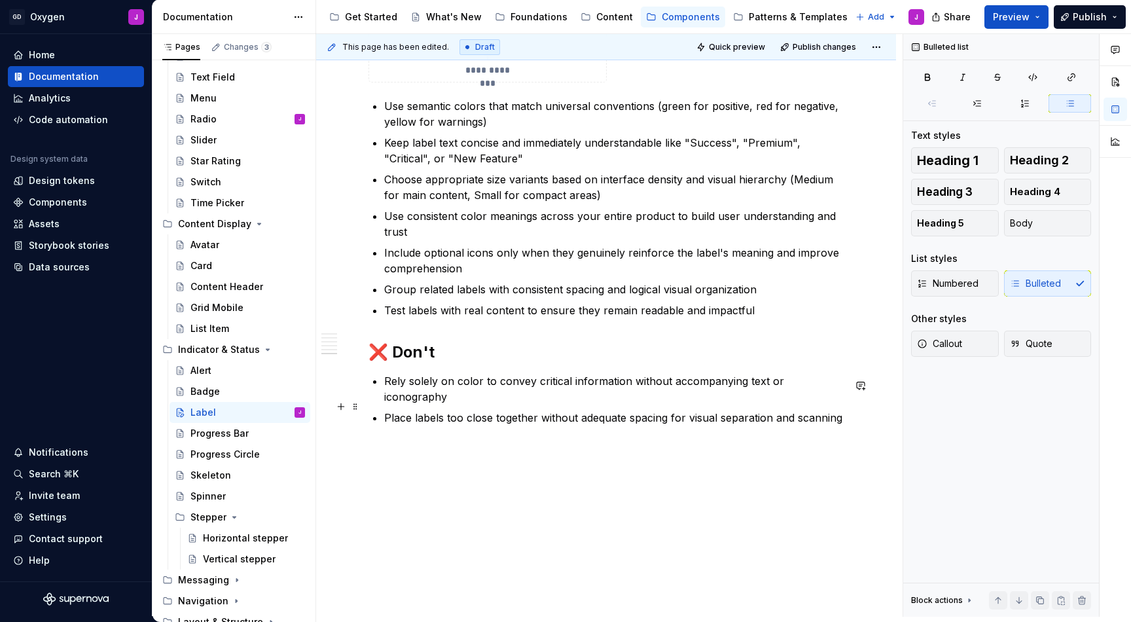
click at [546, 410] on p "Place labels too close together without adequate spacing for visual separation …" at bounding box center [613, 418] width 459 height 16
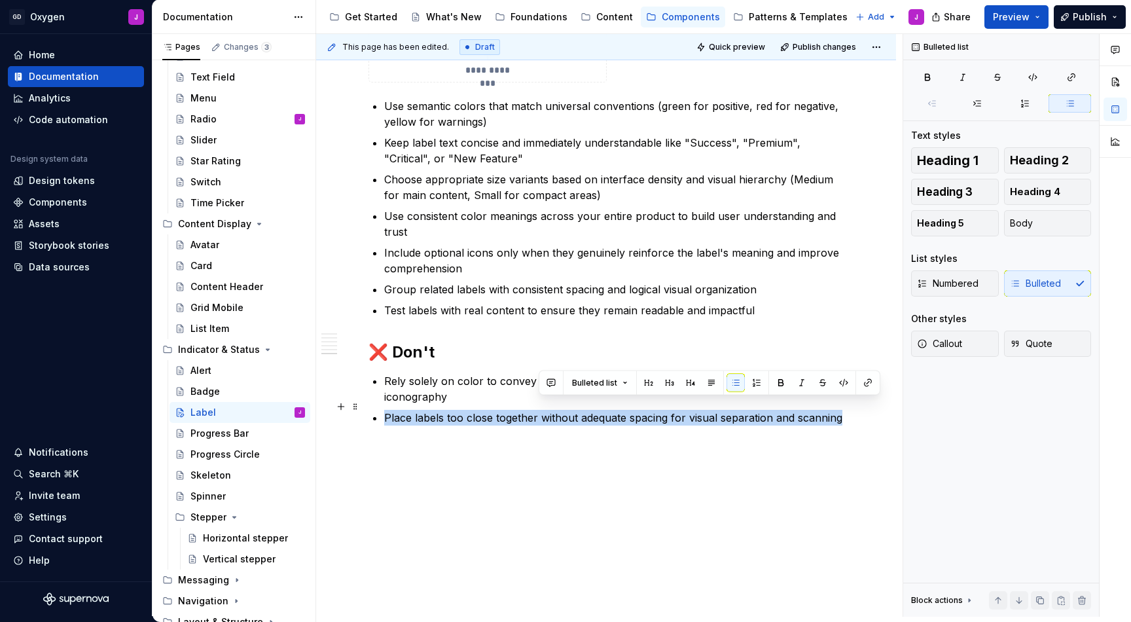
click at [546, 410] on p "Place labels too close together without adequate spacing for visual separation …" at bounding box center [613, 418] width 459 height 16
copy p "Place labels too close together without adequate spacing for visual separation …"
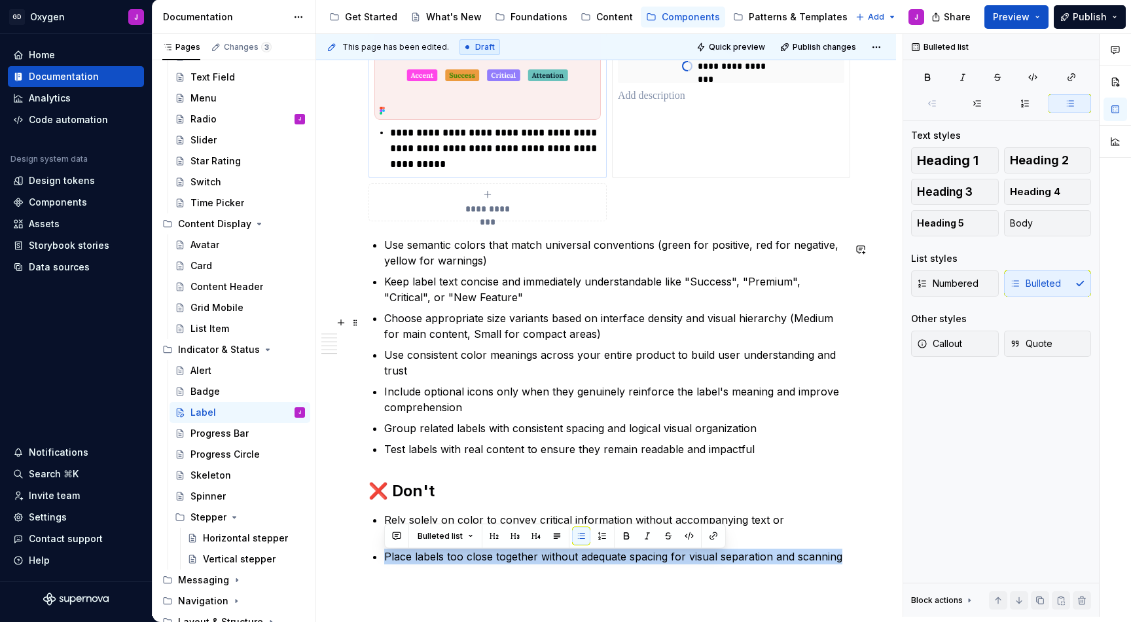
scroll to position [2417, 0]
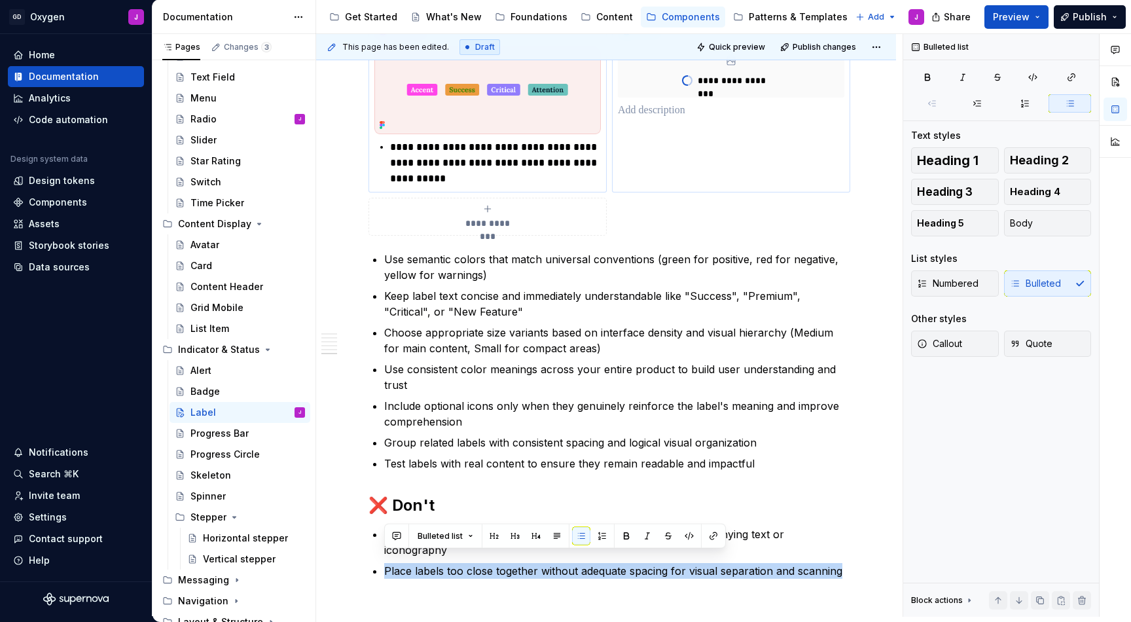
click at [684, 127] on div "**********" at bounding box center [731, 104] width 238 height 176
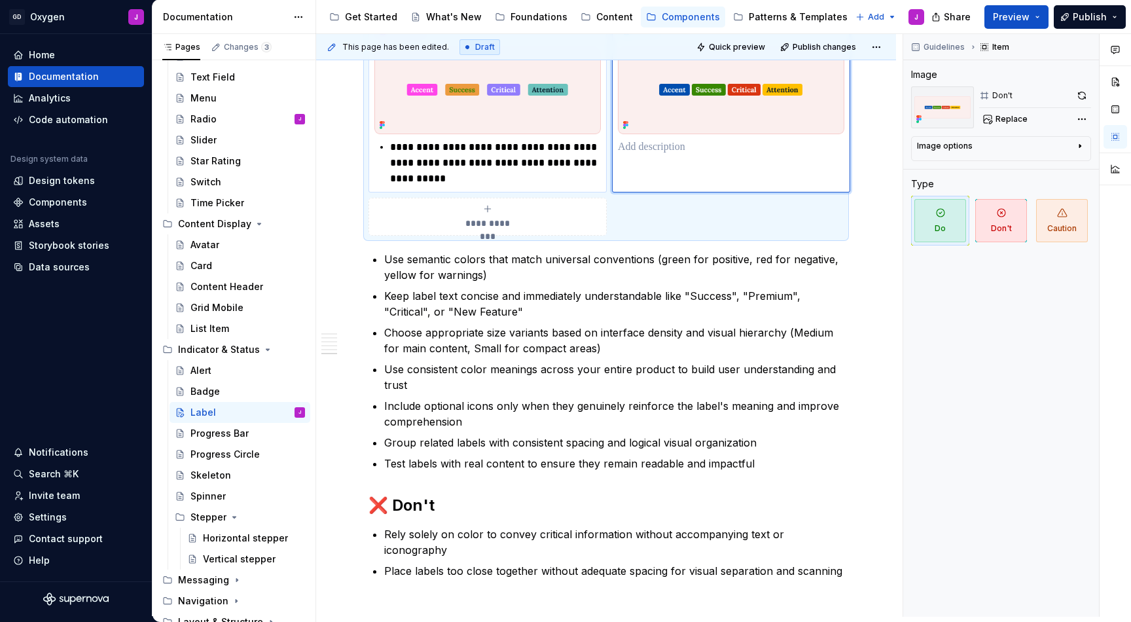
click at [675, 152] on p at bounding box center [731, 147] width 226 height 16
click at [928, 290] on div "Guidelines Item Image Don't Replace Image options Alignment Caption Type Do Don…" at bounding box center [1001, 325] width 196 height 582
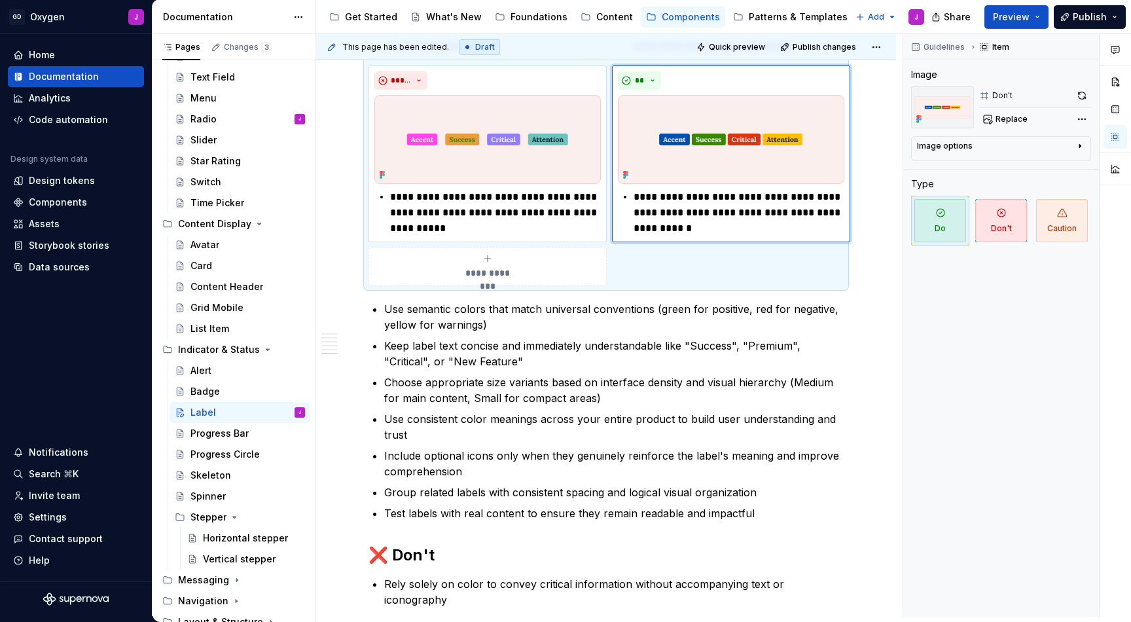
scroll to position [2307, 0]
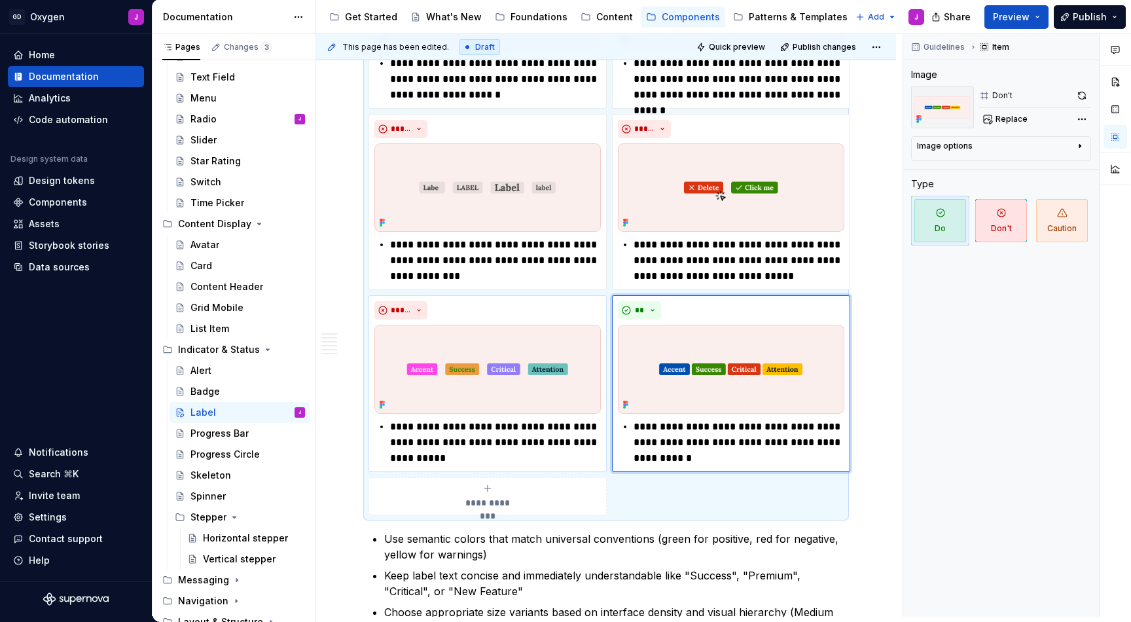
scroll to position [2112, 0]
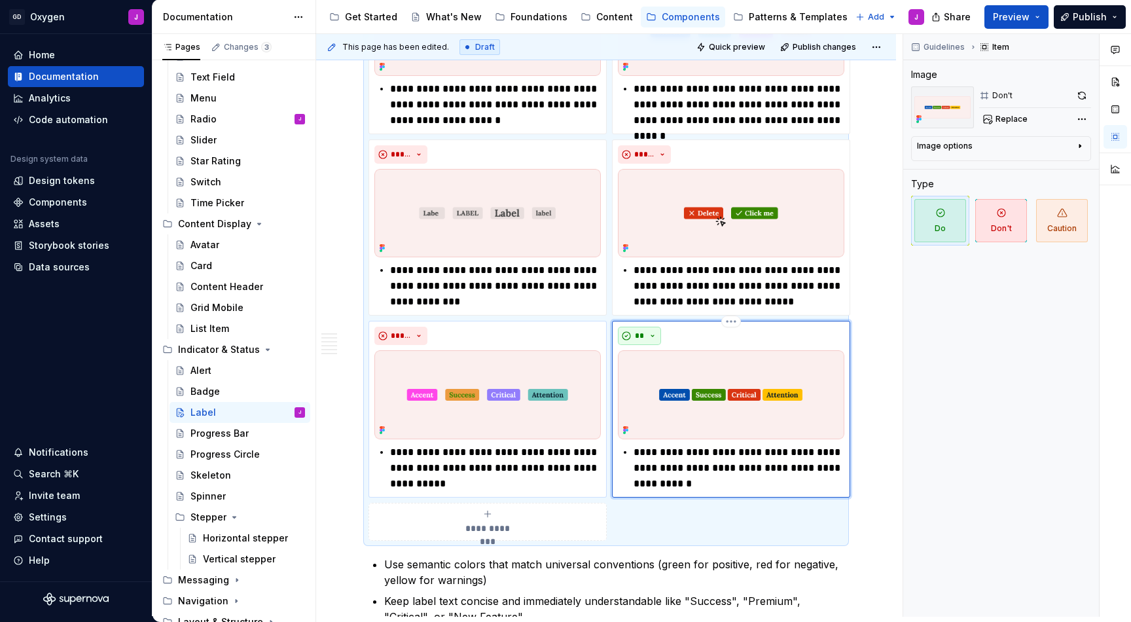
click at [641, 335] on button "**" at bounding box center [639, 336] width 43 height 18
click at [669, 383] on div "Don't" at bounding box center [670, 387] width 24 height 13
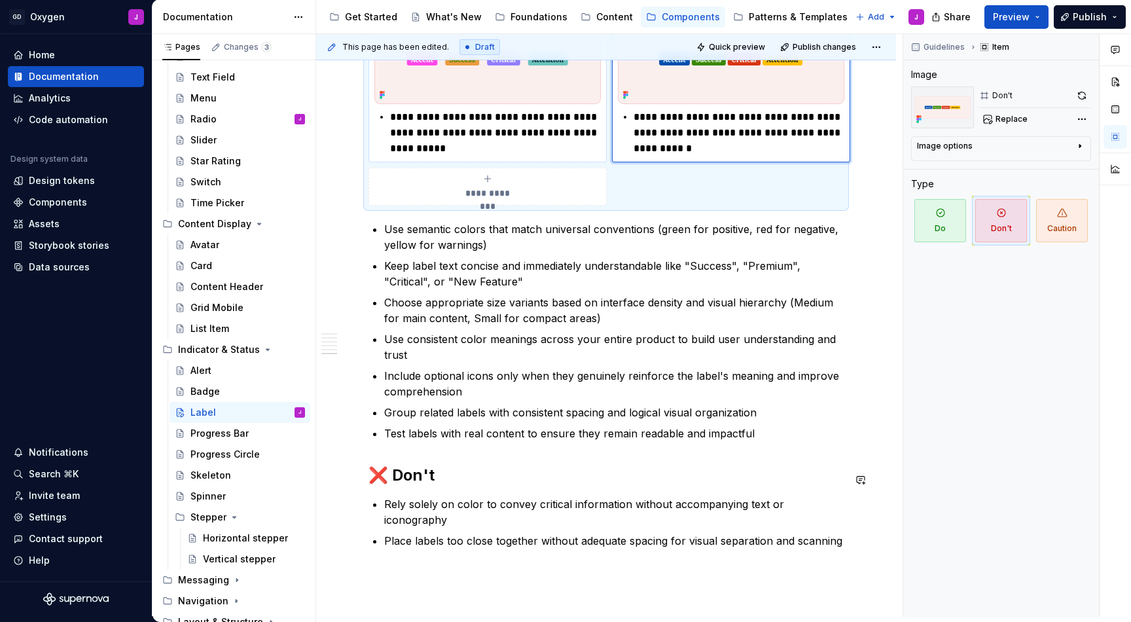
scroll to position [2529, 0]
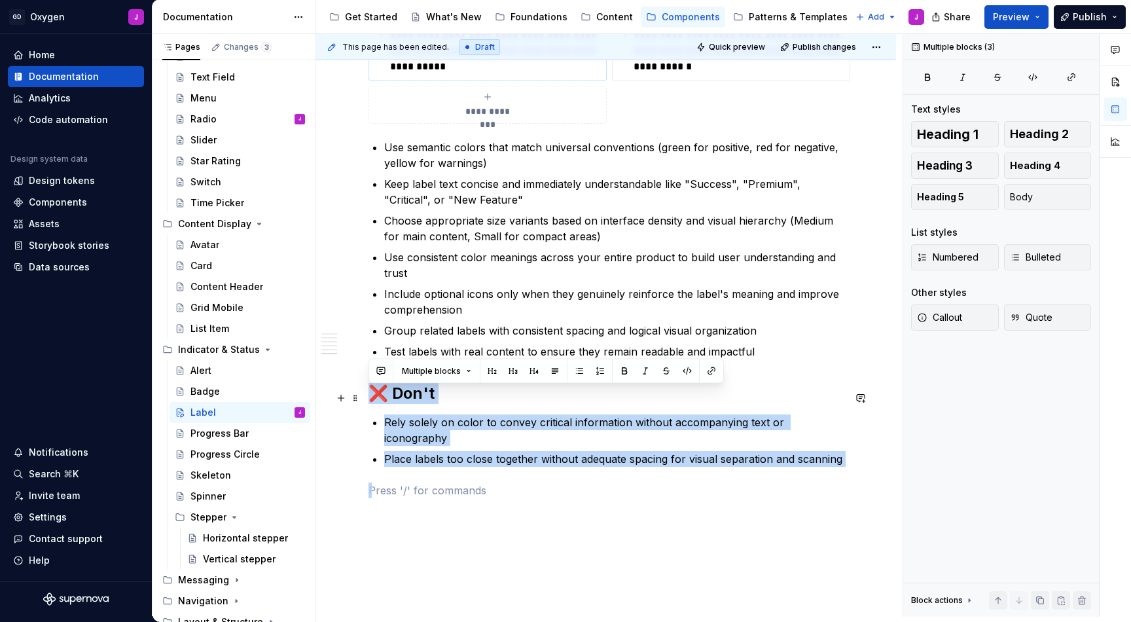
drag, startPoint x: 841, startPoint y: 456, endPoint x: 368, endPoint y: 406, distance: 475.9
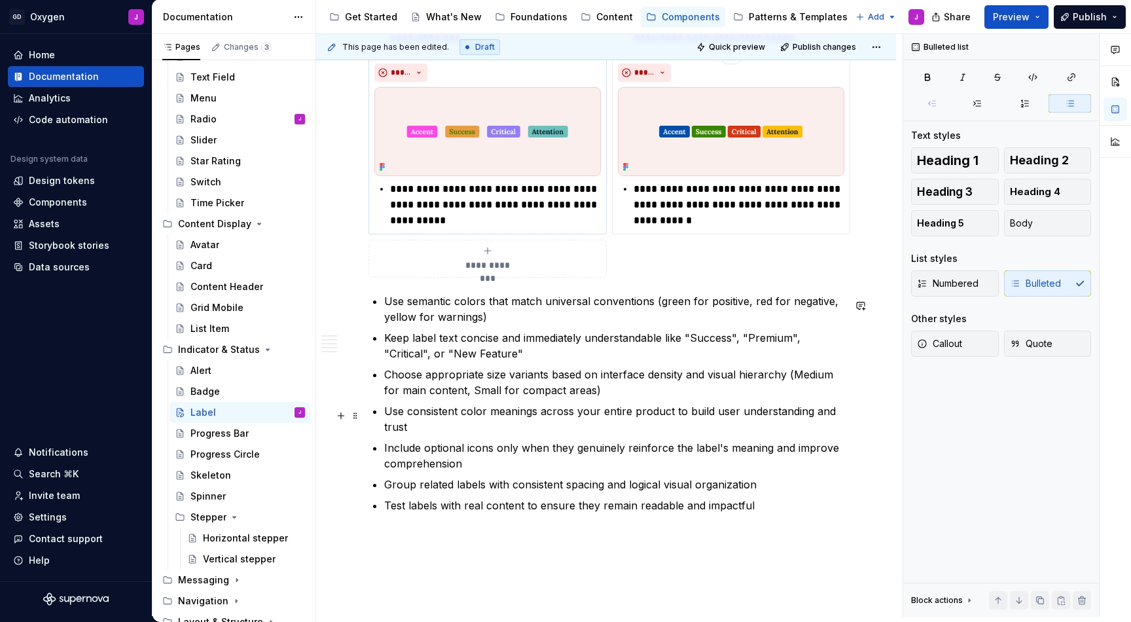
scroll to position [2246, 0]
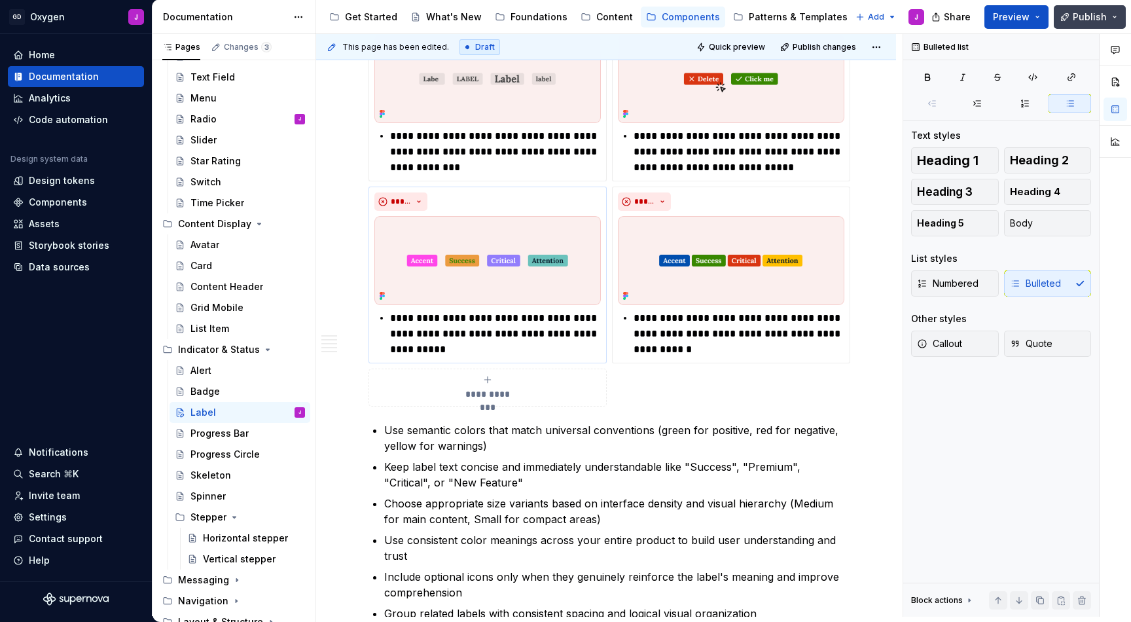
click at [1086, 14] on span "Publish" at bounding box center [1090, 16] width 34 height 13
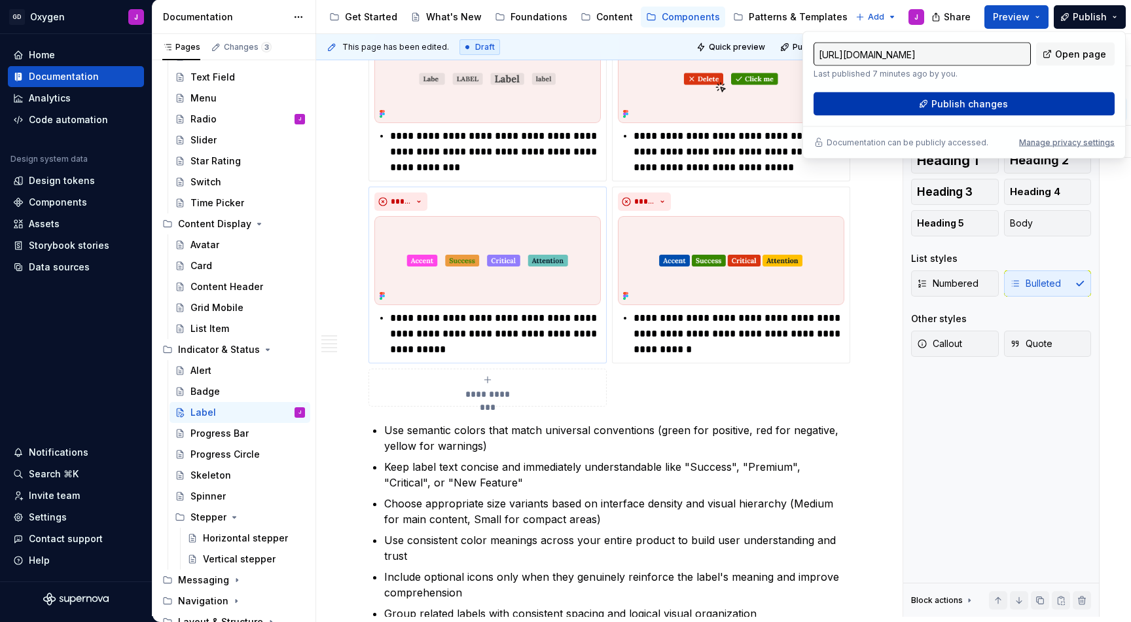
click at [963, 104] on span "Publish changes" at bounding box center [969, 104] width 77 height 13
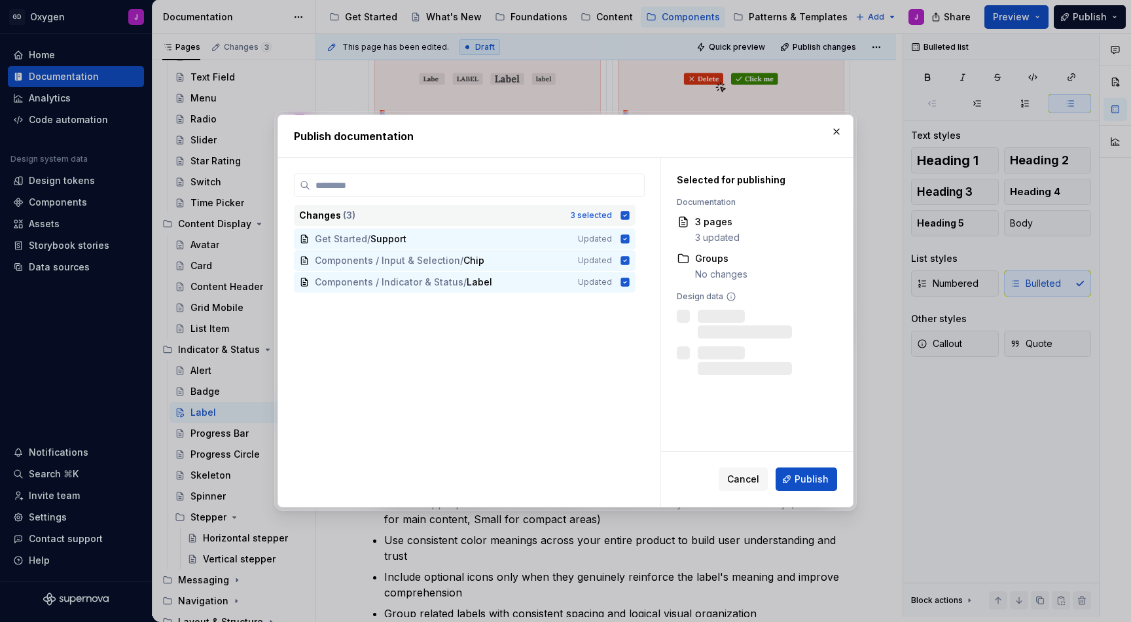
click at [630, 213] on icon at bounding box center [625, 215] width 9 height 9
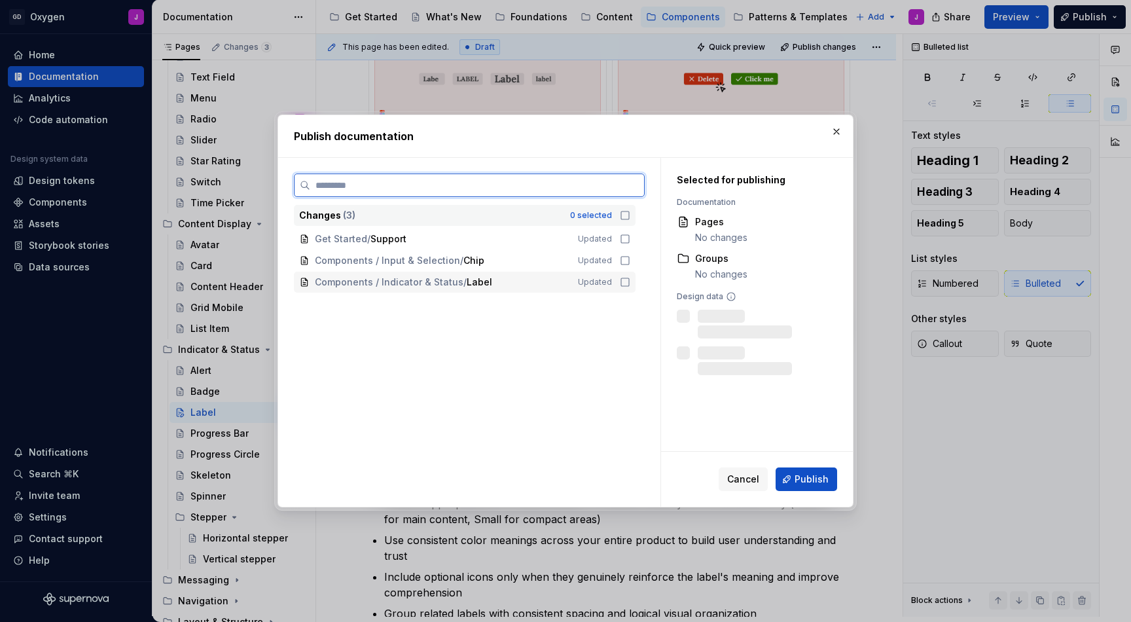
click at [630, 278] on icon at bounding box center [625, 282] width 10 height 10
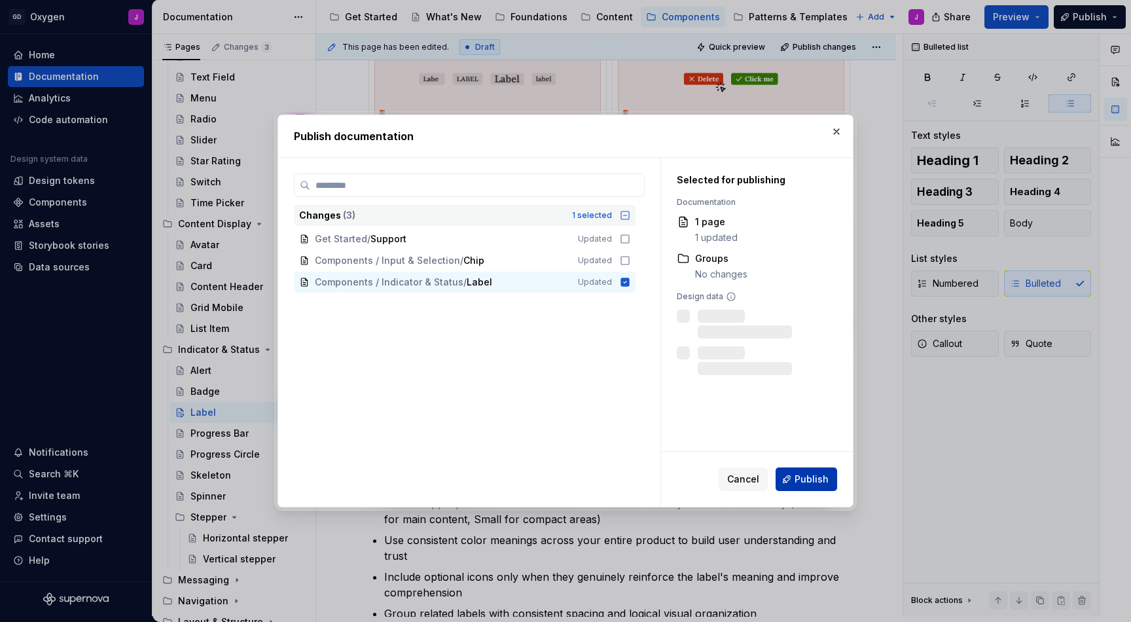
click at [814, 476] on span "Publish" at bounding box center [812, 479] width 34 height 13
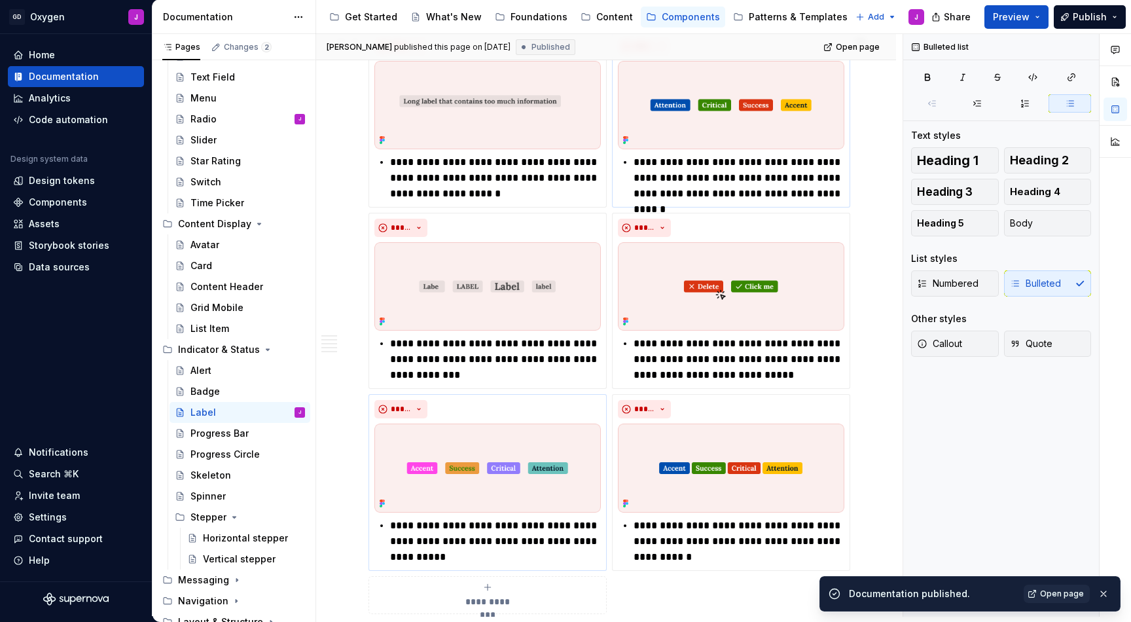
scroll to position [1941, 0]
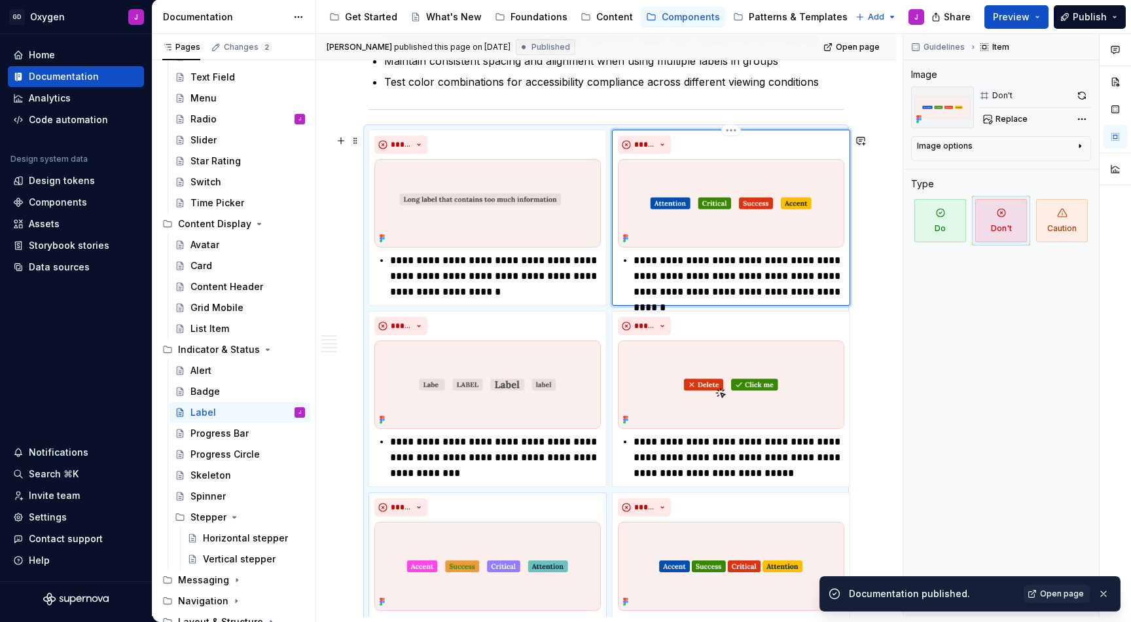
click at [725, 197] on img at bounding box center [731, 203] width 226 height 88
click at [1008, 120] on span "Replace" at bounding box center [1011, 119] width 32 height 10
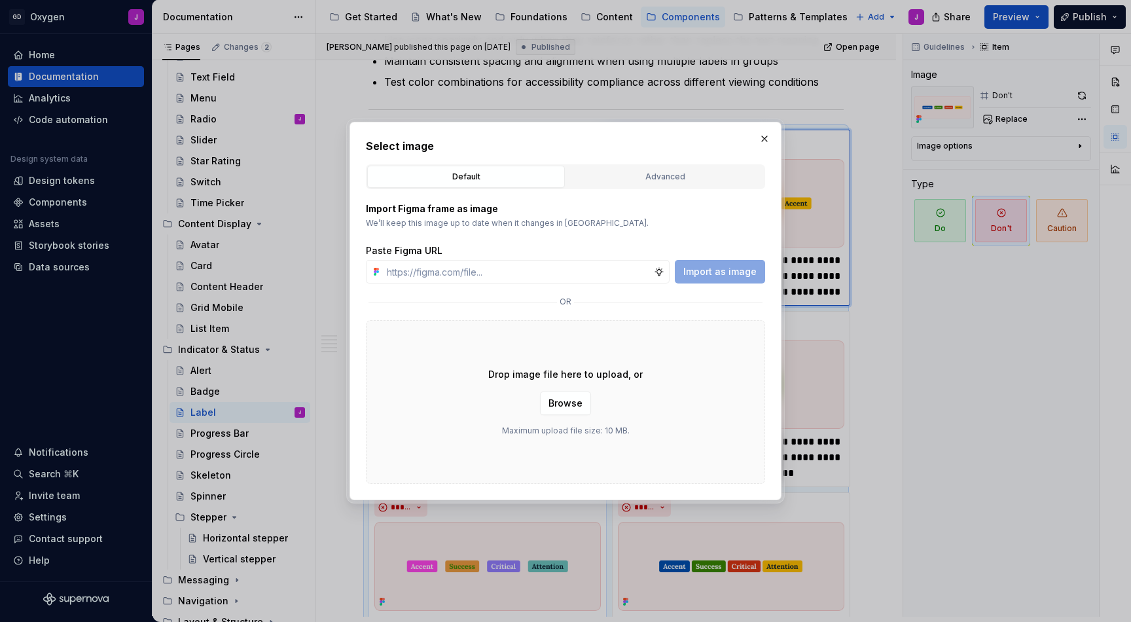
type textarea "*"
type input "[URL][DOMAIN_NAME]"
click at [714, 266] on span "Import as image" at bounding box center [719, 271] width 73 height 13
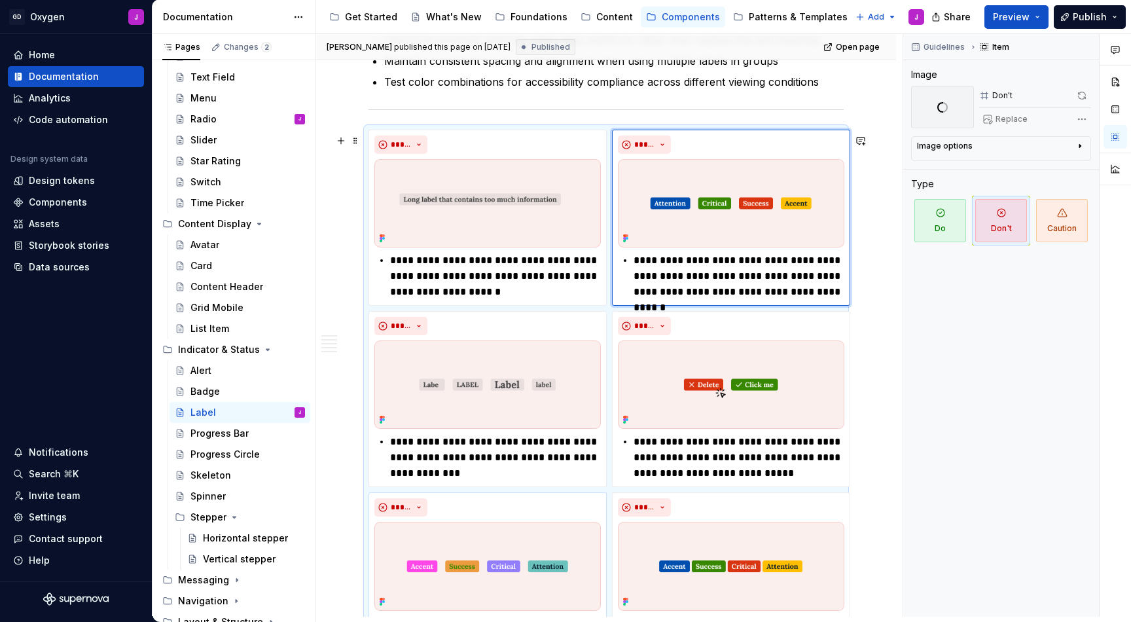
scroll to position [2060, 0]
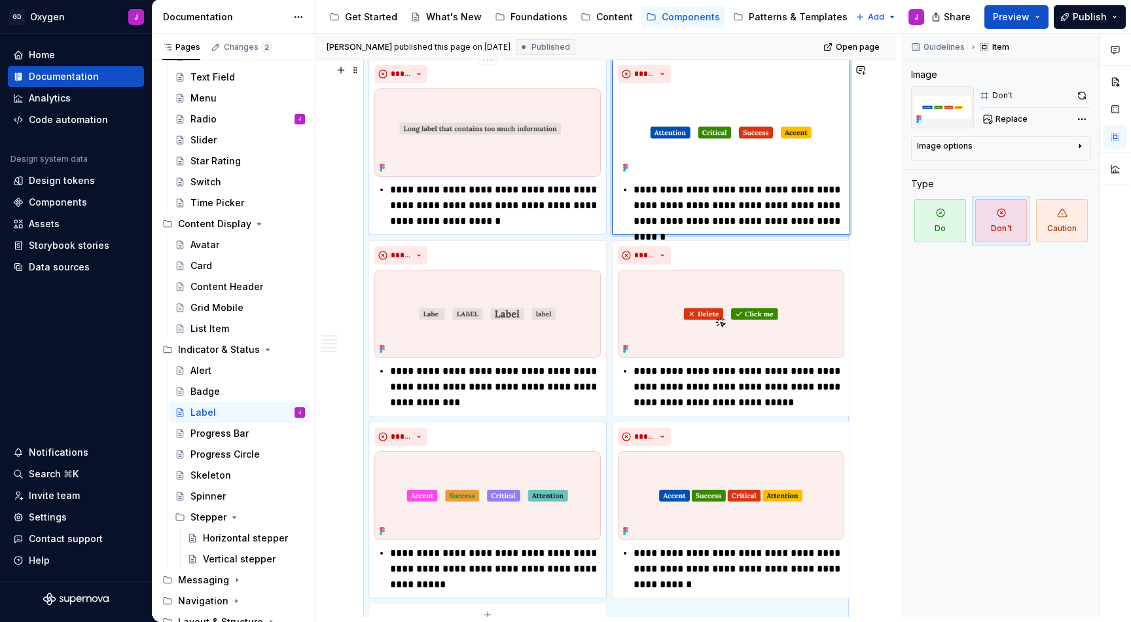
click at [531, 137] on img at bounding box center [487, 132] width 226 height 88
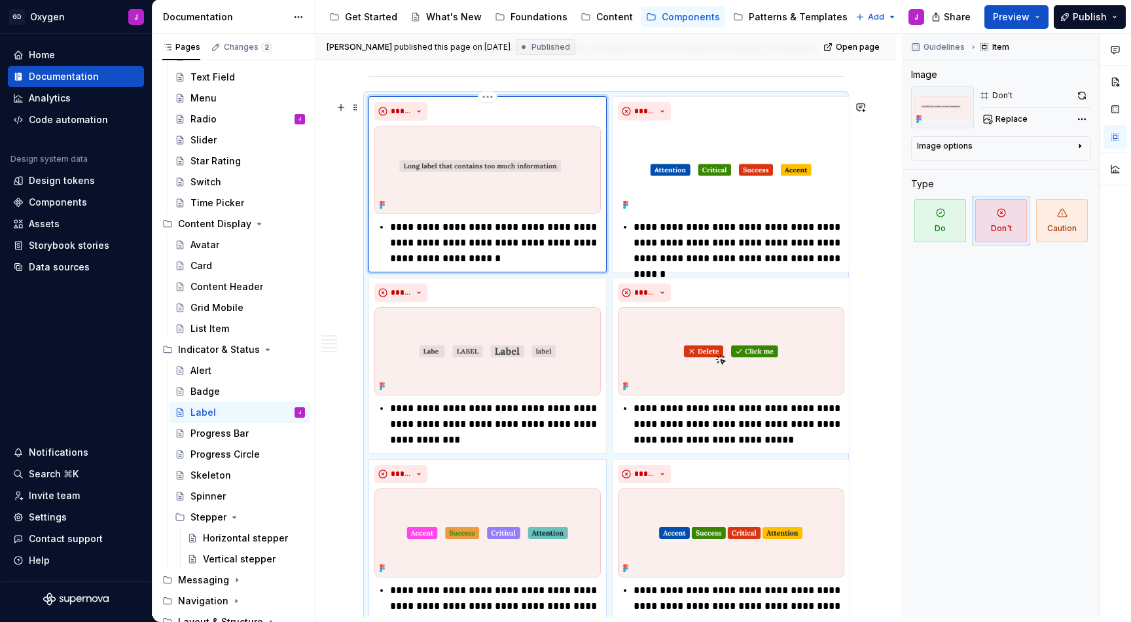
scroll to position [1973, 0]
click at [1005, 115] on span "Replace" at bounding box center [1011, 119] width 32 height 10
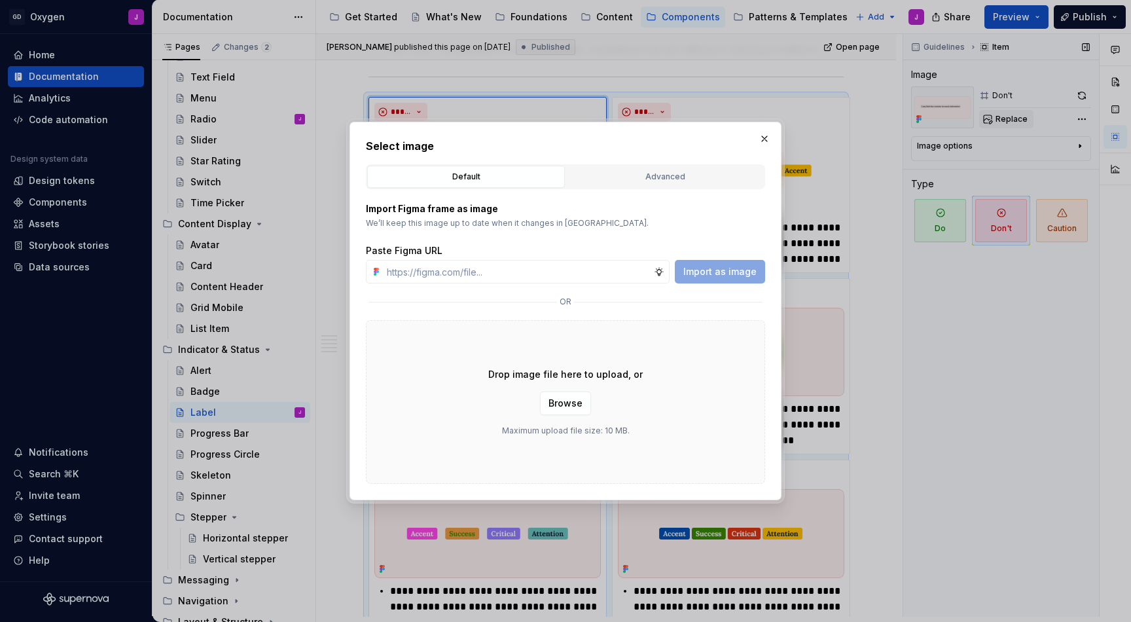
type textarea "*"
type input "[URL][DOMAIN_NAME]"
click at [711, 269] on span "Import as image" at bounding box center [719, 271] width 73 height 13
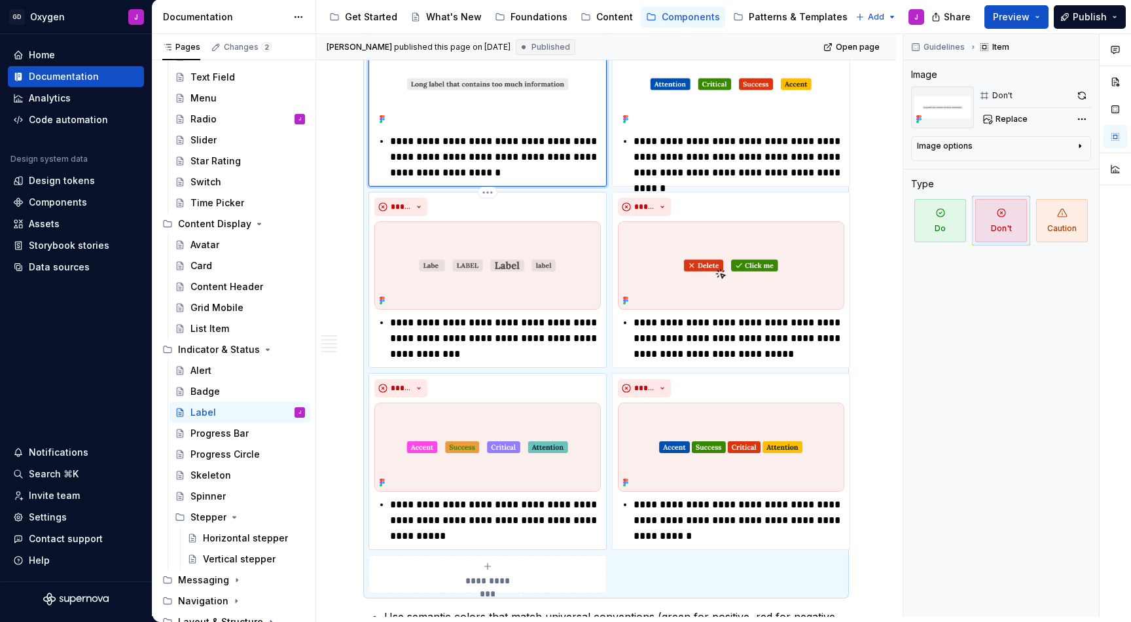
scroll to position [2077, 0]
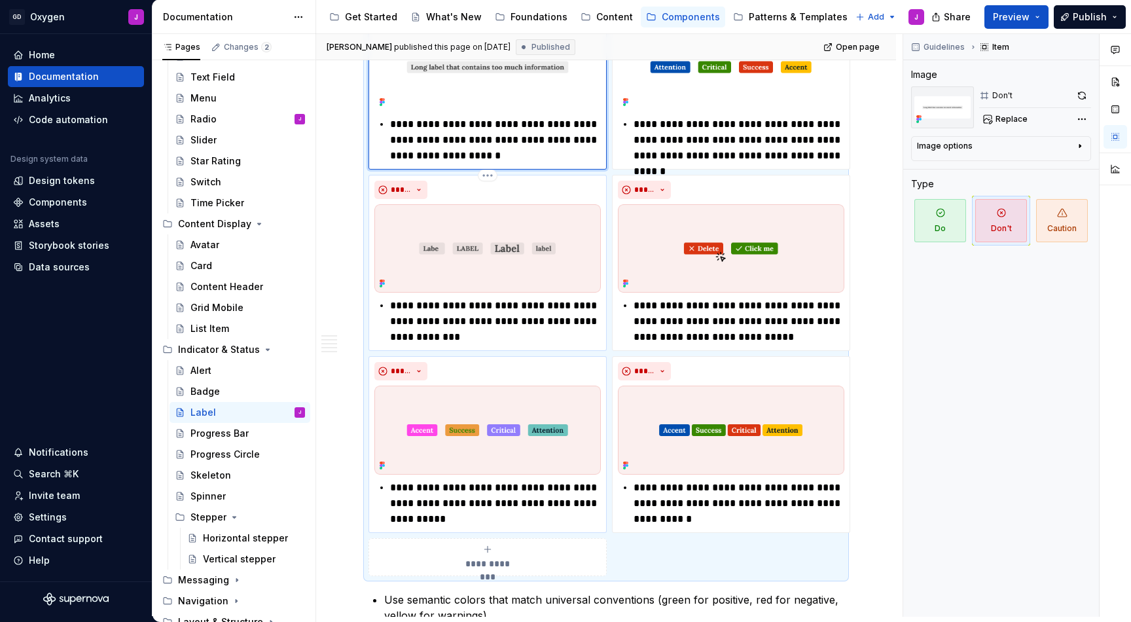
click at [543, 226] on img at bounding box center [487, 248] width 226 height 88
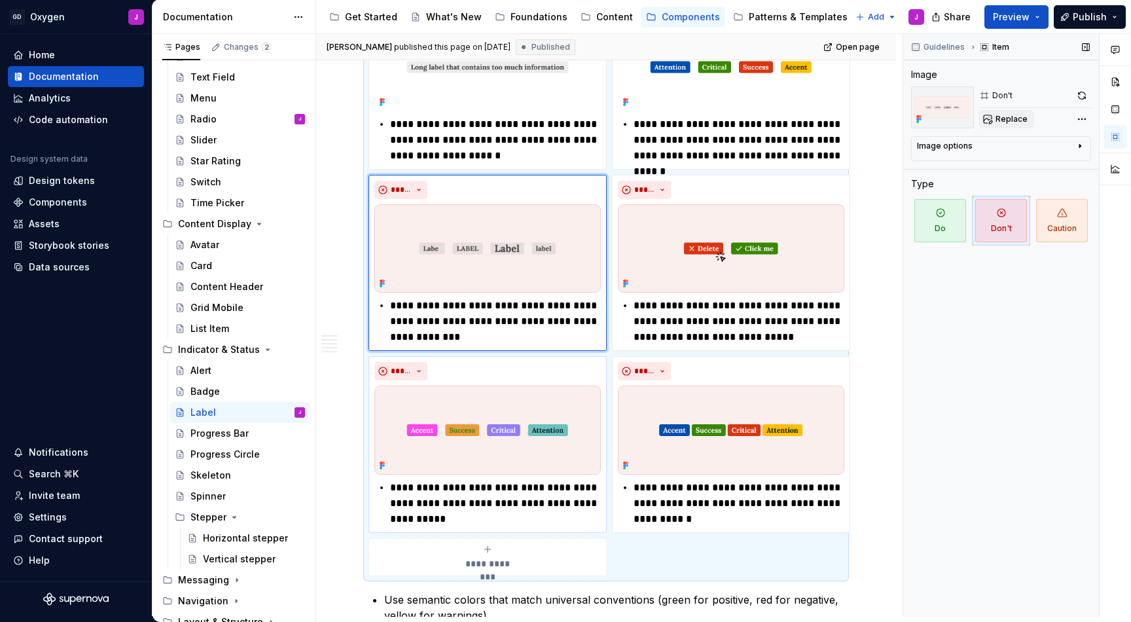
click at [1021, 119] on span "Replace" at bounding box center [1011, 119] width 32 height 10
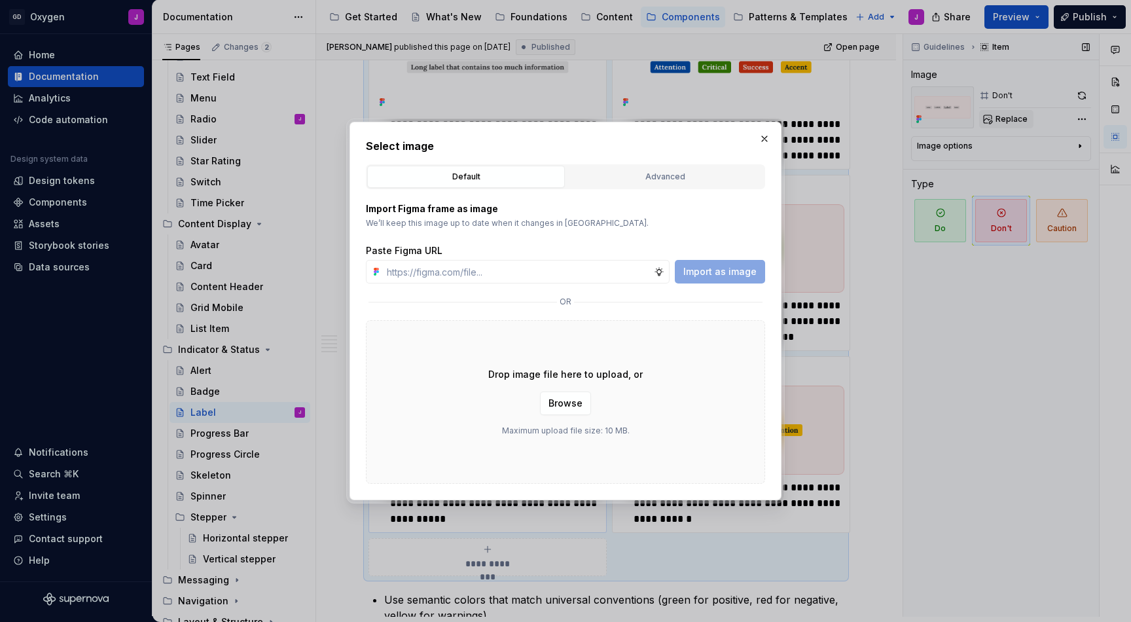
type textarea "*"
type input "[URL][DOMAIN_NAME]"
click at [726, 276] on span "Import as image" at bounding box center [719, 271] width 73 height 13
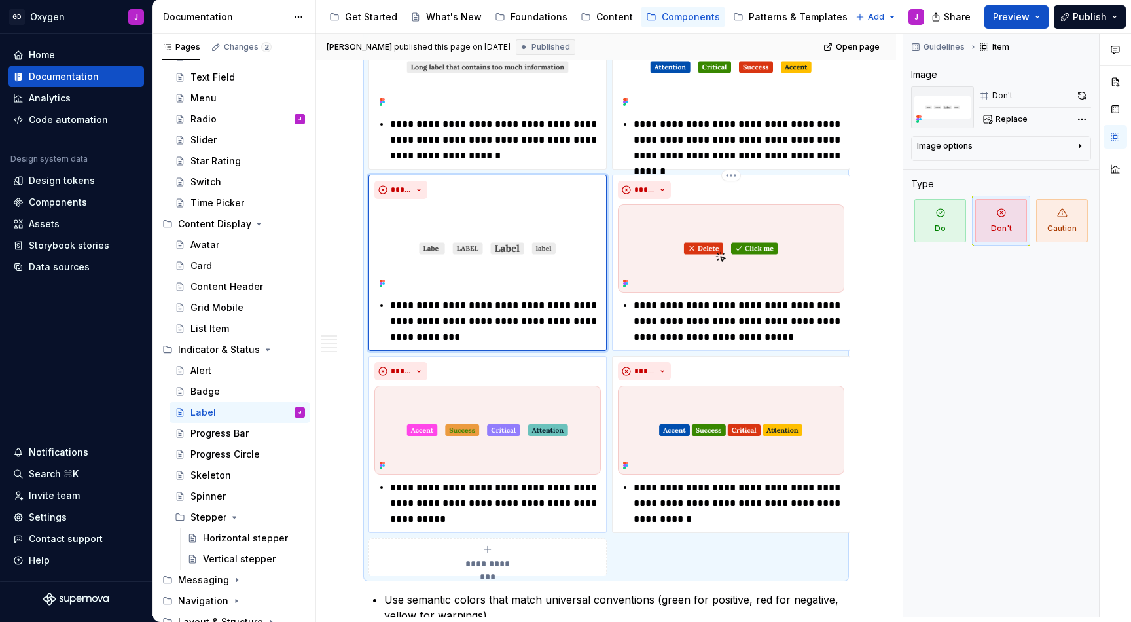
click at [686, 190] on div "*****" at bounding box center [731, 190] width 226 height 18
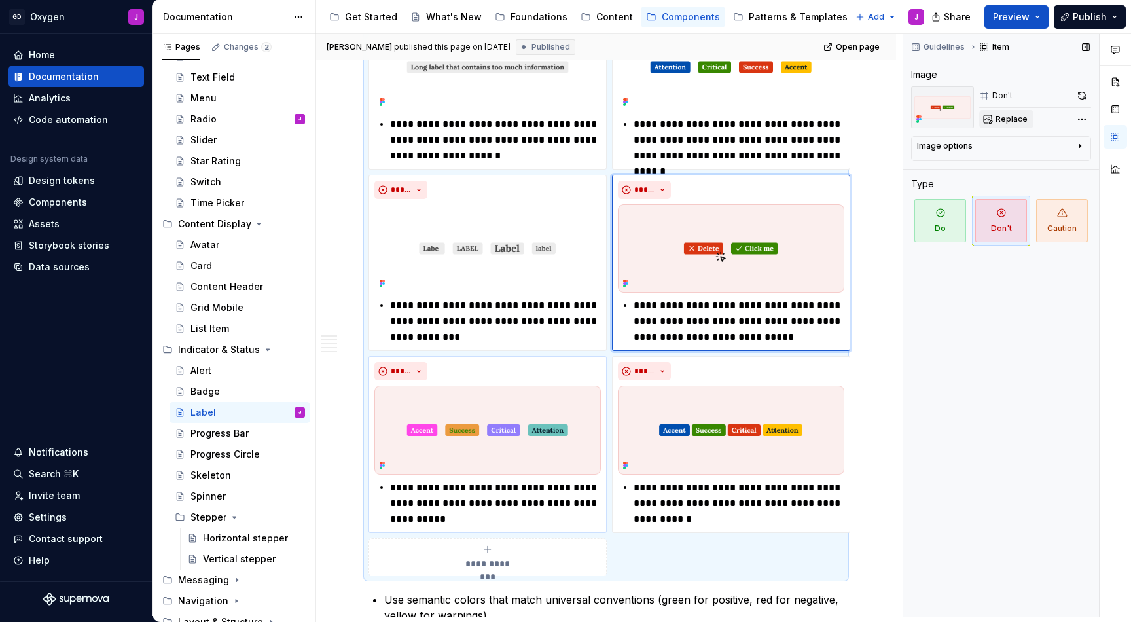
click at [1010, 114] on button "Replace" at bounding box center [1006, 119] width 54 height 18
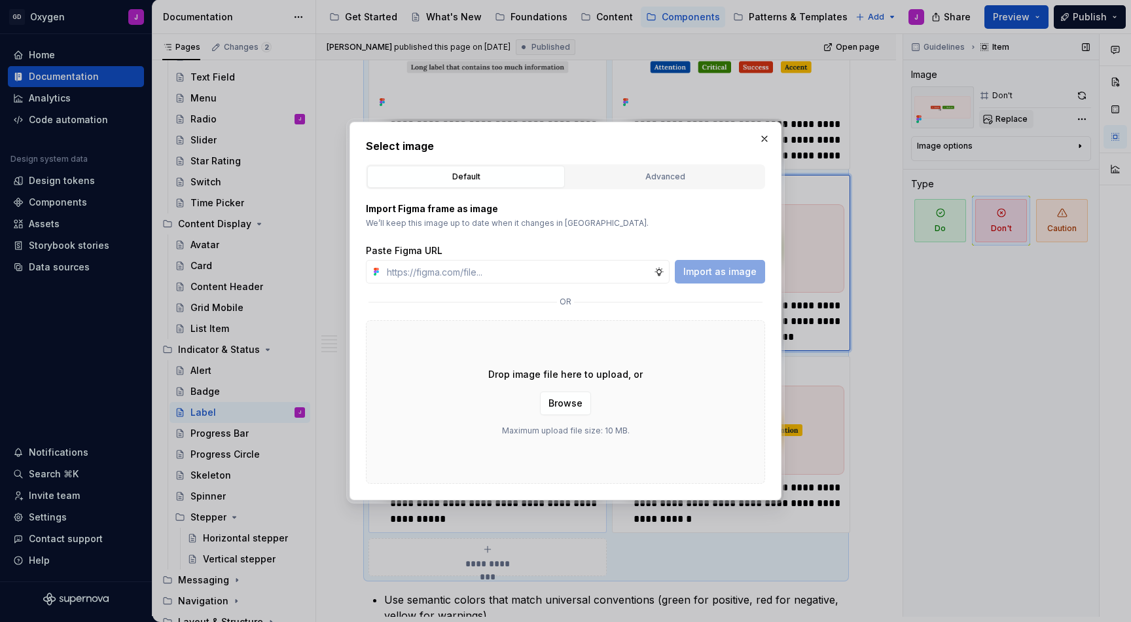
type textarea "*"
type input "[URL][DOMAIN_NAME]"
click at [749, 275] on span "Import as image" at bounding box center [719, 271] width 73 height 13
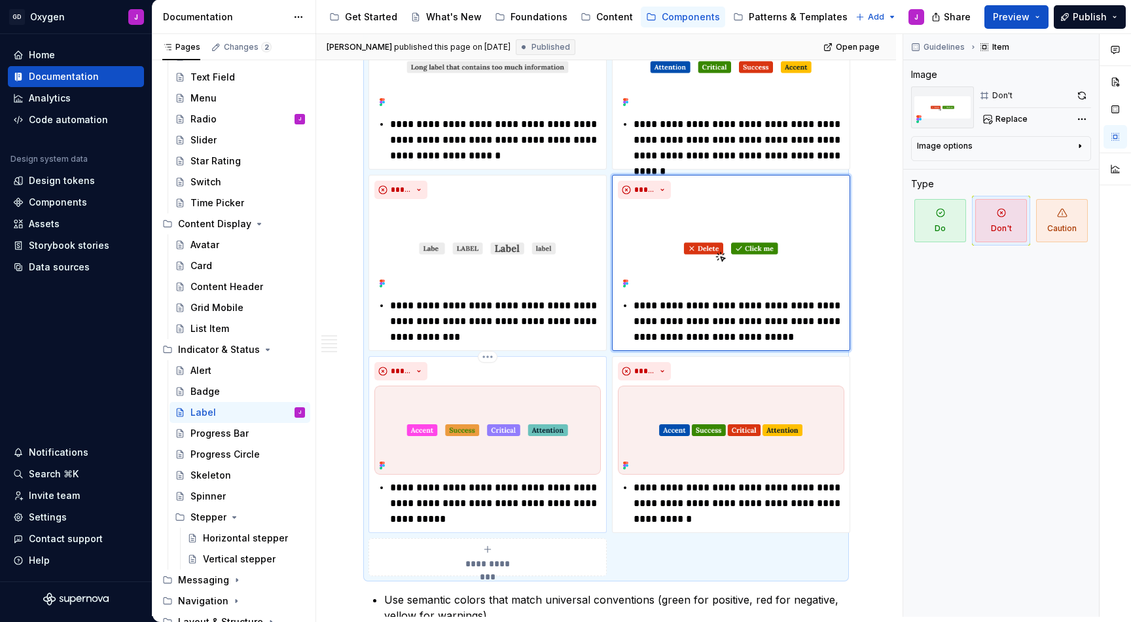
click at [529, 393] on img at bounding box center [487, 429] width 226 height 88
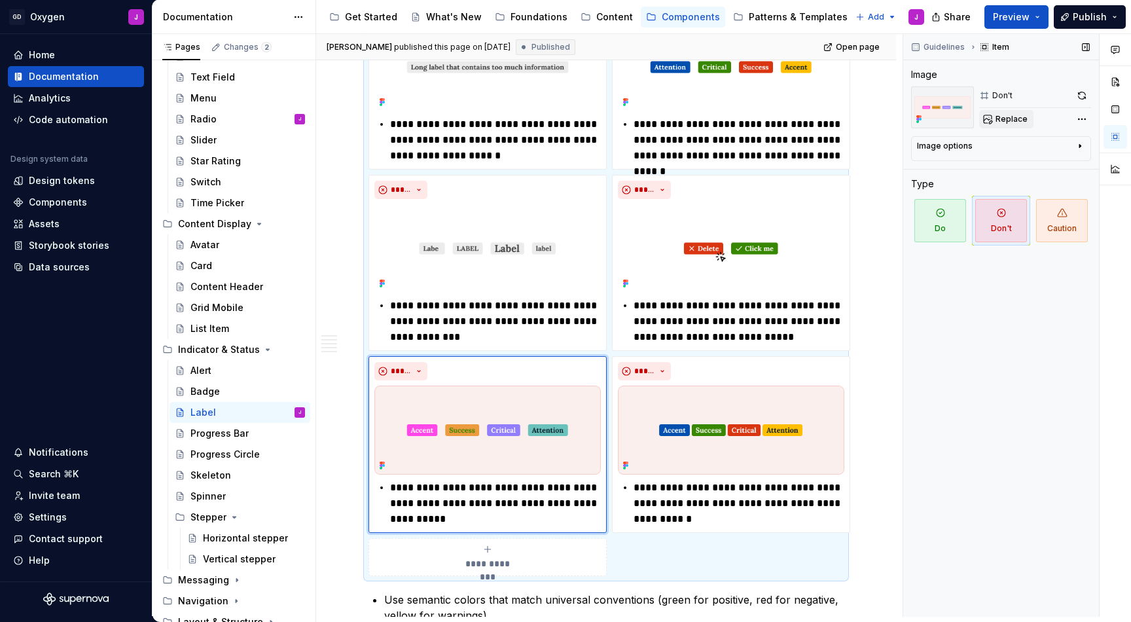
click at [1021, 118] on span "Replace" at bounding box center [1011, 119] width 32 height 10
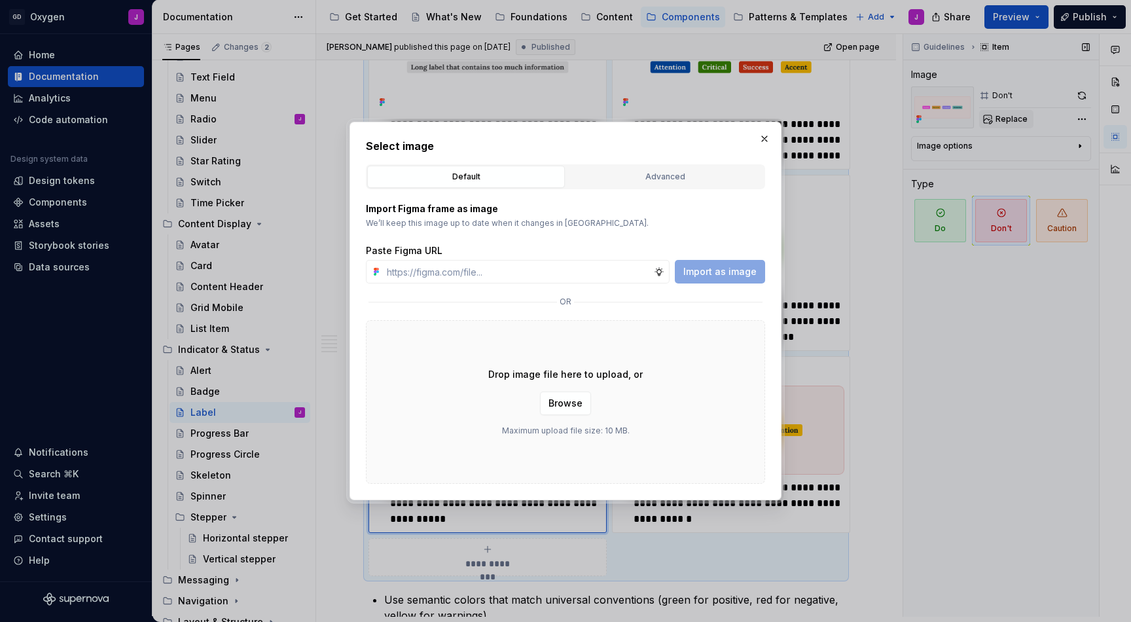
type textarea "*"
type input "[URL][DOMAIN_NAME]"
click at [740, 266] on span "Import as image" at bounding box center [719, 271] width 73 height 13
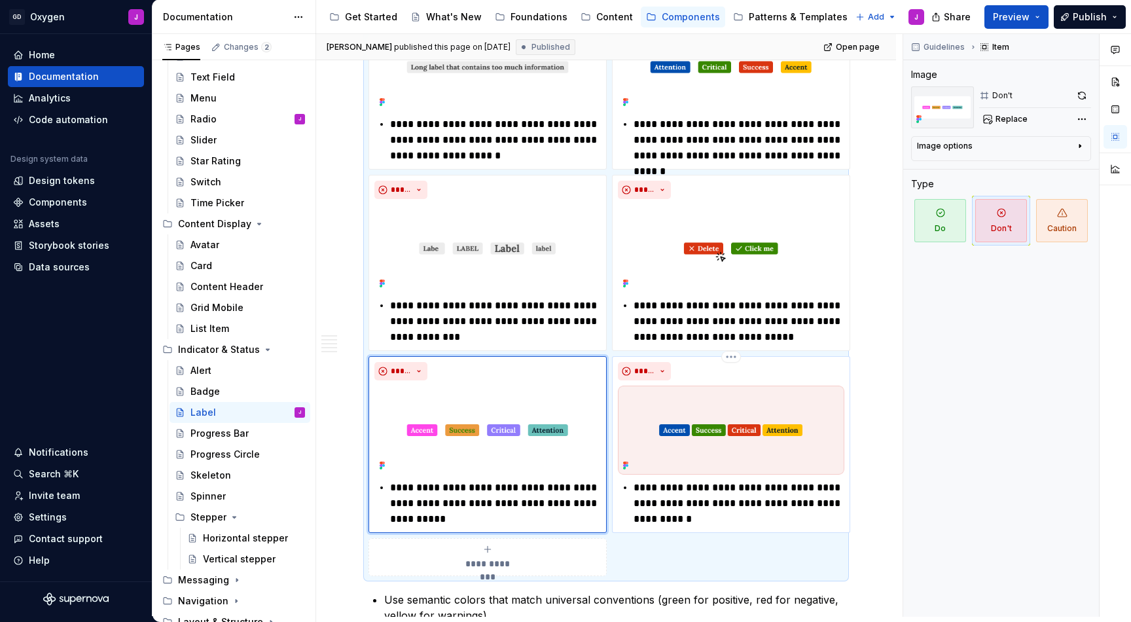
click at [754, 404] on img at bounding box center [731, 429] width 226 height 88
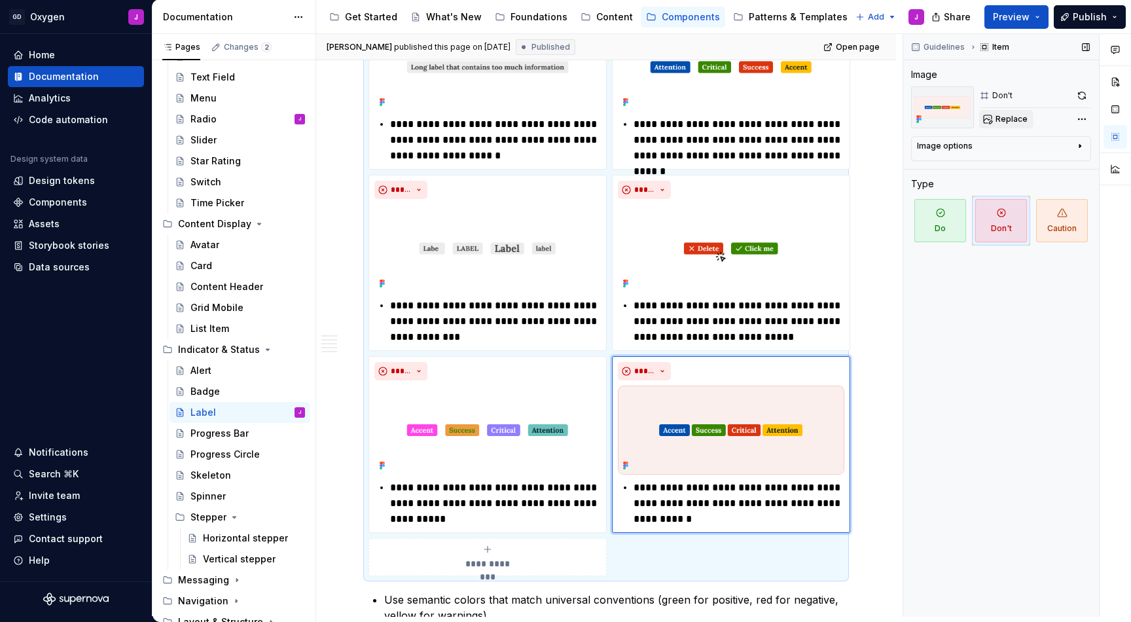
click at [1011, 120] on span "Replace" at bounding box center [1011, 119] width 32 height 10
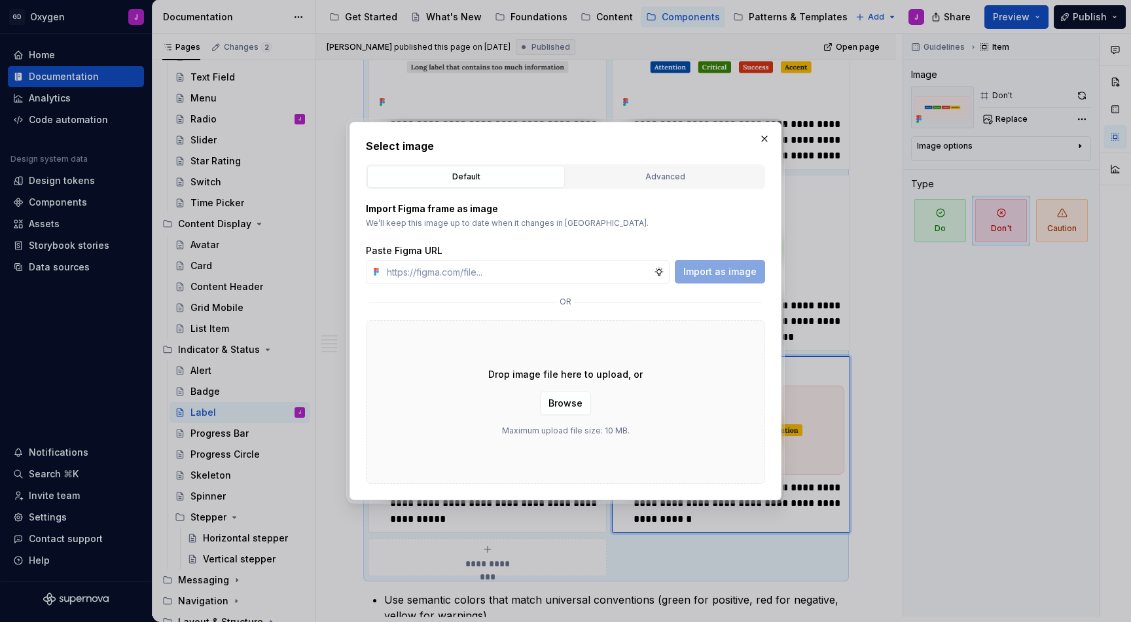
type textarea "*"
type input "[URL][DOMAIN_NAME]"
click at [742, 276] on span "Import as image" at bounding box center [719, 271] width 73 height 13
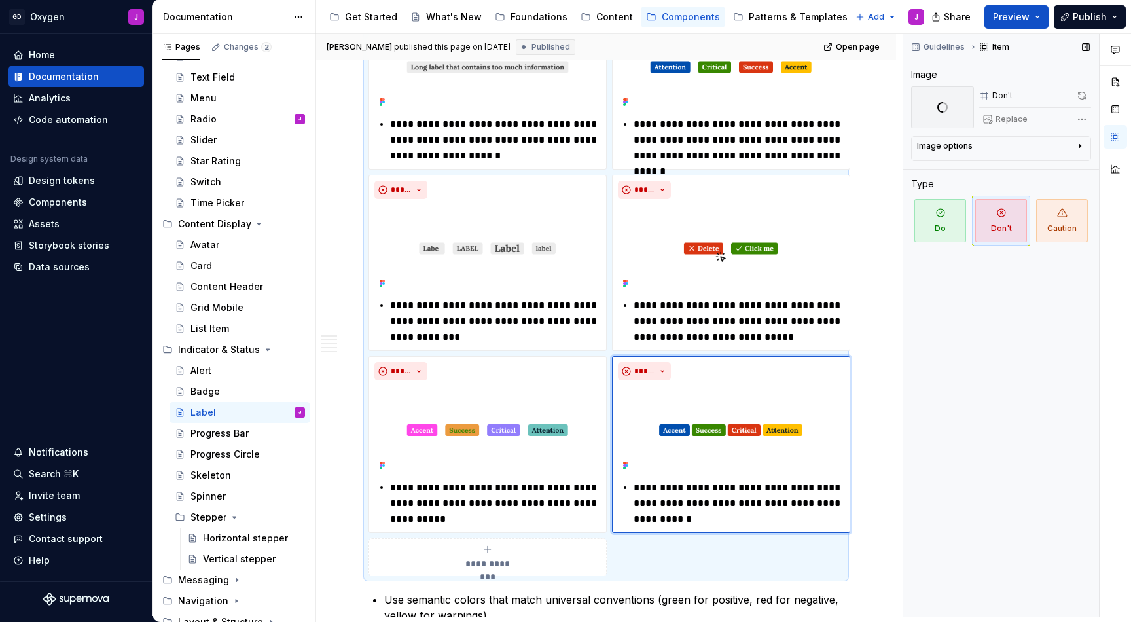
click at [919, 340] on div "Guidelines Item Image Don't Replace Image options Alignment Caption Type Do Don…" at bounding box center [1001, 325] width 196 height 582
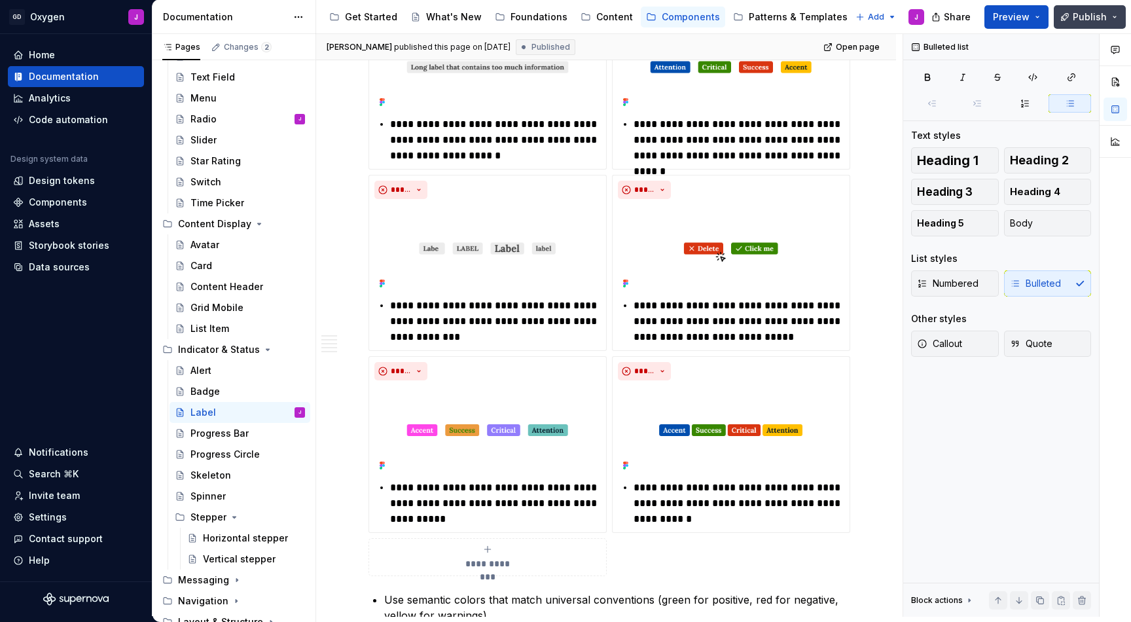
click at [1086, 20] on span "Publish" at bounding box center [1090, 16] width 34 height 13
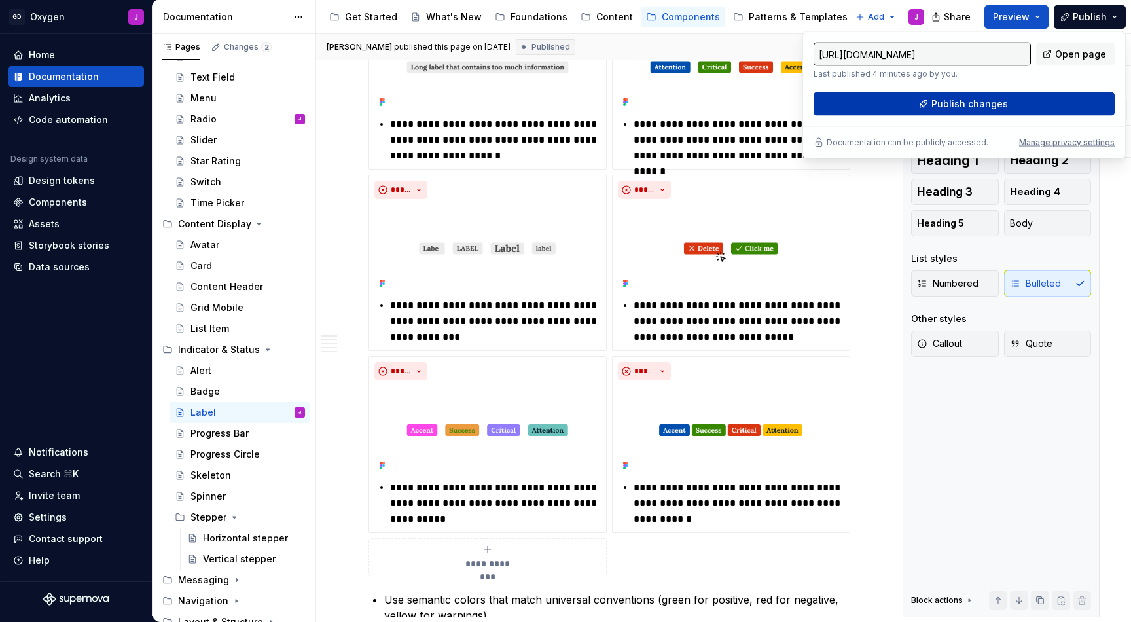
click at [923, 102] on button "Publish changes" at bounding box center [964, 104] width 301 height 24
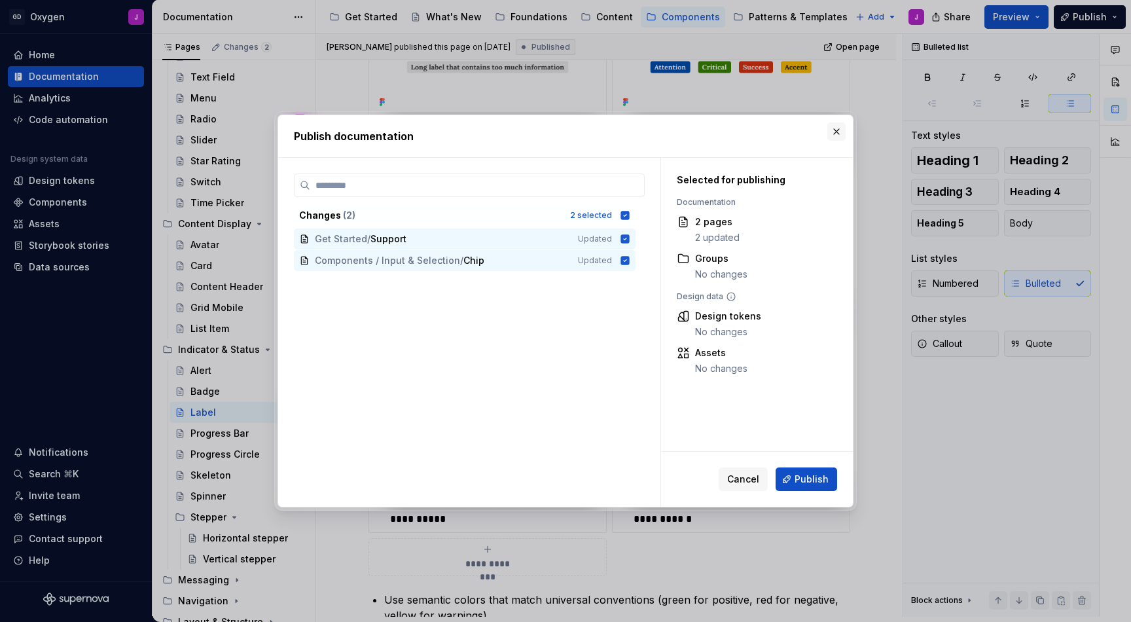
click at [835, 137] on button "button" at bounding box center [836, 131] width 18 height 18
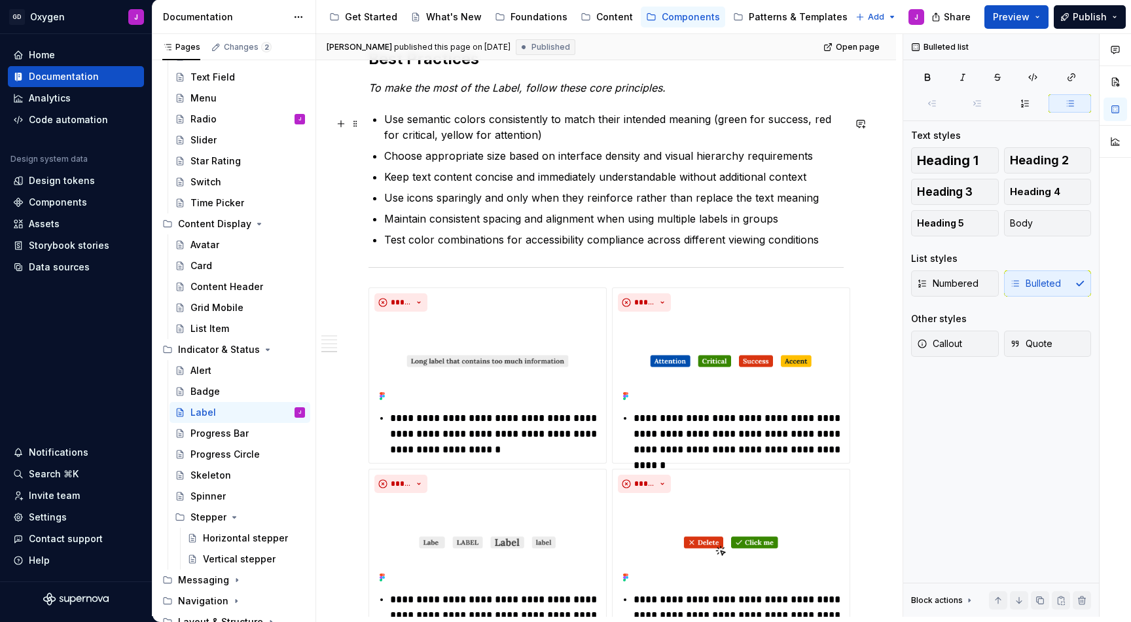
scroll to position [1774, 0]
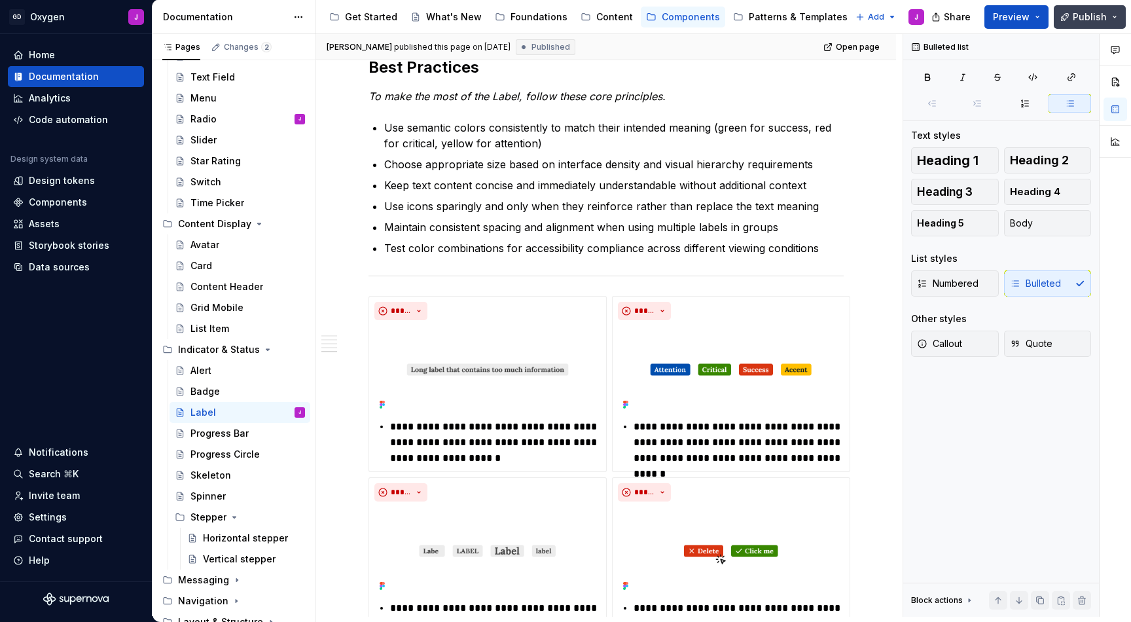
click at [1084, 14] on span "Publish" at bounding box center [1090, 16] width 34 height 13
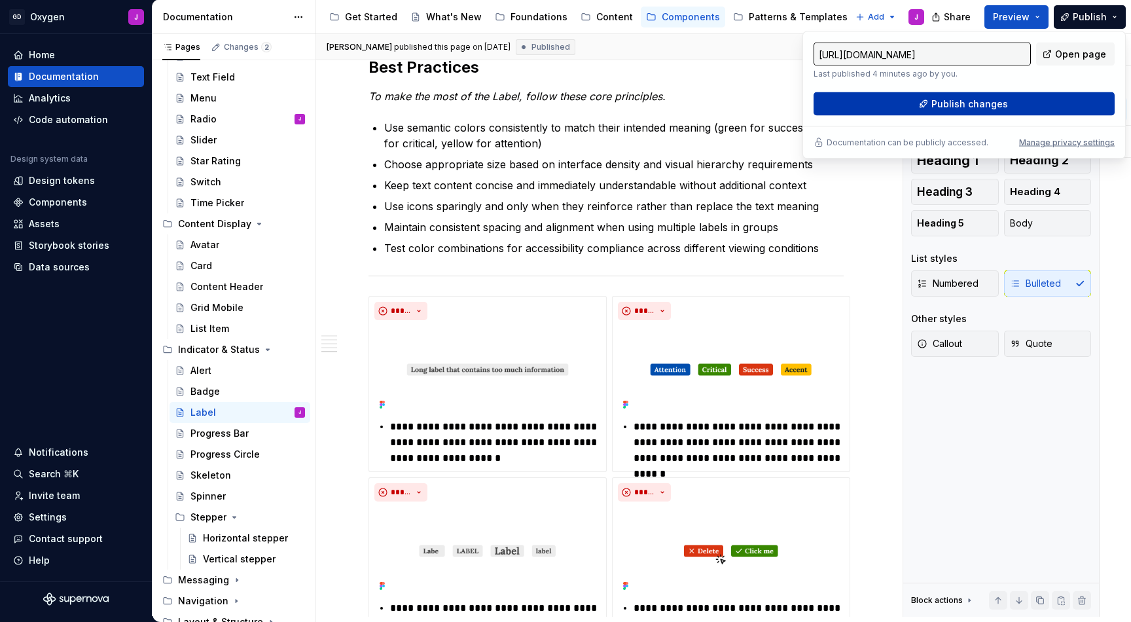
click at [1005, 109] on span "Publish changes" at bounding box center [969, 104] width 77 height 13
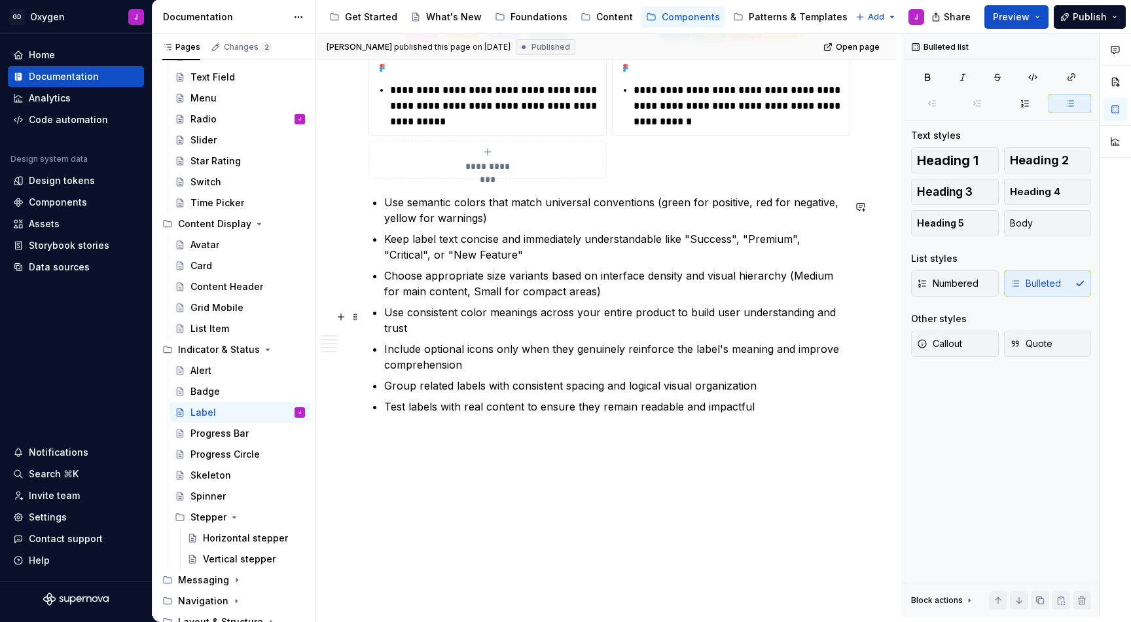
scroll to position [2479, 0]
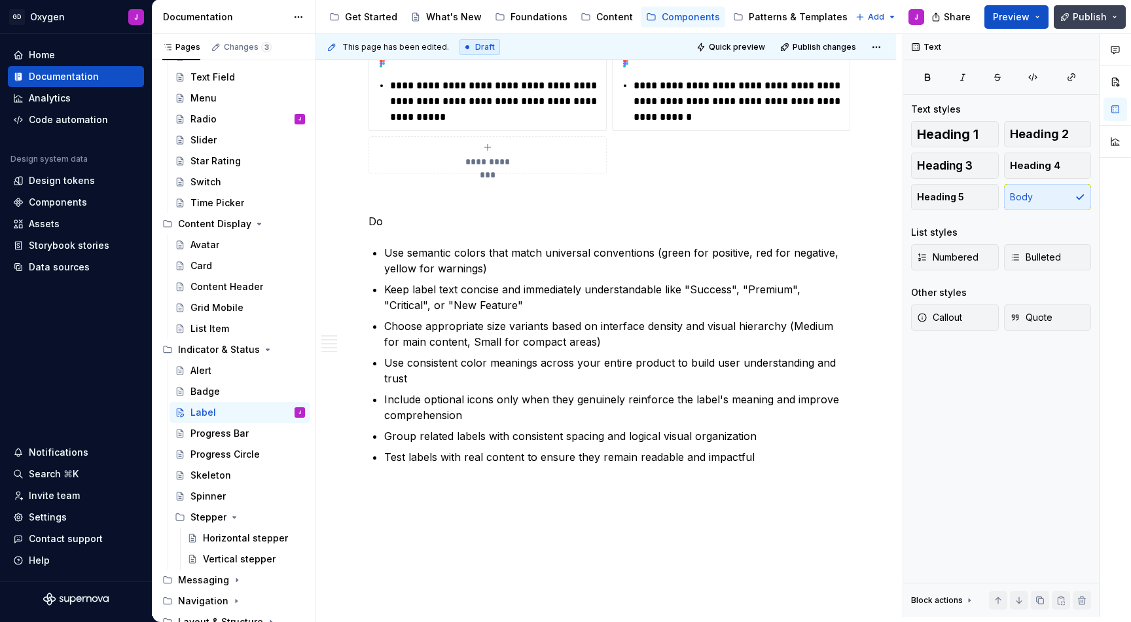
click at [1079, 23] on span "Publish" at bounding box center [1090, 16] width 34 height 13
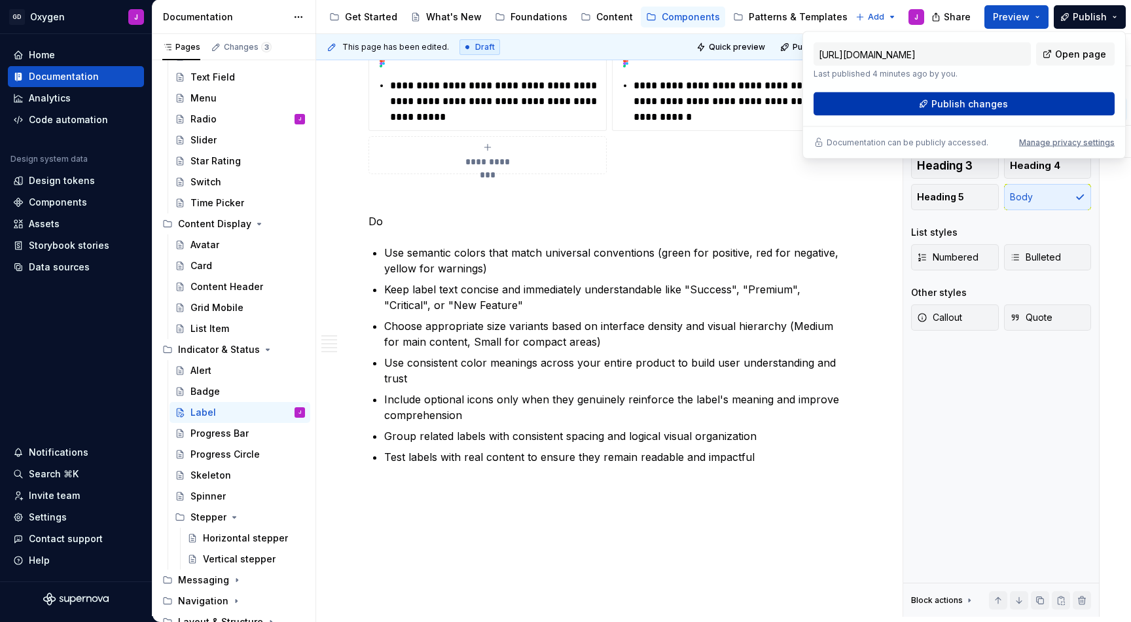
click at [937, 109] on span "Publish changes" at bounding box center [969, 104] width 77 height 13
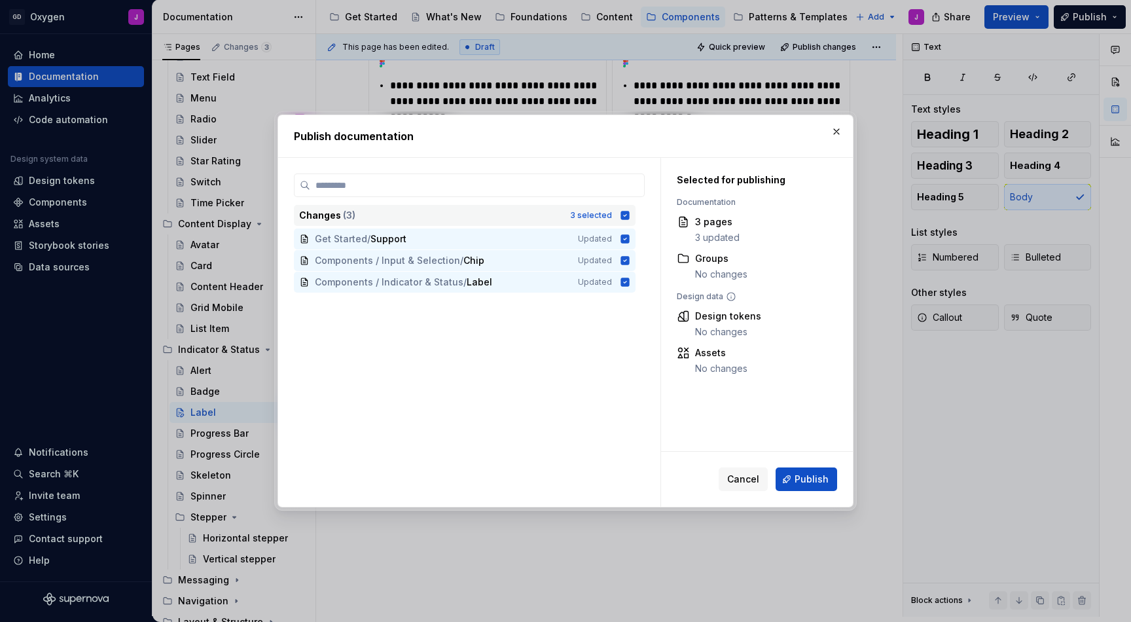
click at [630, 217] on icon at bounding box center [625, 215] width 9 height 9
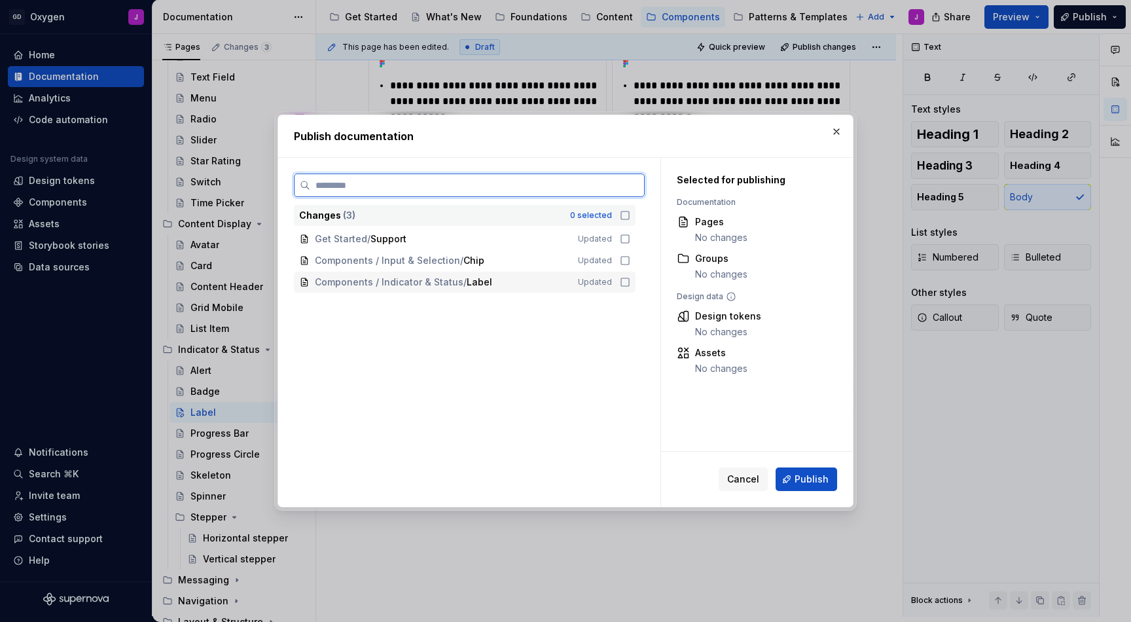
click at [626, 283] on icon at bounding box center [625, 282] width 10 height 10
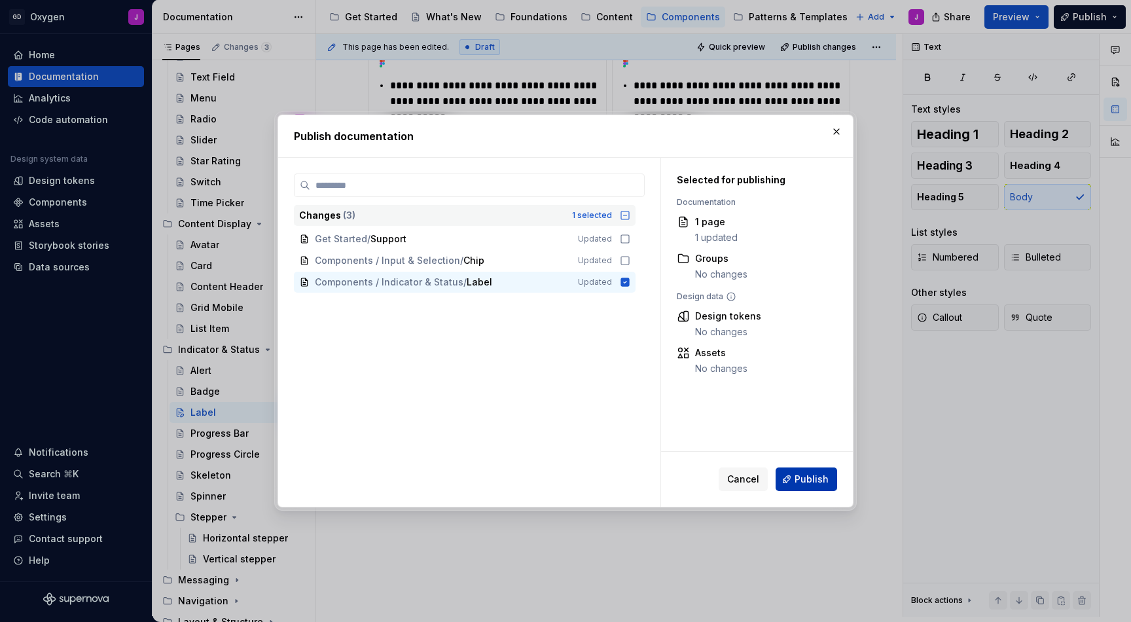
click at [812, 480] on span "Publish" at bounding box center [812, 479] width 34 height 13
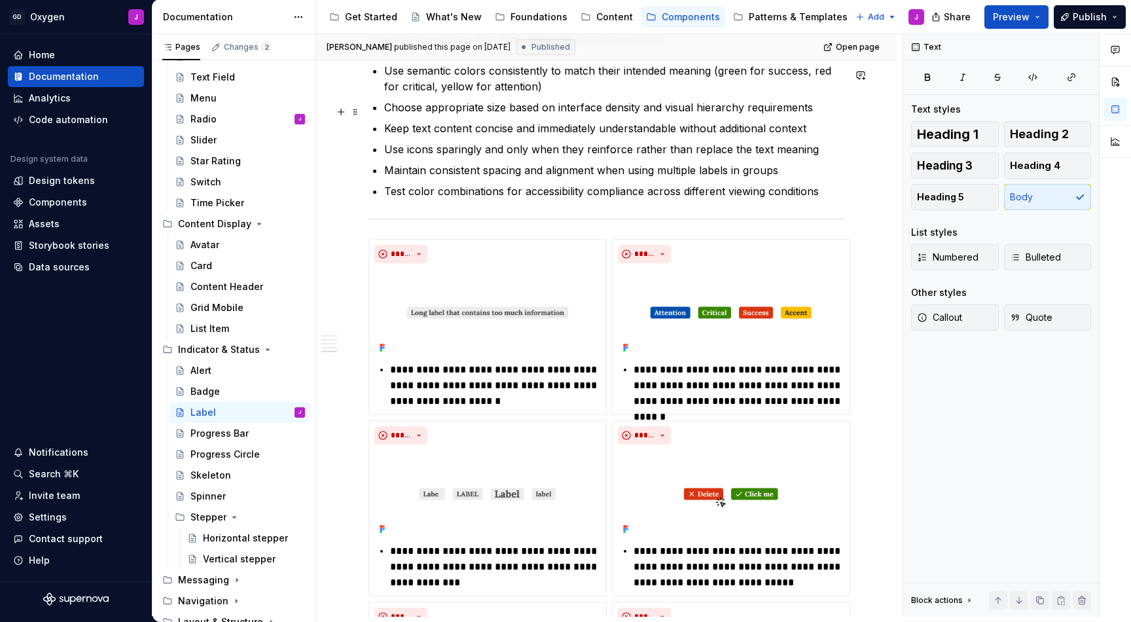
scroll to position [1908, 0]
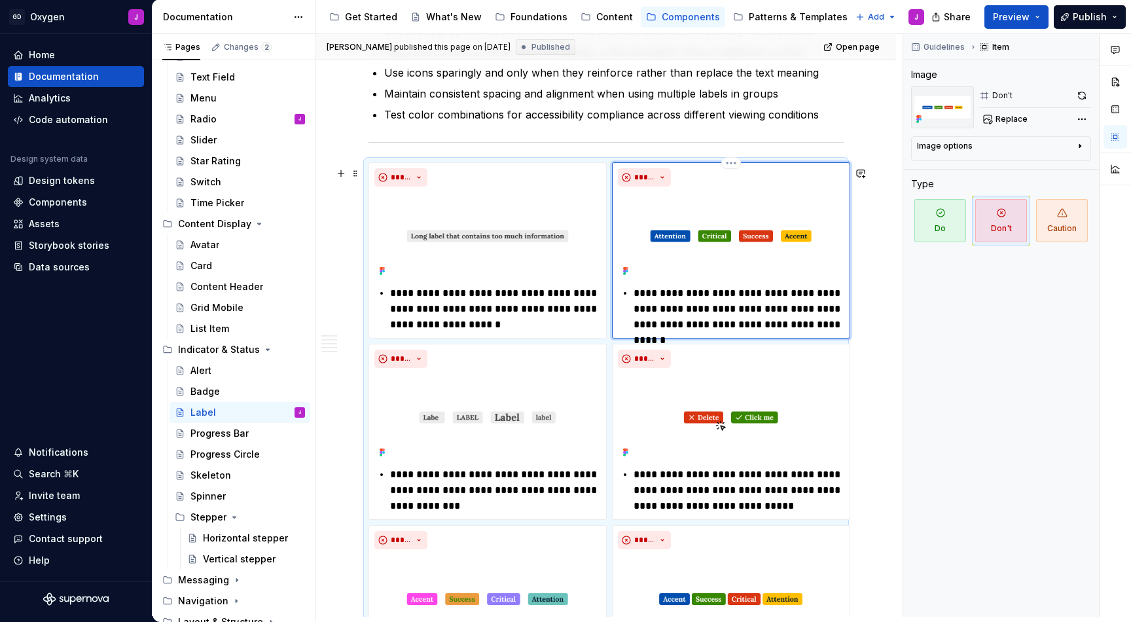
click at [734, 246] on img at bounding box center [731, 236] width 226 height 88
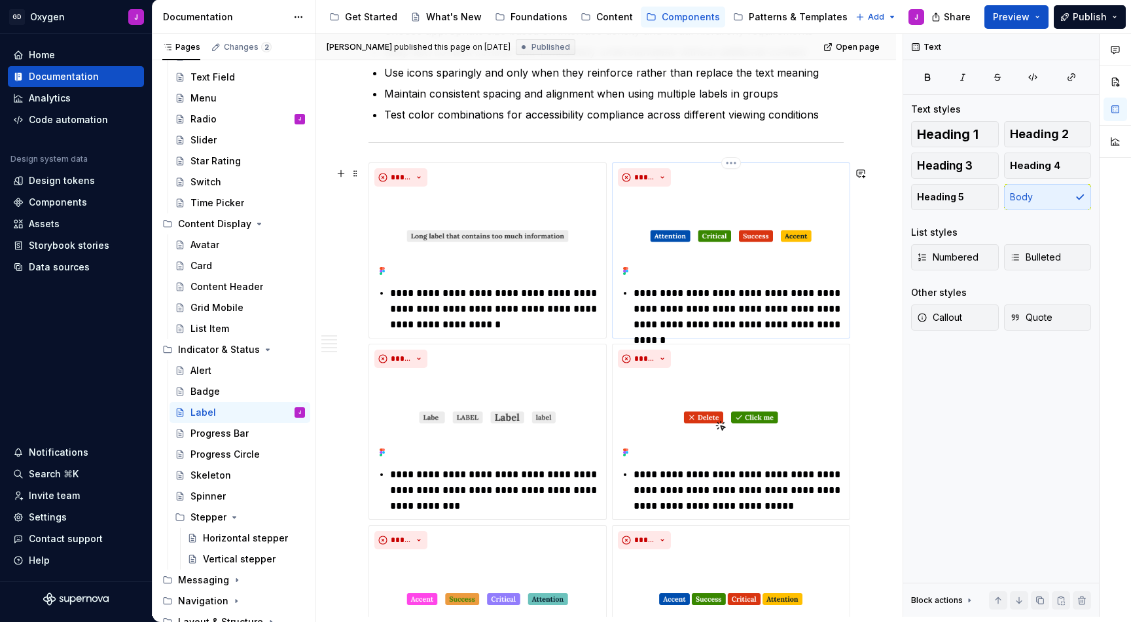
click at [770, 242] on img at bounding box center [731, 236] width 226 height 88
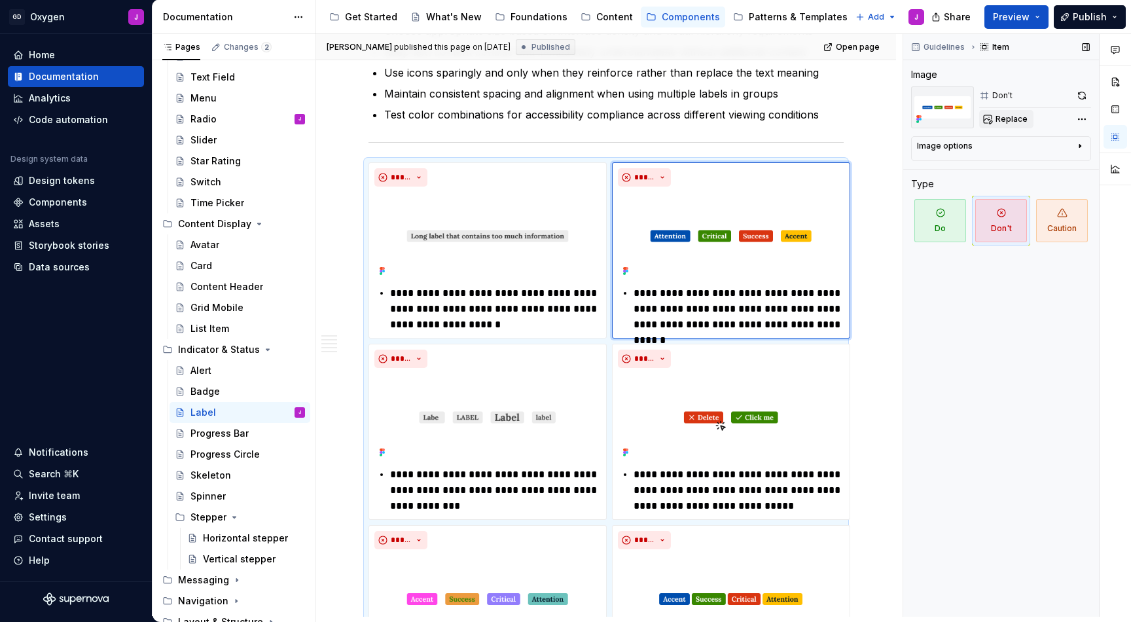
click at [1016, 113] on button "Replace" at bounding box center [1006, 119] width 54 height 18
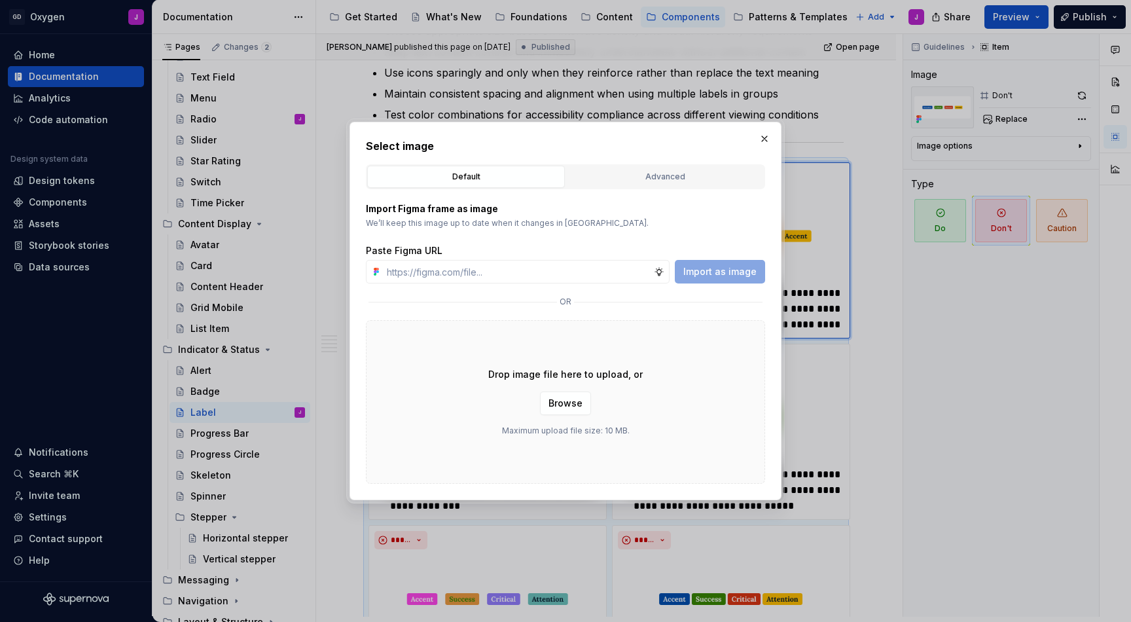
type textarea "*"
type input "[URL][DOMAIN_NAME]"
click at [728, 273] on span "Import as image" at bounding box center [719, 271] width 73 height 13
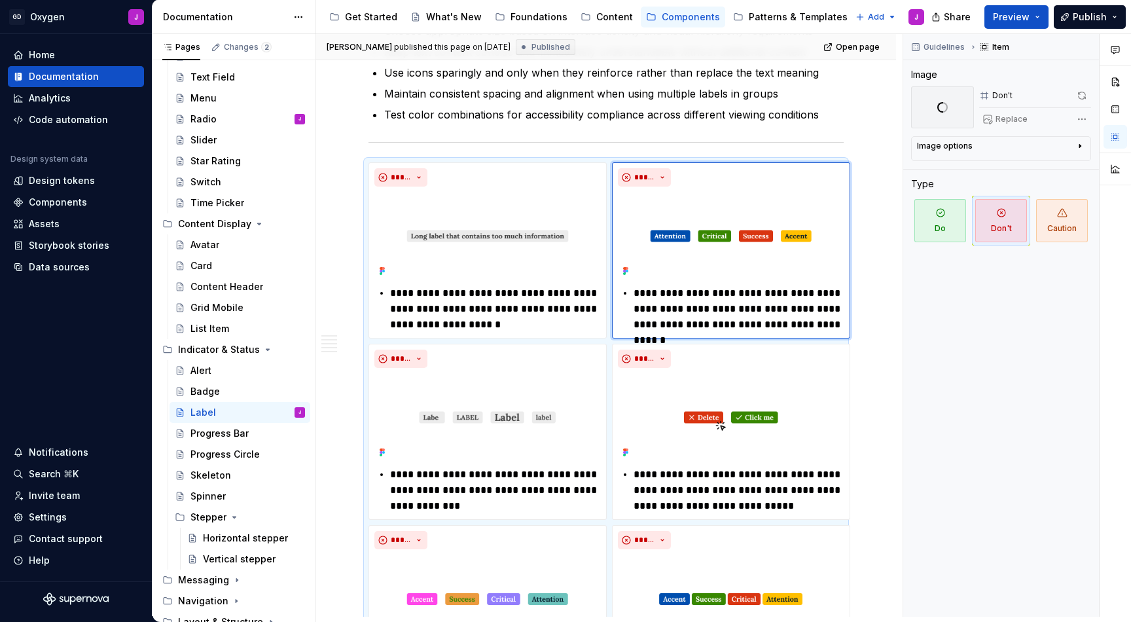
scroll to position [2060, 0]
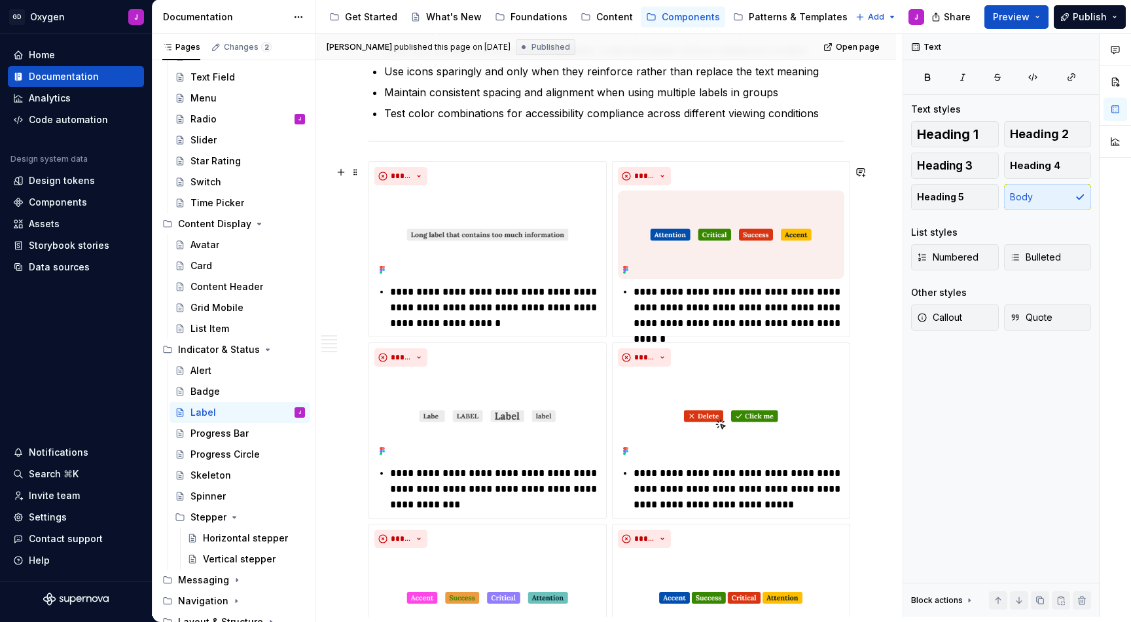
scroll to position [1887, 0]
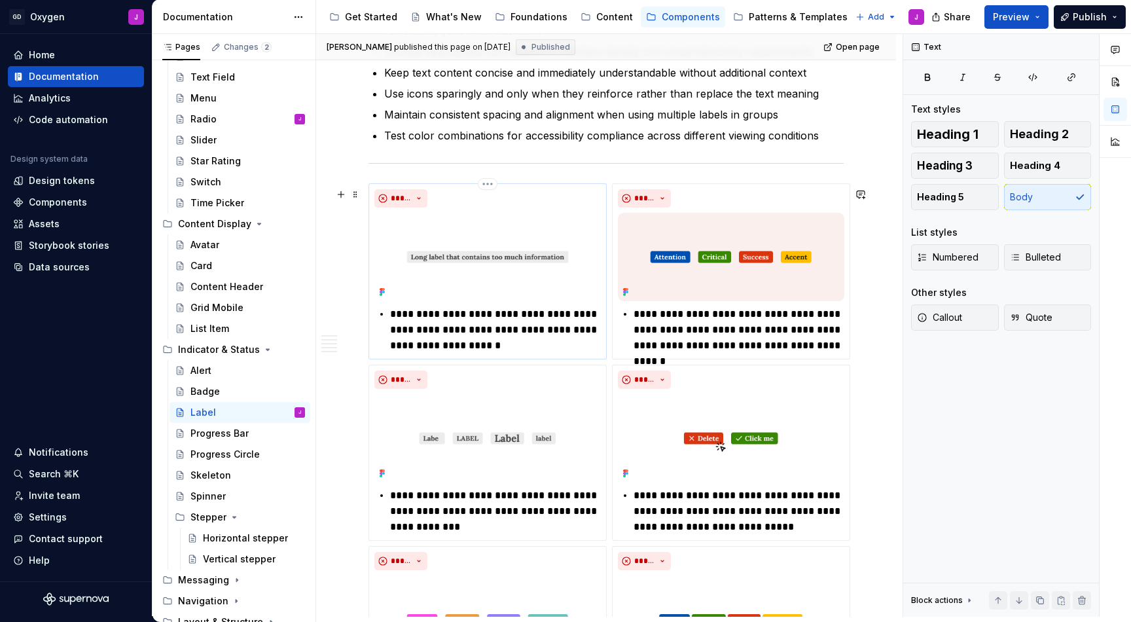
click at [473, 247] on img at bounding box center [487, 257] width 226 height 88
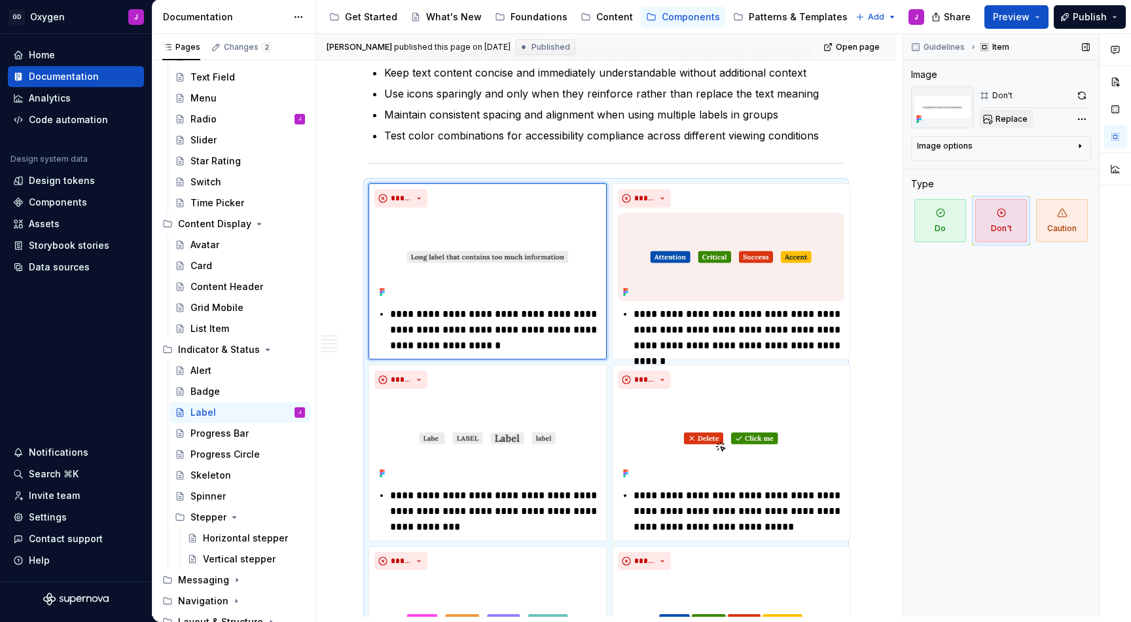
click at [1012, 112] on button "Replace" at bounding box center [1006, 119] width 54 height 18
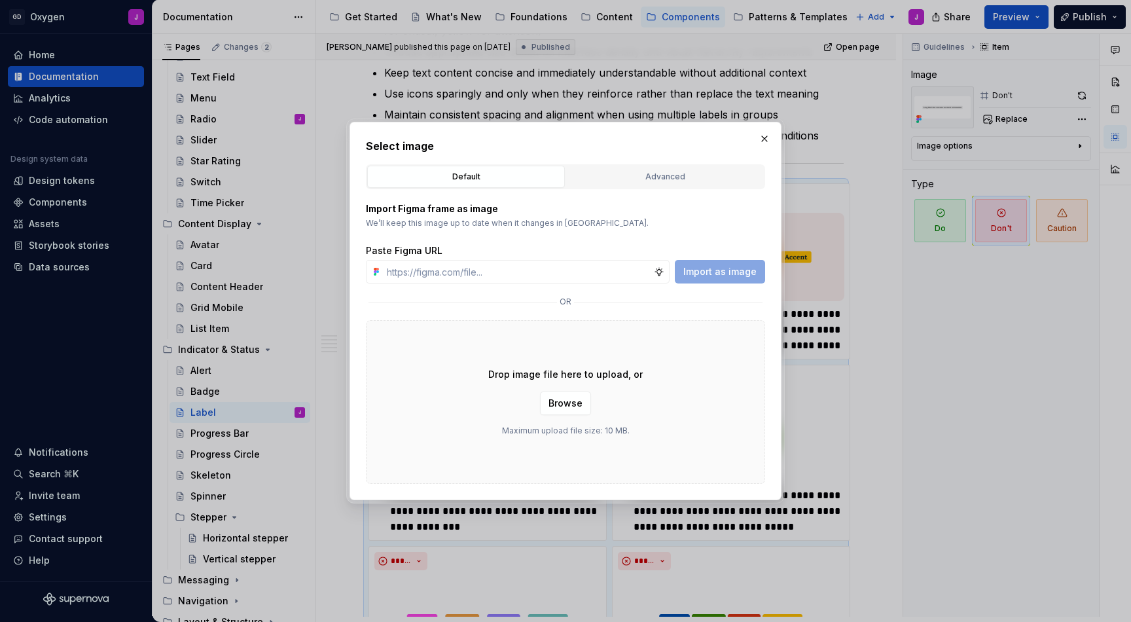
type textarea "*"
type input "[URL][DOMAIN_NAME]"
click at [735, 270] on span "Import as image" at bounding box center [719, 271] width 73 height 13
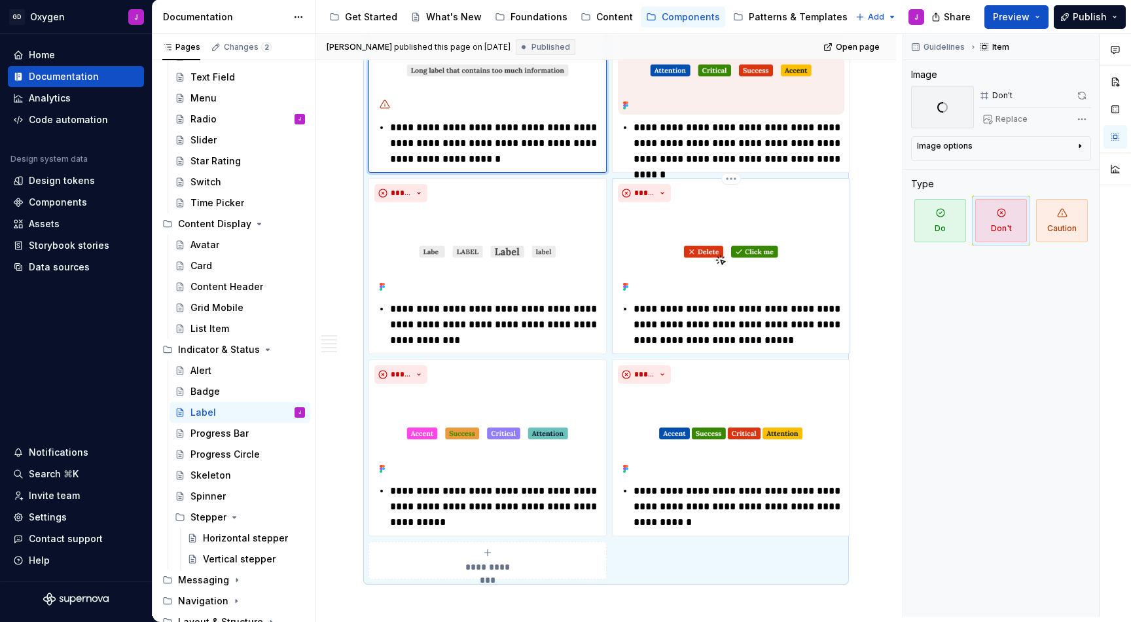
scroll to position [2074, 0]
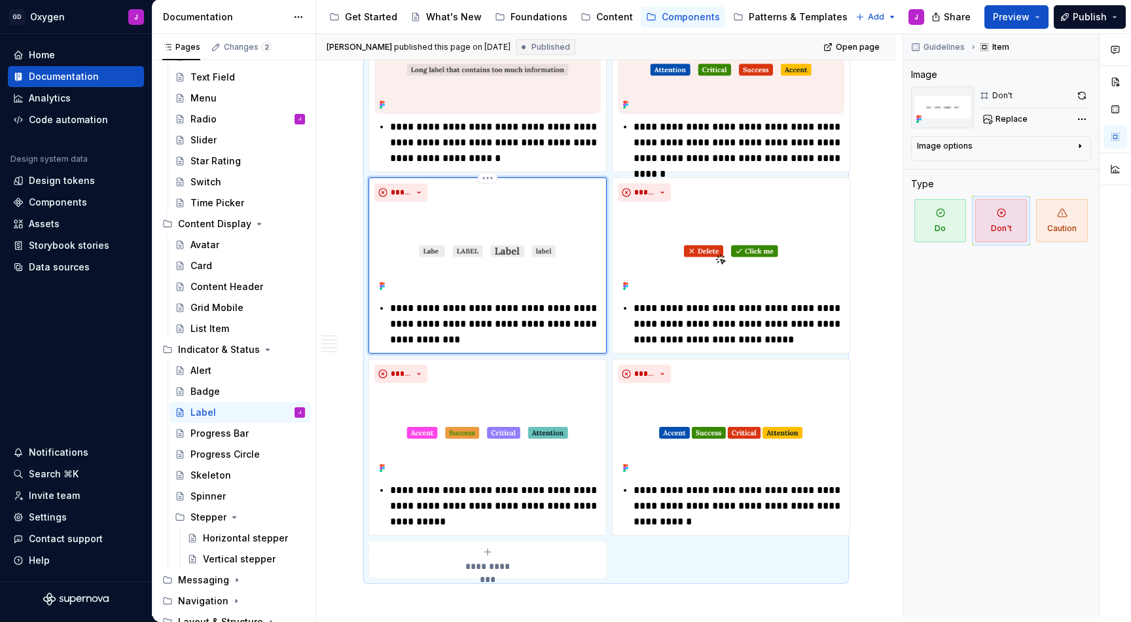
click at [569, 252] on img at bounding box center [487, 251] width 226 height 88
click at [1020, 113] on button "Replace" at bounding box center [1006, 119] width 54 height 18
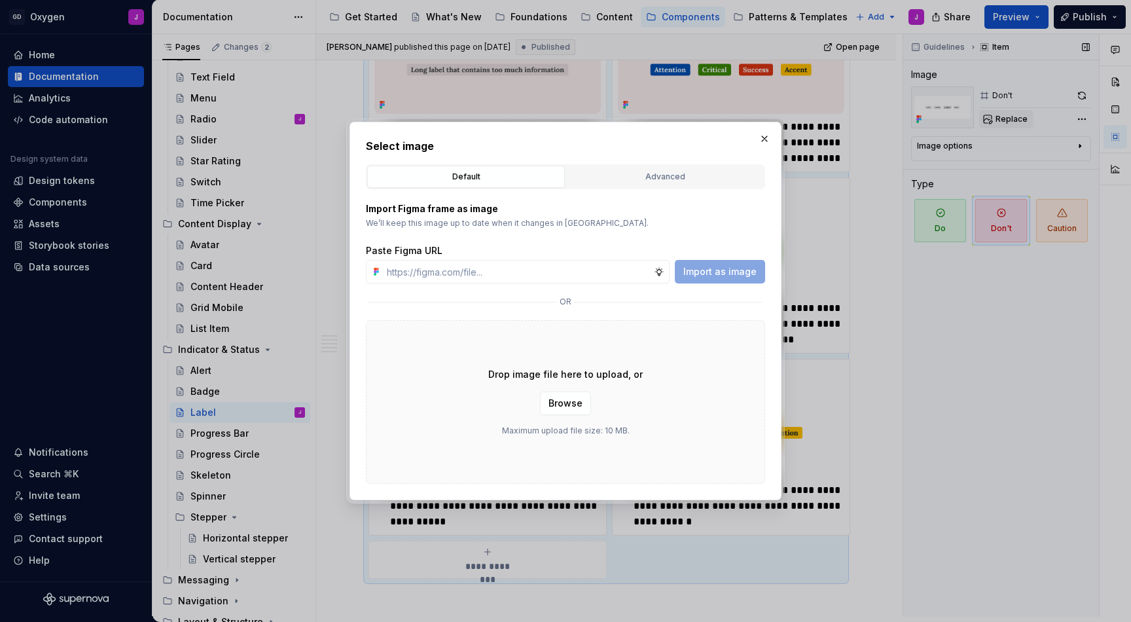
type textarea "*"
type input "[URL][DOMAIN_NAME]"
type textarea "*"
type input "[URL][DOMAIN_NAME]"
click at [740, 264] on button "Import as image" at bounding box center [720, 272] width 90 height 24
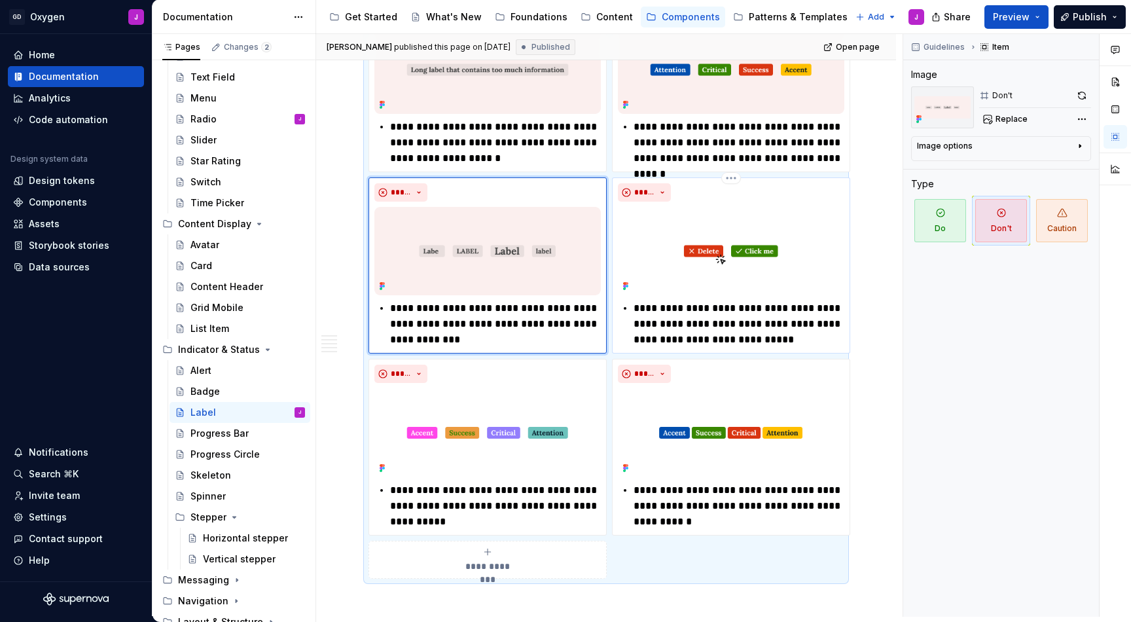
click at [766, 224] on img at bounding box center [731, 251] width 226 height 88
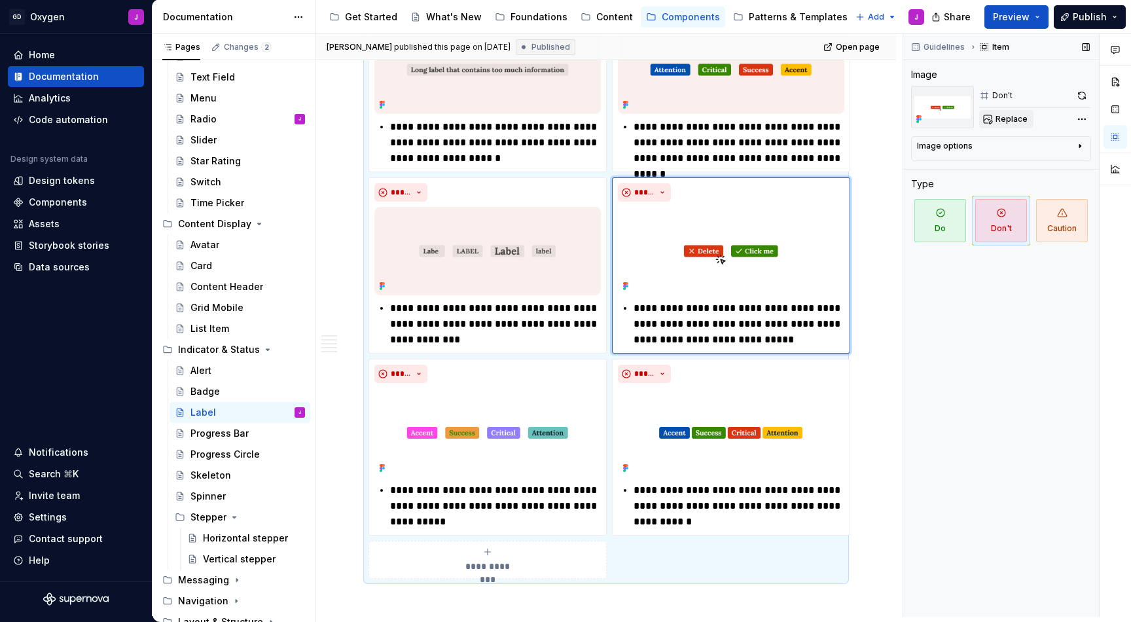
click at [1018, 115] on span "Replace" at bounding box center [1011, 119] width 32 height 10
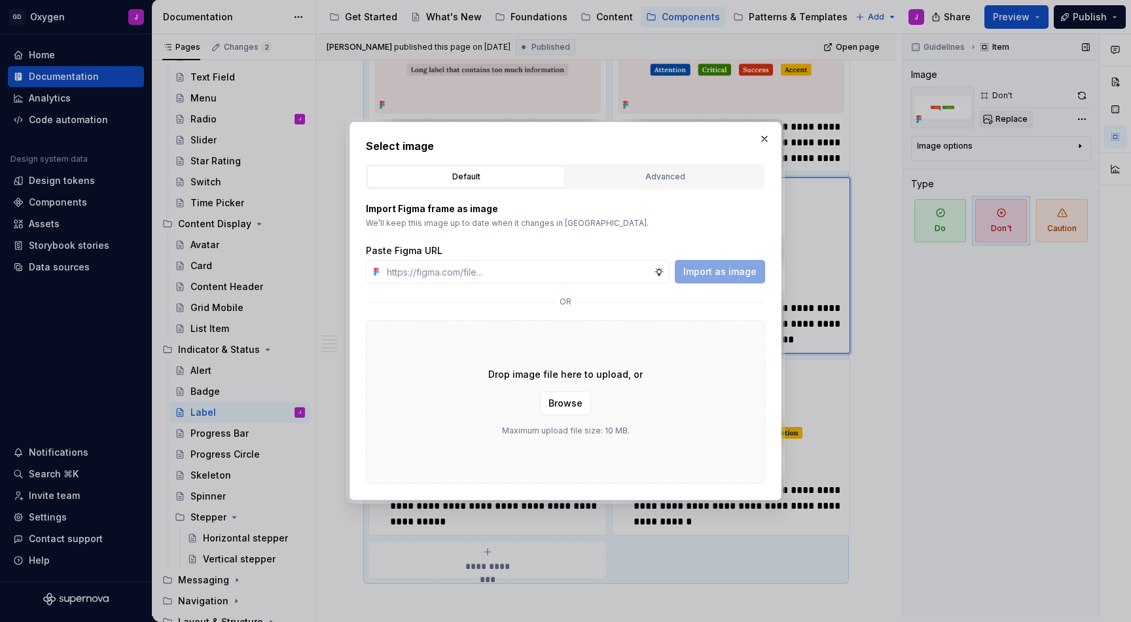
type textarea "*"
type input "[URL][DOMAIN_NAME]"
type textarea "*"
type input "[URL][DOMAIN_NAME]"
click at [759, 264] on button "Import as image" at bounding box center [720, 272] width 90 height 24
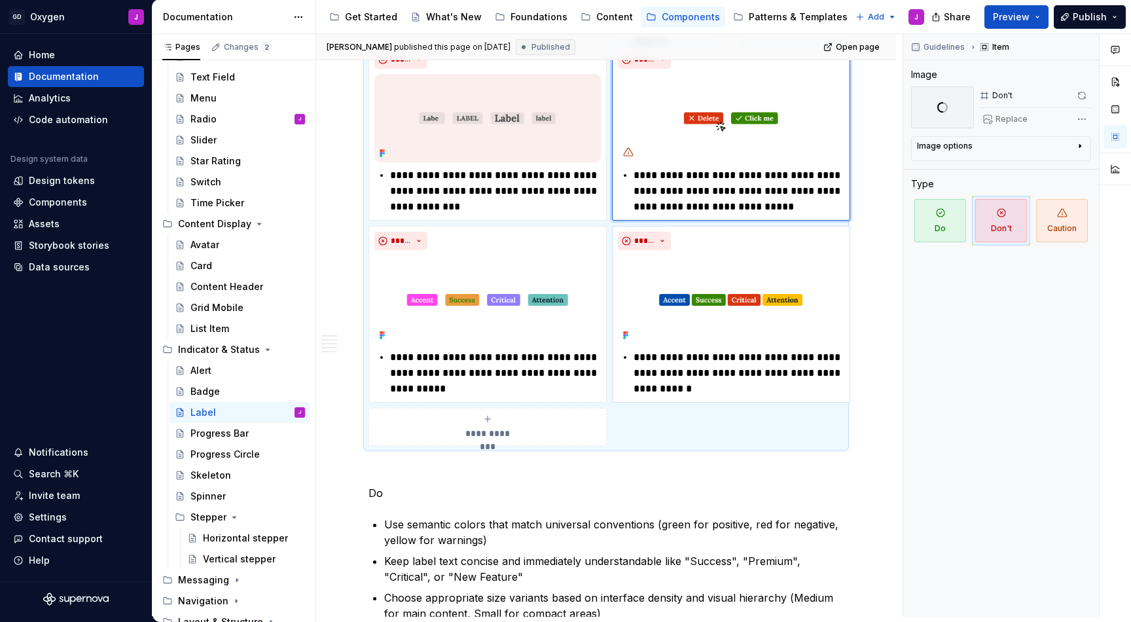
scroll to position [2208, 0]
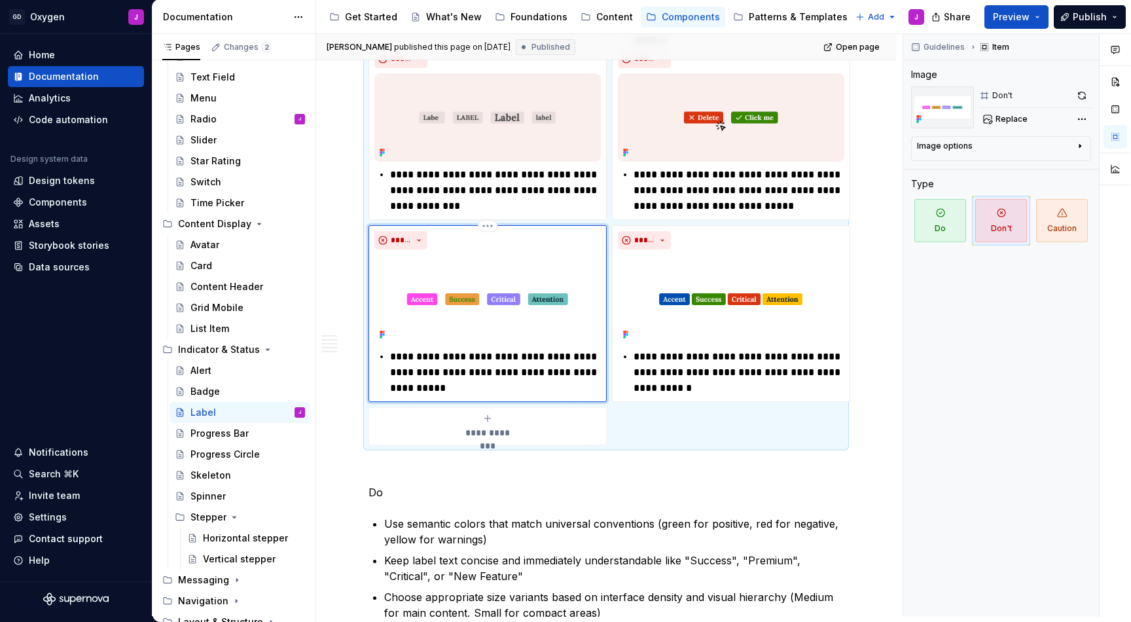
click at [457, 319] on img at bounding box center [487, 299] width 226 height 88
click at [1007, 114] on button "Replace" at bounding box center [1006, 119] width 54 height 18
type textarea "*"
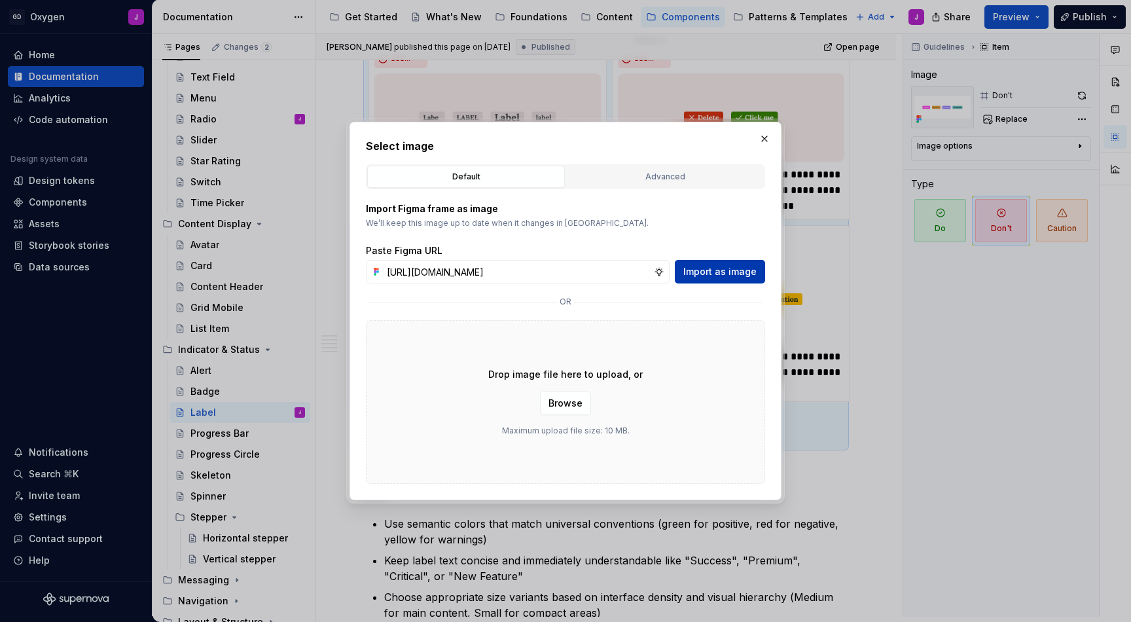
type input "[URL][DOMAIN_NAME]"
click at [723, 268] on span "Import as image" at bounding box center [719, 271] width 73 height 13
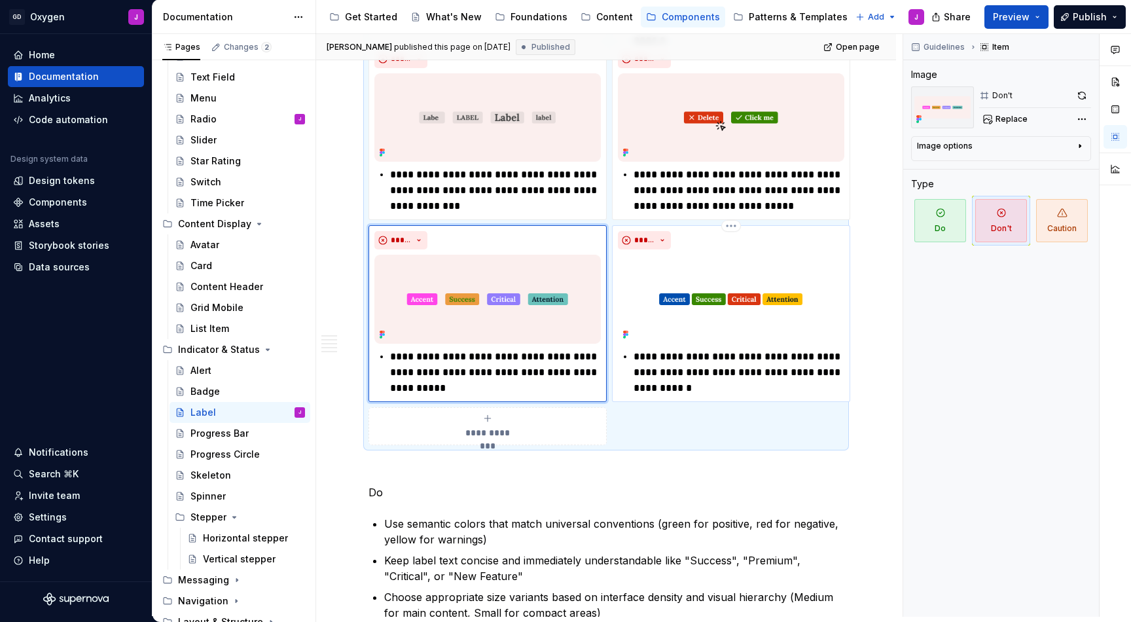
click at [663, 264] on img at bounding box center [731, 299] width 226 height 88
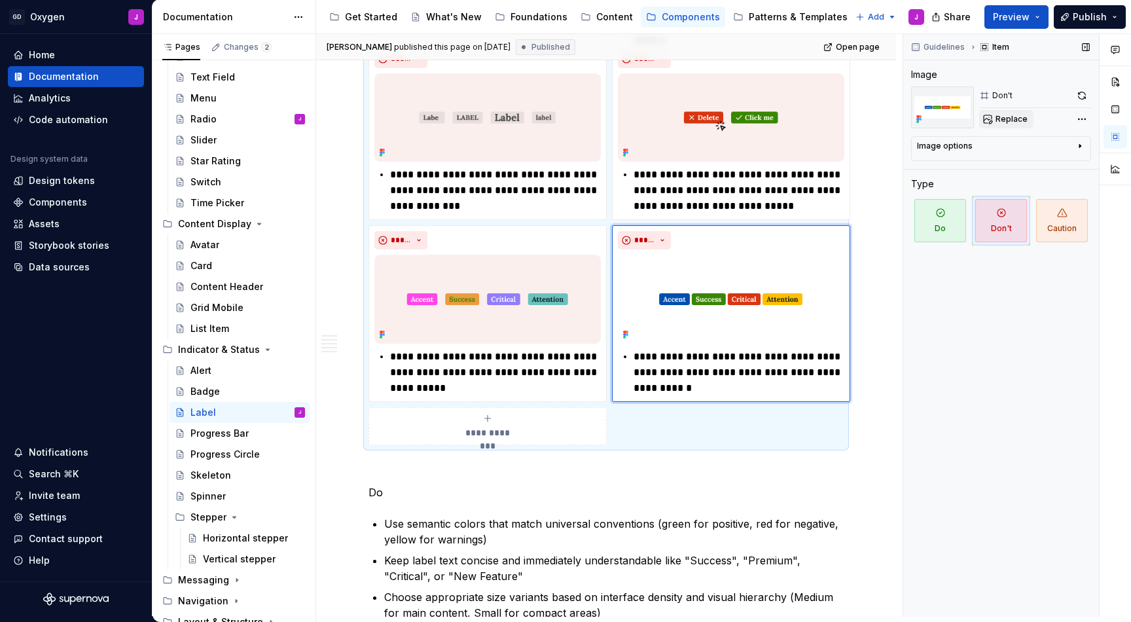
click at [1015, 119] on span "Replace" at bounding box center [1011, 119] width 32 height 10
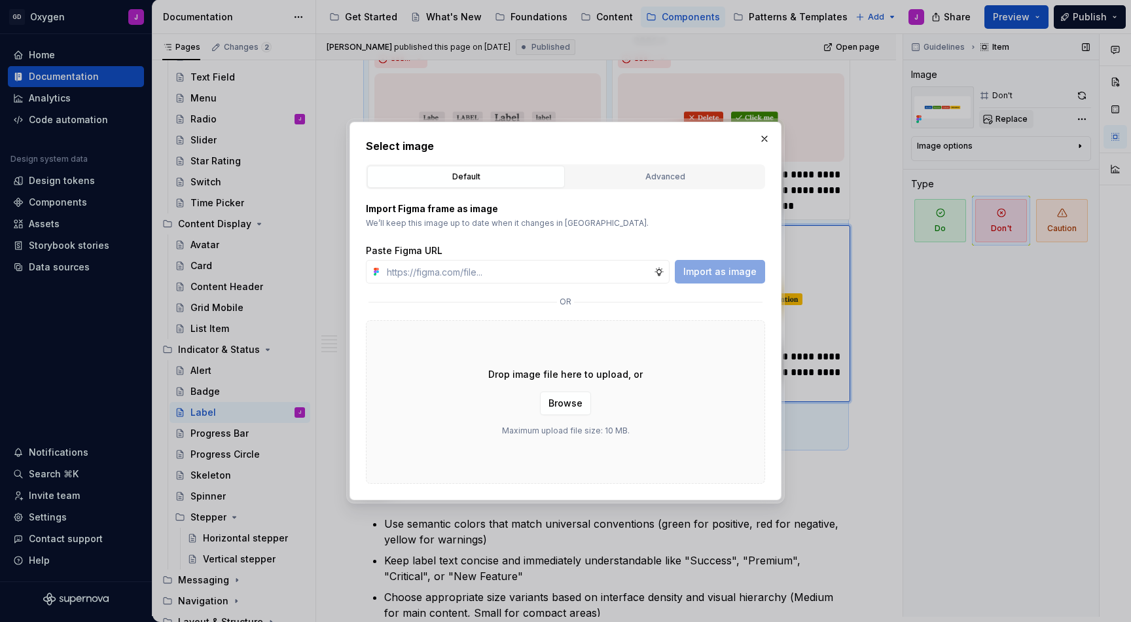
type textarea "*"
type input "[URL][DOMAIN_NAME]"
click at [744, 274] on span "Import as image" at bounding box center [719, 271] width 73 height 13
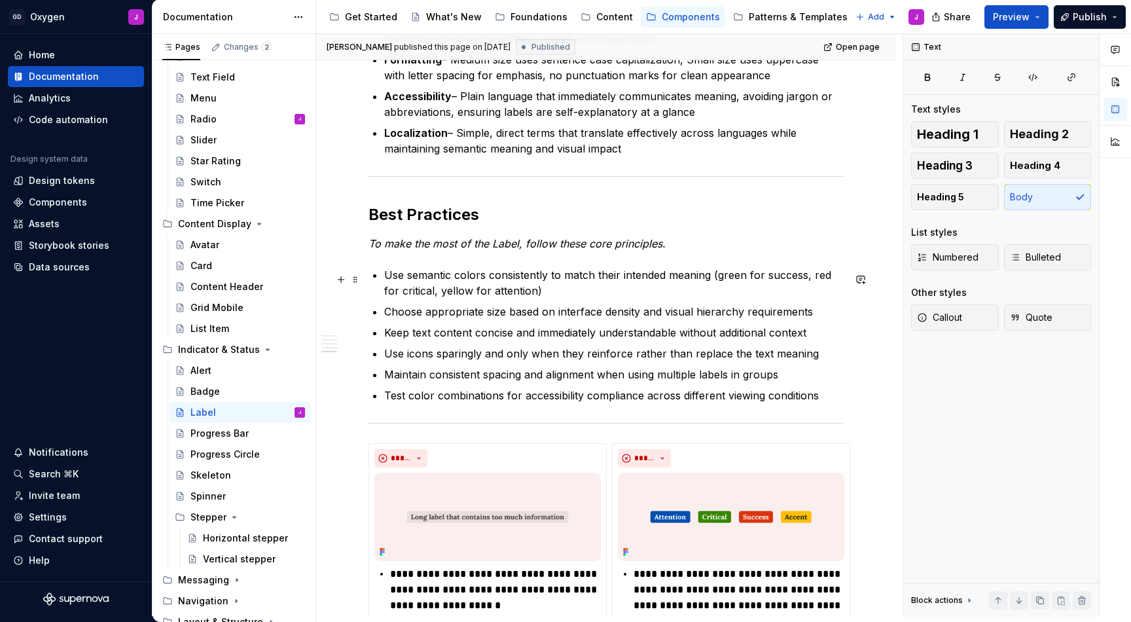
scroll to position [1610, 0]
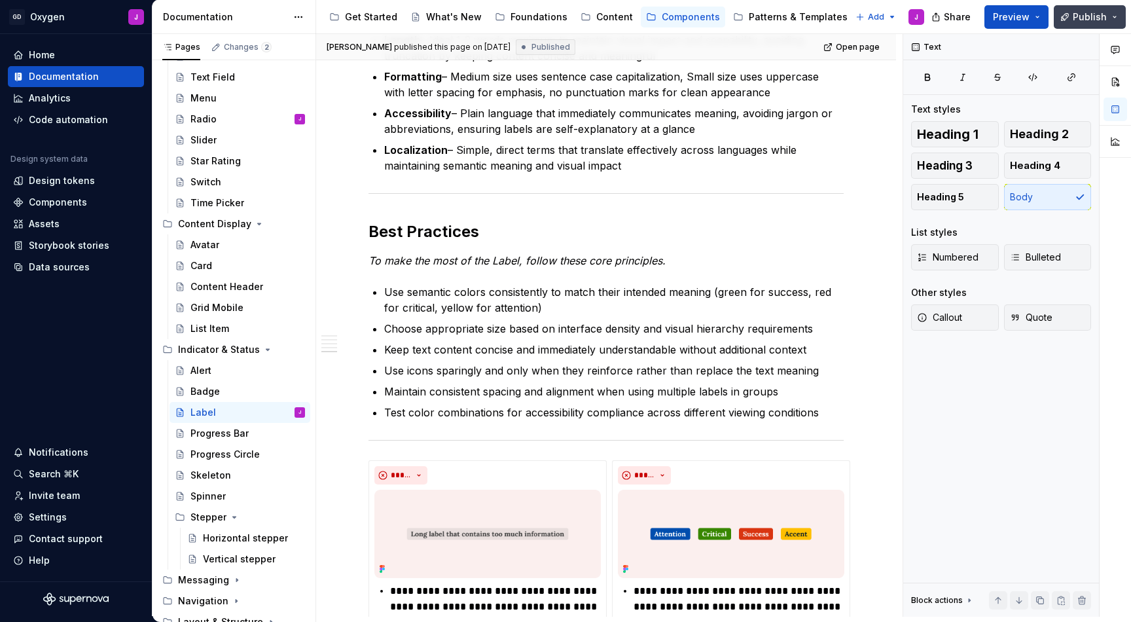
click at [1088, 20] on span "Publish" at bounding box center [1090, 16] width 34 height 13
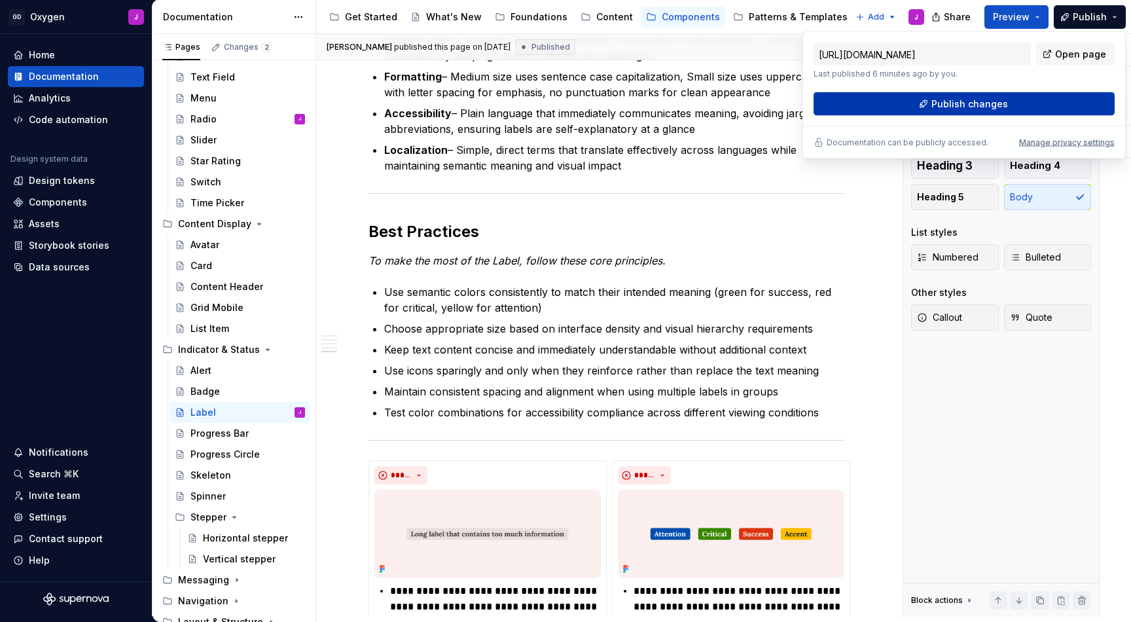
click at [959, 101] on span "Publish changes" at bounding box center [969, 104] width 77 height 13
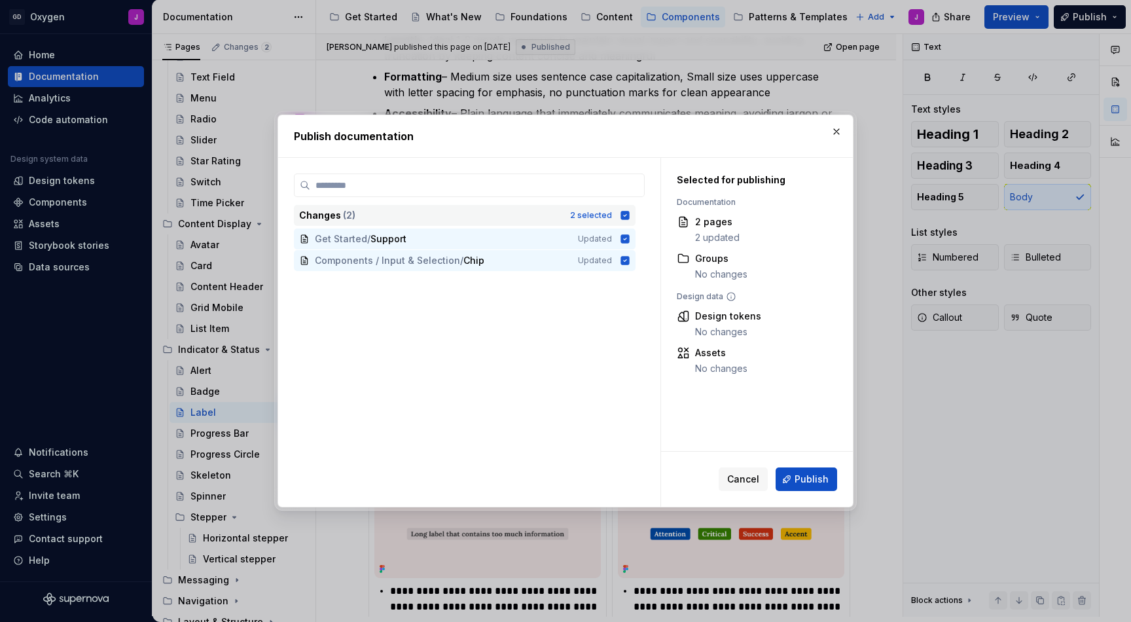
click at [630, 212] on icon at bounding box center [625, 215] width 9 height 9
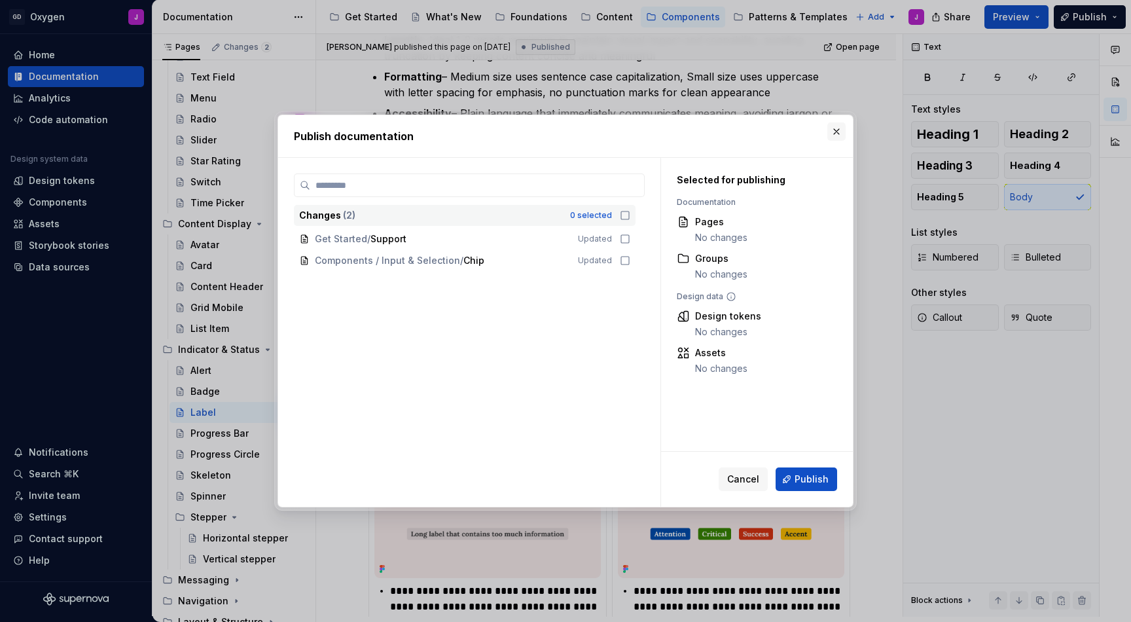
click at [833, 126] on button "button" at bounding box center [836, 131] width 18 height 18
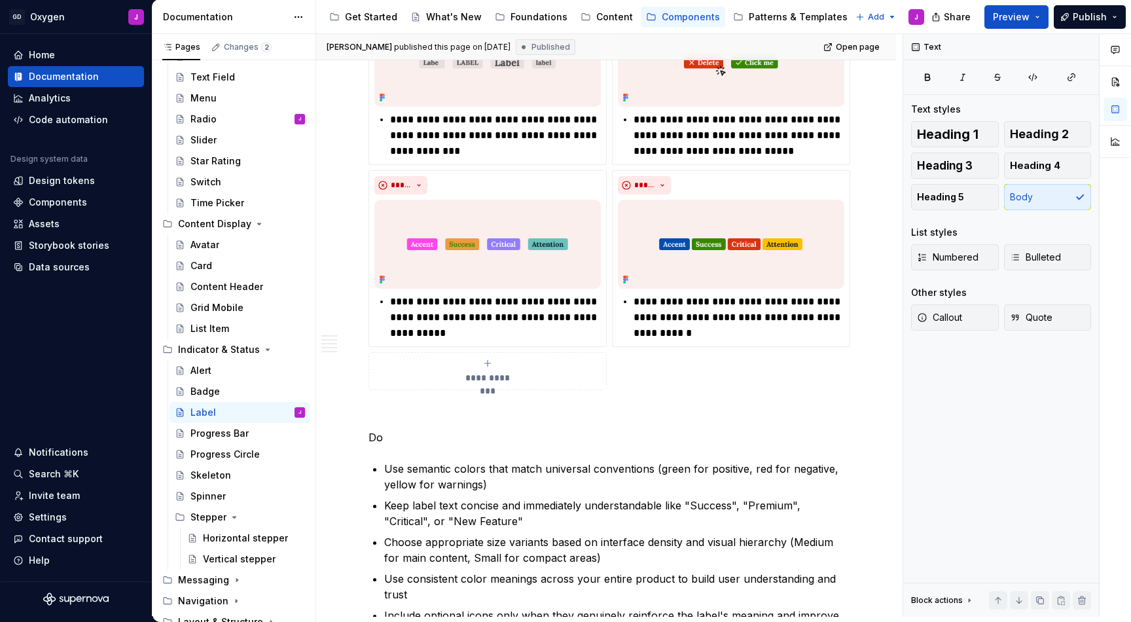
scroll to position [2295, 0]
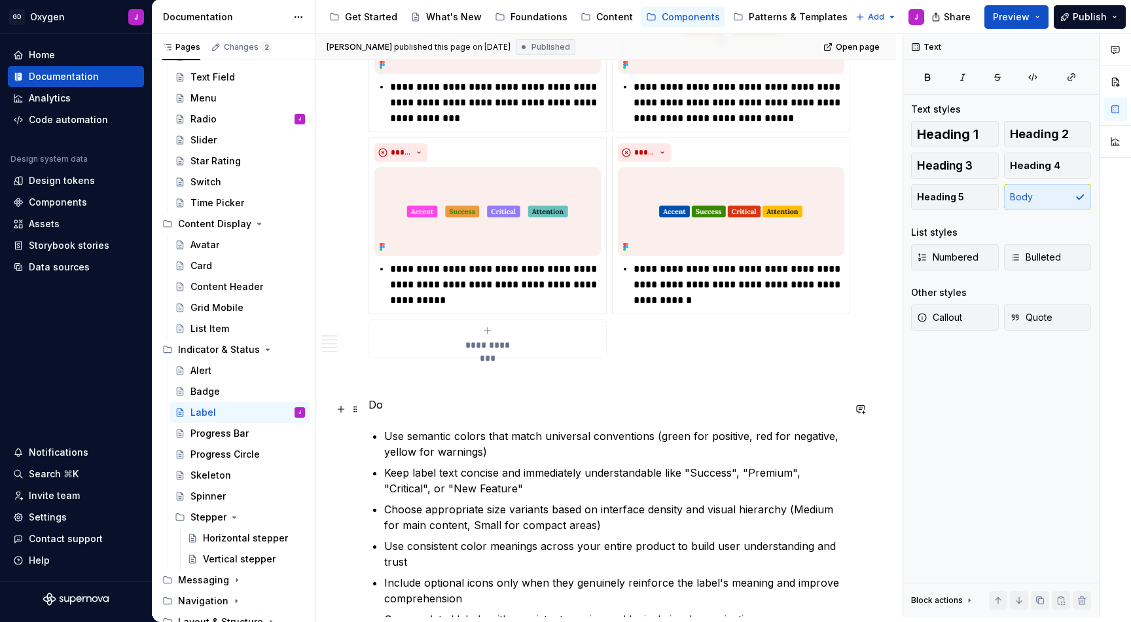
click at [422, 408] on p "Do" at bounding box center [605, 405] width 475 height 16
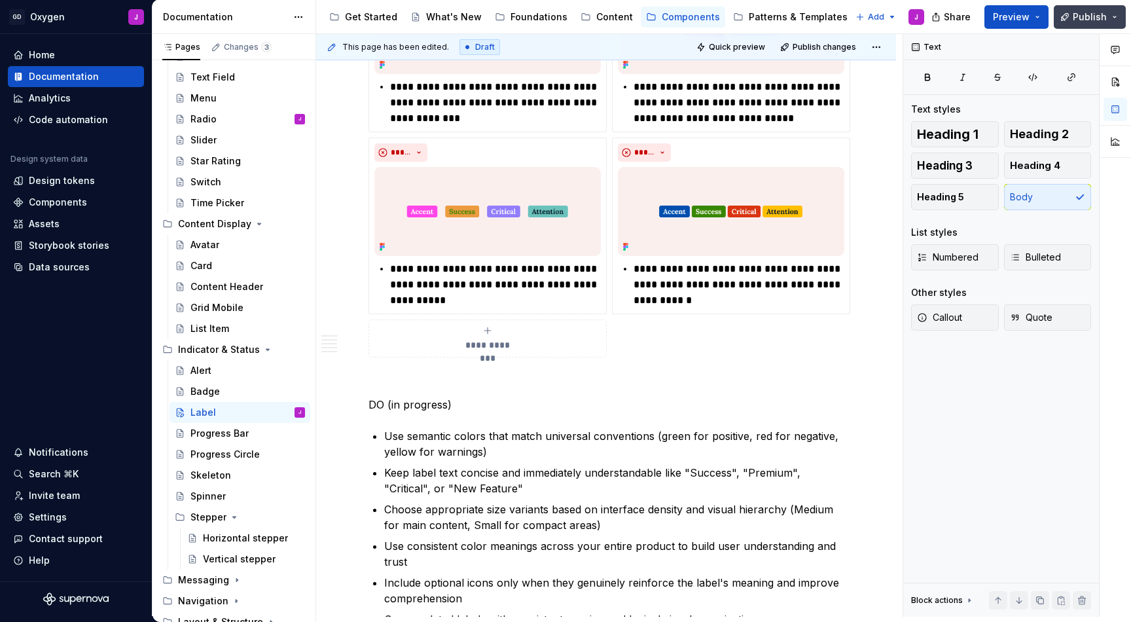
click at [1080, 14] on span "Publish" at bounding box center [1090, 16] width 34 height 13
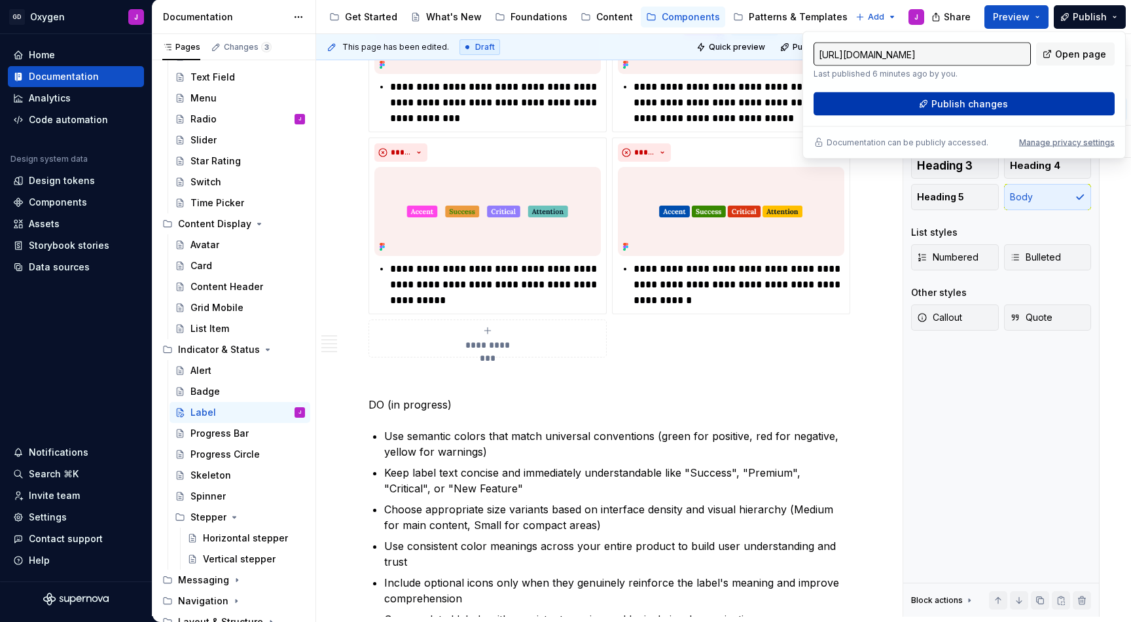
click at [914, 105] on button "Publish changes" at bounding box center [964, 104] width 301 height 24
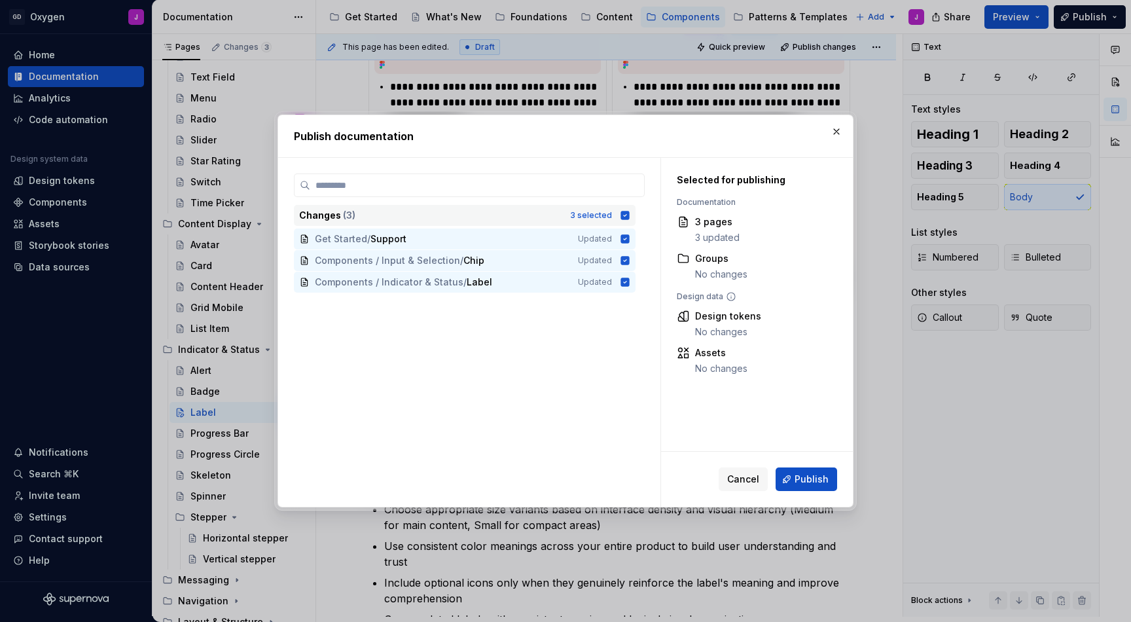
click at [630, 214] on icon at bounding box center [625, 215] width 9 height 9
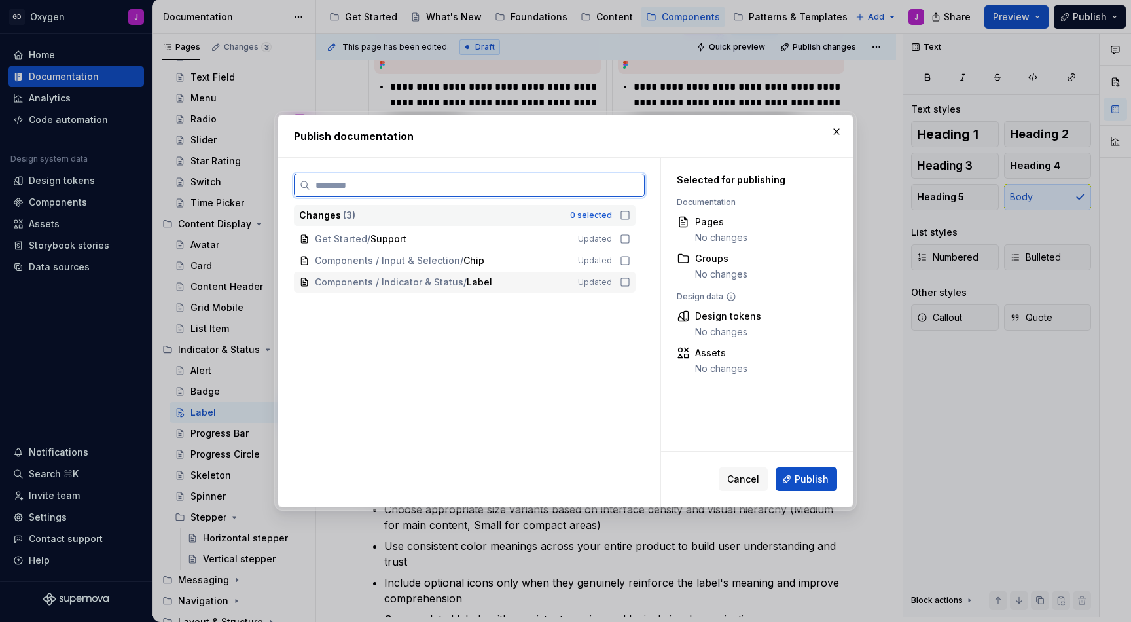
click at [630, 280] on icon at bounding box center [625, 282] width 10 height 10
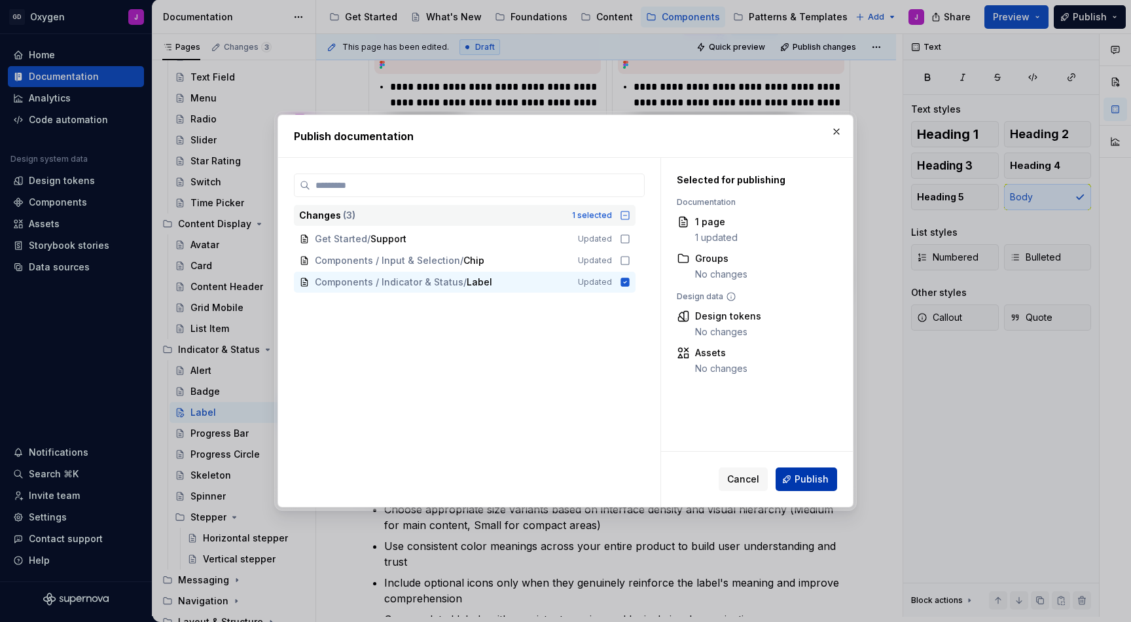
click at [802, 478] on span "Publish" at bounding box center [812, 479] width 34 height 13
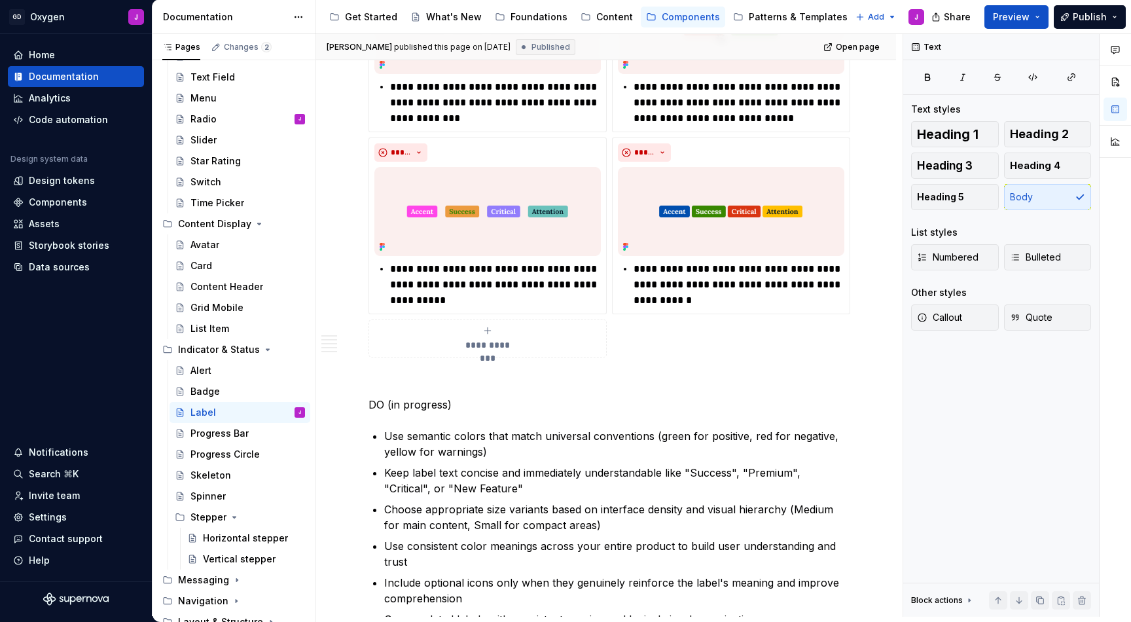
type textarea "*"
